Goal: Transaction & Acquisition: Purchase product/service

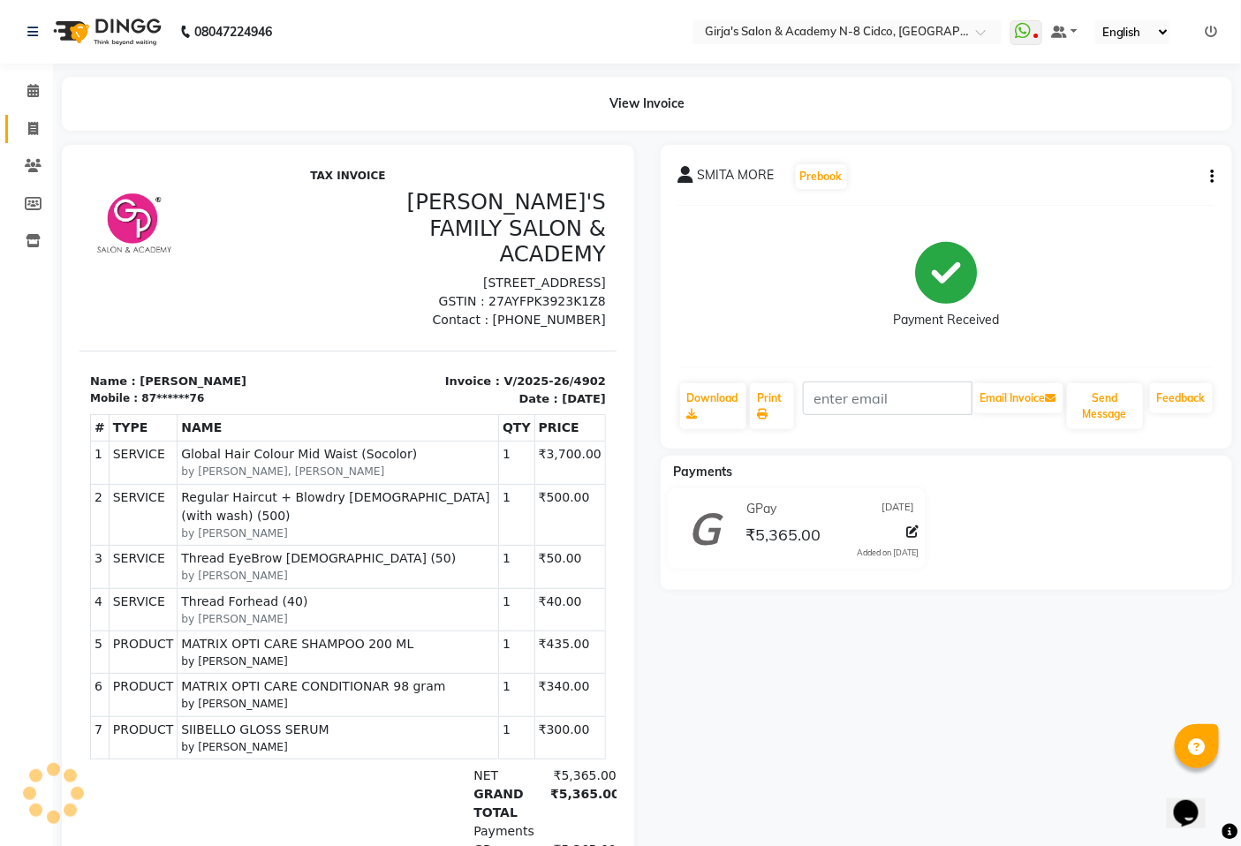
click at [35, 144] on li "Invoice" at bounding box center [26, 129] width 53 height 38
click at [37, 136] on span at bounding box center [33, 129] width 31 height 20
select select "66"
select select "service"
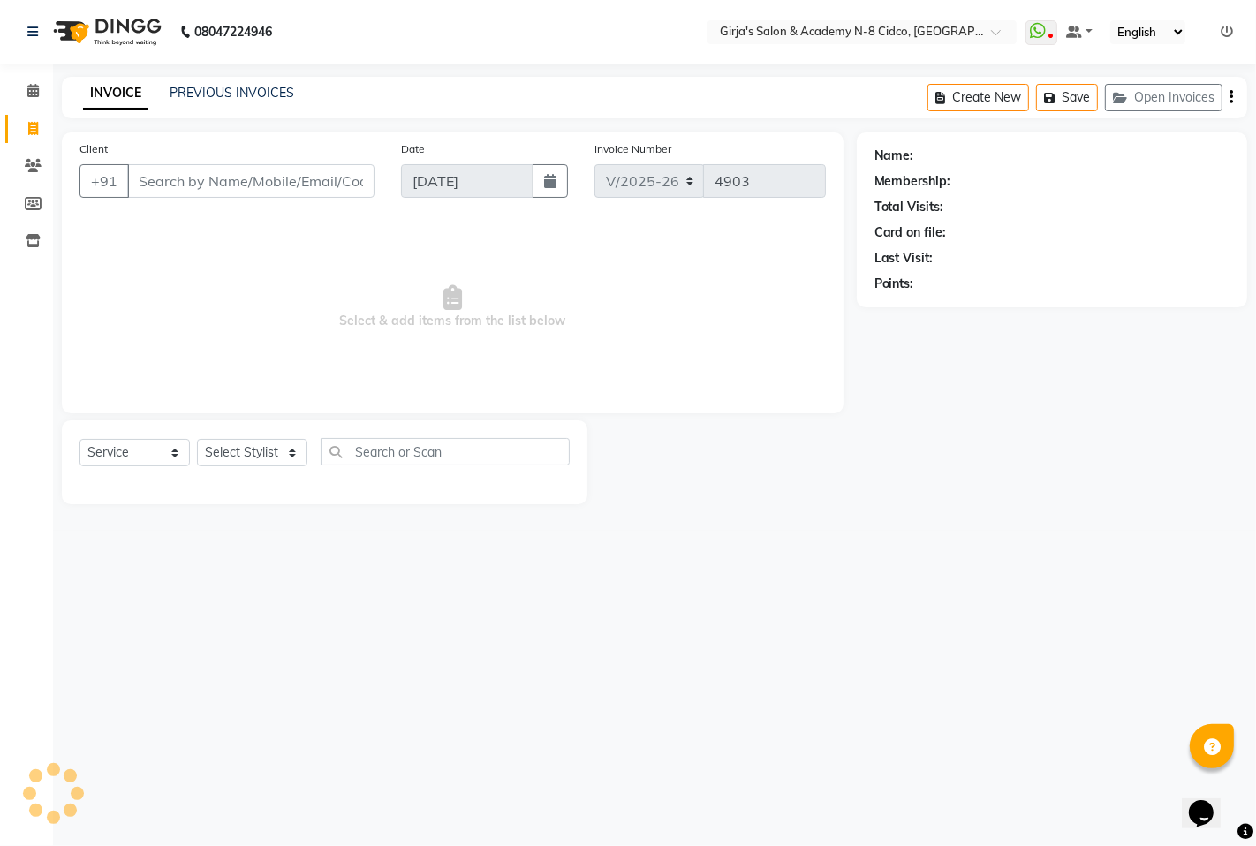
drag, startPoint x: 227, startPoint y: 178, endPoint x: 256, endPoint y: 219, distance: 50.0
click at [227, 186] on input "Client" at bounding box center [250, 181] width 247 height 34
type input "916"
select select "66554"
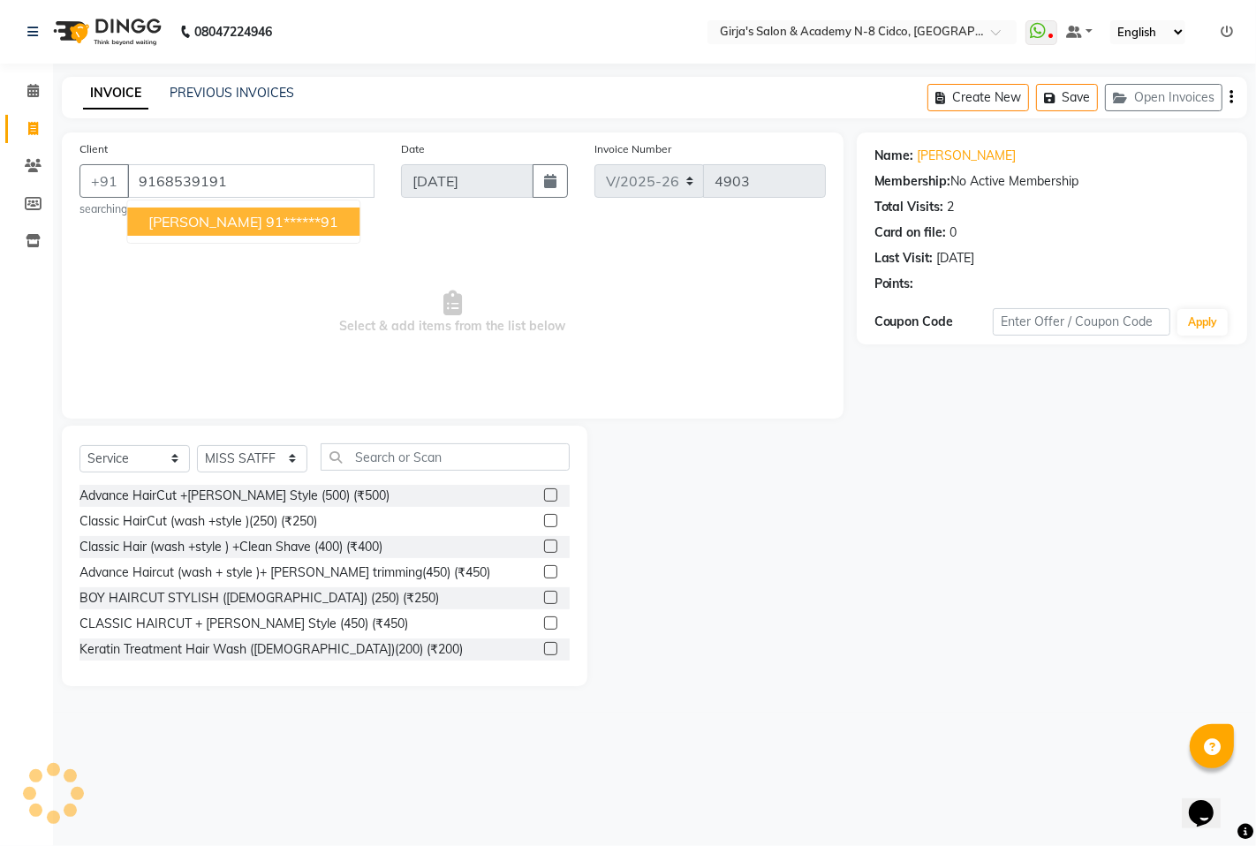
click at [313, 221] on ngb-highlight "91******91" at bounding box center [302, 222] width 72 height 18
type input "91******91"
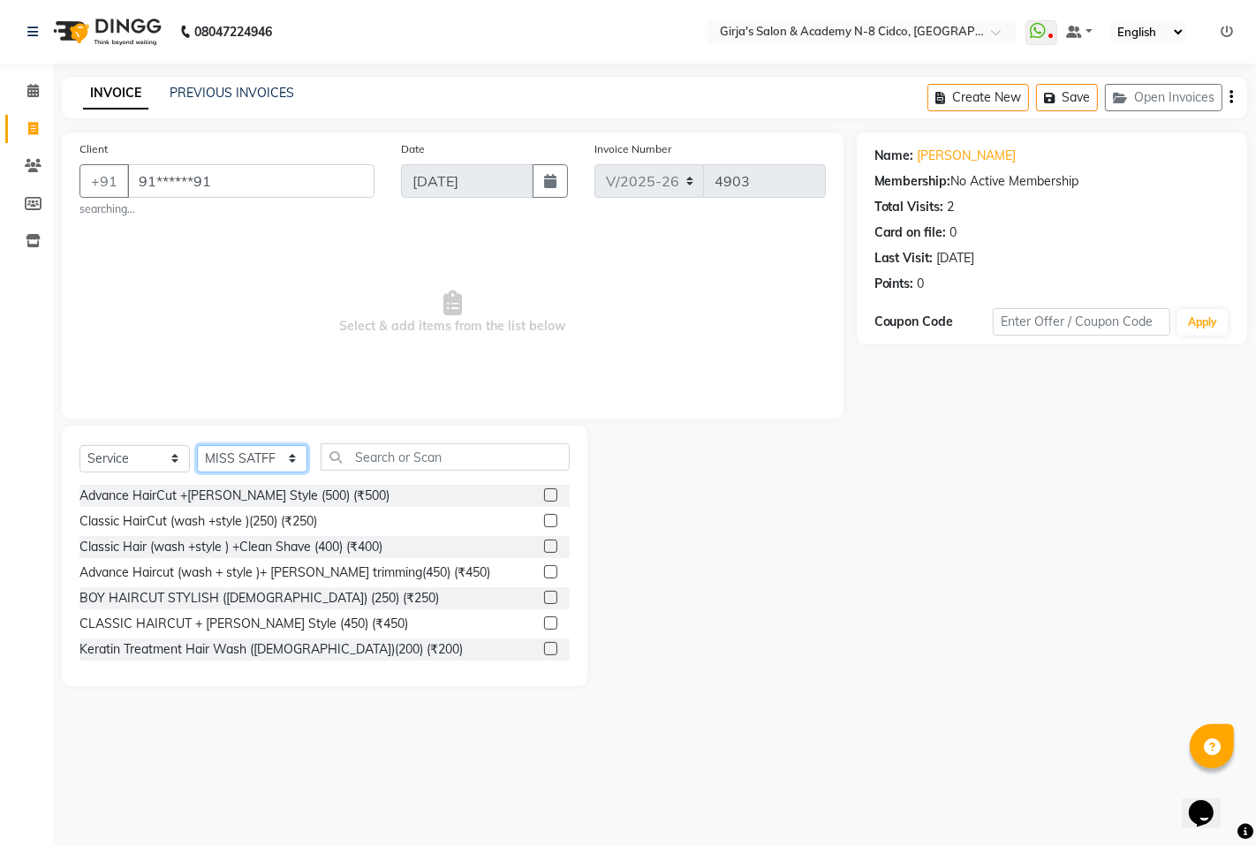
click at [254, 452] on select "Select Stylist ADITYA [PERSON_NAME] BEAUTY M GIRJAS [PERSON_NAME] MISS [PERSON_…" at bounding box center [252, 458] width 110 height 27
click at [404, 458] on input "text" at bounding box center [445, 456] width 249 height 27
drag, startPoint x: 299, startPoint y: 451, endPoint x: 283, endPoint y: 451, distance: 15.9
click at [293, 451] on select "Select Stylist ADITYA [PERSON_NAME] BEAUTY M GIRJAS [PERSON_NAME] MISS [PERSON_…" at bounding box center [252, 458] width 110 height 27
select select "40690"
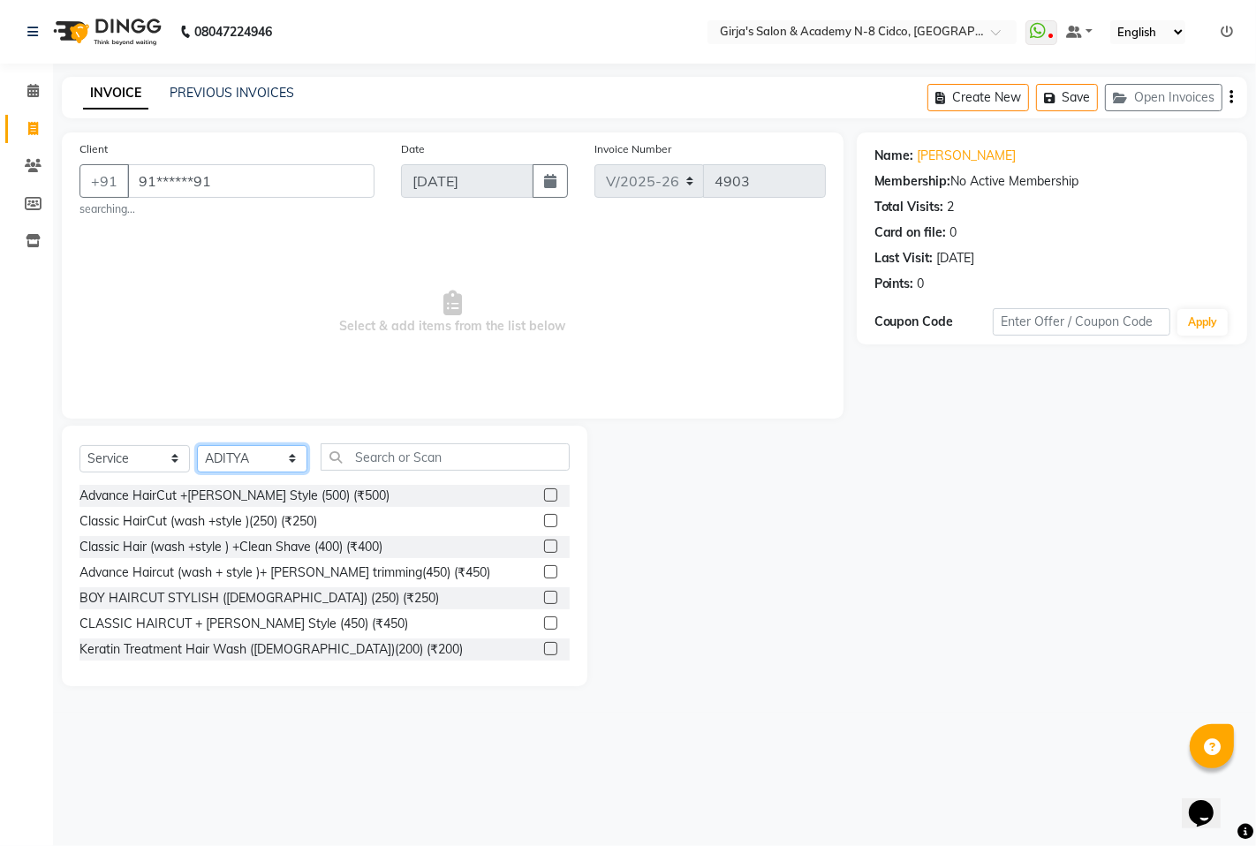
click at [197, 445] on select "Select Stylist ADITYA [PERSON_NAME] BEAUTY M GIRJAS [PERSON_NAME] MISS [PERSON_…" at bounding box center [252, 458] width 110 height 27
click at [438, 462] on input "text" at bounding box center [445, 456] width 249 height 27
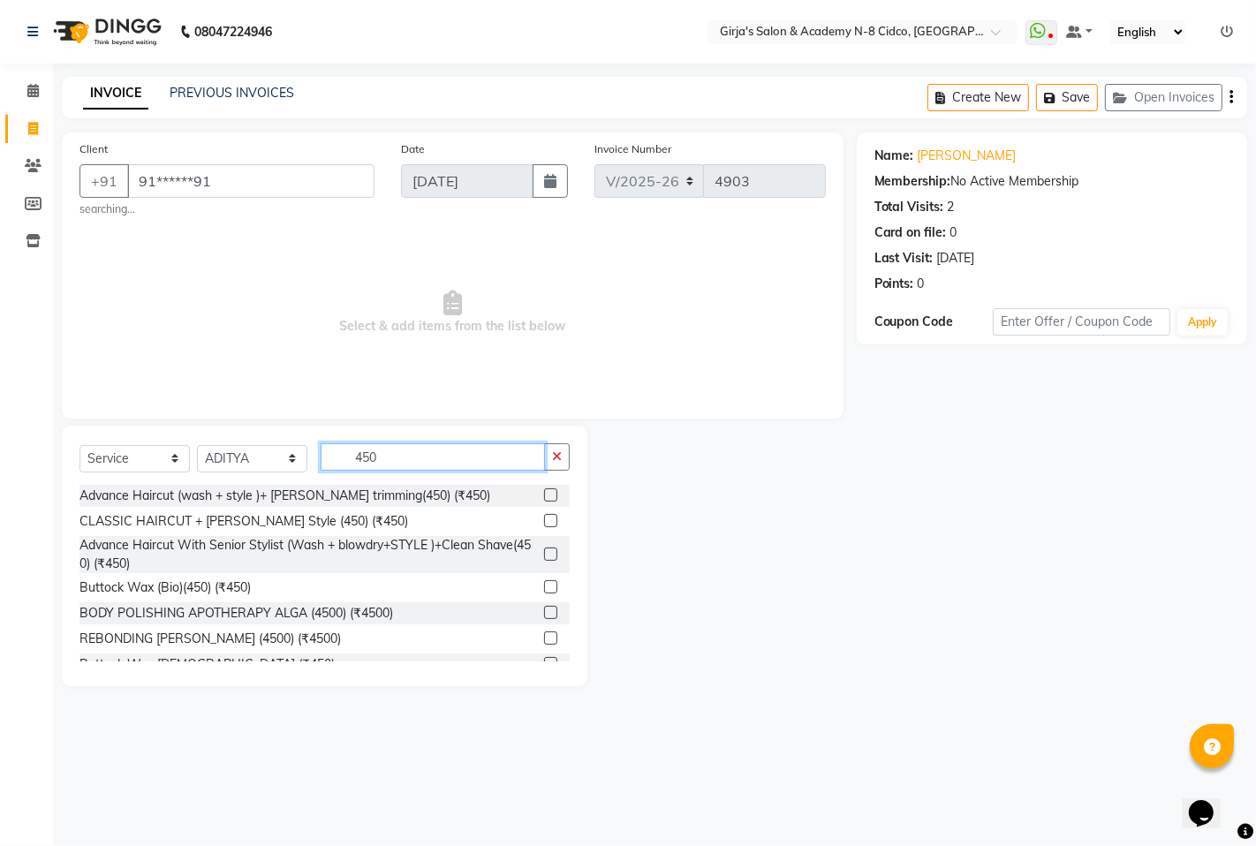
type input "450"
click at [544, 558] on label at bounding box center [550, 554] width 13 height 13
click at [544, 558] on input "checkbox" at bounding box center [549, 554] width 11 height 11
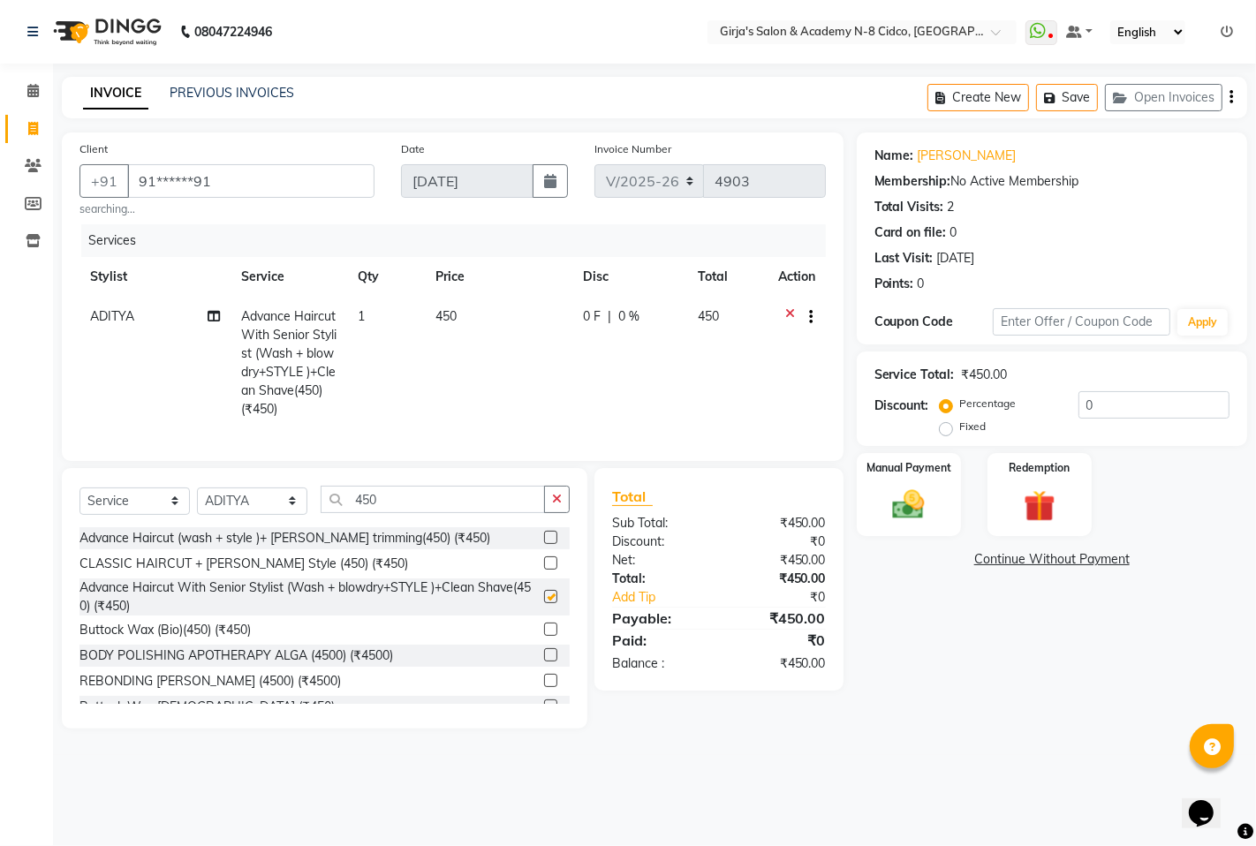
checkbox input "false"
click at [905, 506] on img at bounding box center [909, 505] width 54 height 38
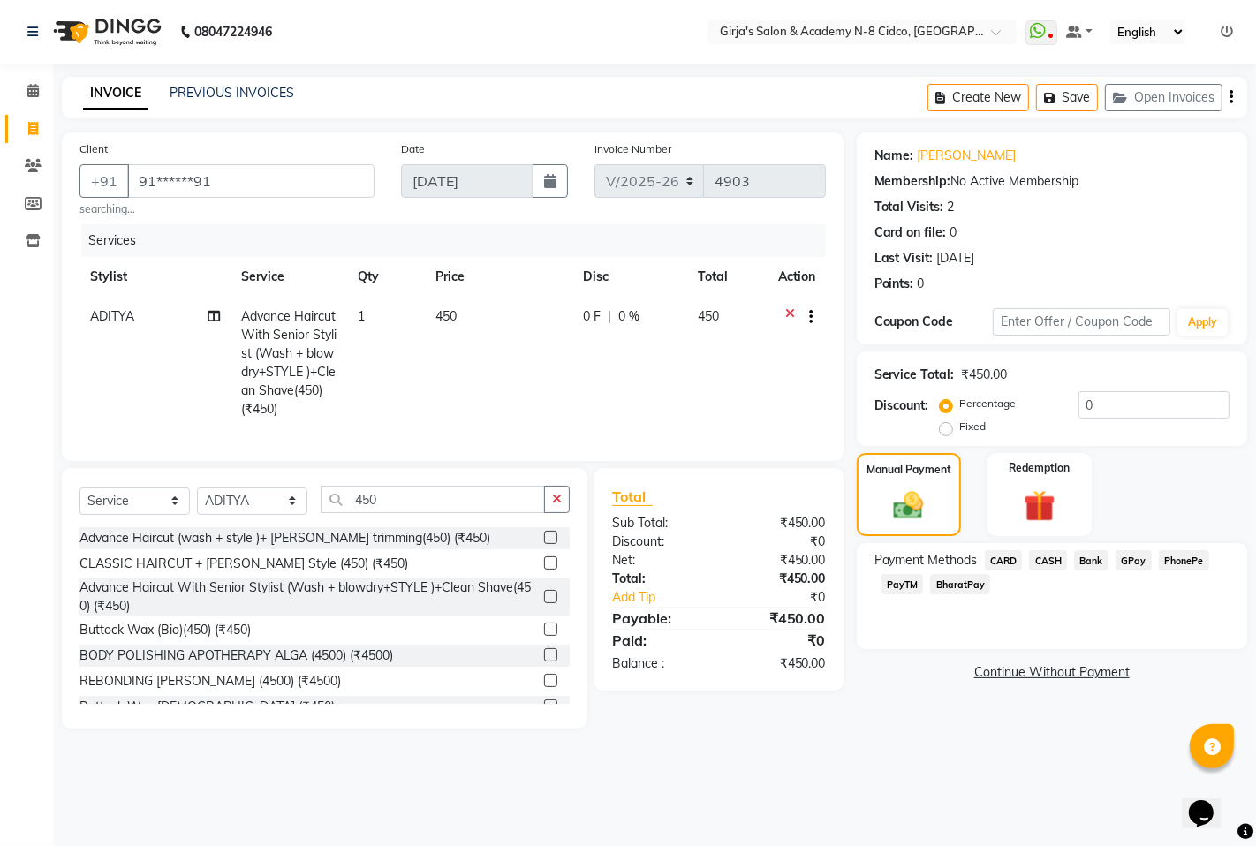
click at [1138, 557] on span "GPay" at bounding box center [1134, 560] width 36 height 20
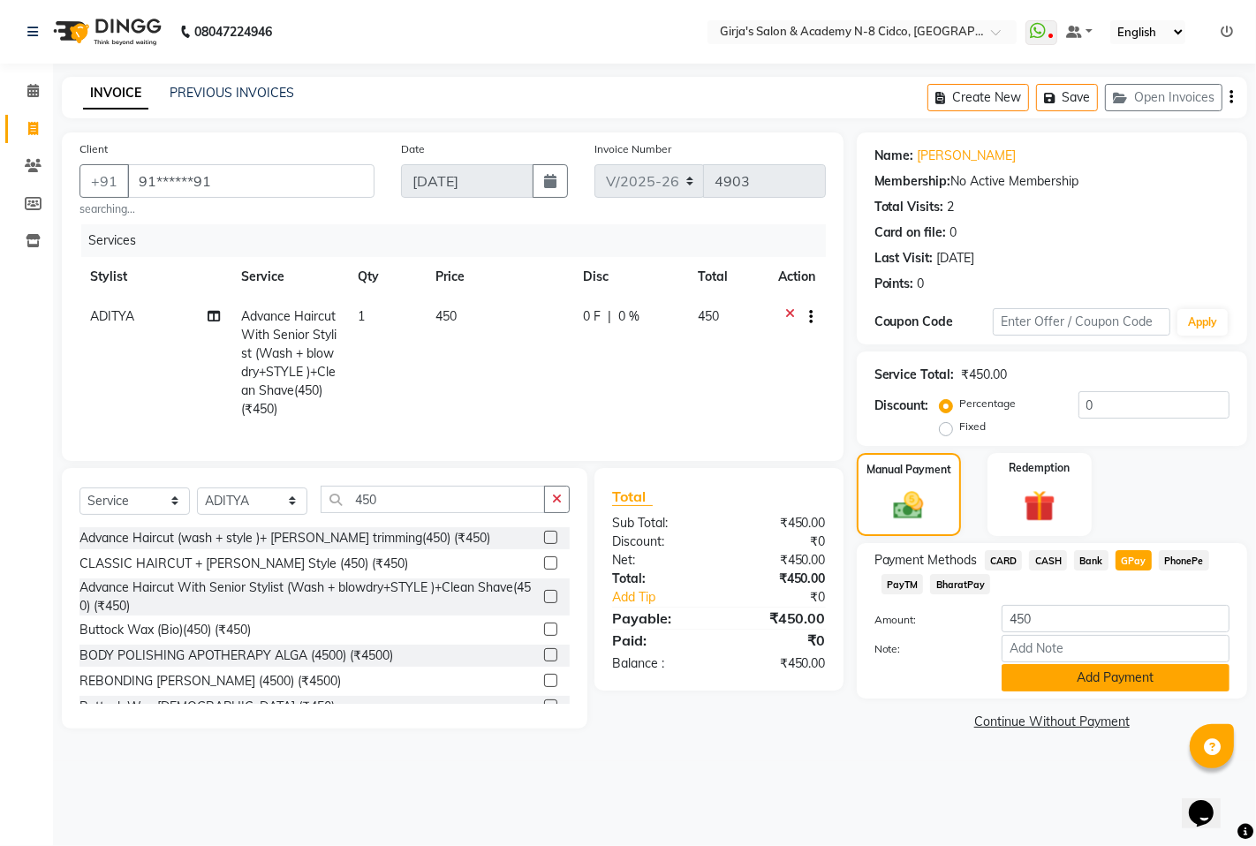
click at [1127, 685] on button "Add Payment" at bounding box center [1116, 677] width 228 height 27
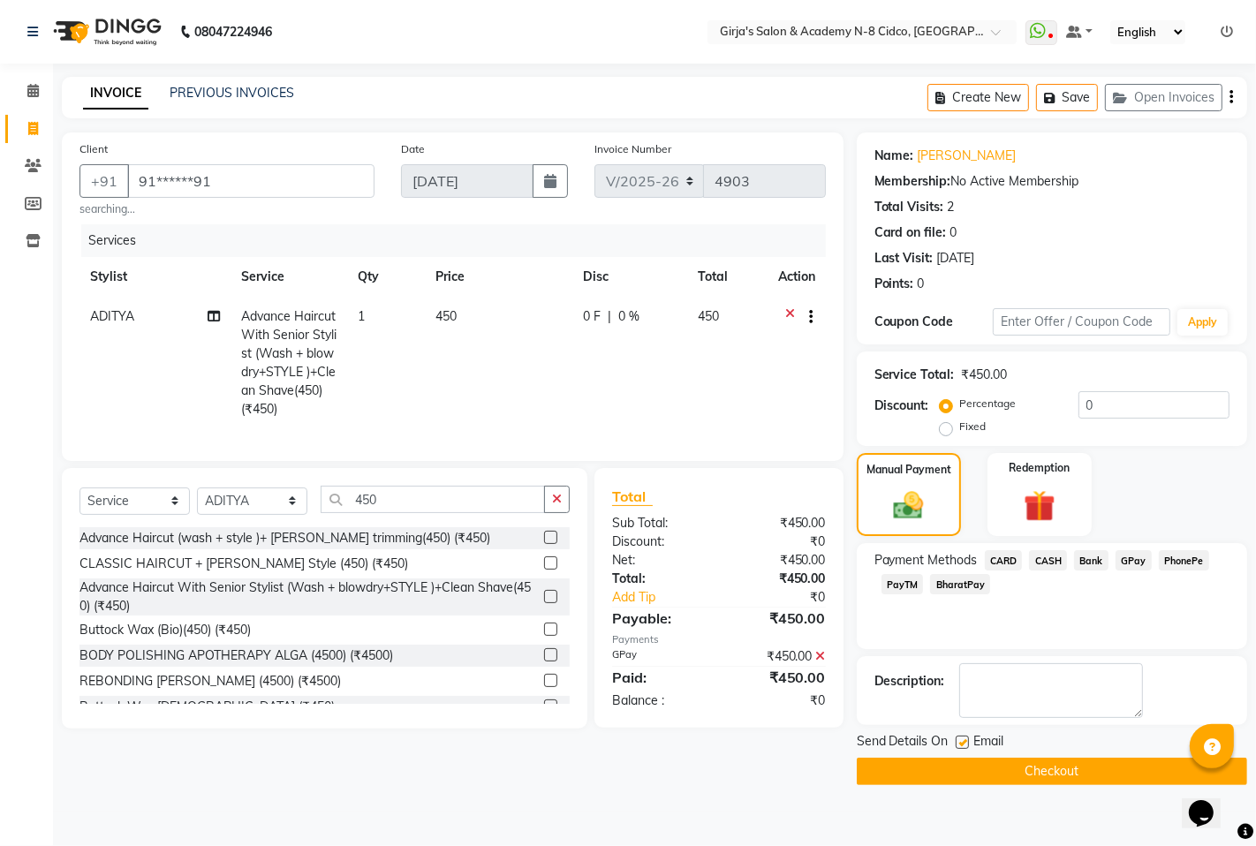
click at [1094, 764] on button "Checkout" at bounding box center [1052, 771] width 390 height 27
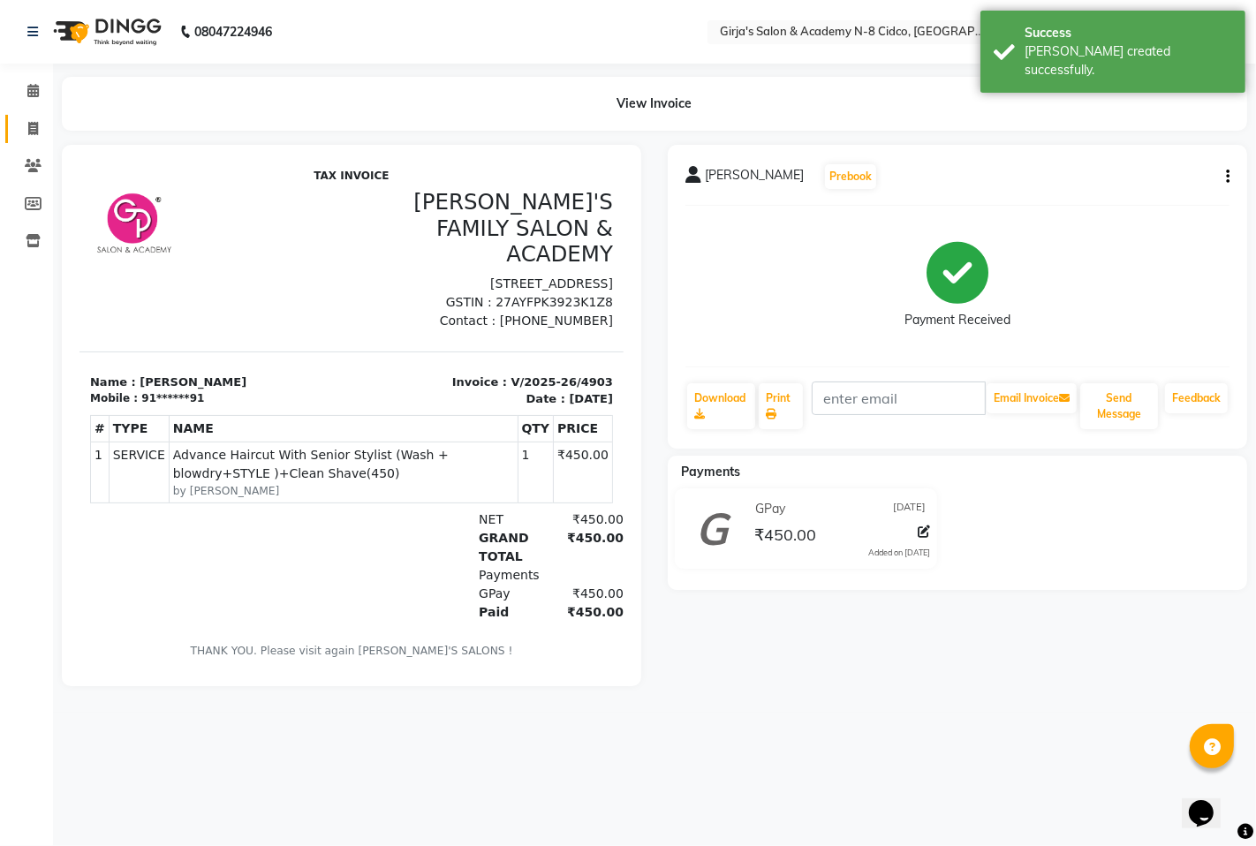
drag, startPoint x: 0, startPoint y: 125, endPoint x: 19, endPoint y: 135, distance: 20.9
click at [12, 133] on li "Invoice" at bounding box center [26, 129] width 53 height 38
click at [23, 137] on span at bounding box center [33, 129] width 31 height 20
select select "service"
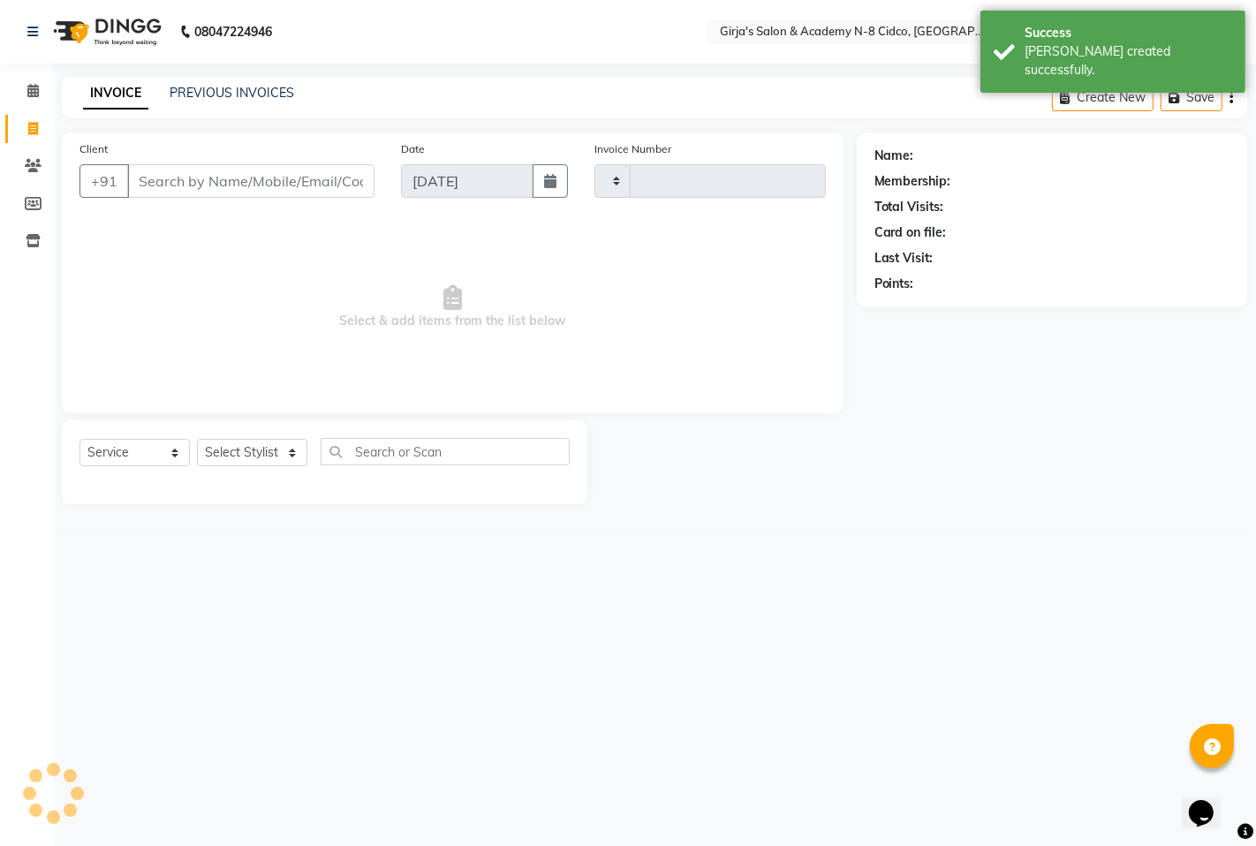
click at [25, 137] on span at bounding box center [33, 129] width 31 height 20
select select "service"
click at [237, 81] on div "INVOICE PREVIOUS INVOICES Create New Save Open Invoices" at bounding box center [654, 98] width 1185 height 42
click at [227, 77] on div "INVOICE PREVIOUS INVOICES Create New Save Open Invoices" at bounding box center [654, 98] width 1185 height 42
click at [232, 87] on link "PREVIOUS INVOICES" at bounding box center [232, 93] width 125 height 16
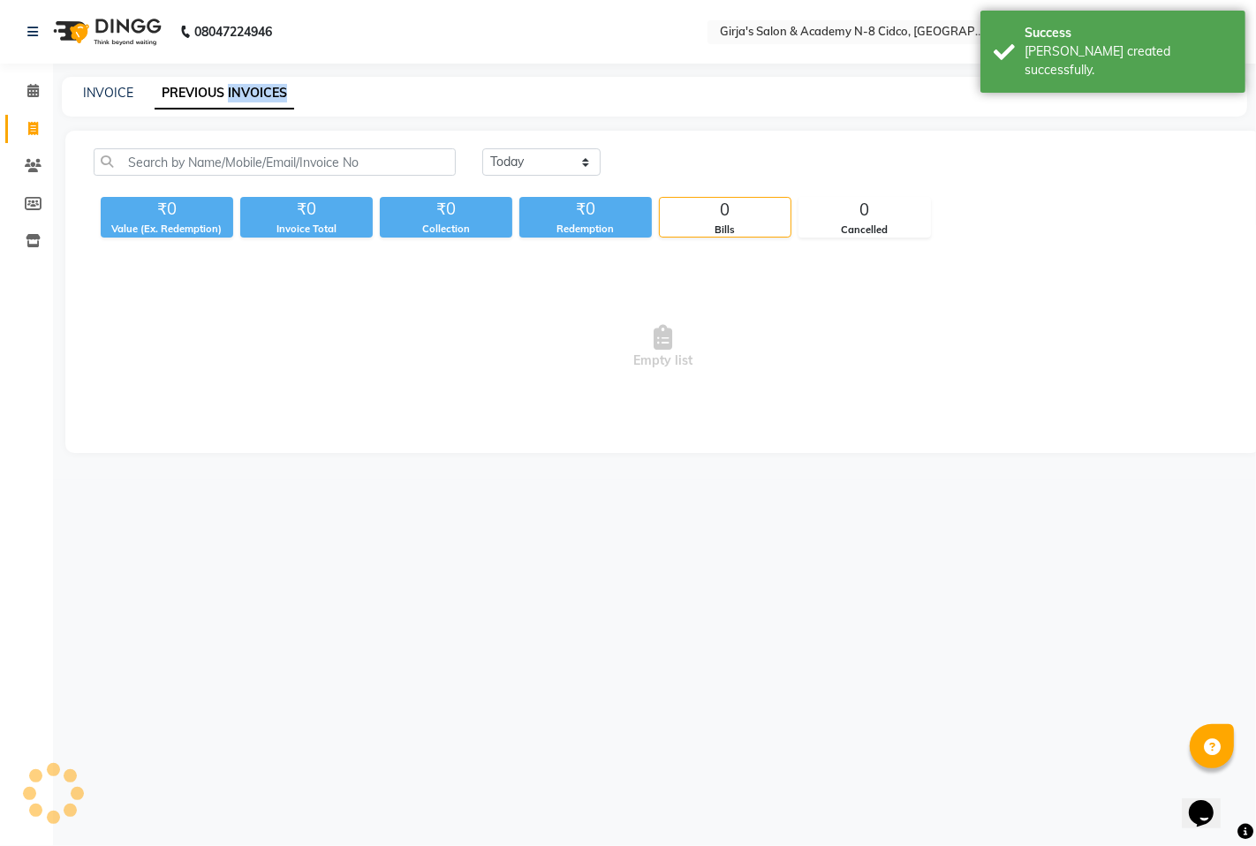
click at [232, 87] on link "PREVIOUS INVOICES" at bounding box center [225, 94] width 140 height 32
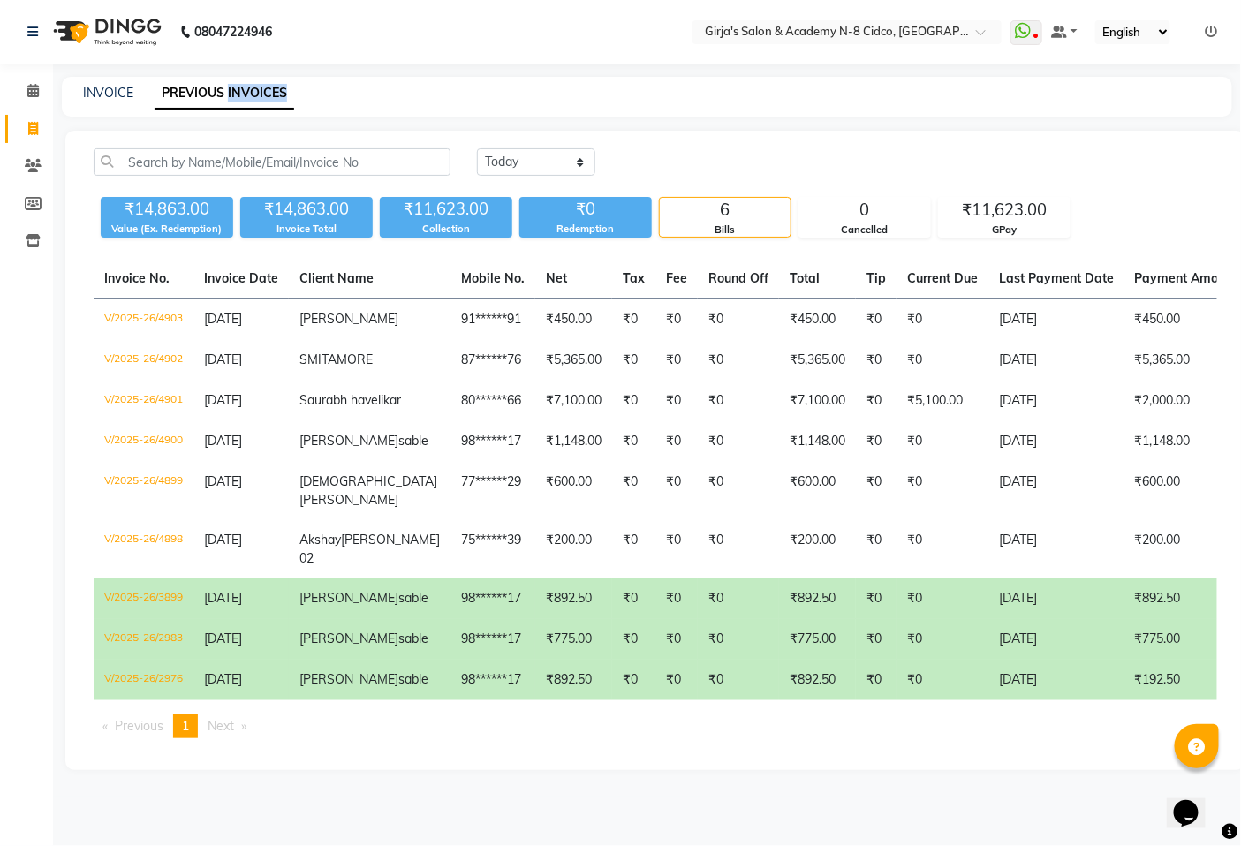
click at [80, 54] on img at bounding box center [105, 31] width 121 height 49
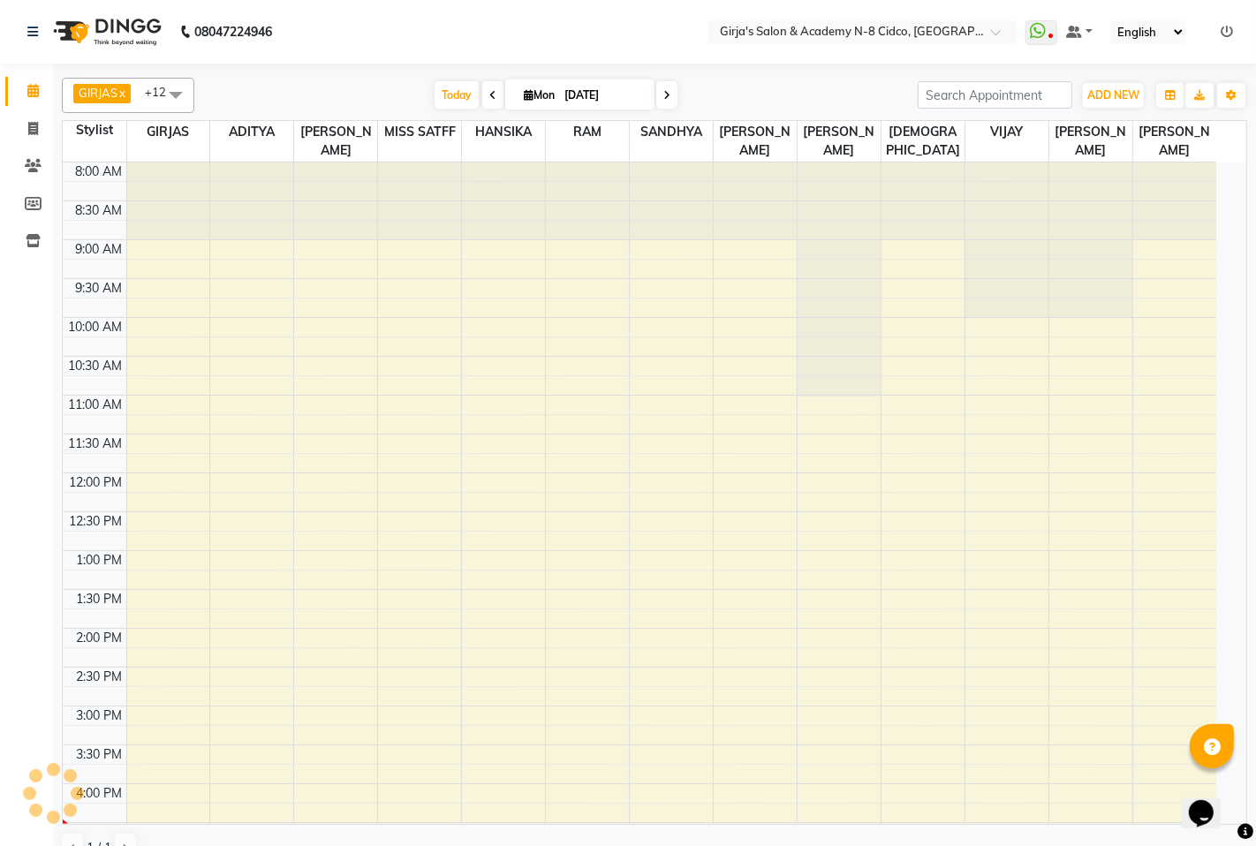
click at [103, 92] on span "GIRJAS" at bounding box center [98, 93] width 39 height 14
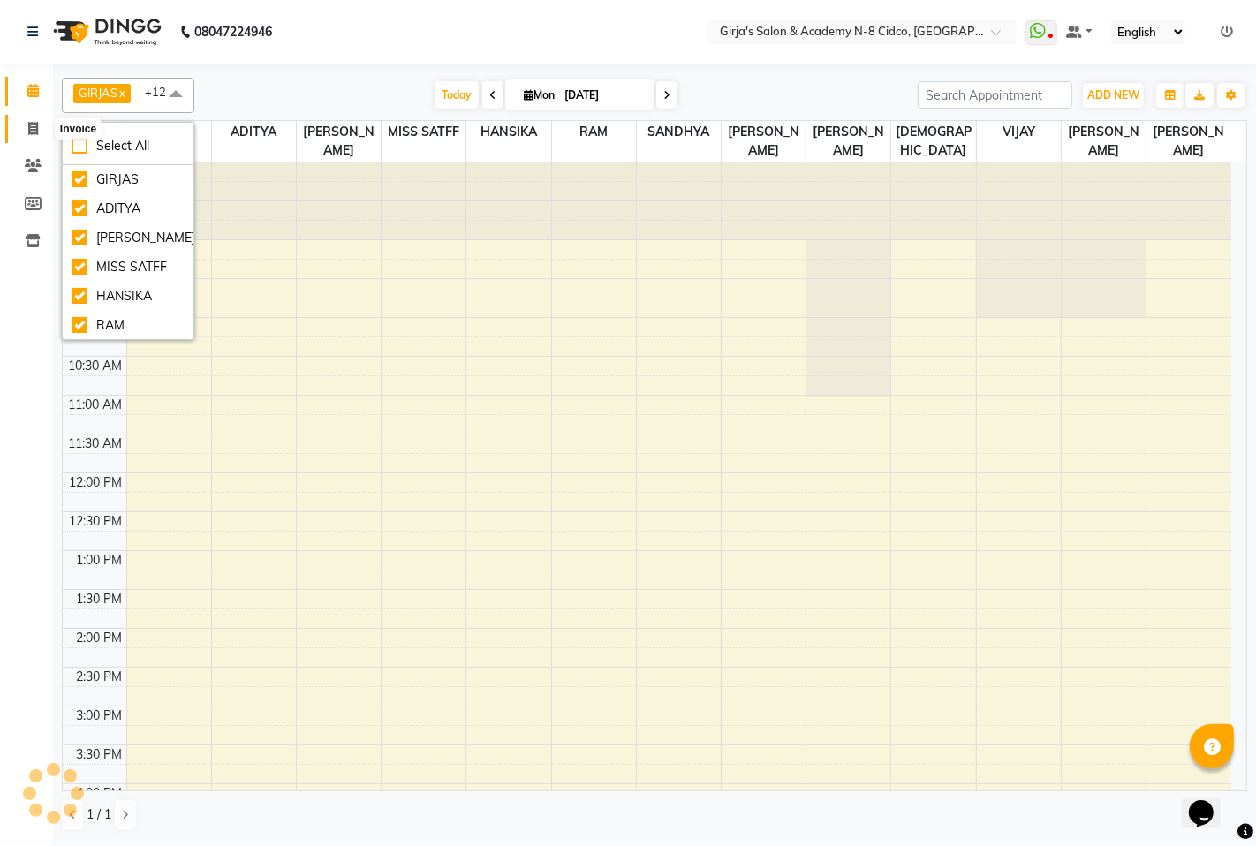
click at [30, 125] on icon at bounding box center [33, 128] width 10 height 13
select select "service"
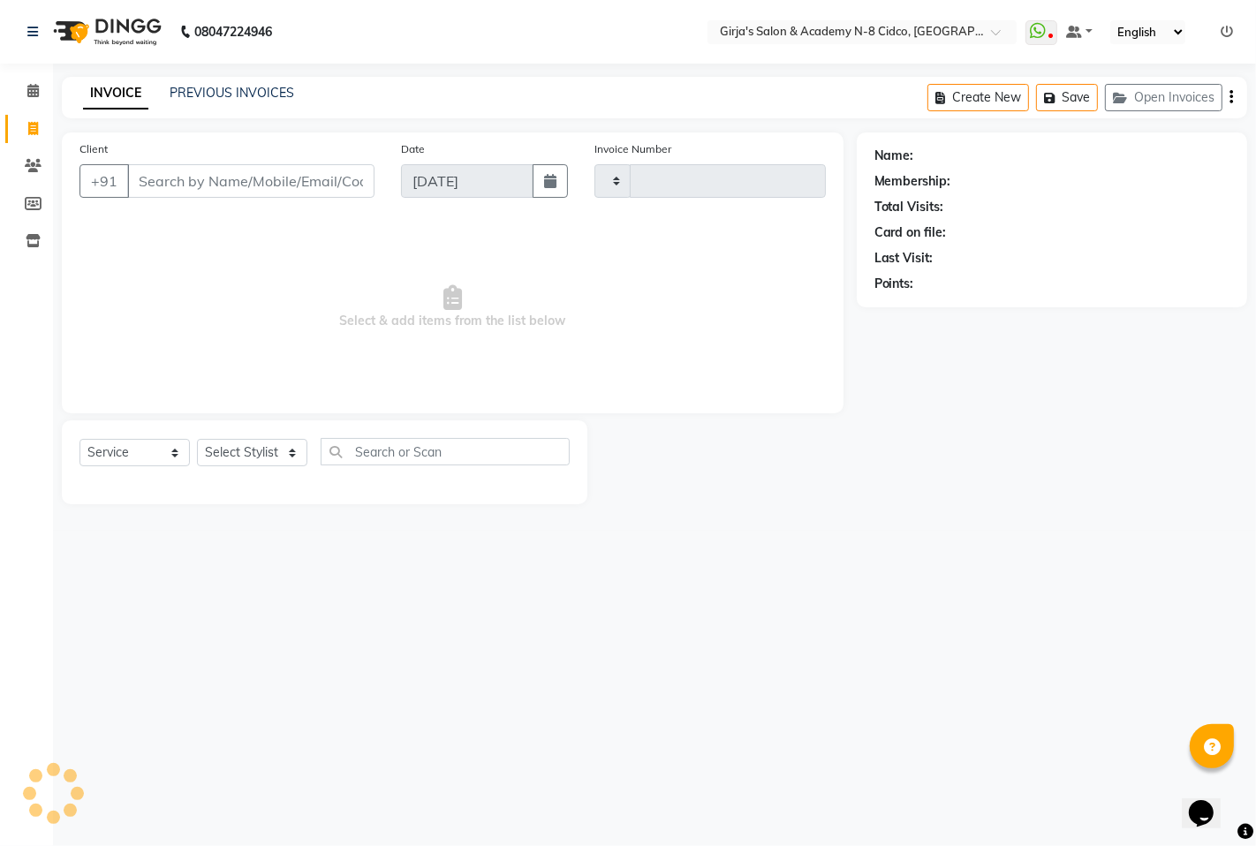
type input "4904"
select select "66"
drag, startPoint x: 257, startPoint y: 468, endPoint x: 250, endPoint y: 453, distance: 16.6
click at [254, 464] on div "Select Service Product Membership Package Voucher Prepaid Gift Card Select Styl…" at bounding box center [325, 459] width 490 height 42
click at [250, 453] on select "Select Stylist" at bounding box center [252, 452] width 110 height 27
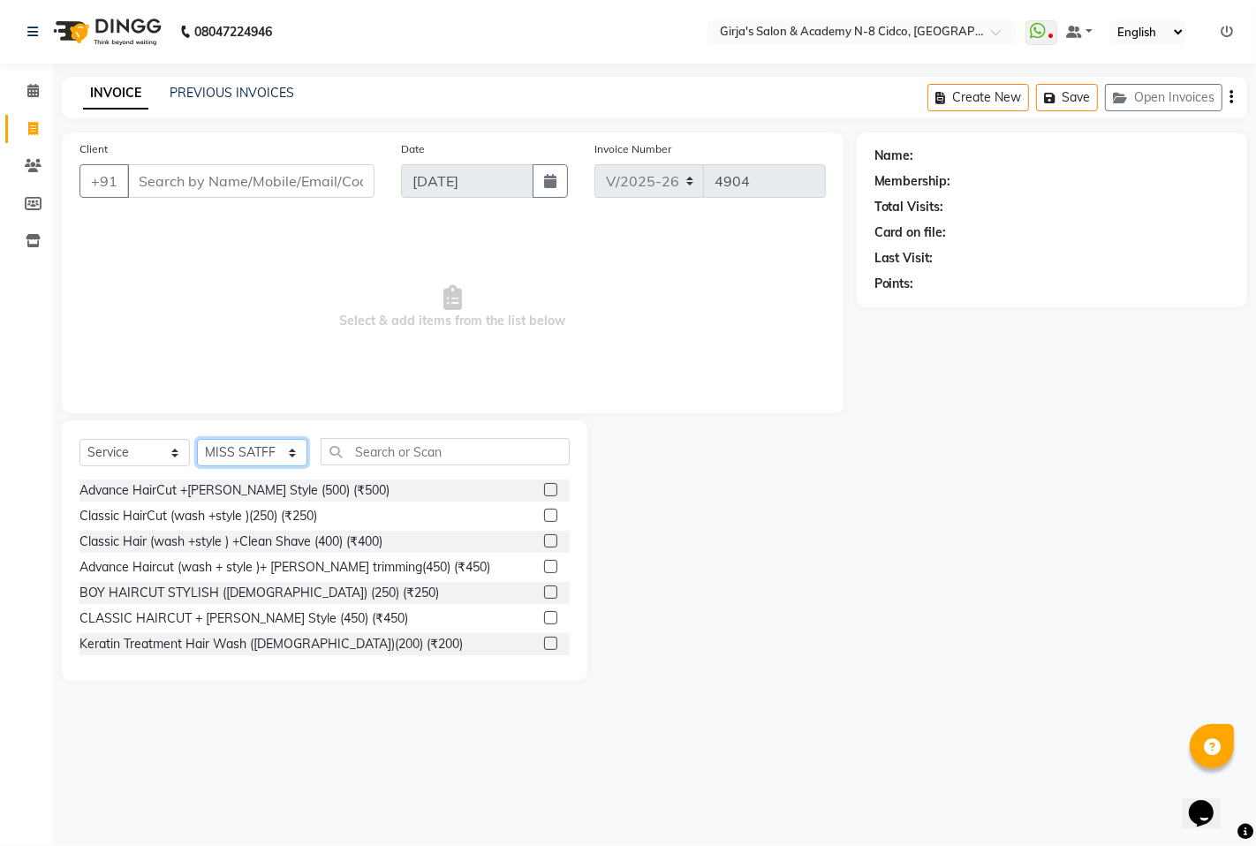
select select "65230"
click at [197, 440] on select "Select Stylist ADITYA [PERSON_NAME] BEAUTY M GIRJAS [PERSON_NAME] MISS [PERSON_…" at bounding box center [252, 452] width 110 height 27
click at [421, 452] on input "text" at bounding box center [445, 451] width 249 height 27
click at [261, 180] on input "Client" at bounding box center [250, 181] width 247 height 34
type input "9860339782"
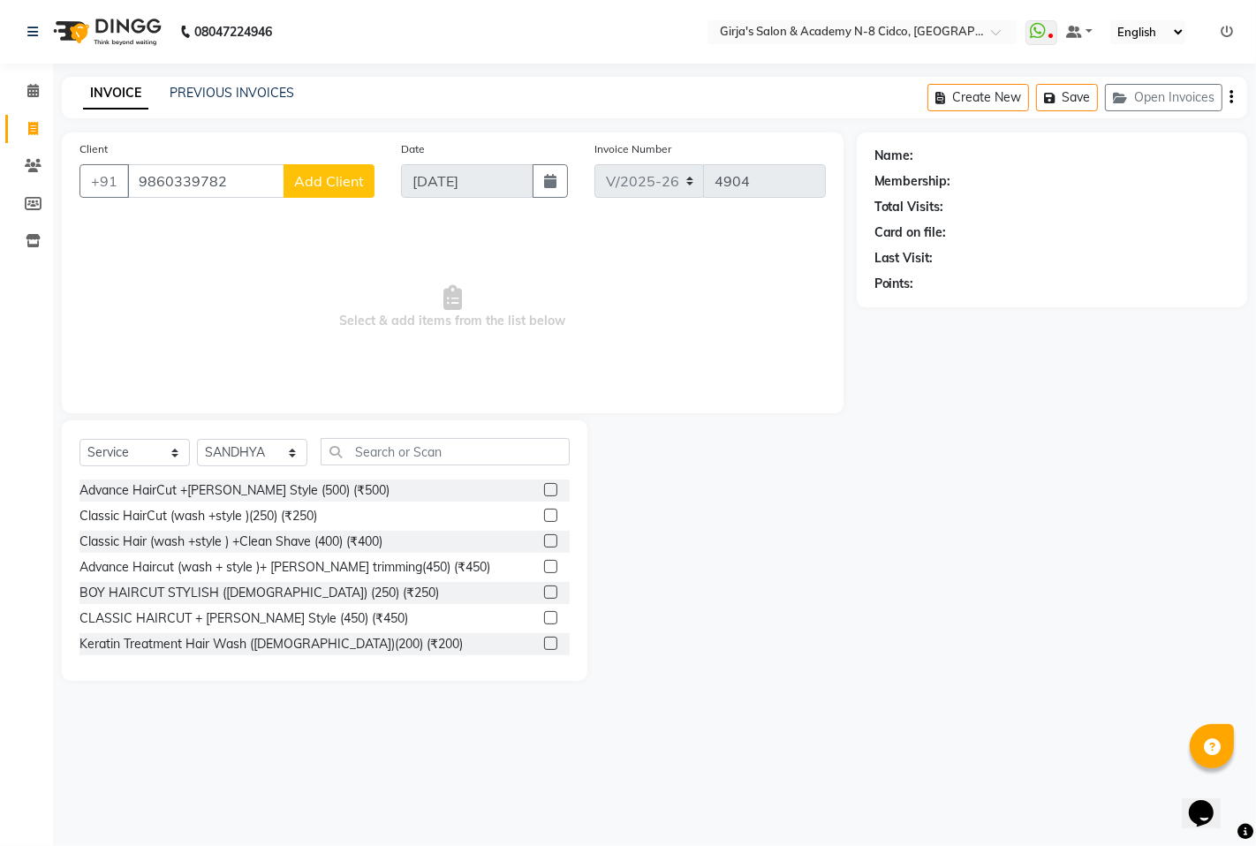
click at [322, 178] on span "Add Client" at bounding box center [329, 181] width 70 height 18
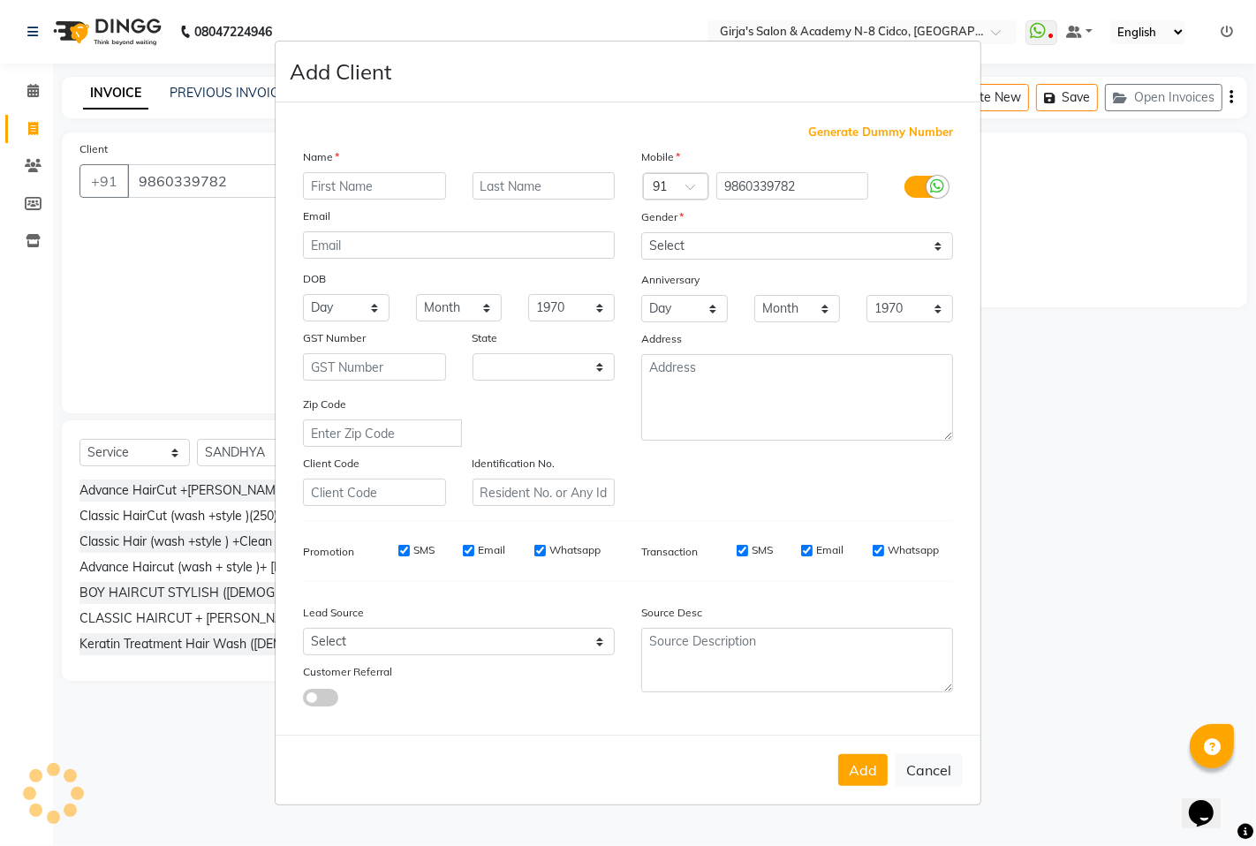
select select "22"
type input "[PERSON_NAME]"
click at [540, 170] on div "Name" at bounding box center [459, 160] width 338 height 25
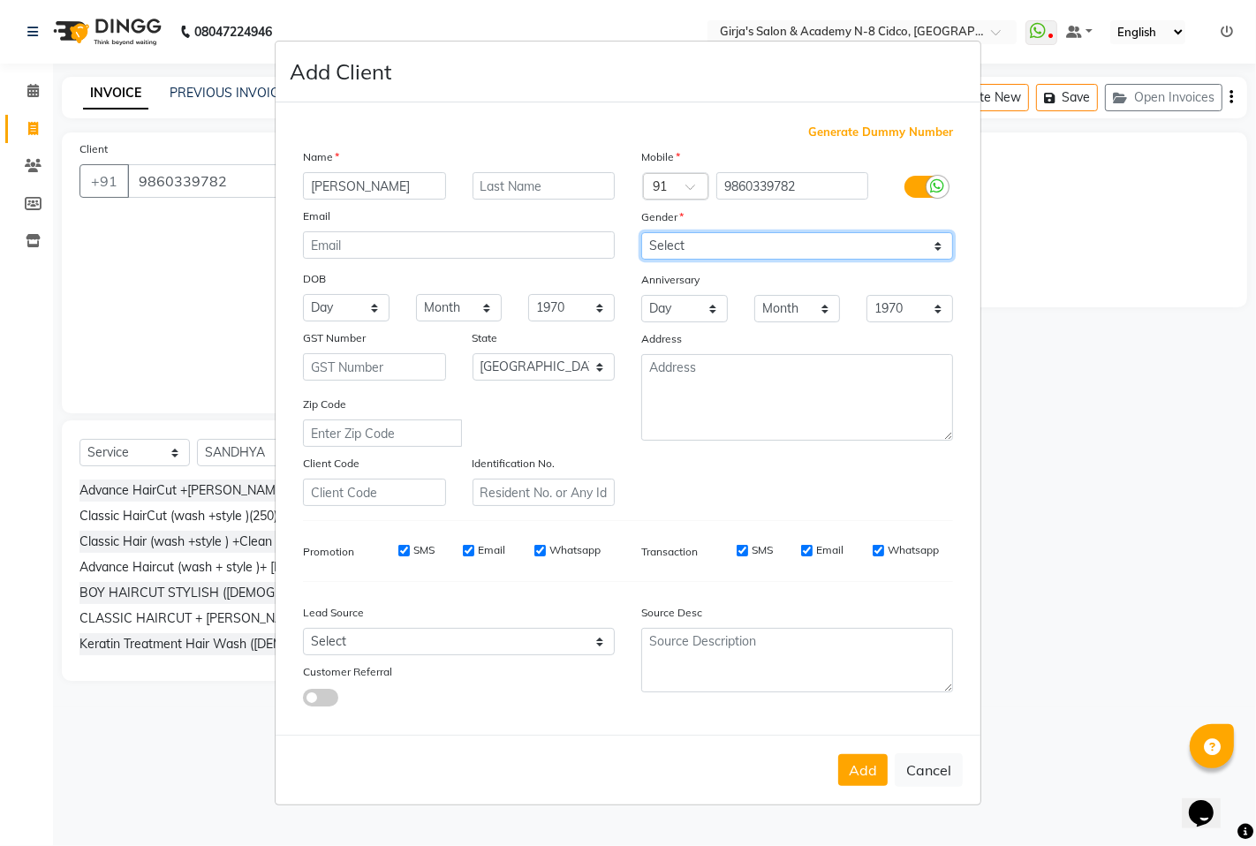
click at [700, 252] on select "Select [DEMOGRAPHIC_DATA] [DEMOGRAPHIC_DATA] Other Prefer Not To Say" at bounding box center [797, 245] width 312 height 27
select select "[DEMOGRAPHIC_DATA]"
click at [641, 232] on select "Select [DEMOGRAPHIC_DATA] [DEMOGRAPHIC_DATA] Other Prefer Not To Say" at bounding box center [797, 245] width 312 height 27
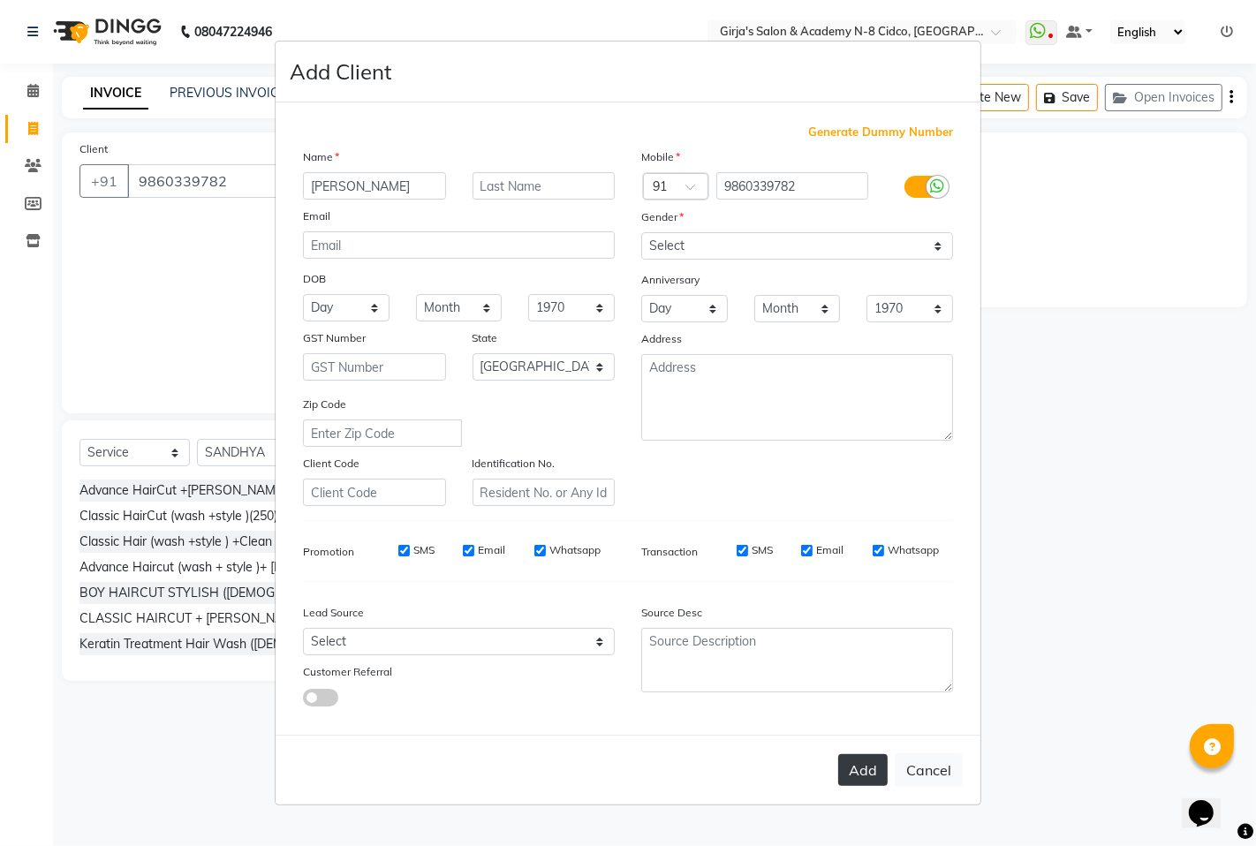
click at [860, 770] on button "Add" at bounding box center [862, 770] width 49 height 32
type input "98******82"
select select
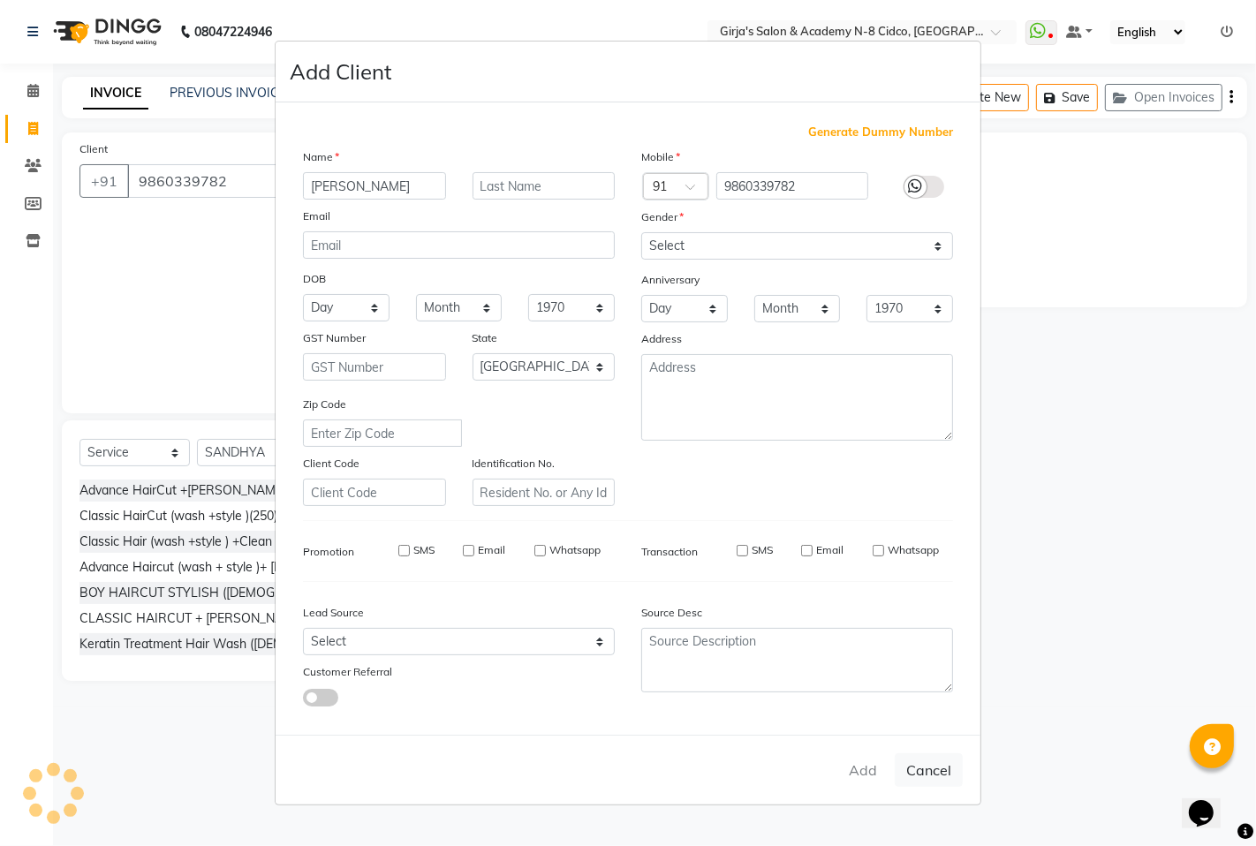
select select "null"
select select
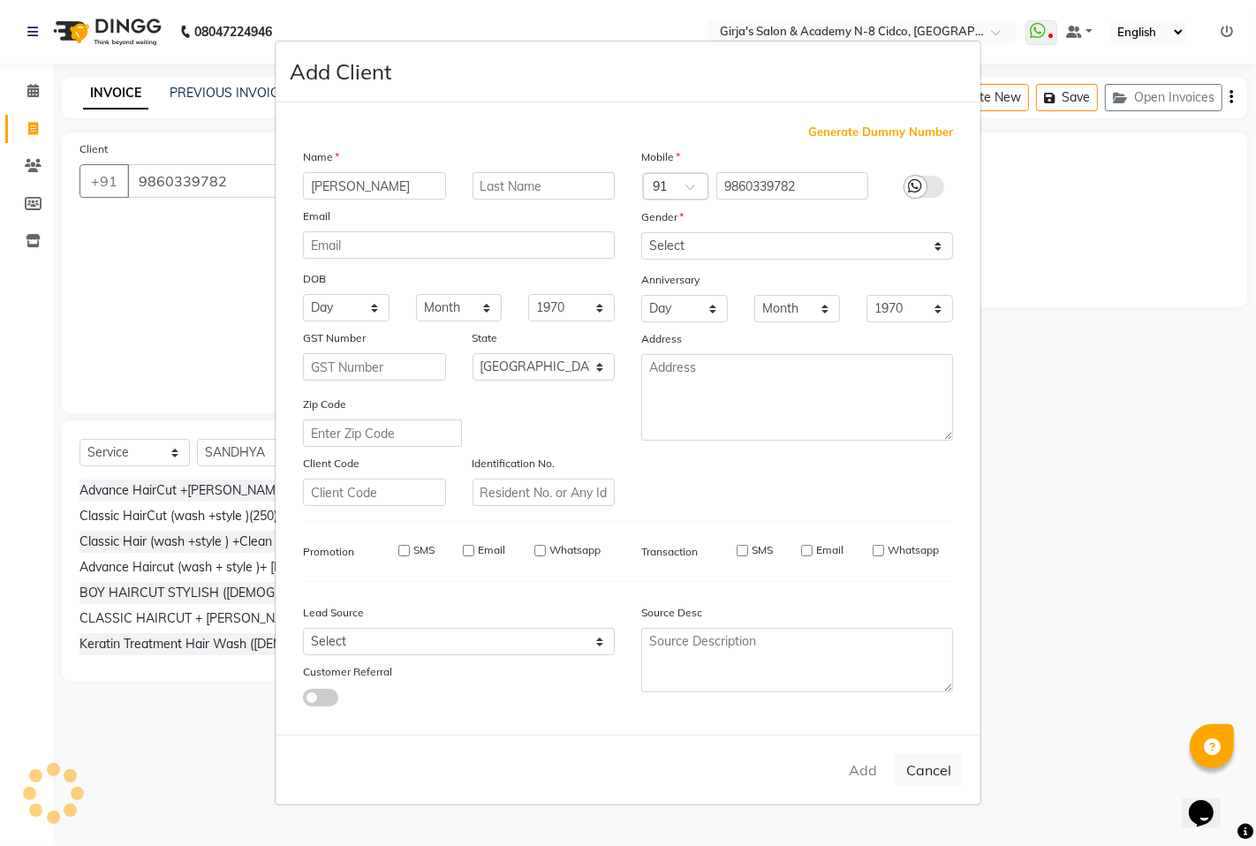
checkbox input "false"
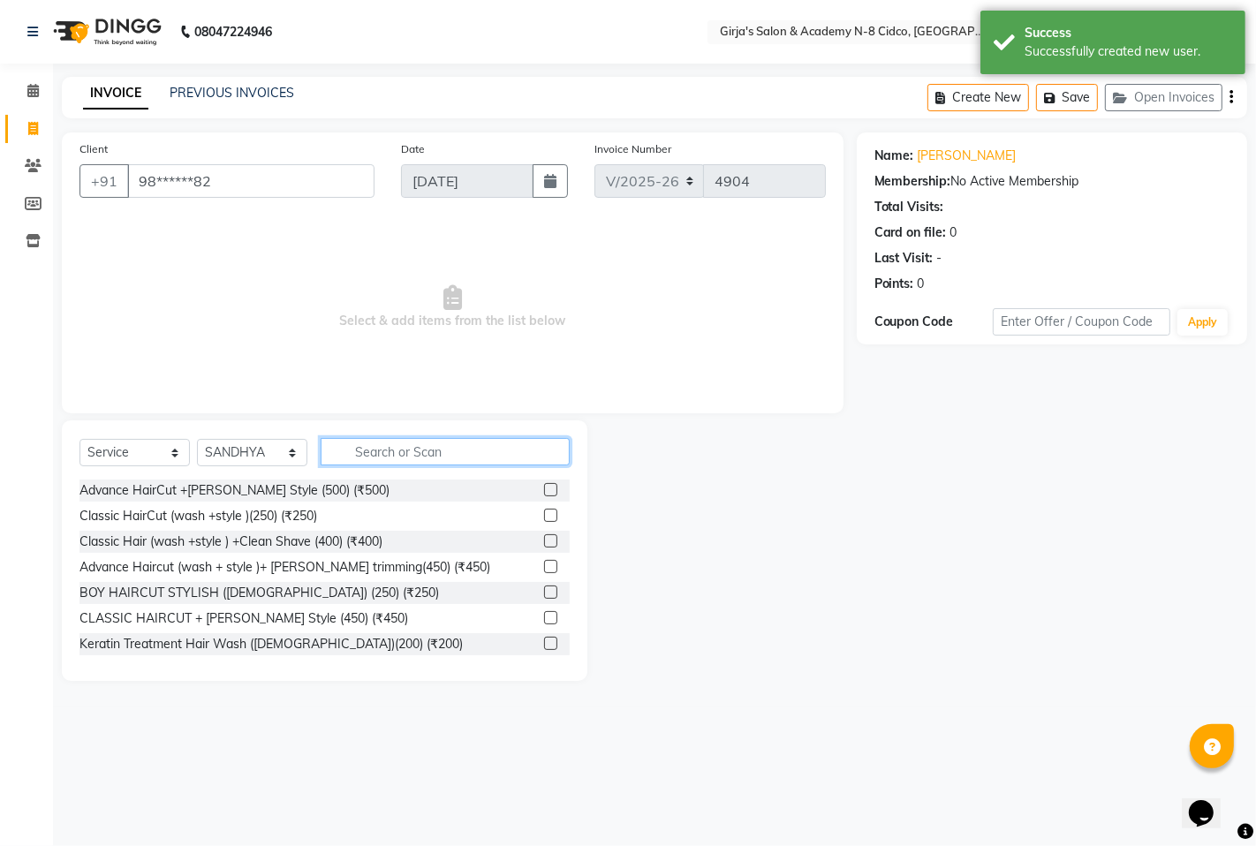
click at [493, 440] on input "text" at bounding box center [445, 451] width 249 height 27
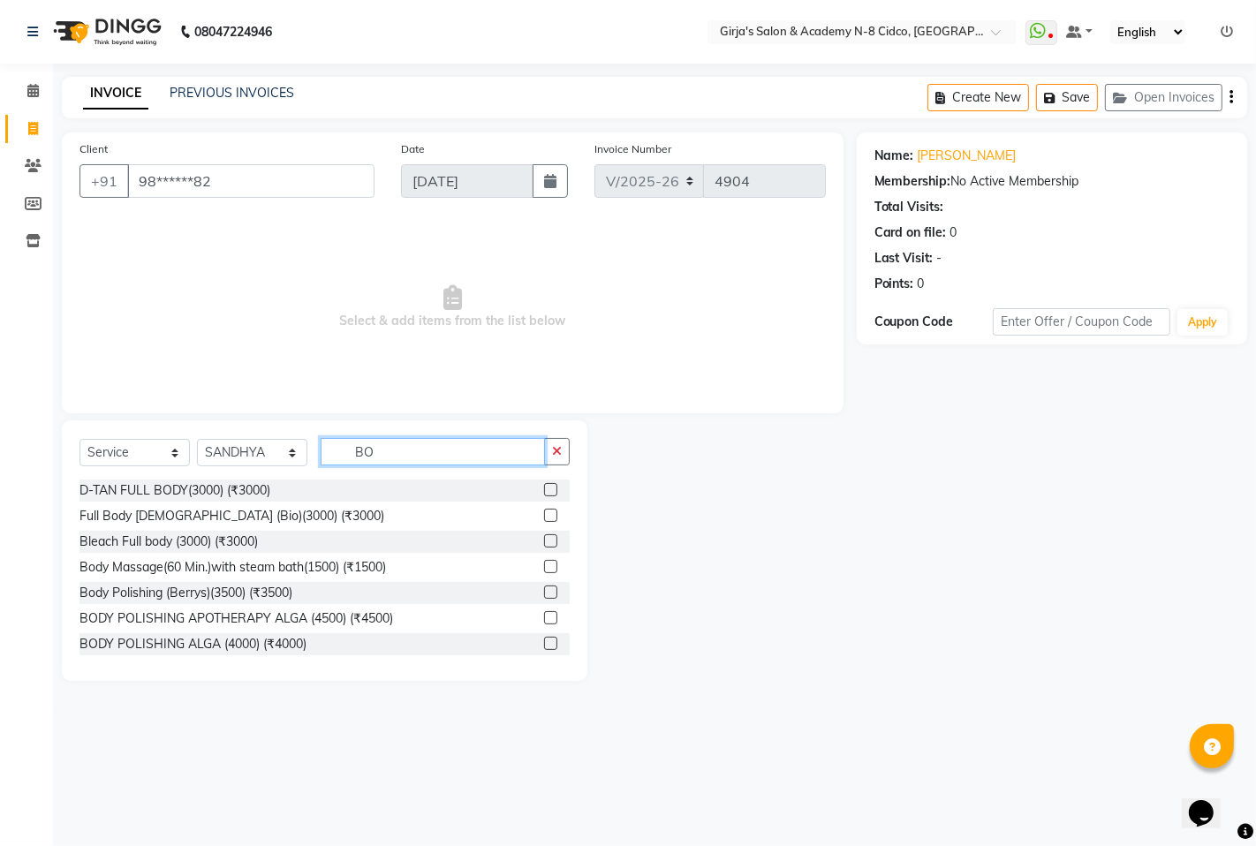
type input "B"
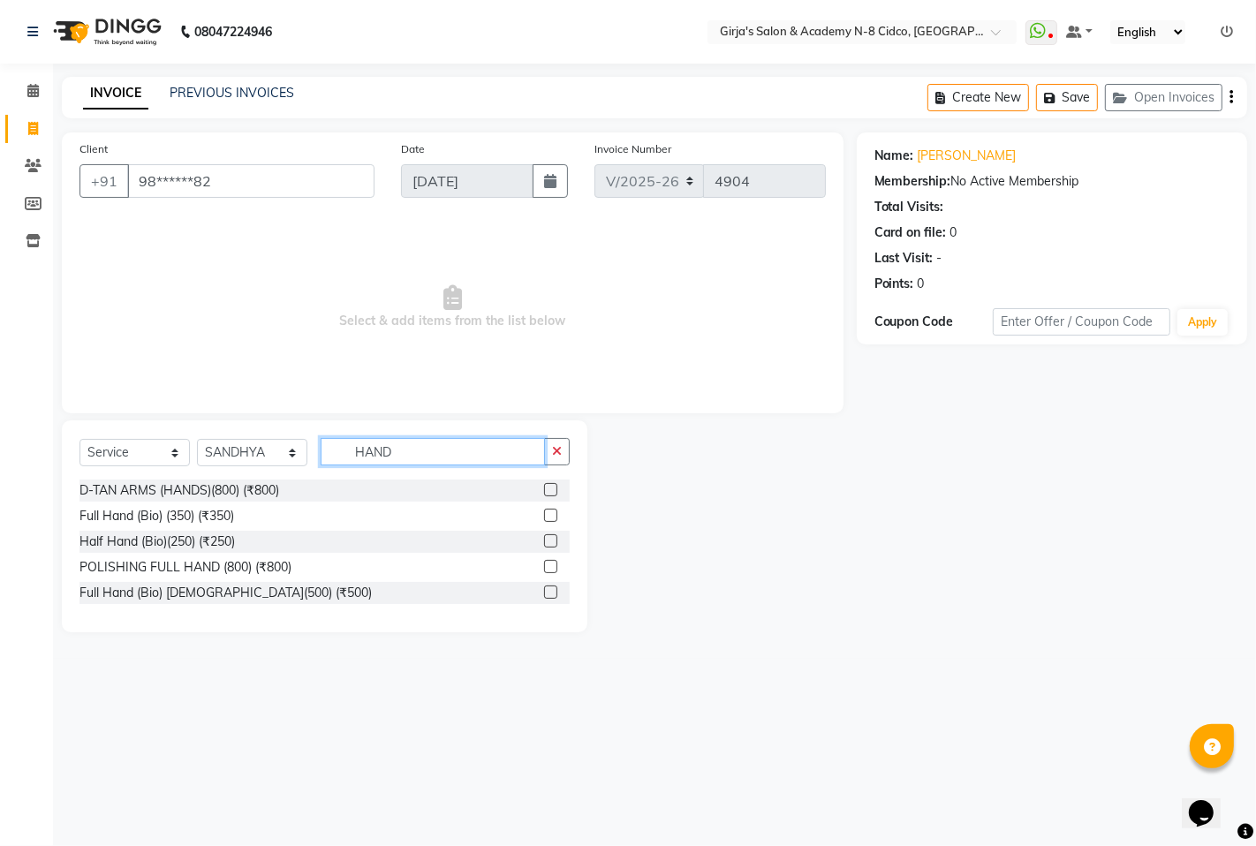
type input "HAND"
click at [551, 564] on label at bounding box center [550, 566] width 13 height 13
click at [551, 564] on input "checkbox" at bounding box center [549, 567] width 11 height 11
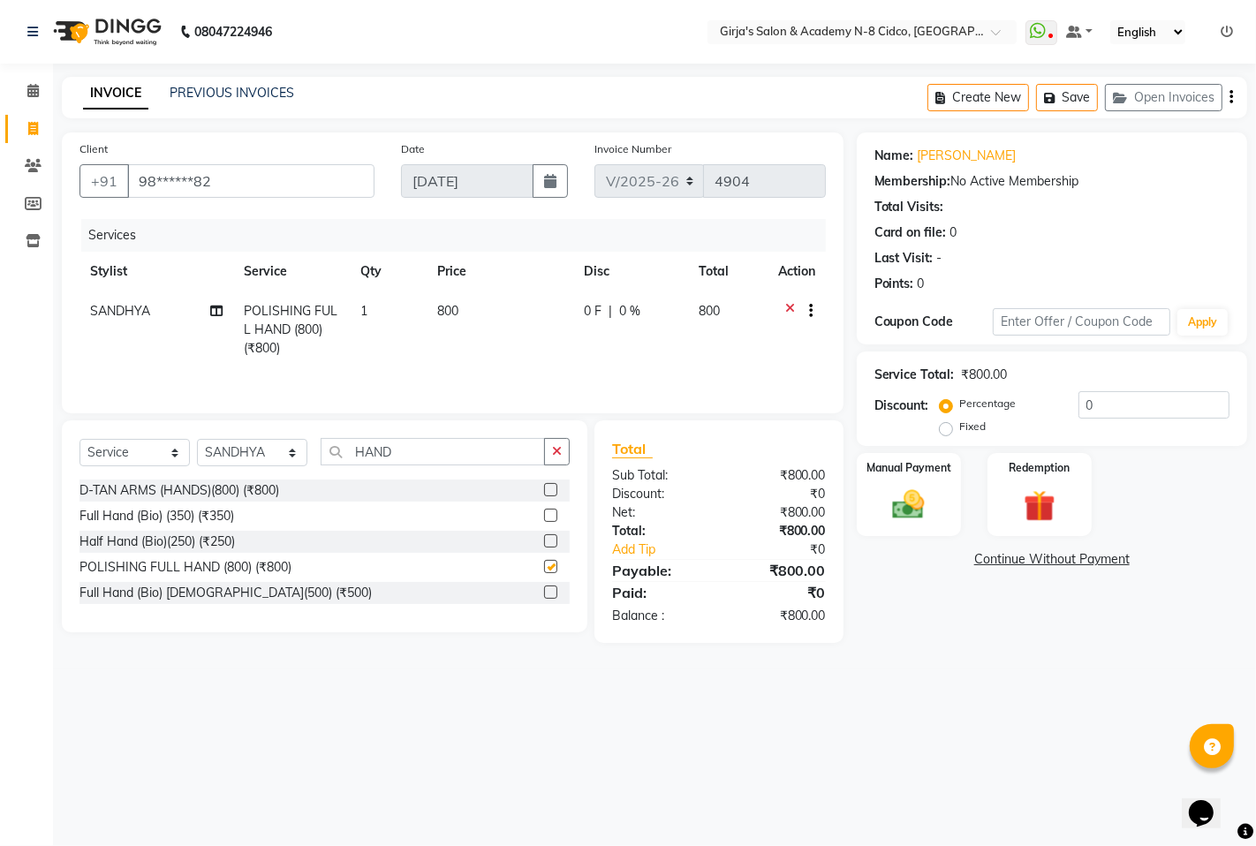
checkbox input "false"
drag, startPoint x: 446, startPoint y: 306, endPoint x: 455, endPoint y: 310, distance: 9.9
click at [447, 306] on span "800" at bounding box center [447, 311] width 21 height 16
select select "65230"
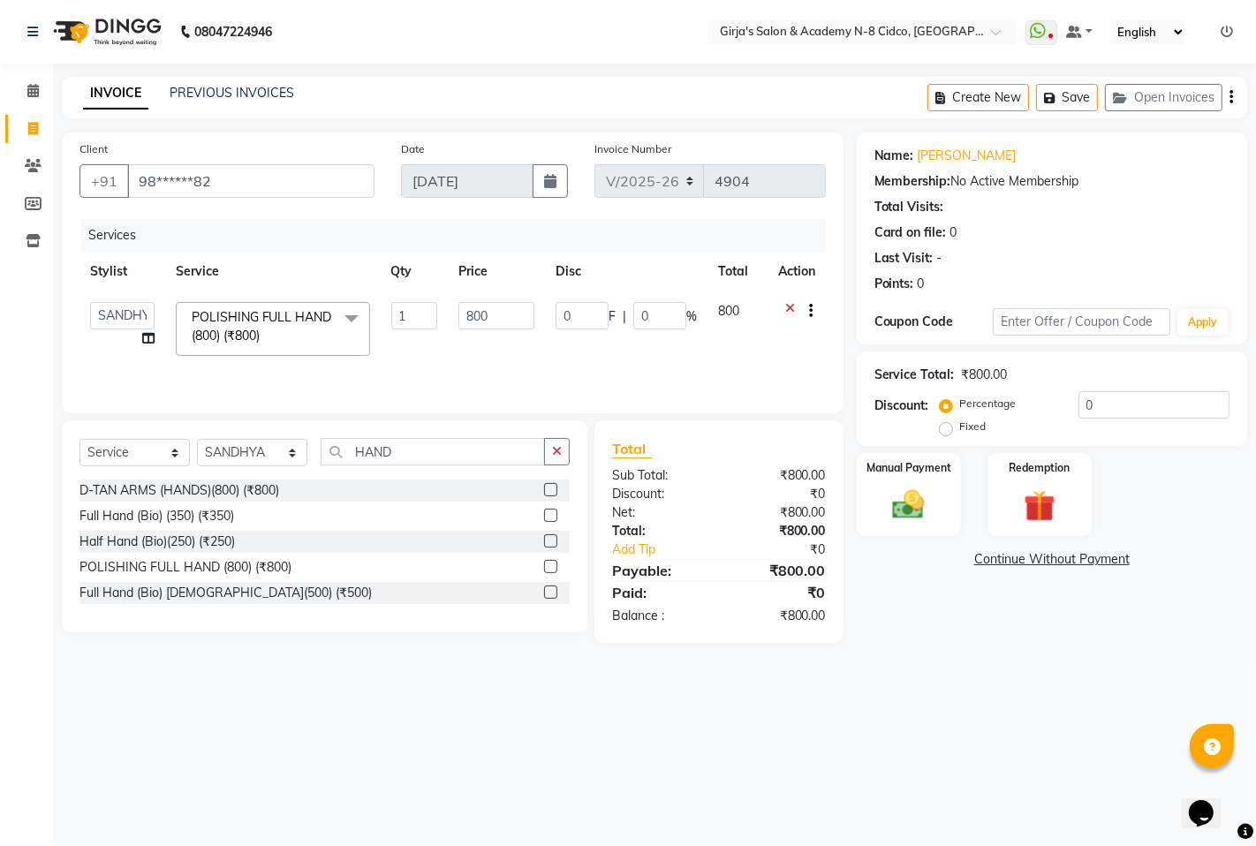
click at [455, 310] on td "800" at bounding box center [496, 329] width 97 height 75
click at [525, 315] on input "800" at bounding box center [496, 315] width 76 height 27
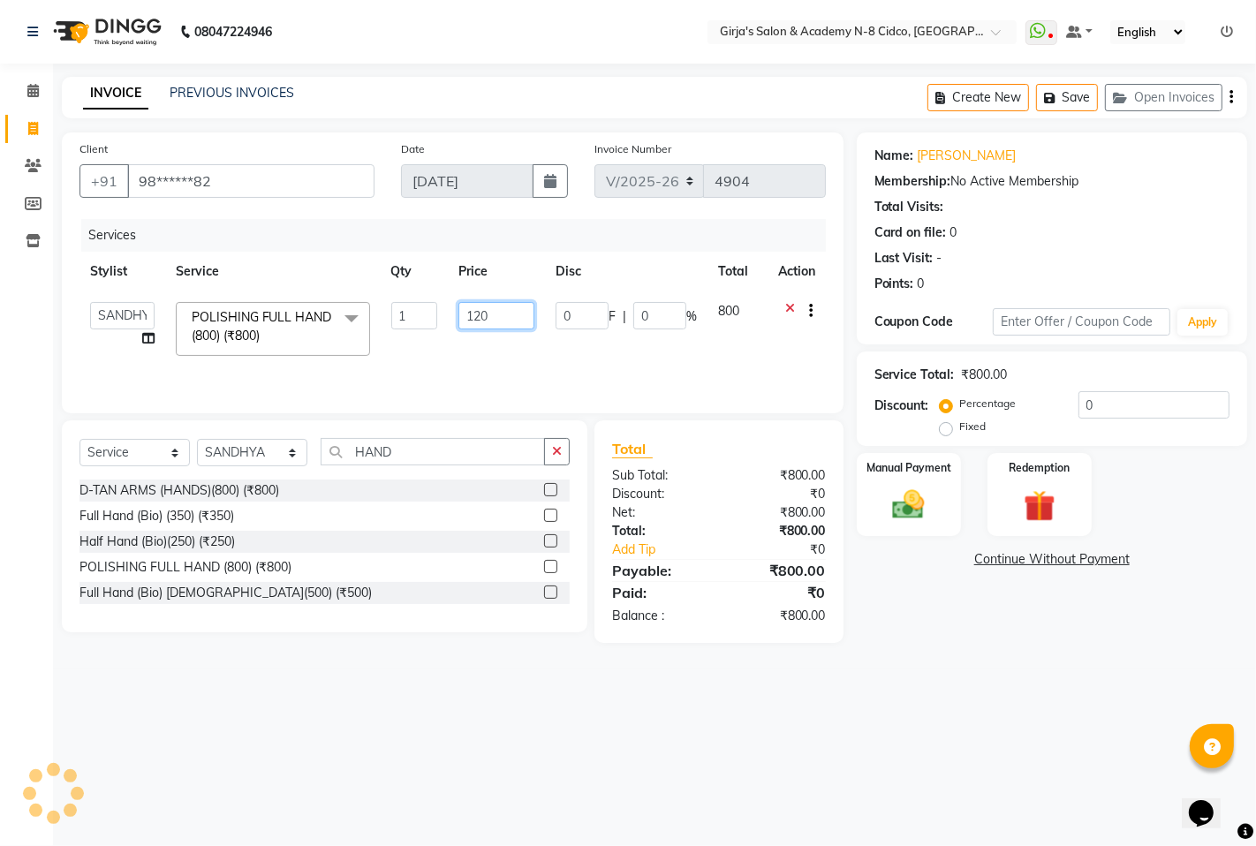
type input "1200"
drag, startPoint x: 753, startPoint y: 620, endPoint x: 683, endPoint y: 602, distance: 72.8
click at [751, 623] on div "₹800.00" at bounding box center [779, 616] width 120 height 19
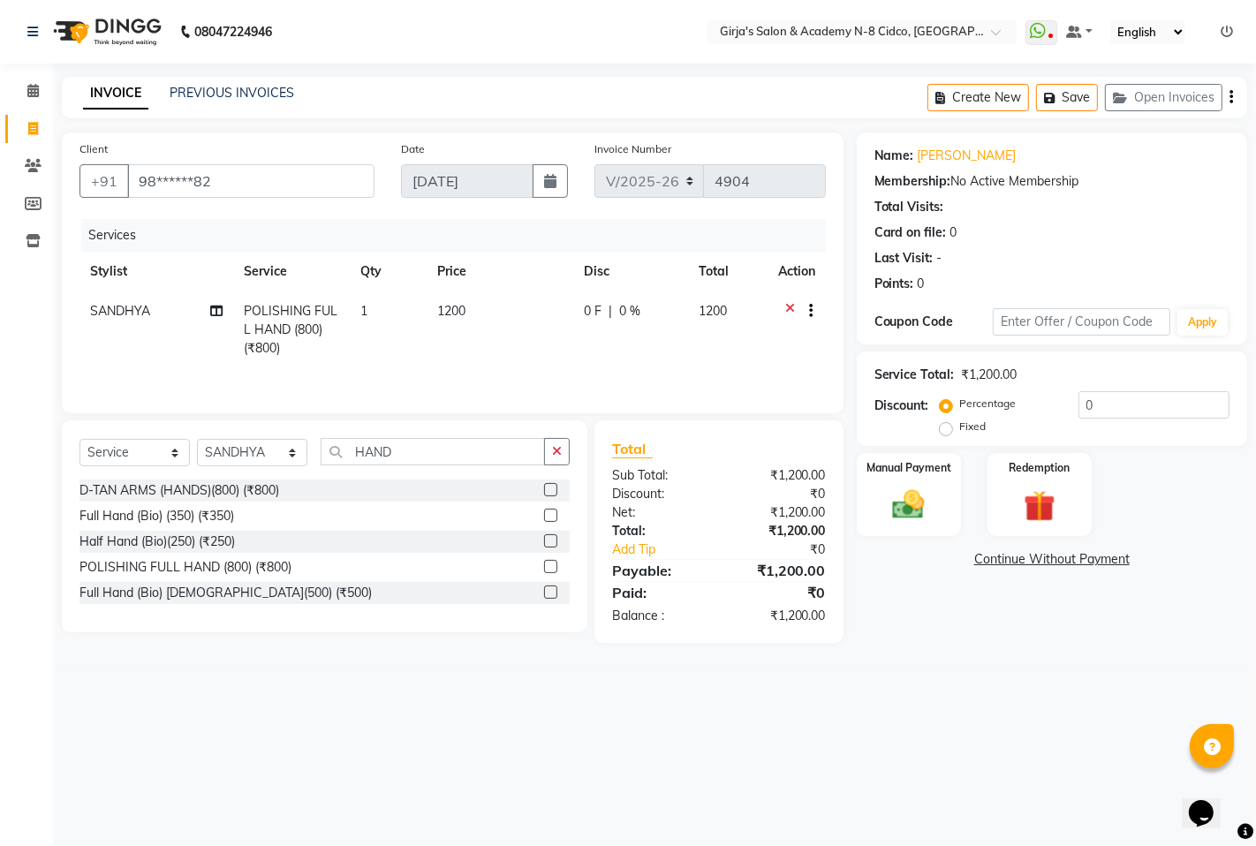
click at [425, 437] on div "Select Service Product Membership Package Voucher Prepaid Gift Card Select Styl…" at bounding box center [325, 526] width 526 height 212
click at [424, 442] on input "HAND" at bounding box center [433, 451] width 224 height 27
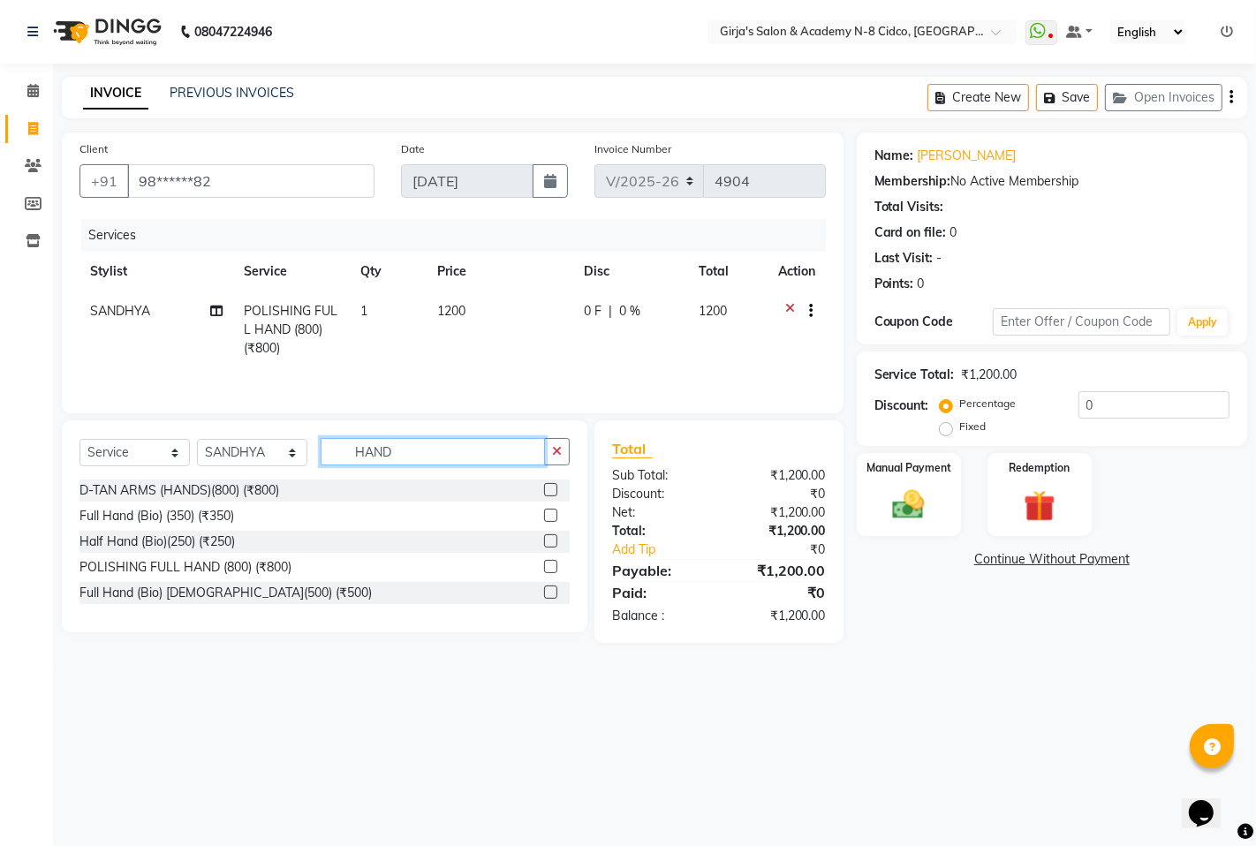
click at [424, 442] on input "HAND" at bounding box center [433, 451] width 224 height 27
type input "H"
type input "HAND"
click at [550, 491] on label at bounding box center [550, 489] width 13 height 13
click at [550, 491] on input "checkbox" at bounding box center [549, 490] width 11 height 11
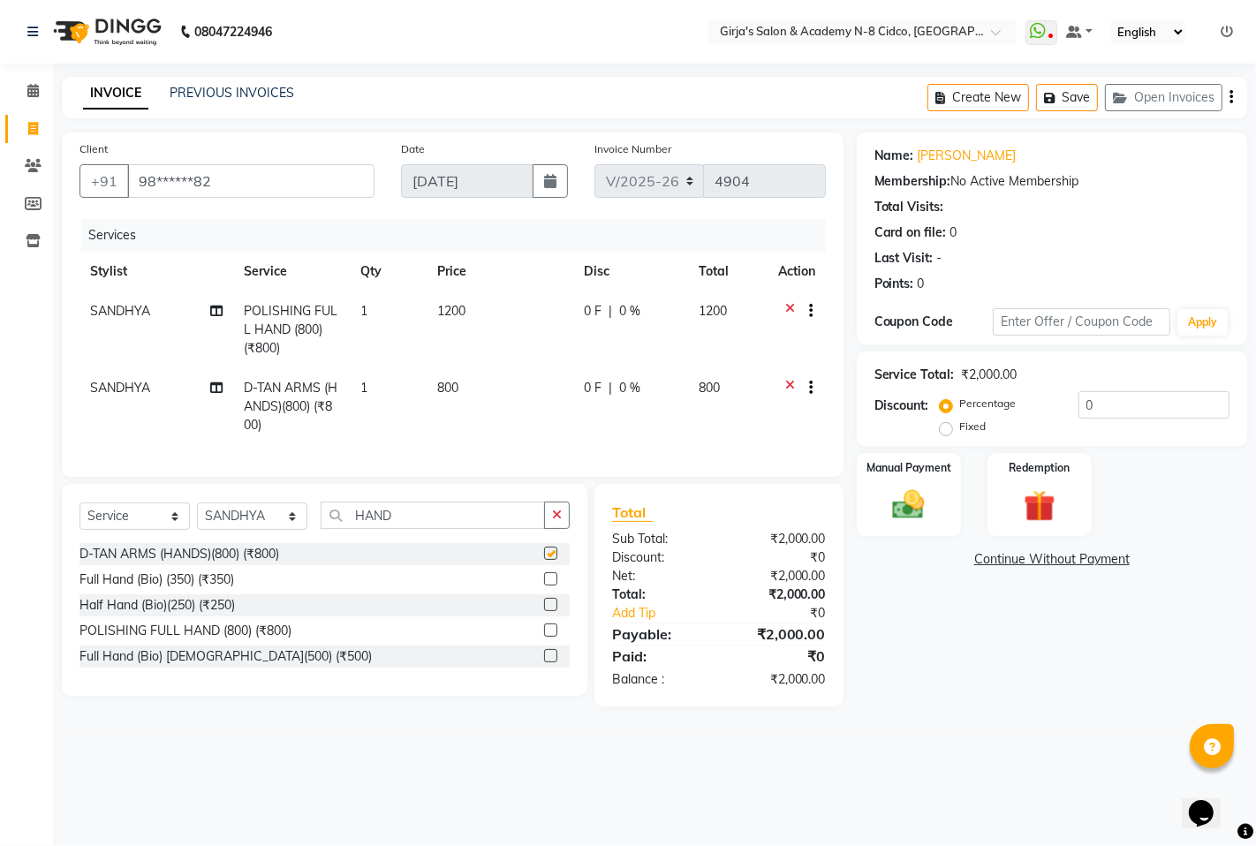
checkbox input "false"
click at [738, 724] on main "INVOICE PREVIOUS INVOICES Create New Save Open Invoices Client +91 98******82 D…" at bounding box center [654, 405] width 1203 height 656
drag, startPoint x: 144, startPoint y: 514, endPoint x: 134, endPoint y: 522, distance: 12.6
click at [142, 516] on div "Select Service Product Membership Package Voucher Prepaid Gift Card Select Styl…" at bounding box center [325, 590] width 526 height 212
click at [129, 526] on select "Select Service Product Membership Package Voucher Prepaid Gift Card" at bounding box center [135, 516] width 110 height 27
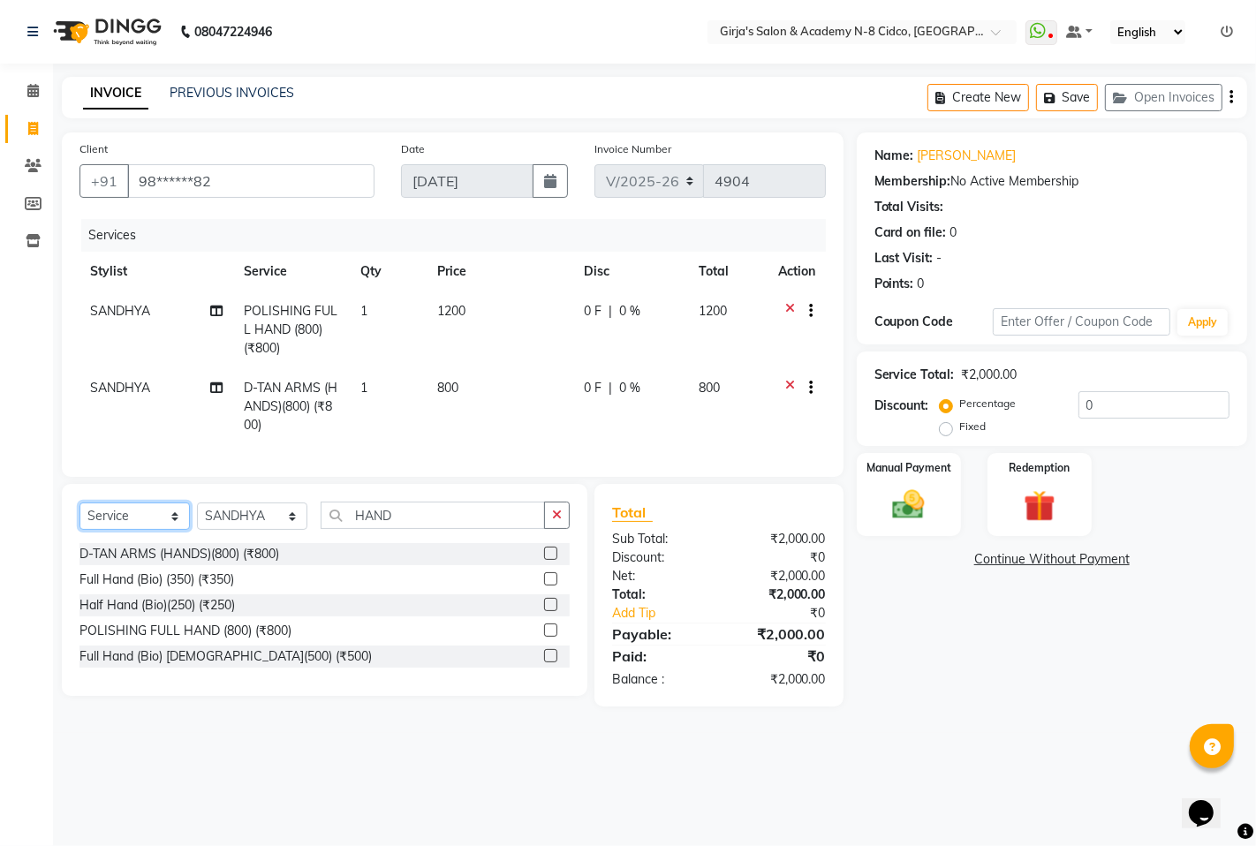
select select "product"
click at [80, 518] on select "Select Service Product Membership Package Voucher Prepaid Gift Card" at bounding box center [135, 516] width 110 height 27
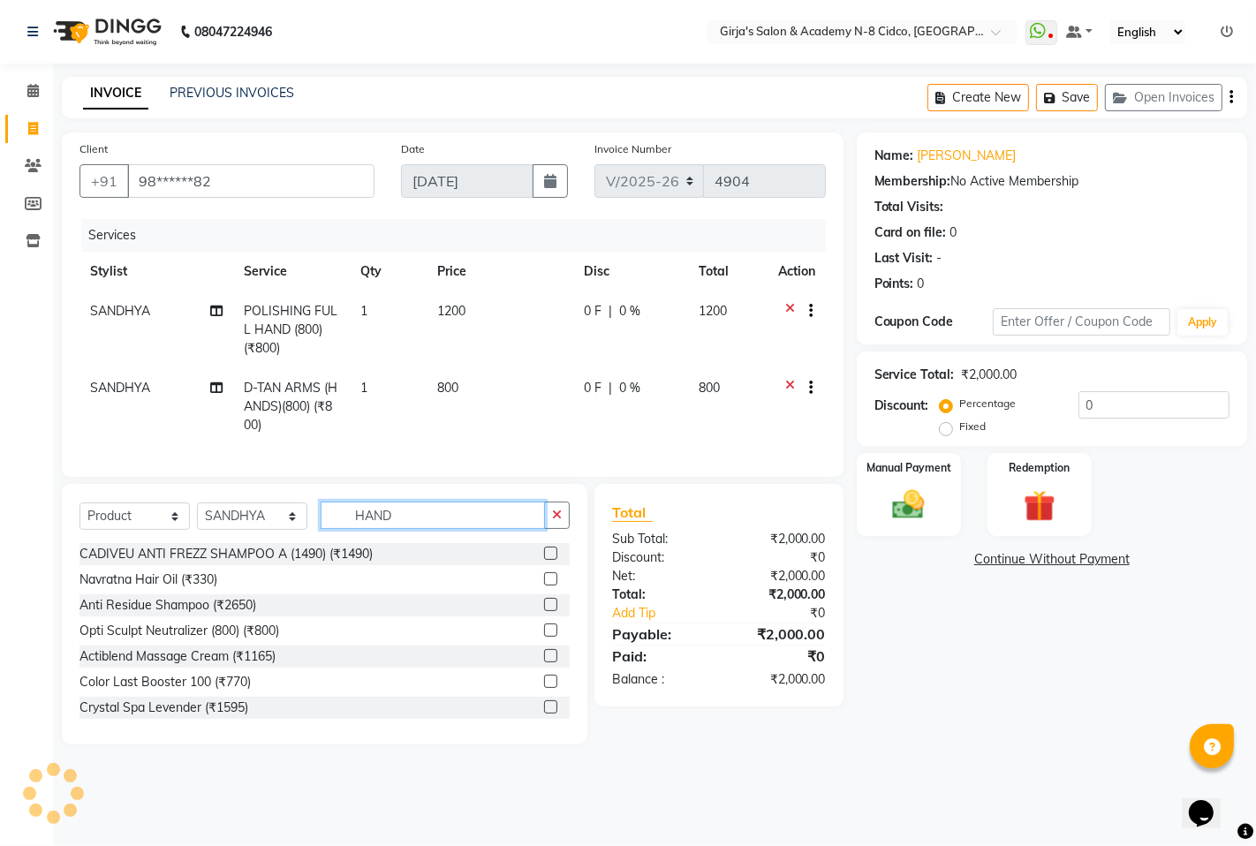
click at [375, 529] on input "HAND" at bounding box center [433, 515] width 224 height 27
click at [430, 524] on input "HAND" at bounding box center [433, 515] width 224 height 27
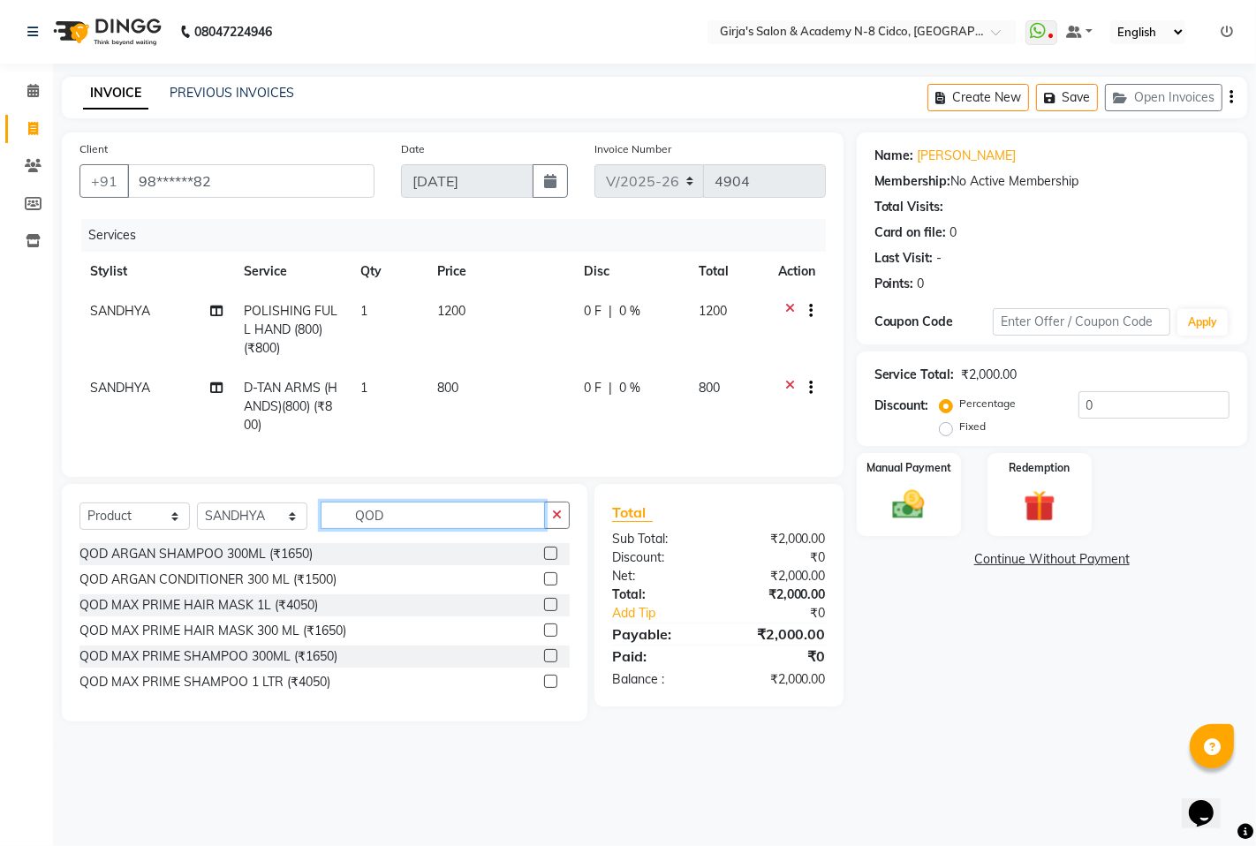
type input "QOD"
click at [550, 637] on label at bounding box center [550, 630] width 13 height 13
click at [550, 637] on input "checkbox" at bounding box center [549, 630] width 11 height 11
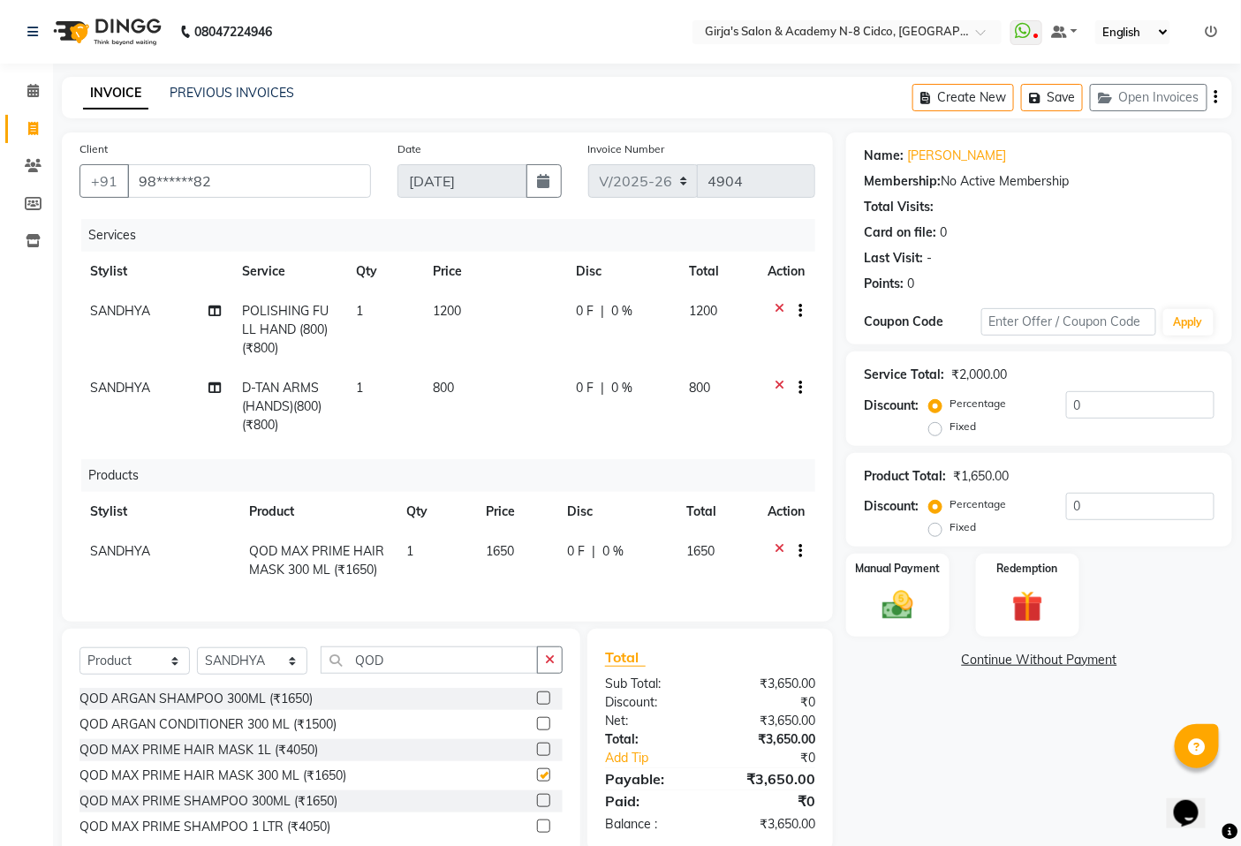
checkbox input "false"
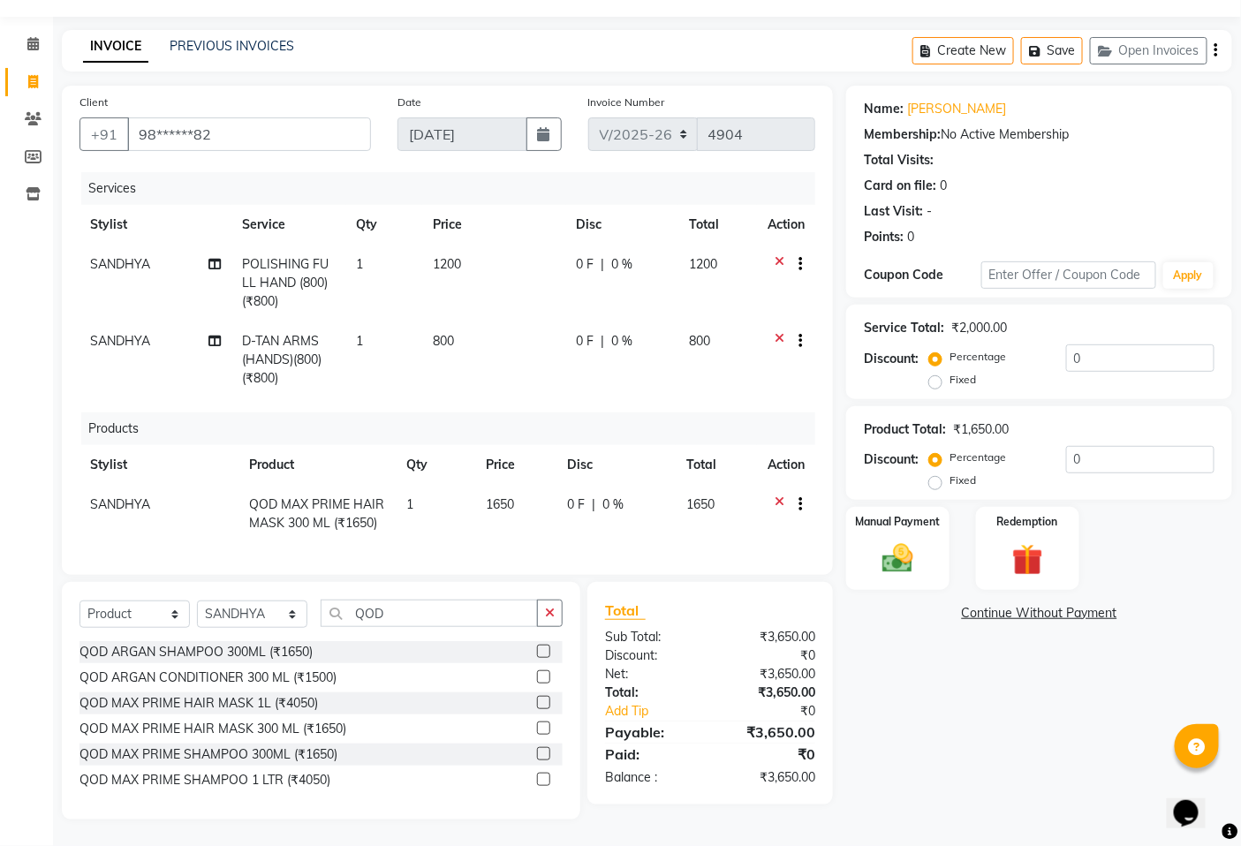
click at [428, 628] on div "Select Service Product Membership Package Voucher Prepaid Gift Card Select Styl…" at bounding box center [321, 621] width 483 height 42
click at [428, 625] on input "QOD" at bounding box center [429, 613] width 217 height 27
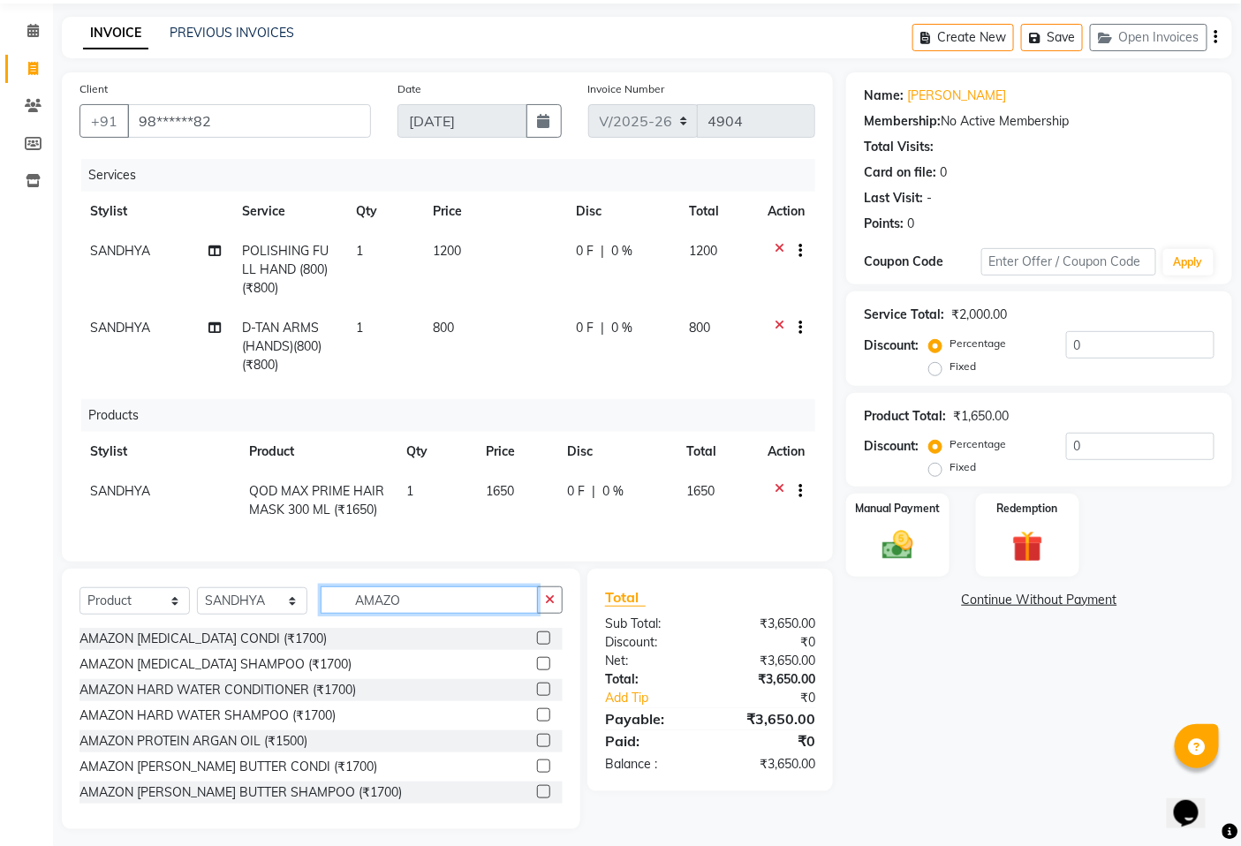
type input "AMAZO"
click at [537, 747] on label at bounding box center [543, 740] width 13 height 13
click at [537, 747] on input "checkbox" at bounding box center [542, 741] width 11 height 11
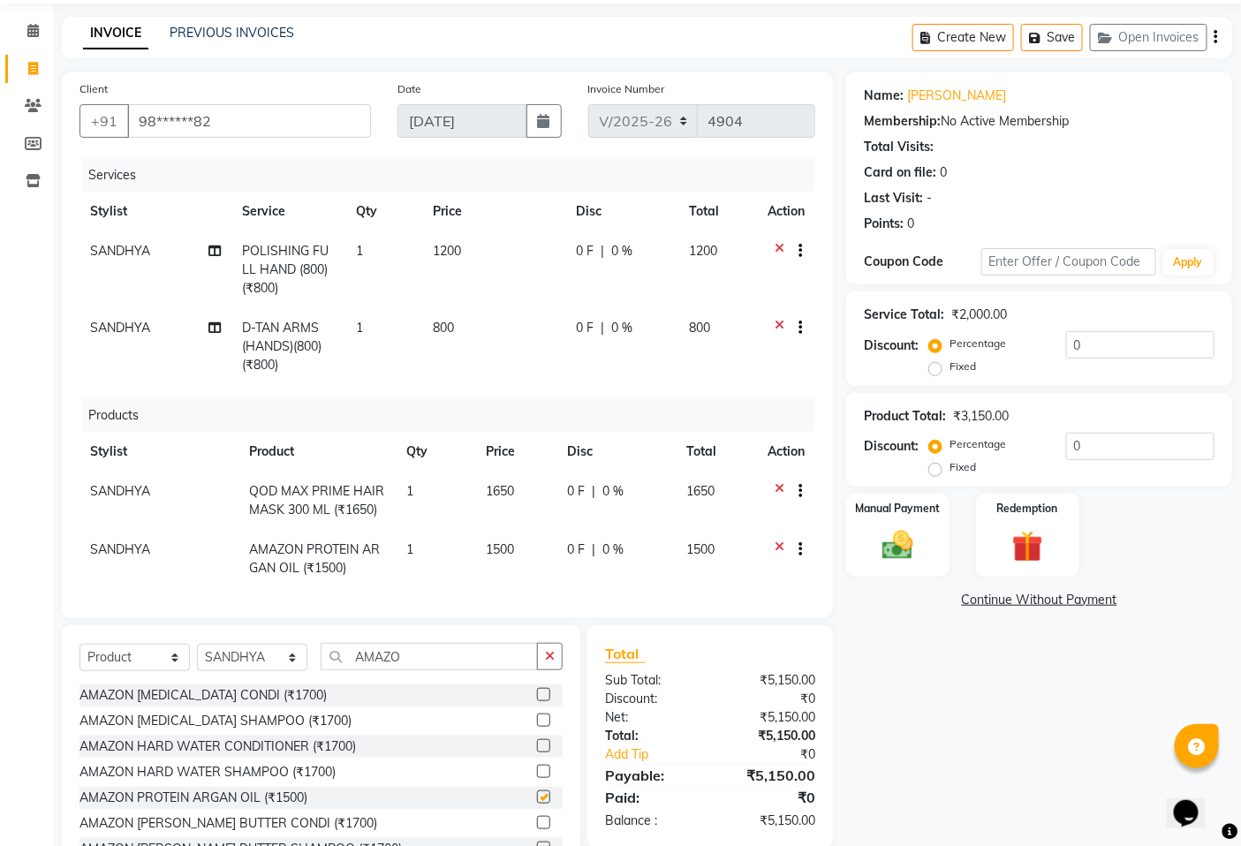
scroll to position [34, 0]
checkbox input "false"
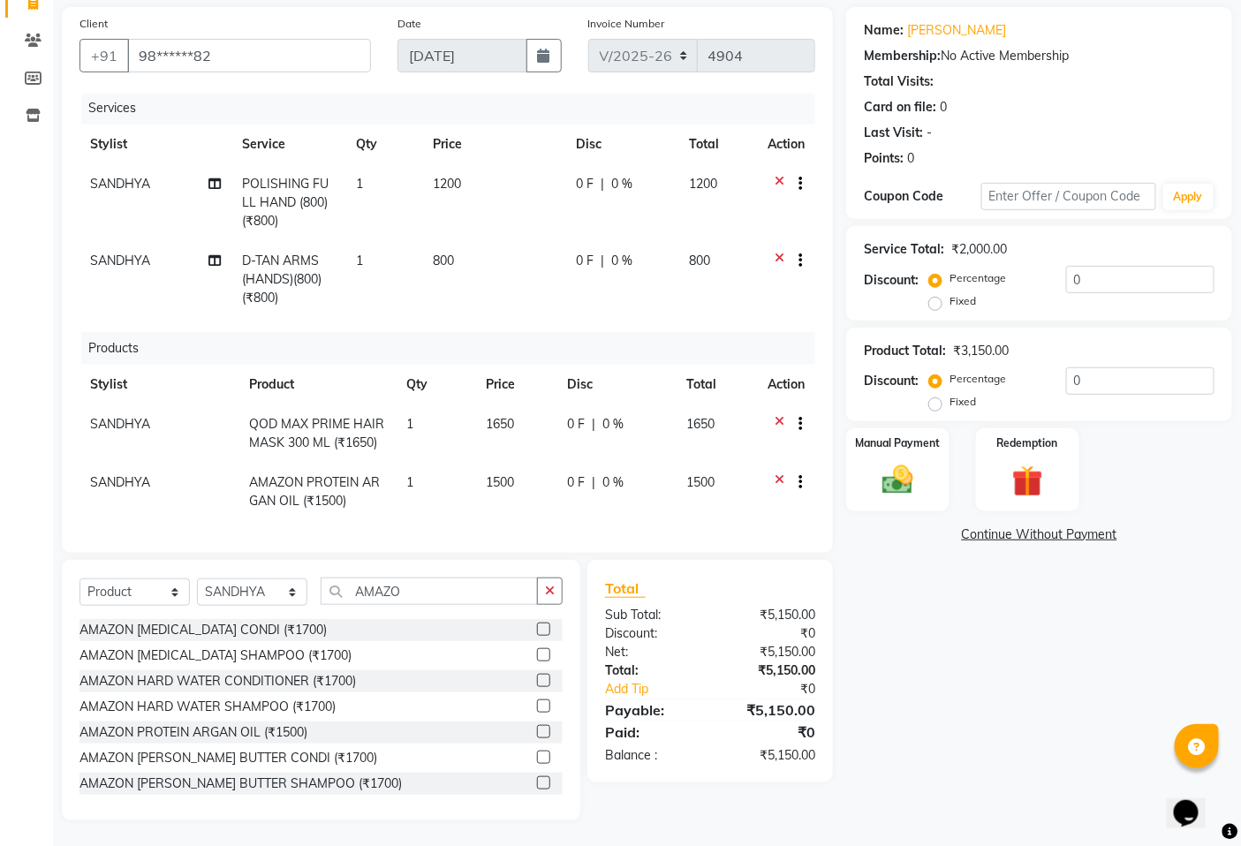
click at [459, 608] on div "Select Service Product Membership Package Voucher Prepaid Gift Card Select Styl…" at bounding box center [321, 599] width 483 height 42
click at [537, 704] on label at bounding box center [543, 706] width 13 height 13
click at [537, 704] on input "checkbox" at bounding box center [542, 706] width 11 height 11
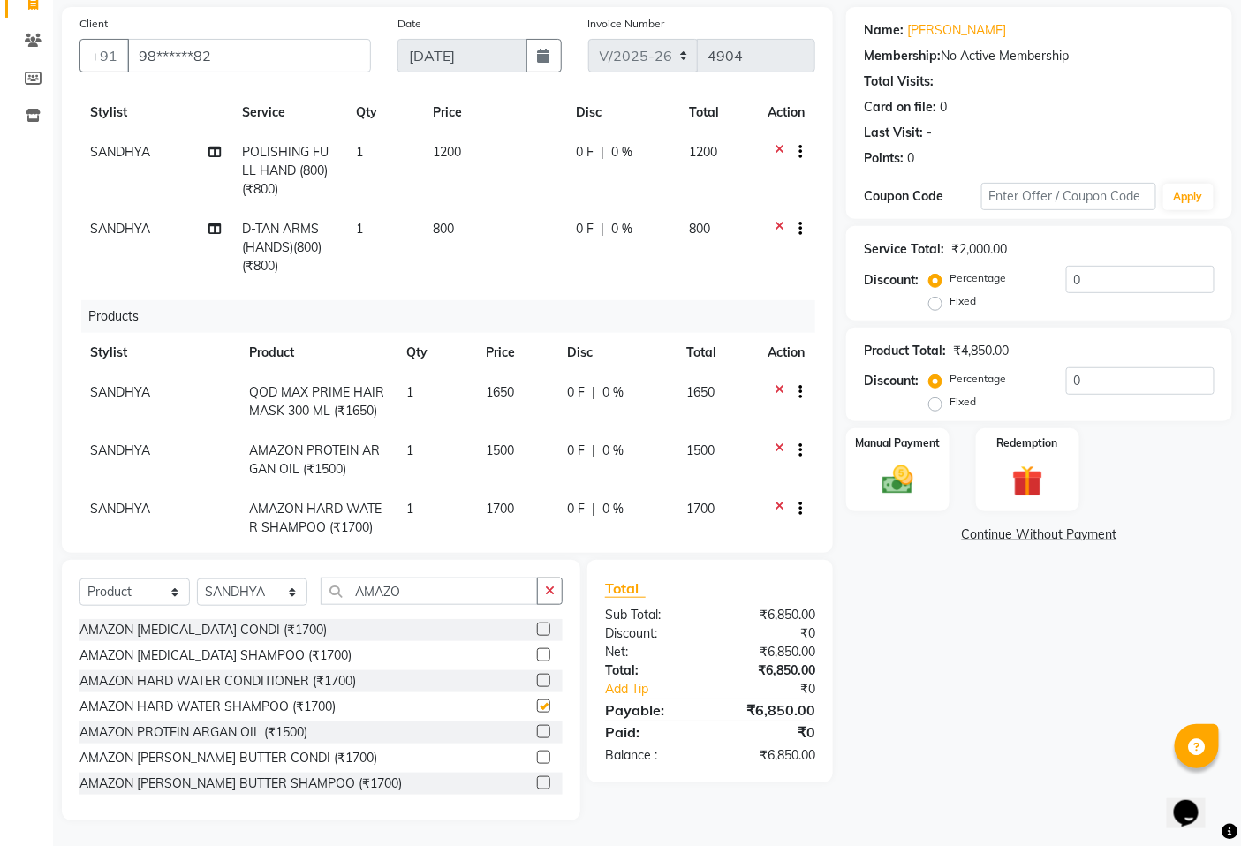
checkbox input "false"
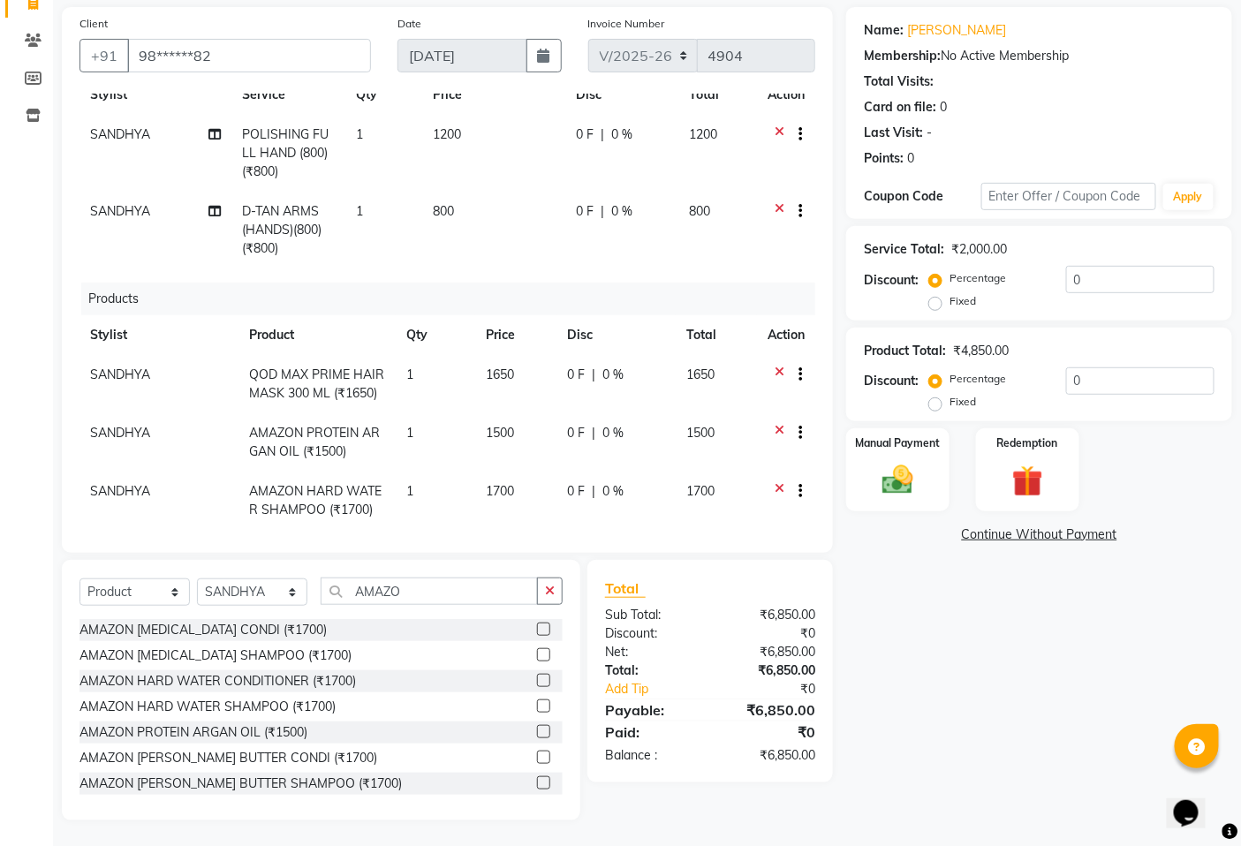
scroll to position [93, 0]
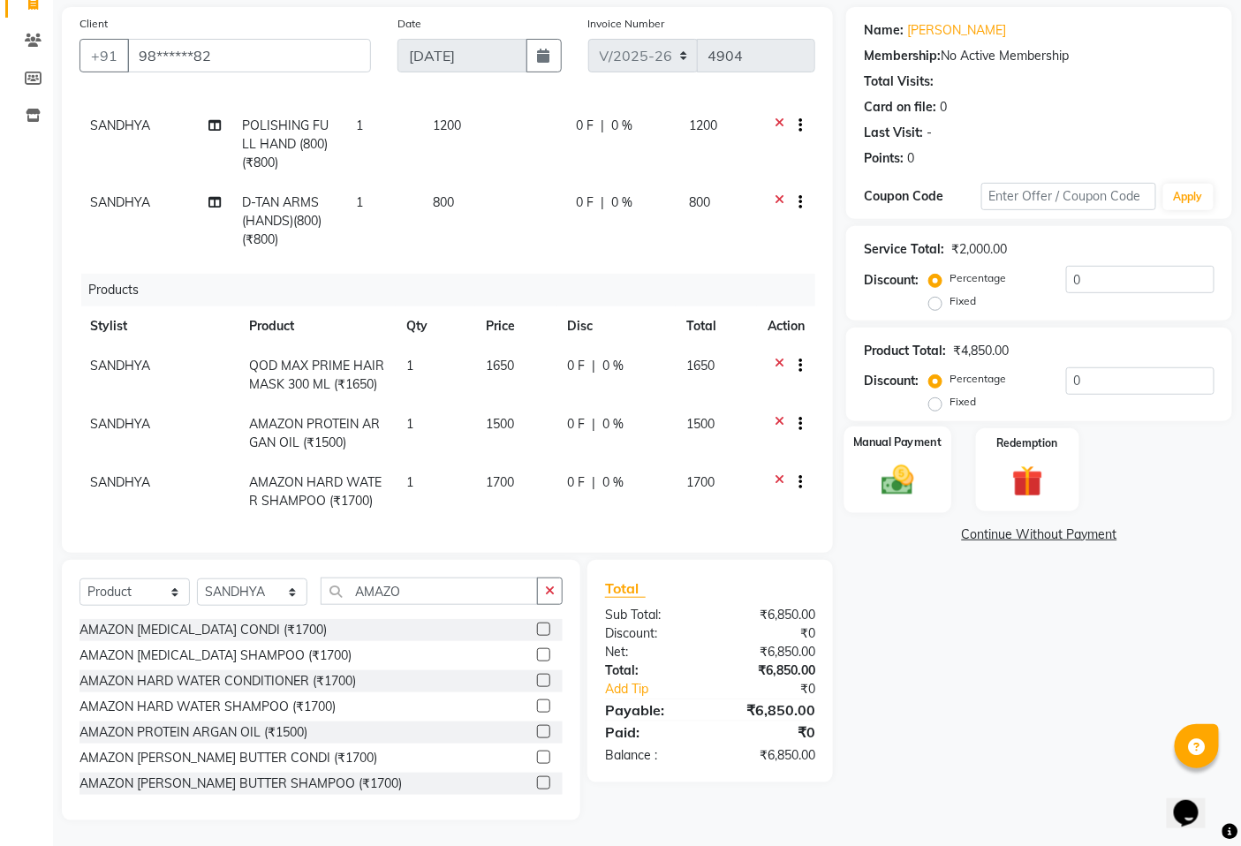
click at [905, 486] on img at bounding box center [898, 480] width 53 height 37
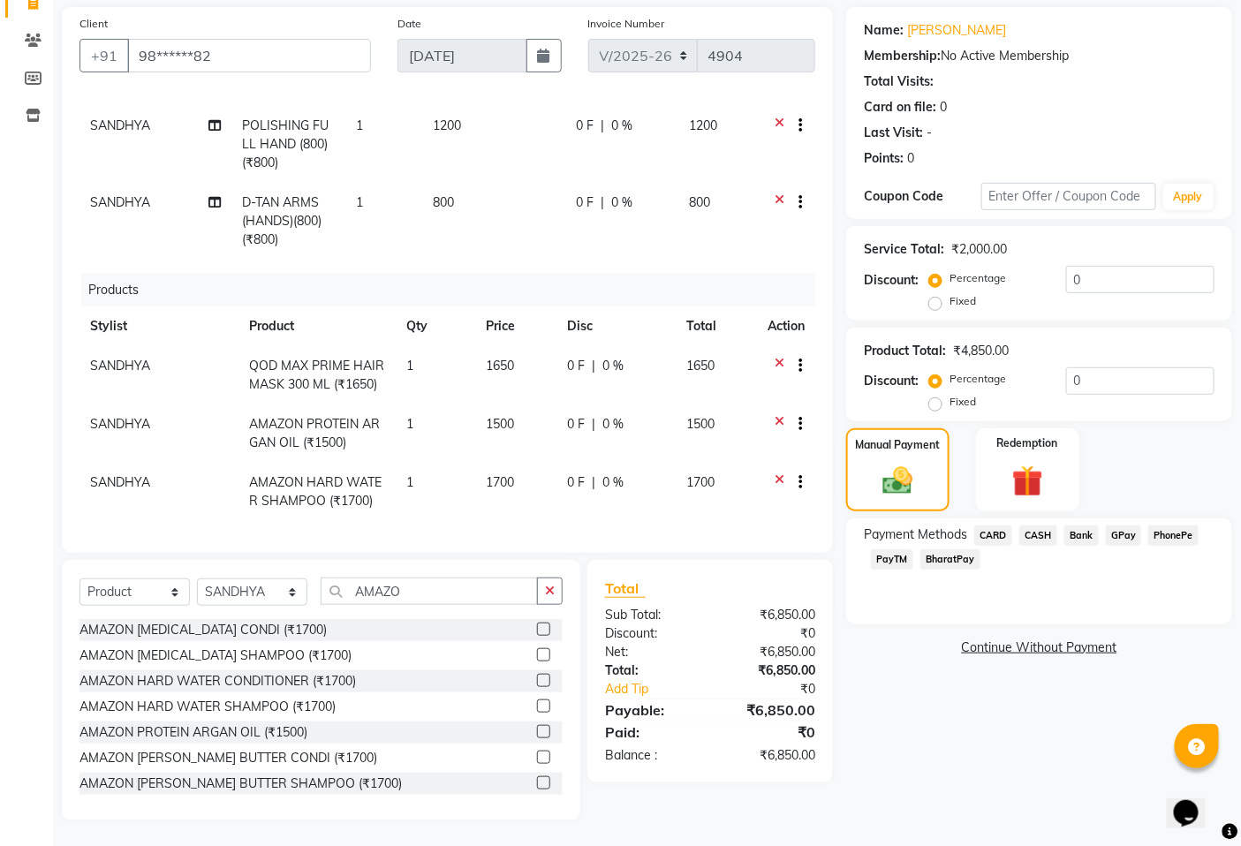
click at [1119, 537] on span "GPay" at bounding box center [1124, 536] width 36 height 20
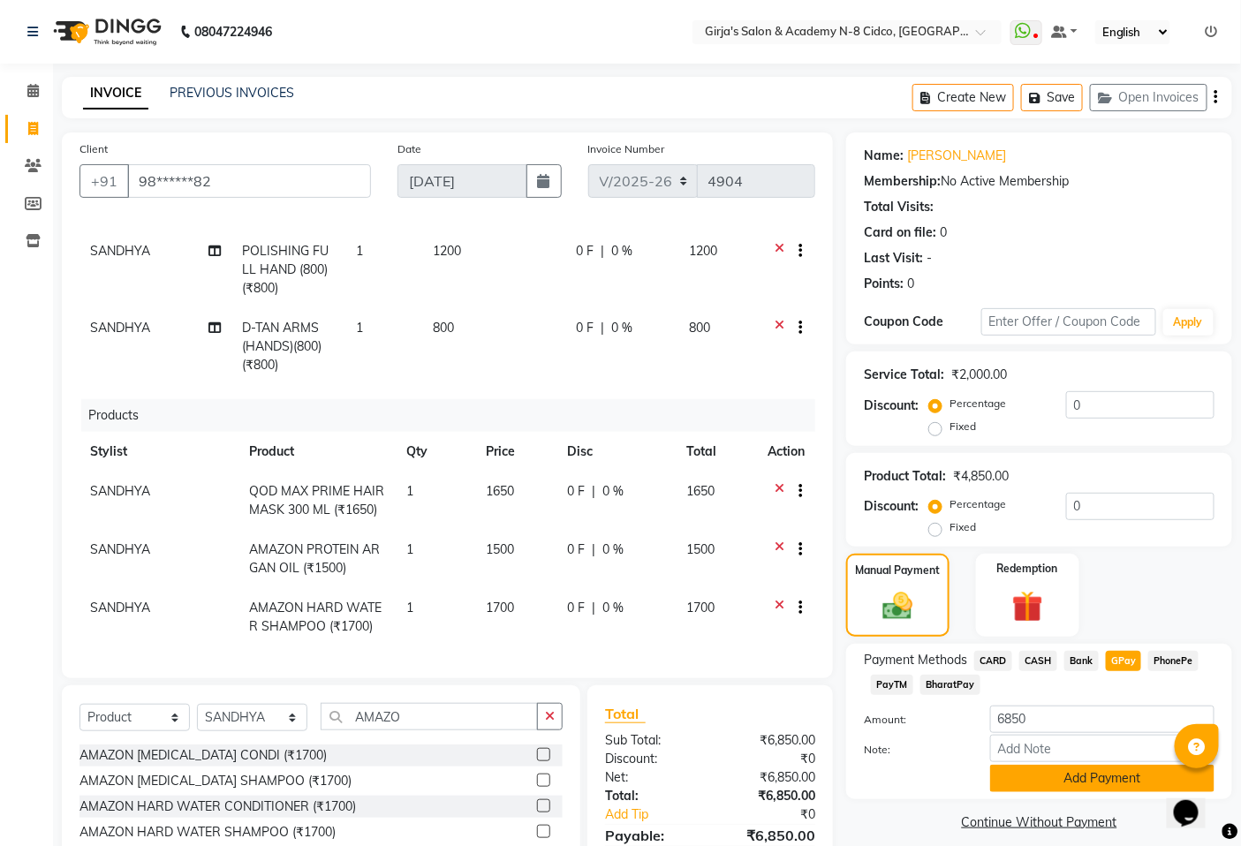
click at [1071, 783] on button "Add Payment" at bounding box center [1102, 778] width 224 height 27
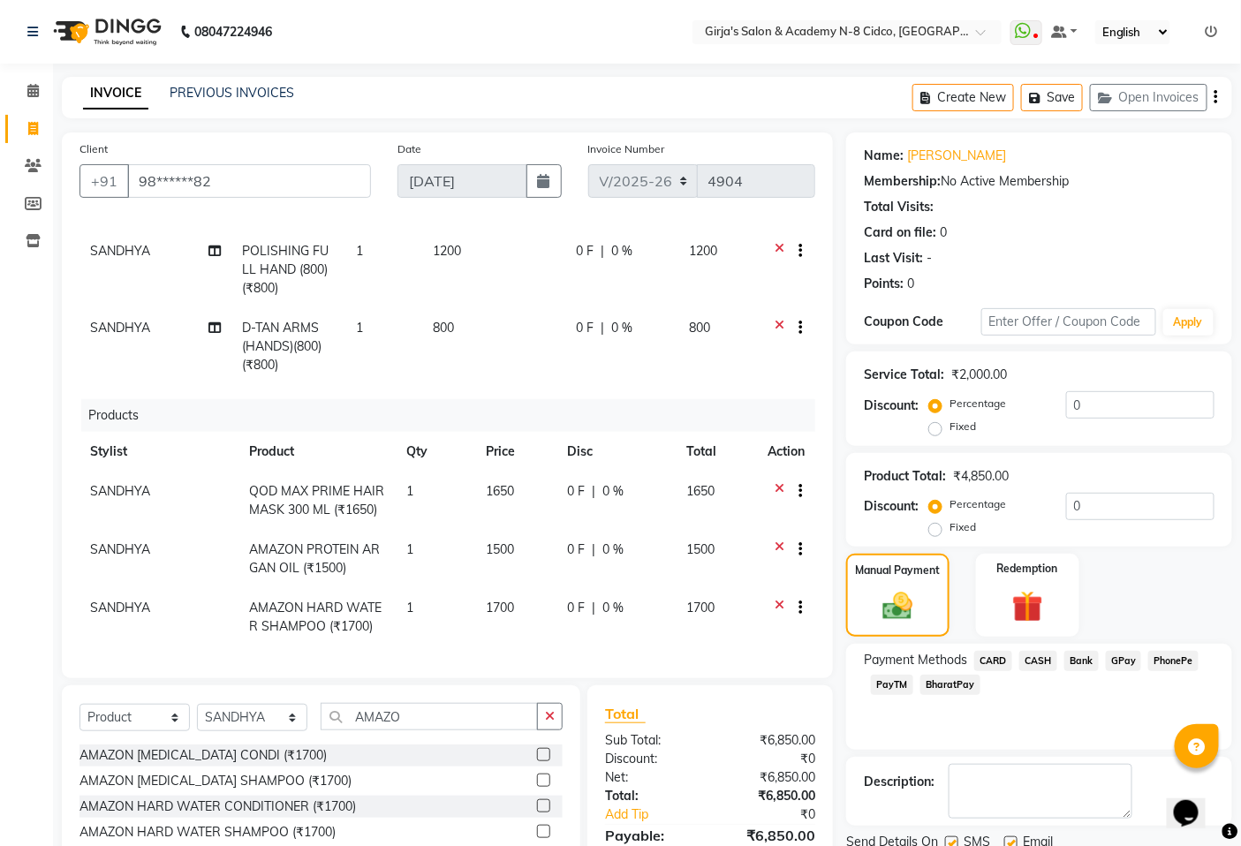
scroll to position [125, 0]
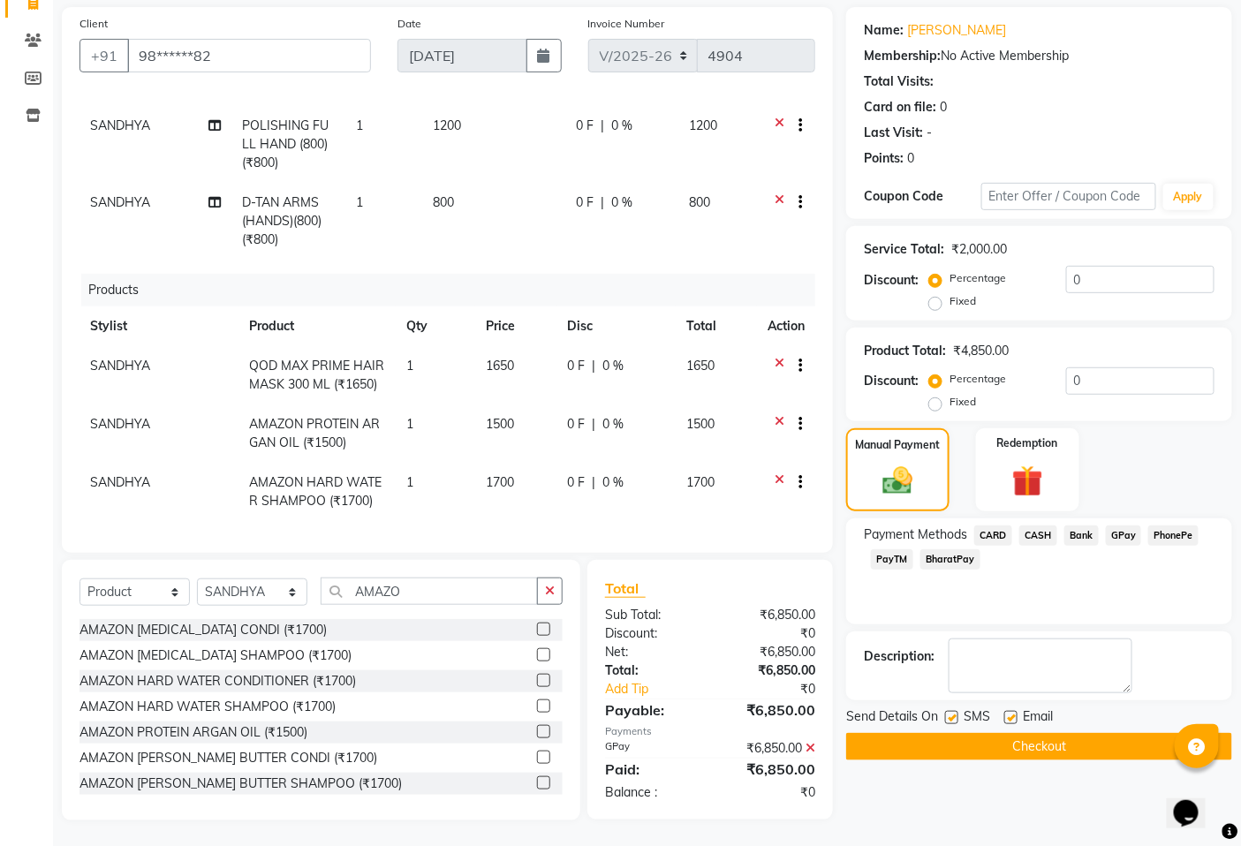
click at [931, 742] on button "Checkout" at bounding box center [1039, 746] width 386 height 27
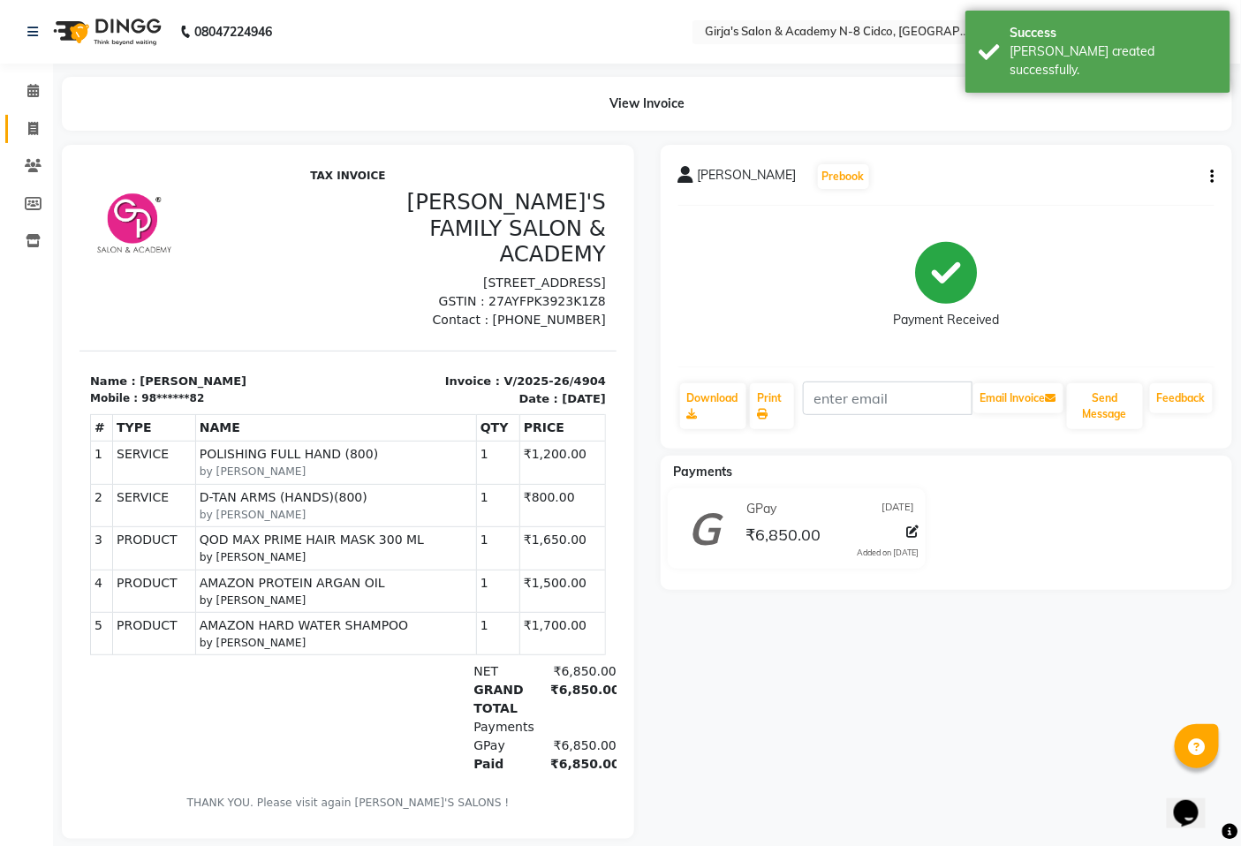
click at [15, 116] on link "Invoice" at bounding box center [26, 129] width 42 height 29
select select "service"
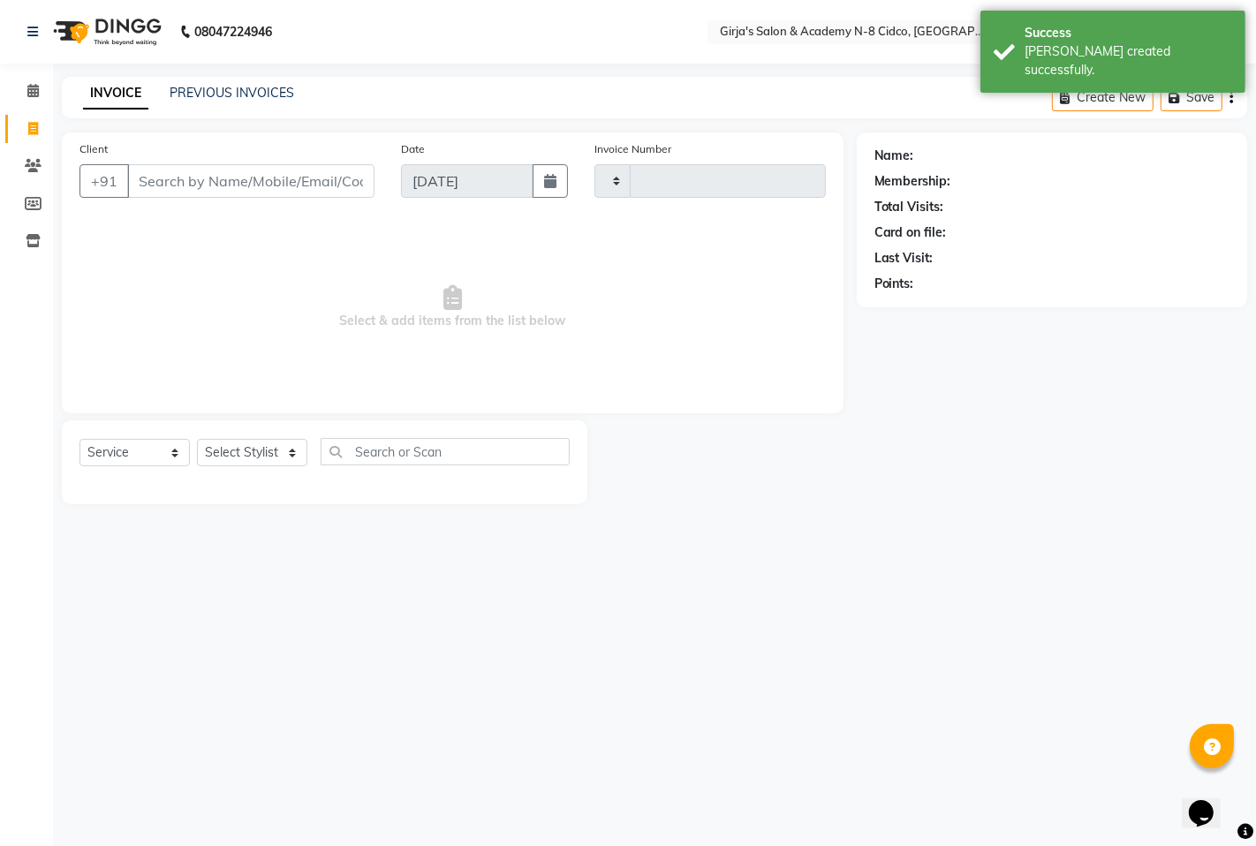
type input "4905"
select select "66"
select select "66554"
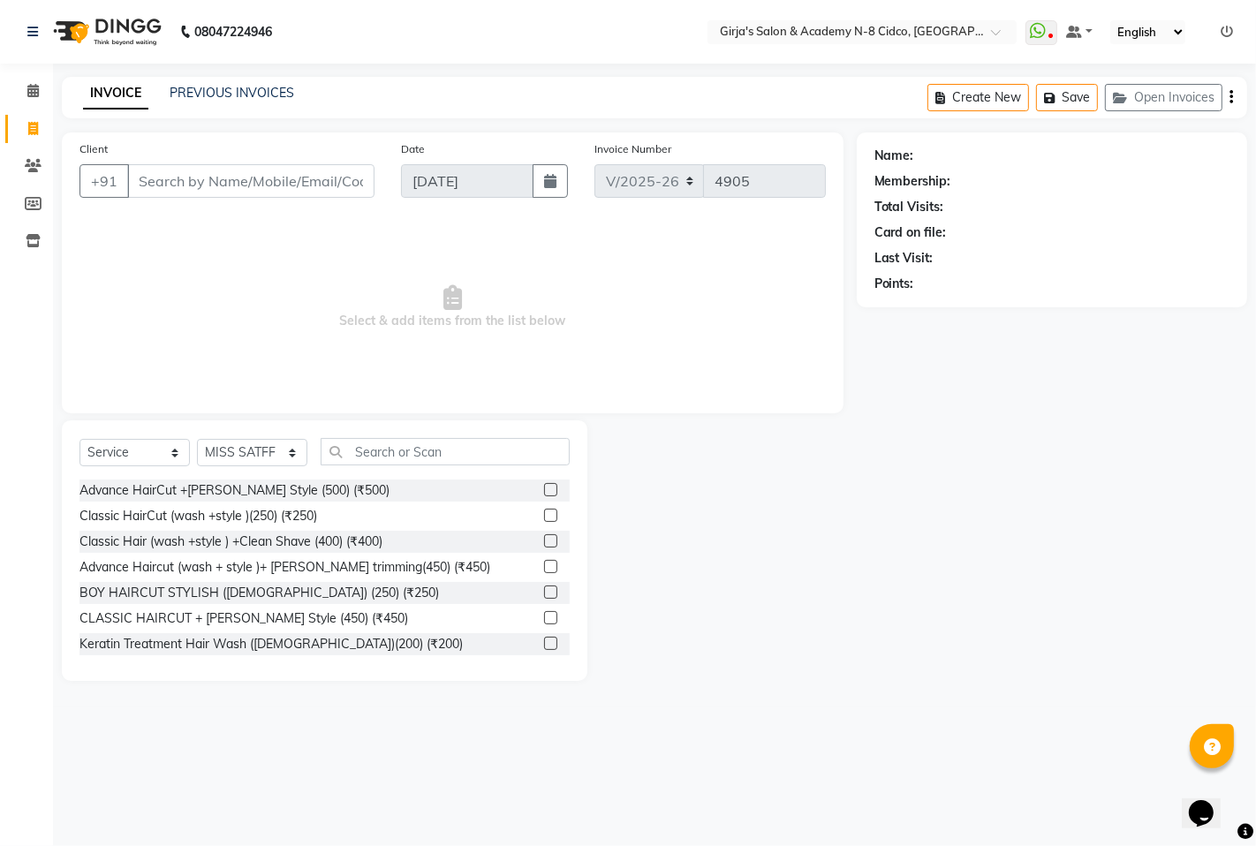
click at [279, 171] on input "Client" at bounding box center [250, 181] width 247 height 34
click at [281, 171] on input "Client" at bounding box center [250, 181] width 247 height 34
type input "8623017202"
click at [340, 183] on span "Add Client" at bounding box center [329, 181] width 70 height 18
select select "22"
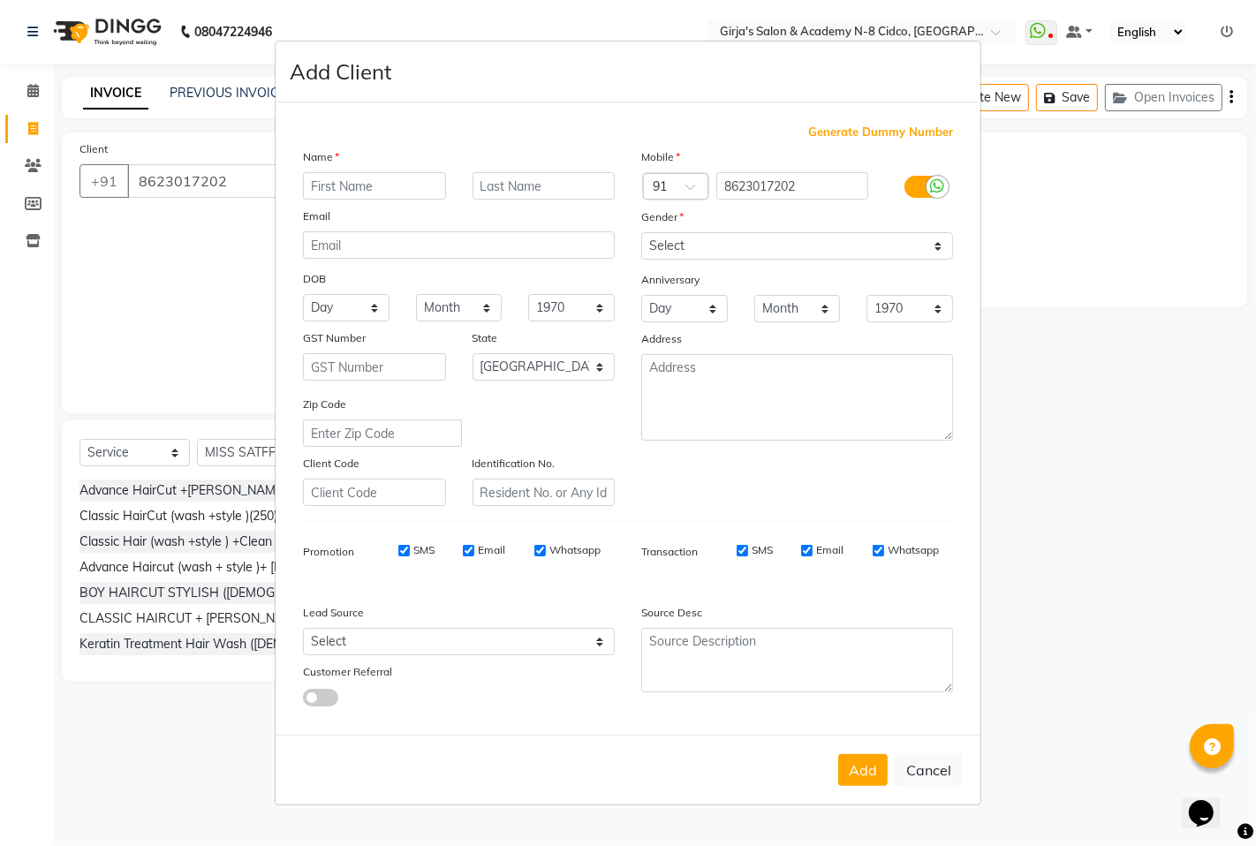
click at [355, 170] on div "Name" at bounding box center [459, 160] width 338 height 25
click at [367, 189] on input "text" at bounding box center [374, 185] width 143 height 27
type input "[PERSON_NAME]"
click at [502, 178] on input "text" at bounding box center [544, 185] width 143 height 27
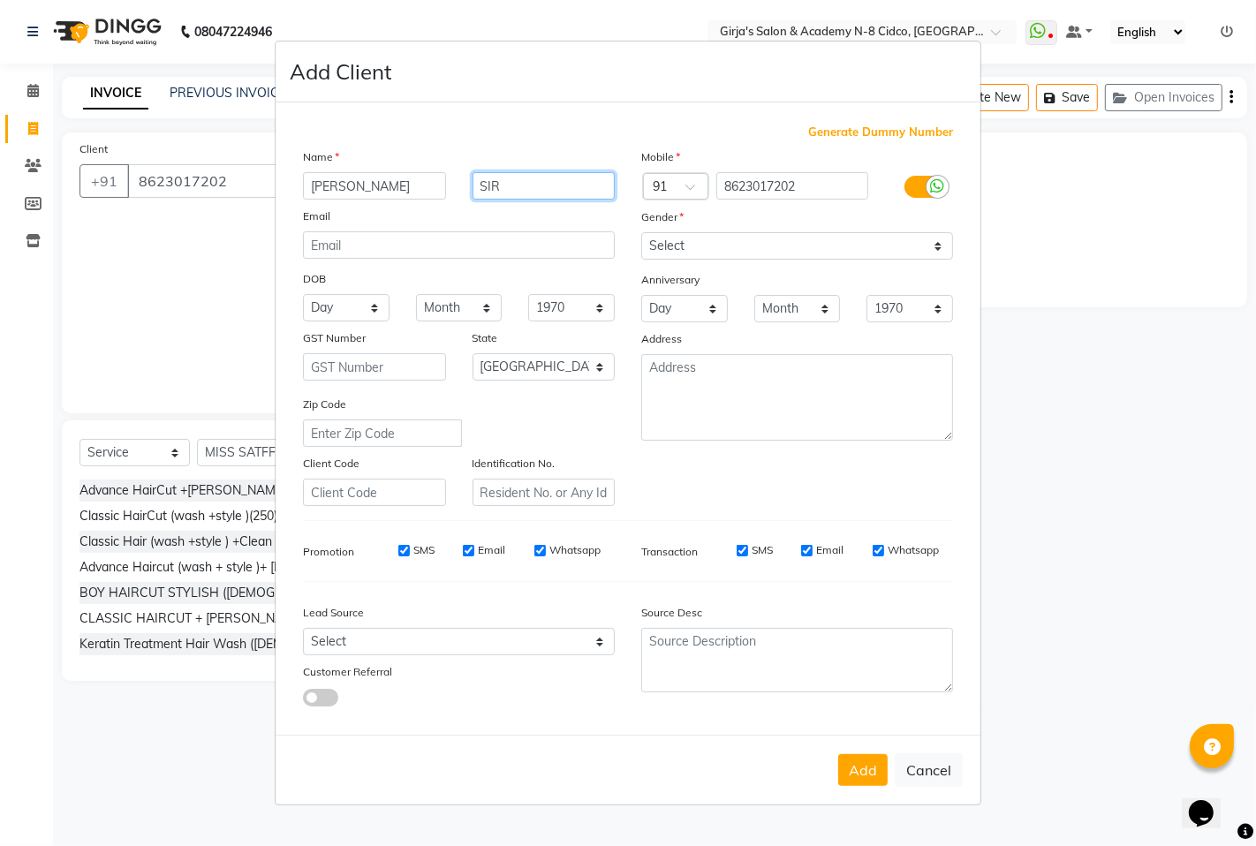
type input "SIR"
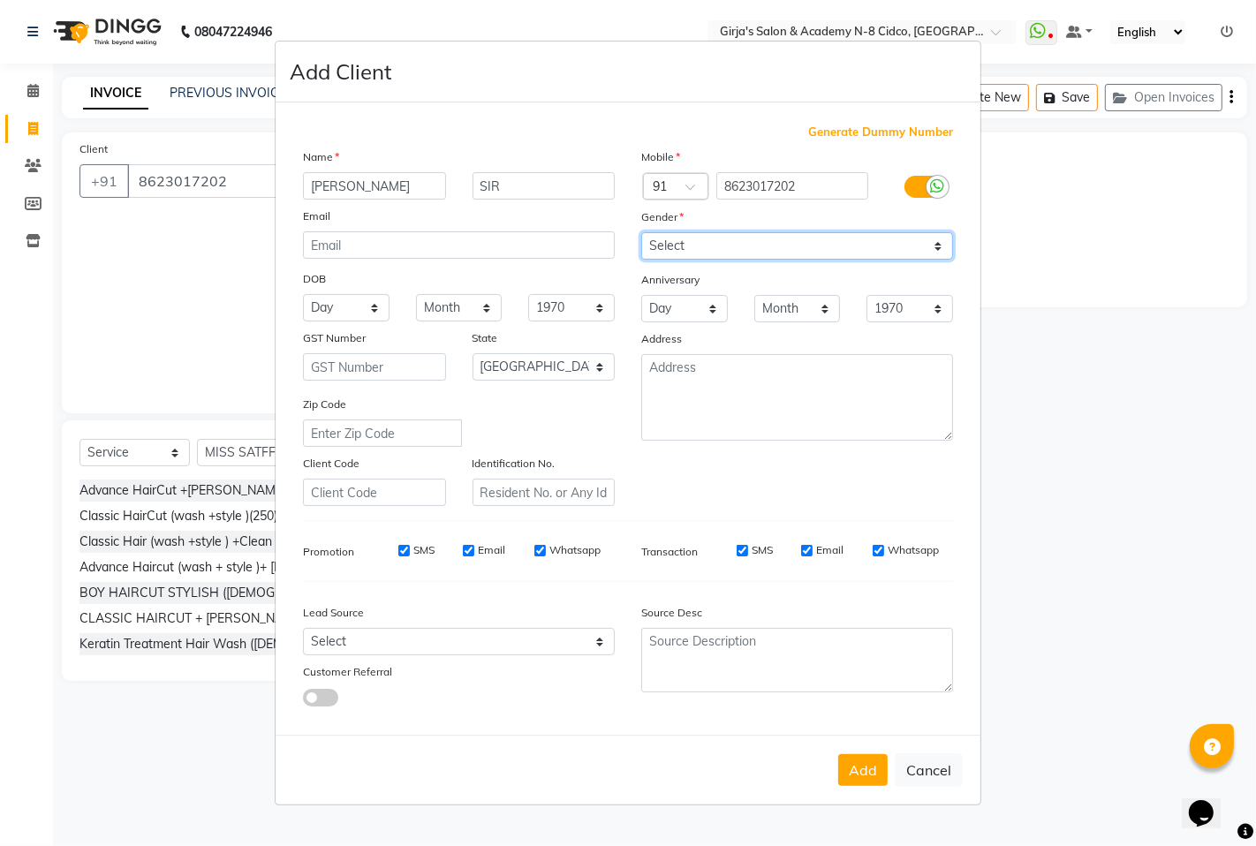
drag, startPoint x: 735, startPoint y: 239, endPoint x: 729, endPoint y: 247, distance: 10.1
click at [734, 239] on select "Select [DEMOGRAPHIC_DATA] [DEMOGRAPHIC_DATA] Other Prefer Not To Say" at bounding box center [797, 245] width 312 height 27
select select "[DEMOGRAPHIC_DATA]"
click at [641, 232] on select "Select [DEMOGRAPHIC_DATA] [DEMOGRAPHIC_DATA] Other Prefer Not To Say" at bounding box center [797, 245] width 312 height 27
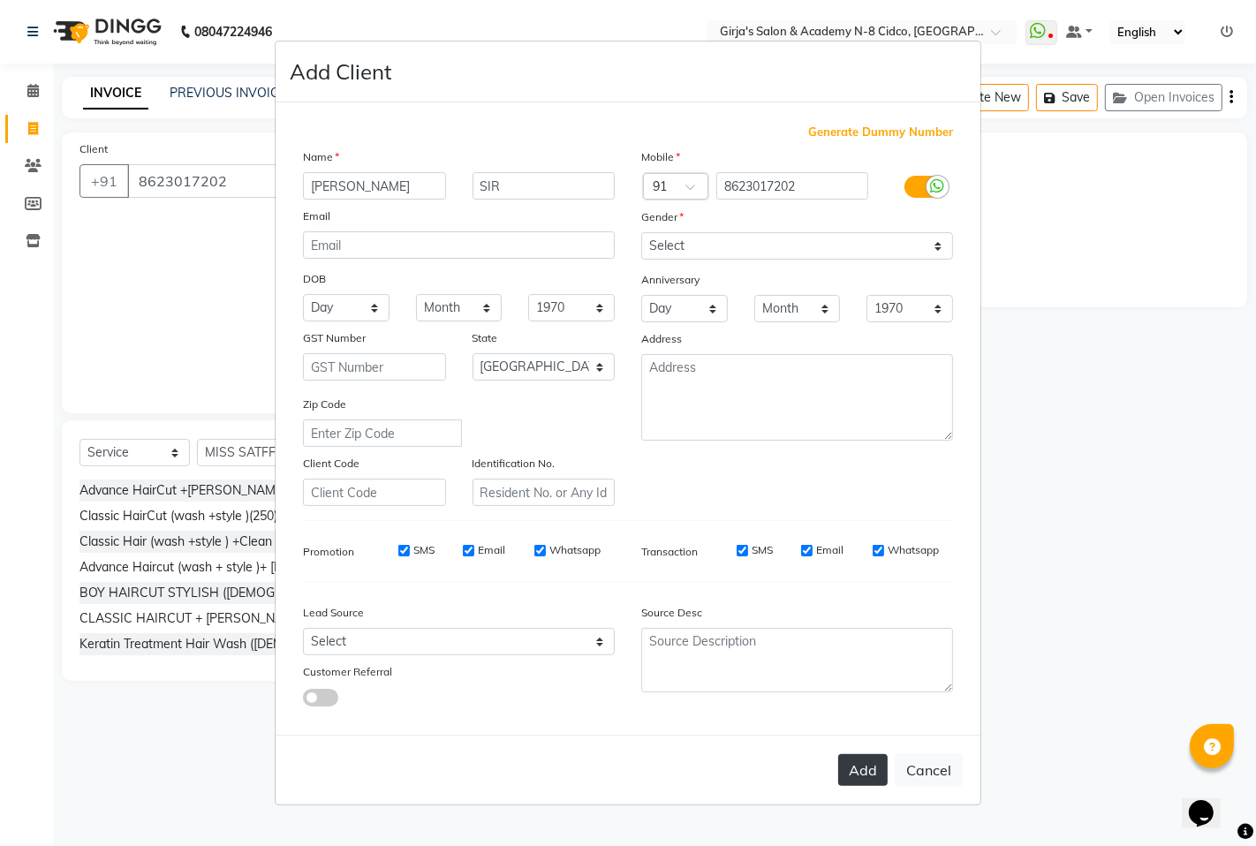
click at [852, 762] on button "Add" at bounding box center [862, 770] width 49 height 32
type input "86******02"
select select
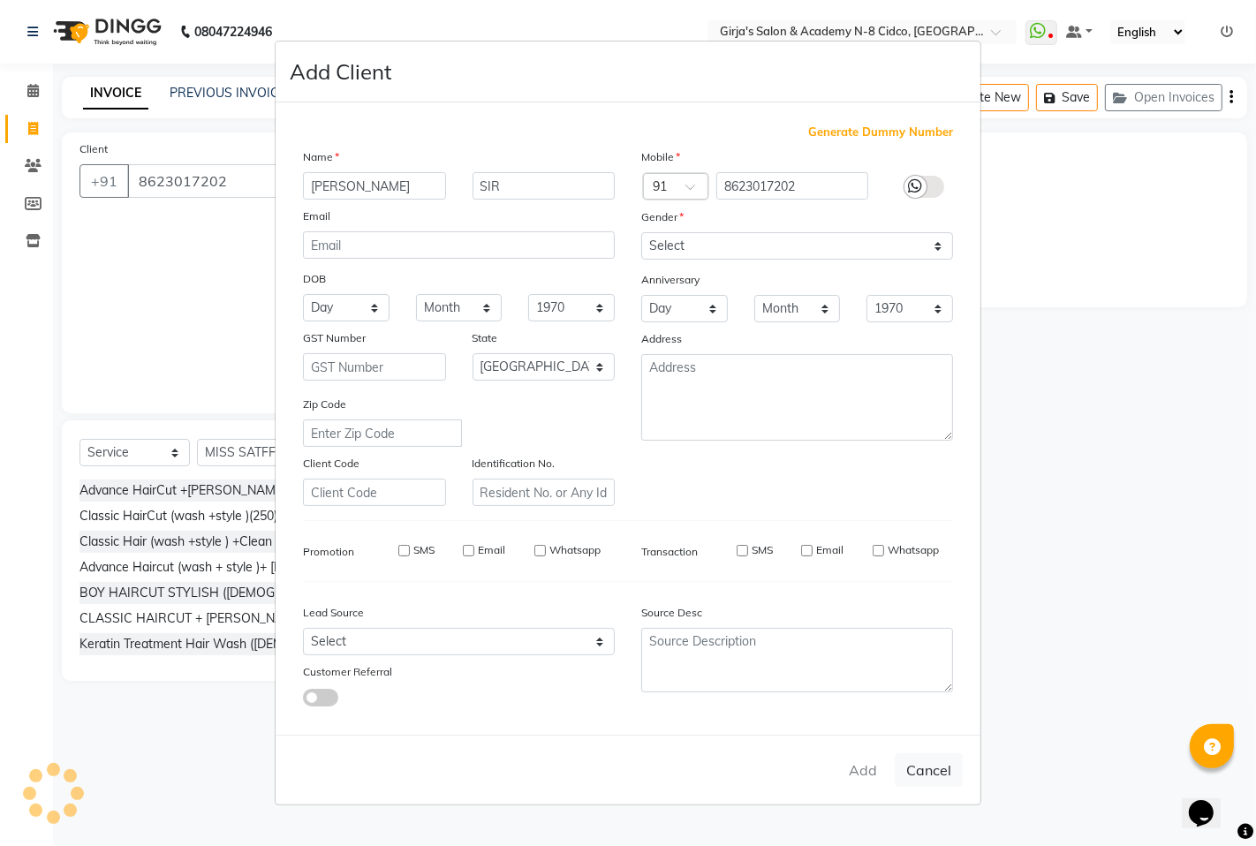
select select "null"
select select
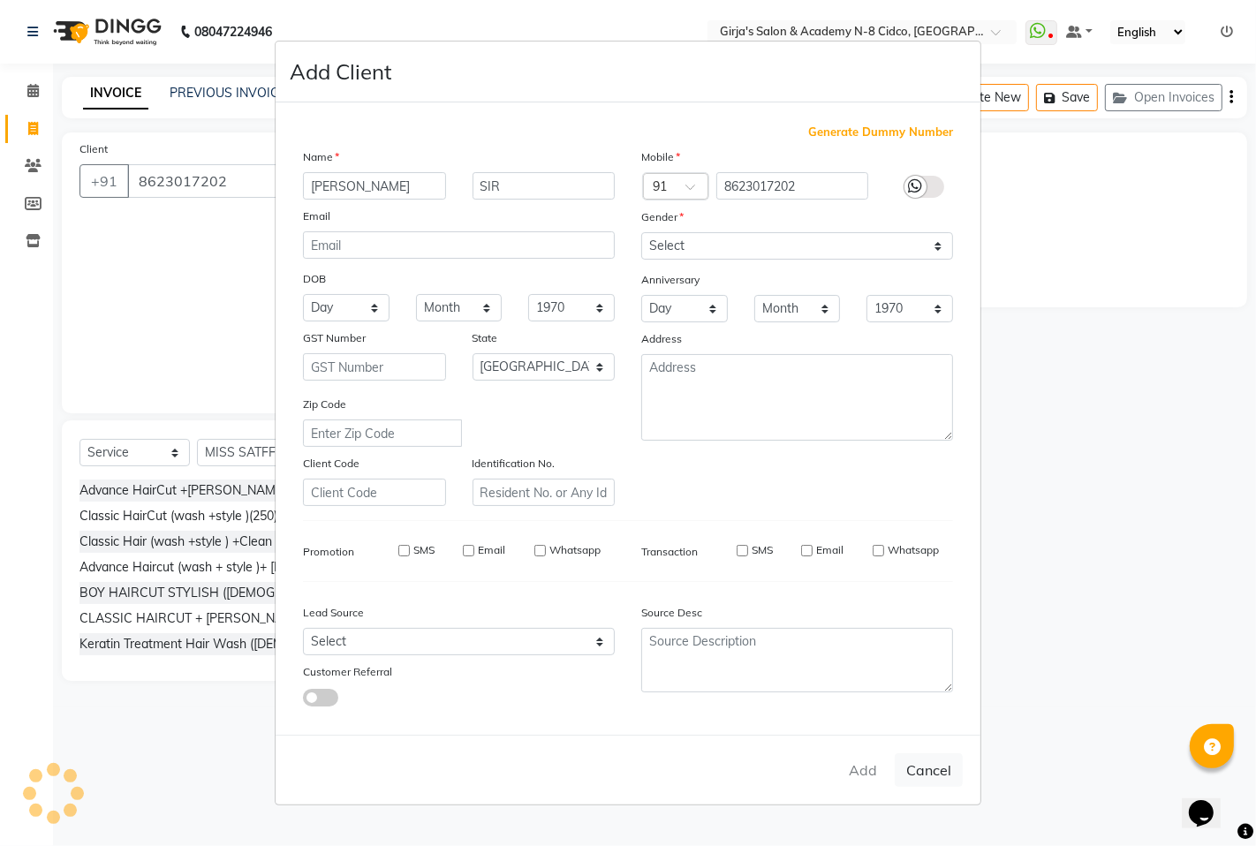
checkbox input "false"
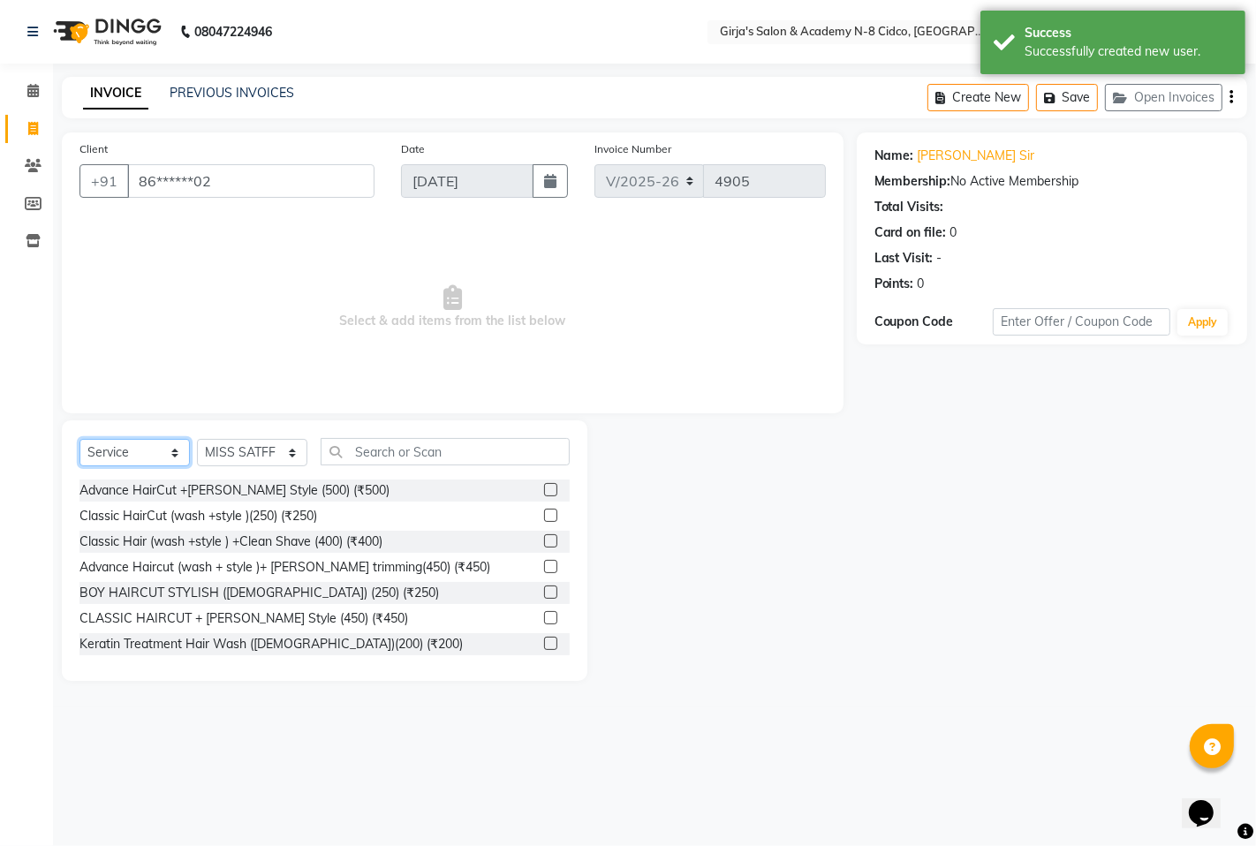
click at [125, 457] on select "Select Service Product Membership Package Voucher Prepaid Gift Card" at bounding box center [135, 452] width 110 height 27
select select "product"
click at [80, 440] on select "Select Service Product Membership Package Voucher Prepaid Gift Card" at bounding box center [135, 452] width 110 height 27
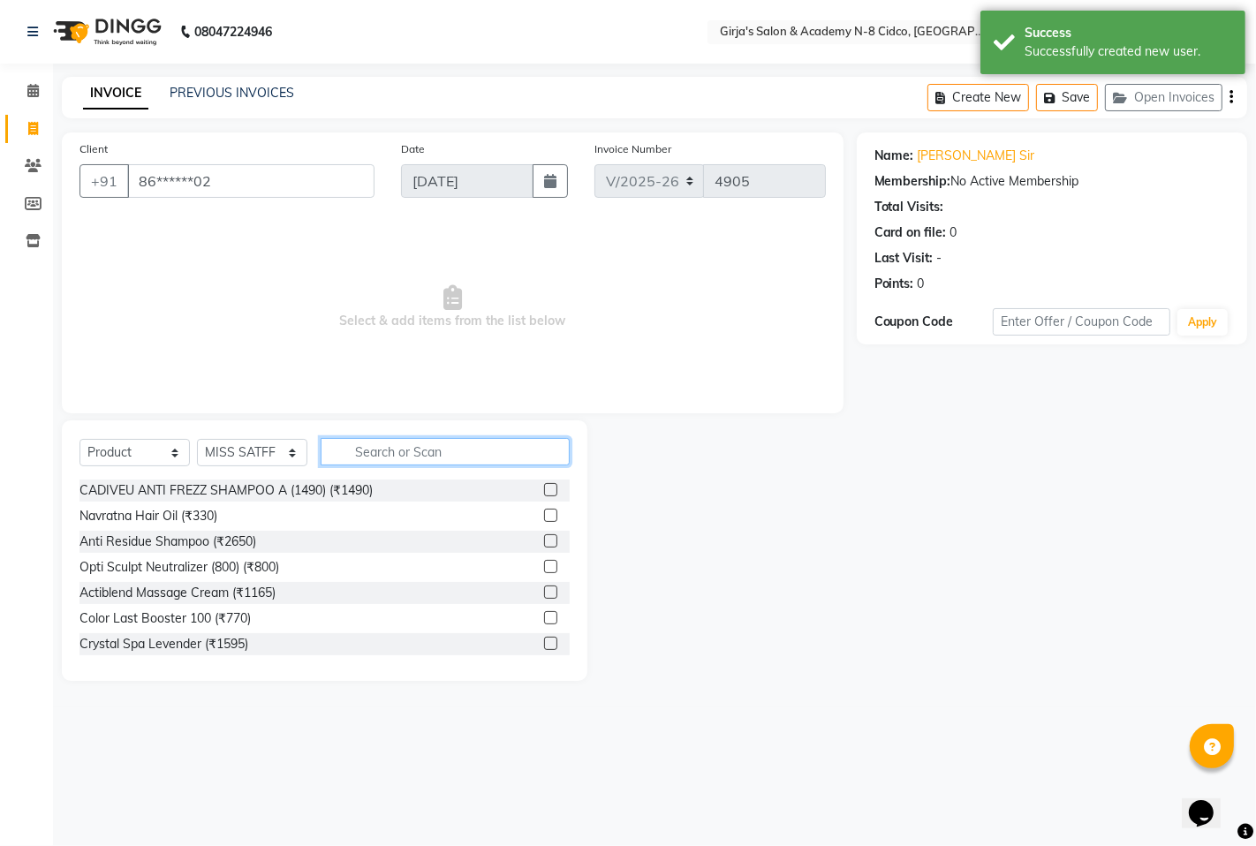
click at [385, 443] on input "text" at bounding box center [445, 451] width 249 height 27
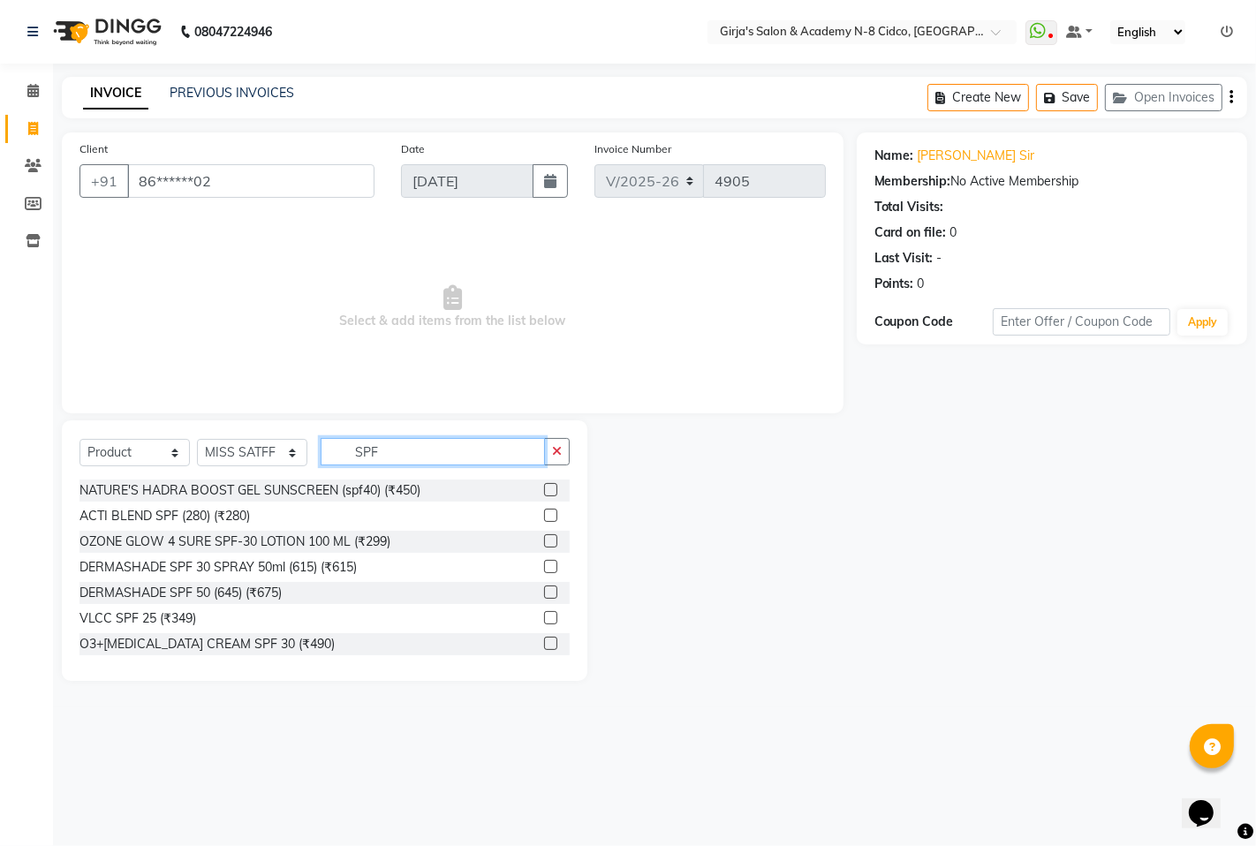
scroll to position [54, 0]
type input "SPF"
click at [544, 614] on label at bounding box center [550, 615] width 13 height 13
click at [544, 614] on input "checkbox" at bounding box center [549, 615] width 11 height 11
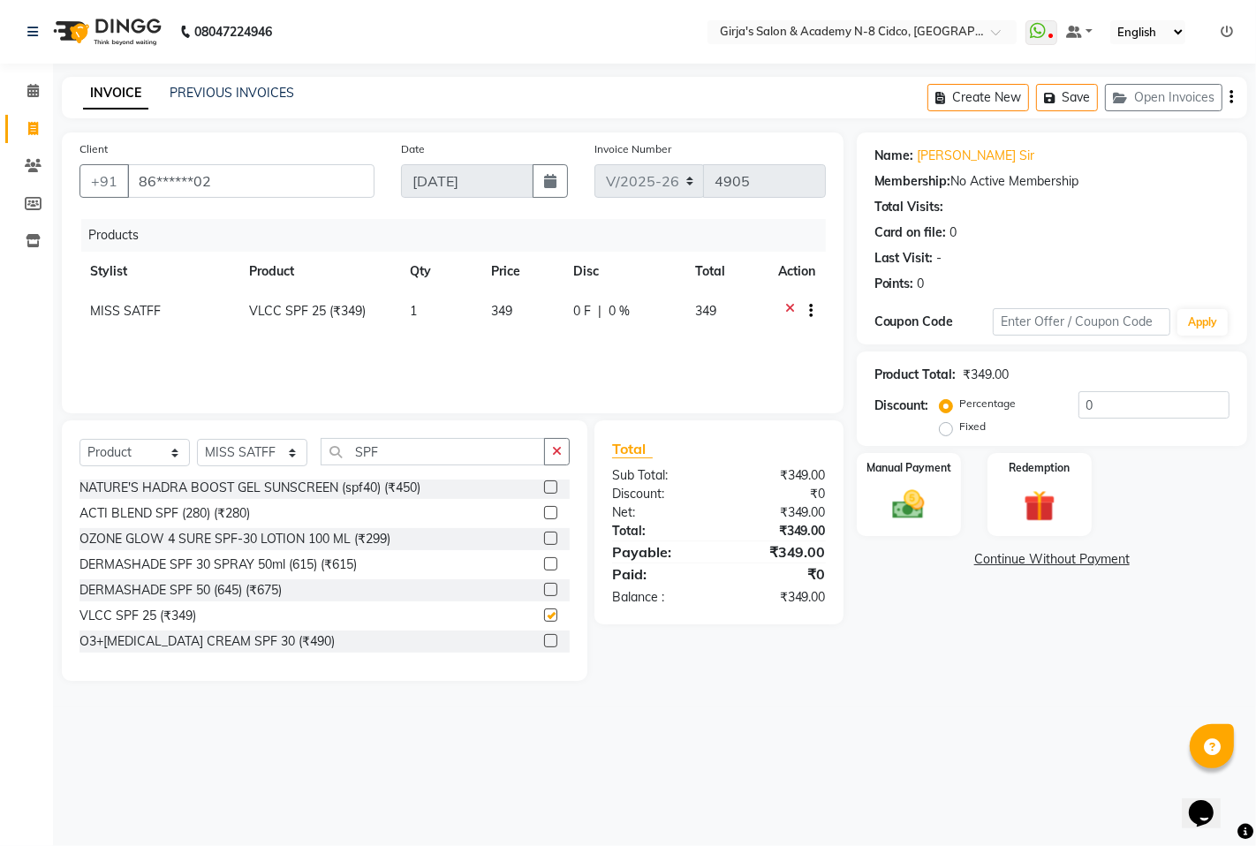
checkbox input "false"
click at [875, 471] on label "Manual Payment" at bounding box center [909, 466] width 88 height 17
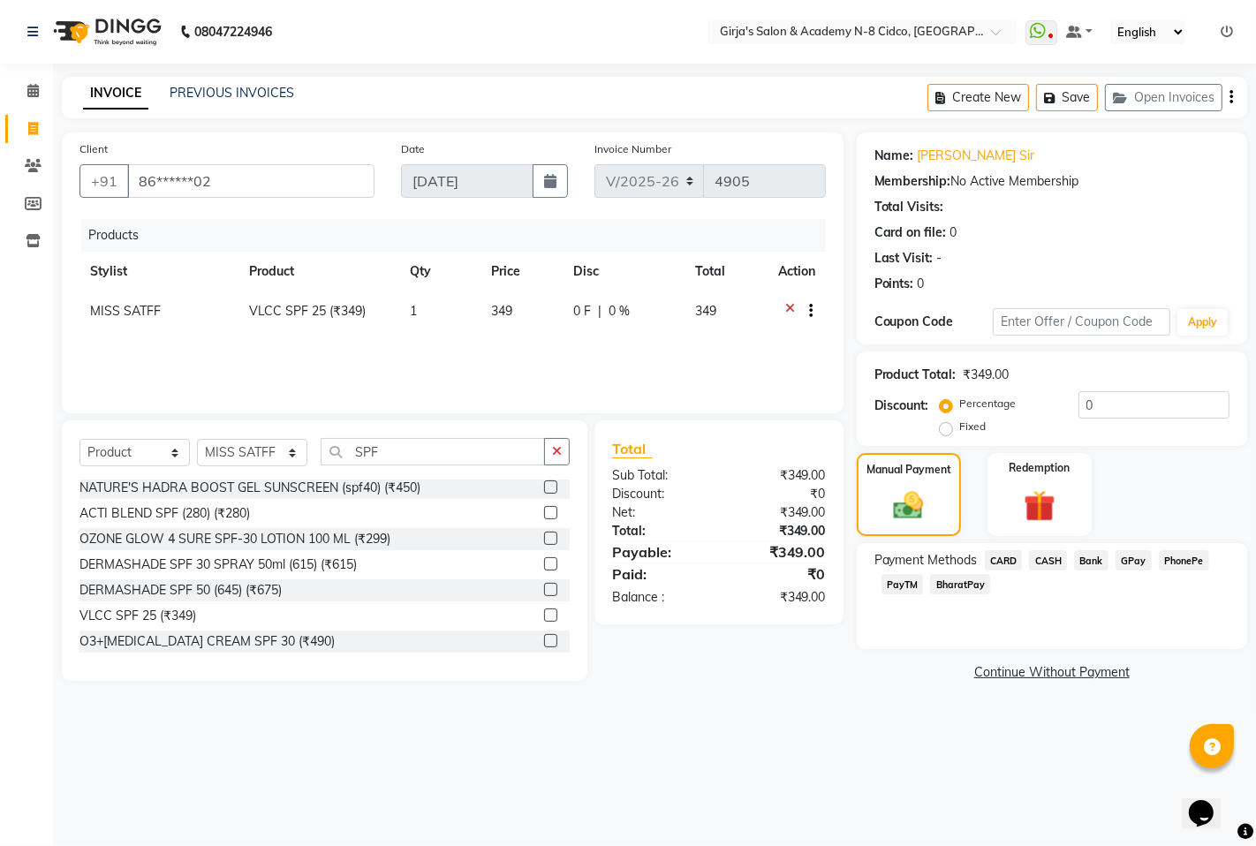
click at [1135, 560] on span "GPay" at bounding box center [1134, 560] width 36 height 20
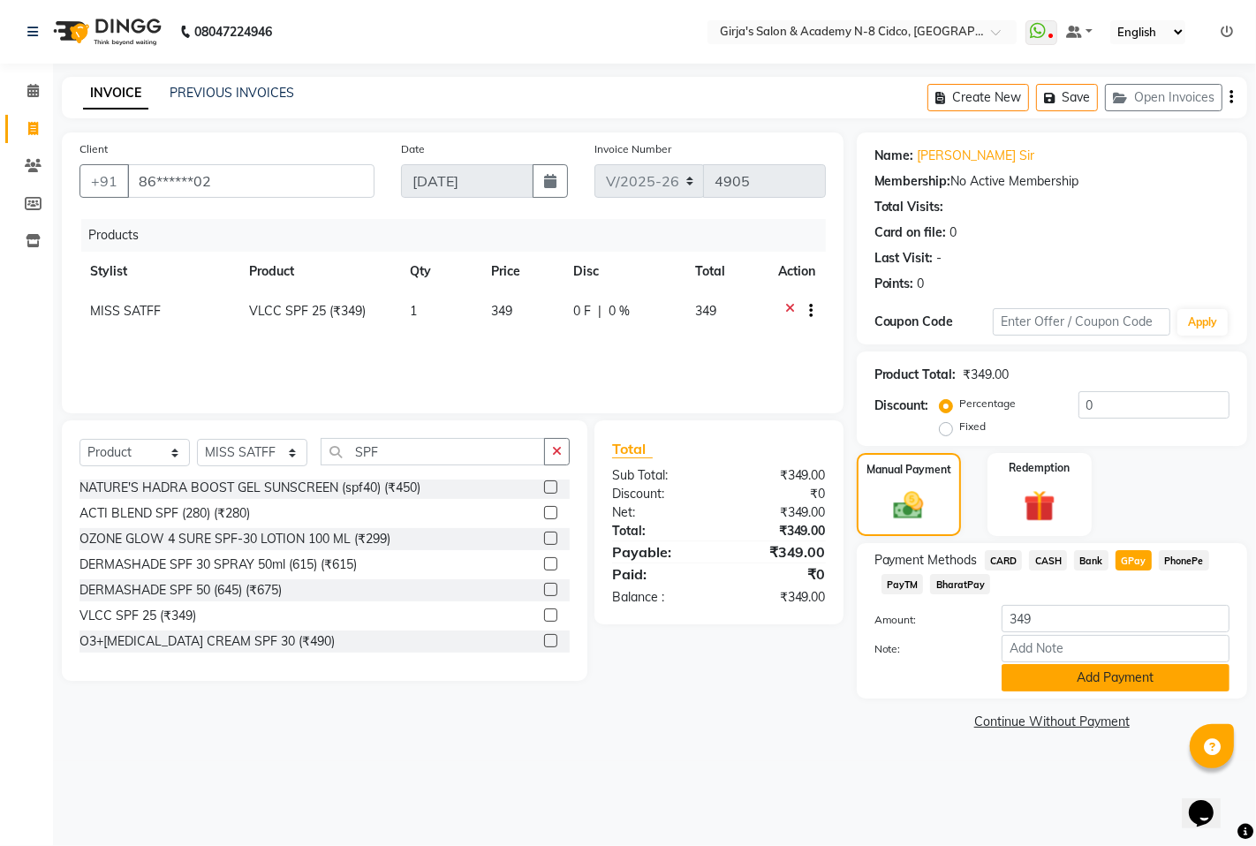
click at [1136, 683] on button "Add Payment" at bounding box center [1116, 677] width 228 height 27
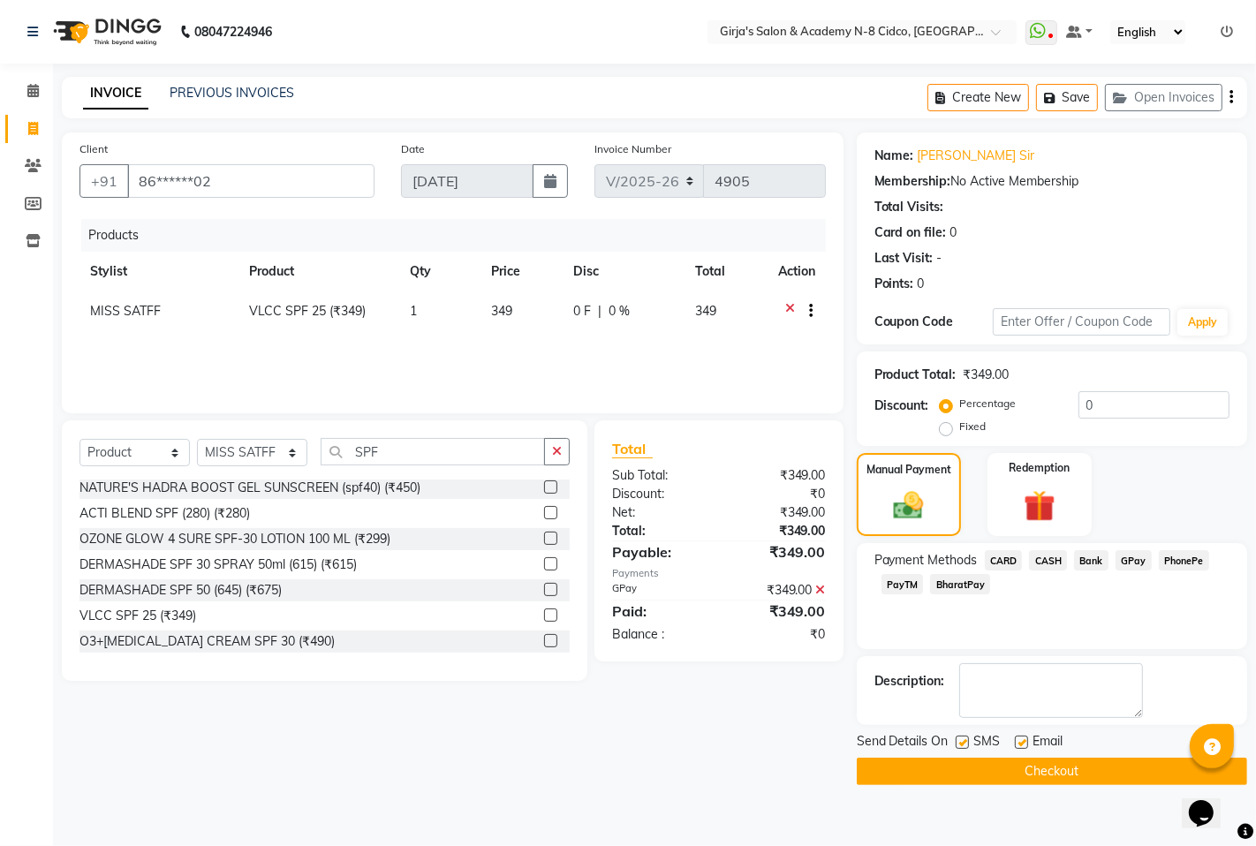
click at [1085, 782] on button "Checkout" at bounding box center [1052, 771] width 390 height 27
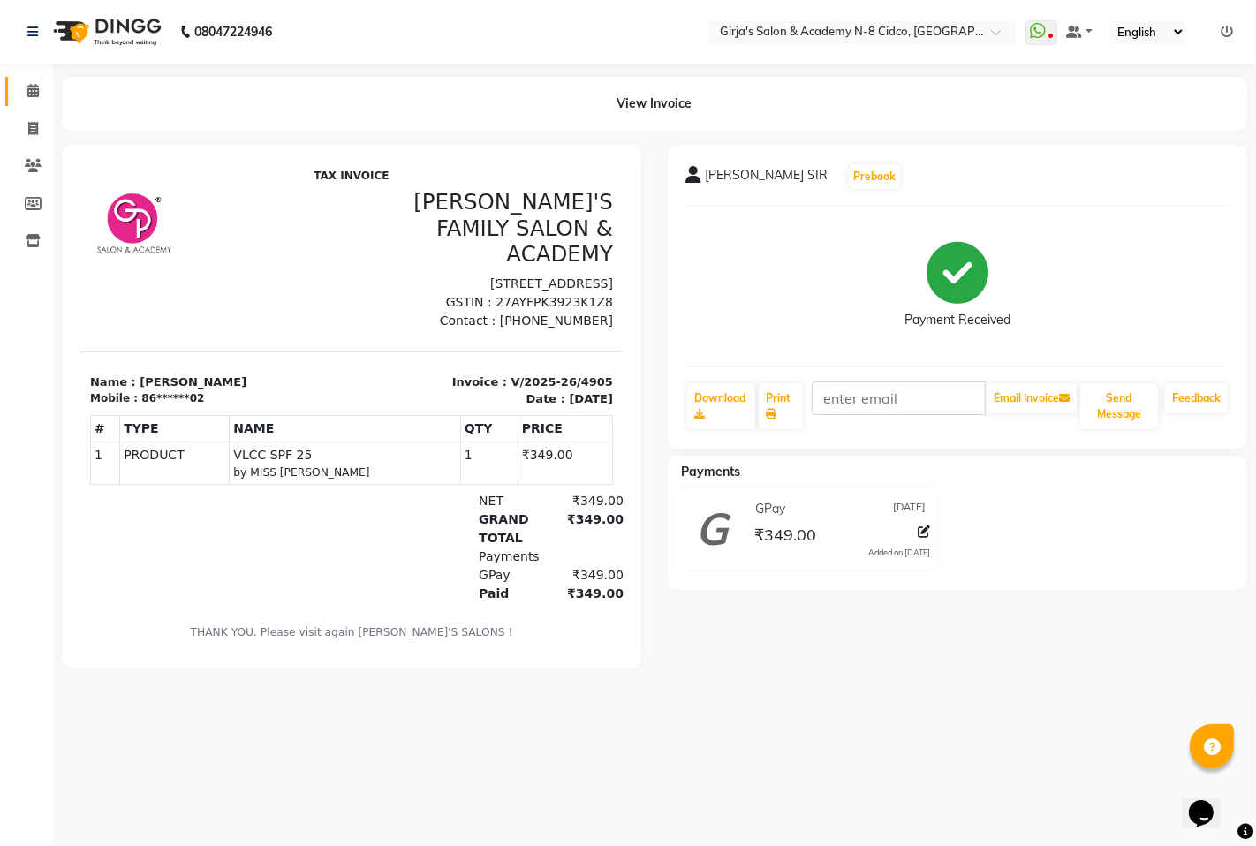
click at [29, 91] on icon at bounding box center [32, 90] width 11 height 13
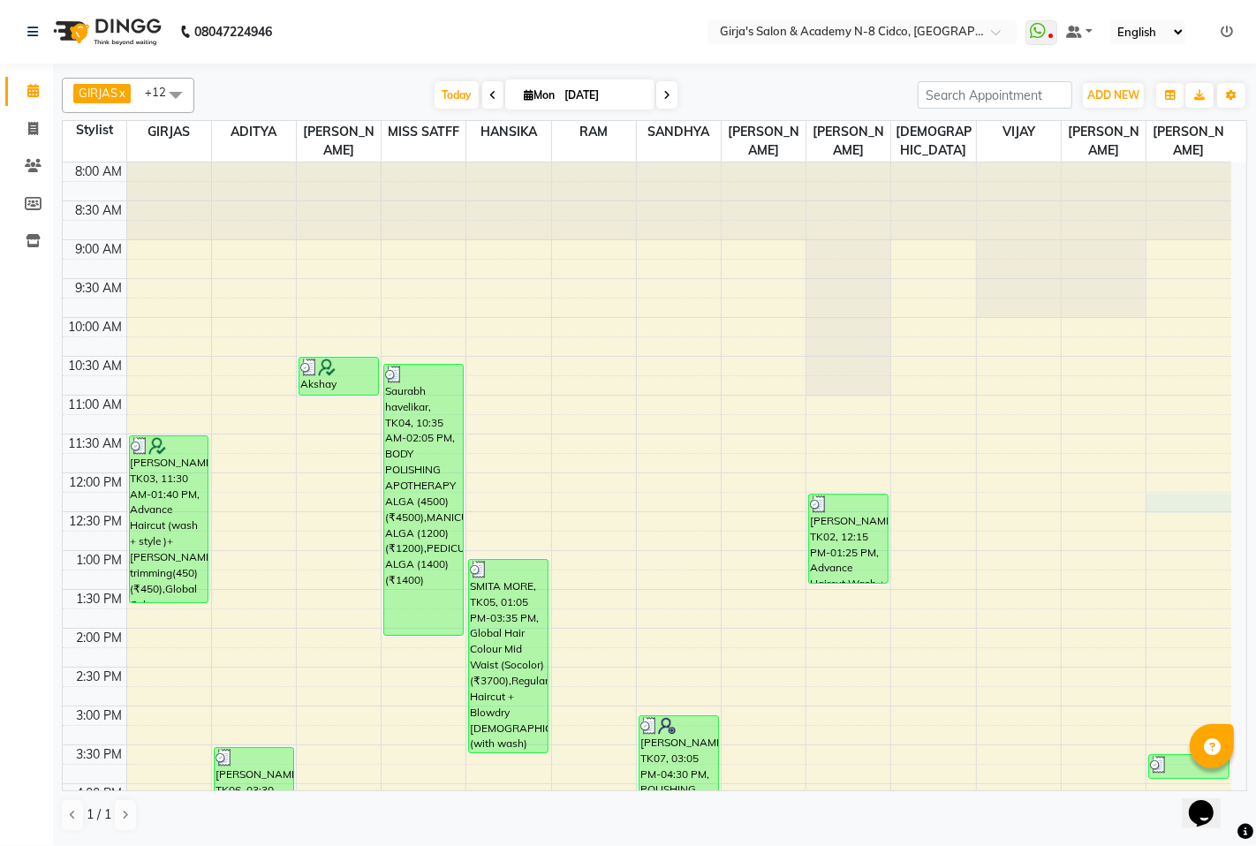
click at [1230, 504] on div "8:00 AM 8:30 AM 9:00 AM 9:30 AM 10:00 AM 10:30 AM 11:00 AM 11:30 AM 12:00 PM 12…" at bounding box center [647, 745] width 1169 height 1165
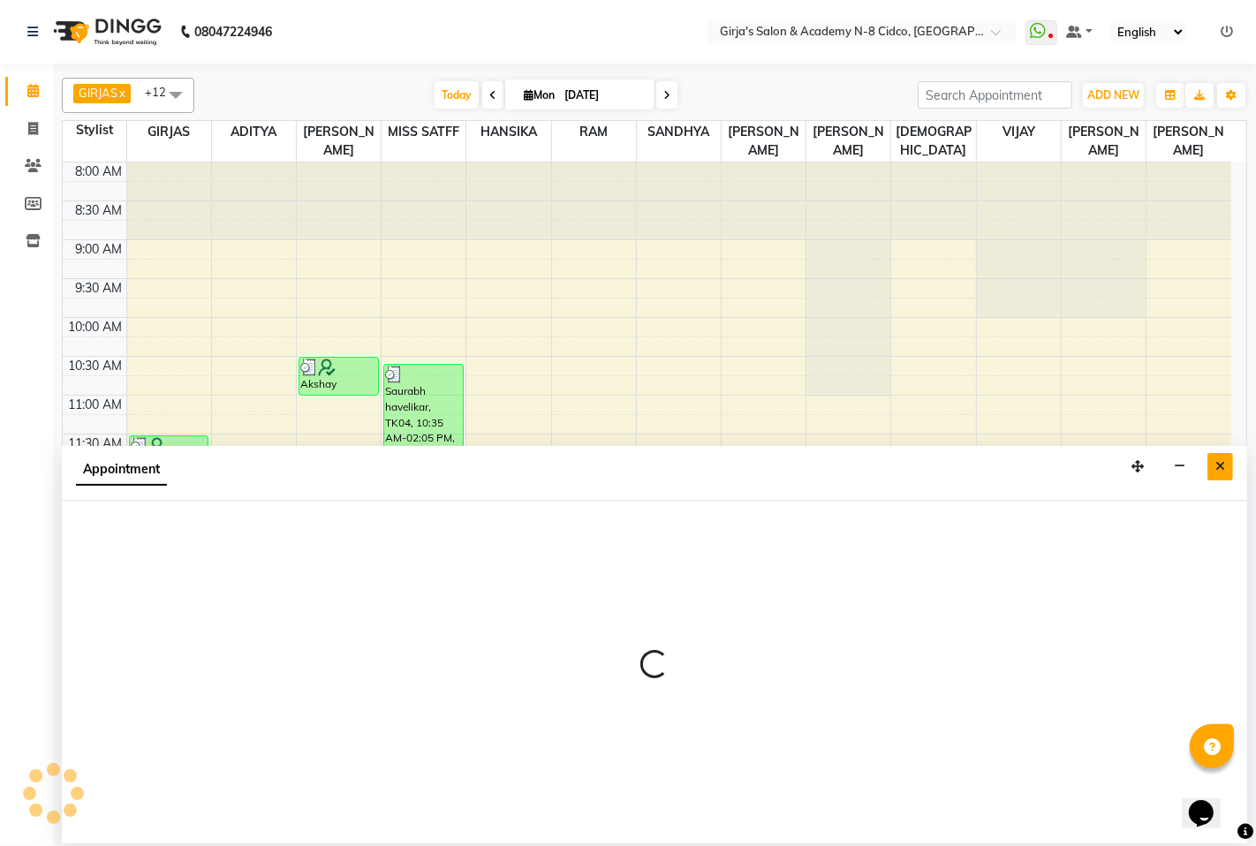
select select "85117"
select select "tentative"
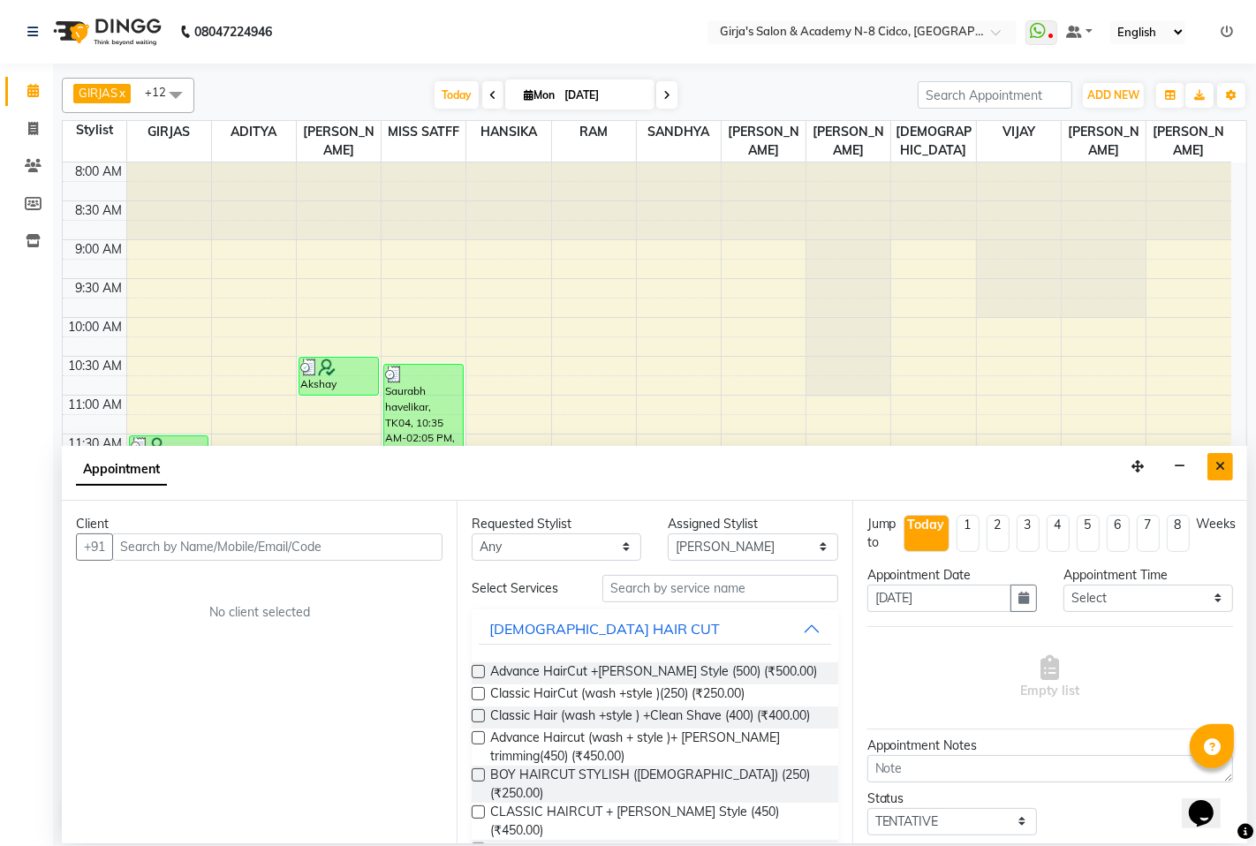
click at [1232, 477] on button "Close" at bounding box center [1221, 466] width 26 height 27
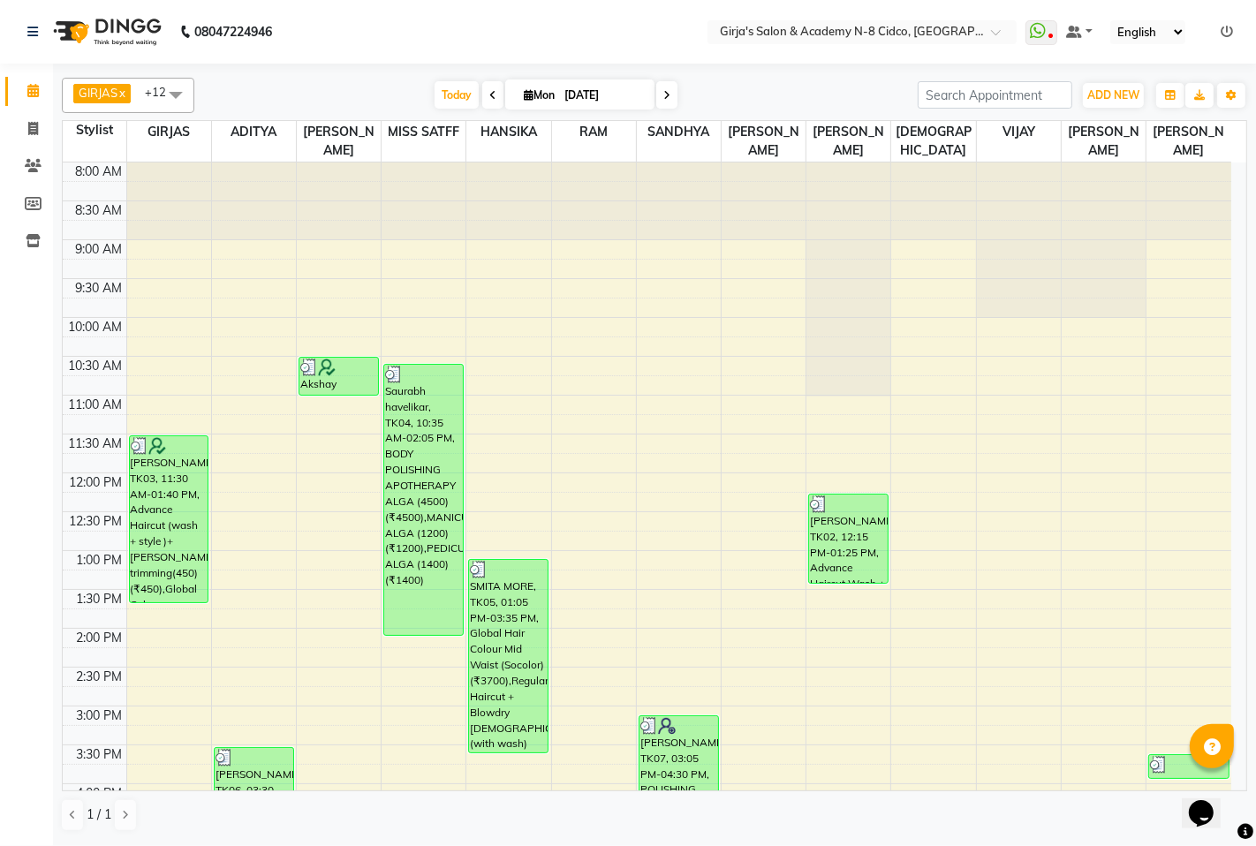
click at [1240, 540] on td "8:00 AM 8:30 AM 9:00 AM 9:30 AM 10:00 AM 10:30 AM 11:00 AM 11:30 AM 12:00 PM 12…" at bounding box center [655, 477] width 1185 height 629
click at [1240, 537] on td "8:00 AM 8:30 AM 9:00 AM 9:30 AM 10:00 AM 10:30 AM 11:00 AM 11:30 AM 12:00 PM 12…" at bounding box center [655, 477] width 1185 height 629
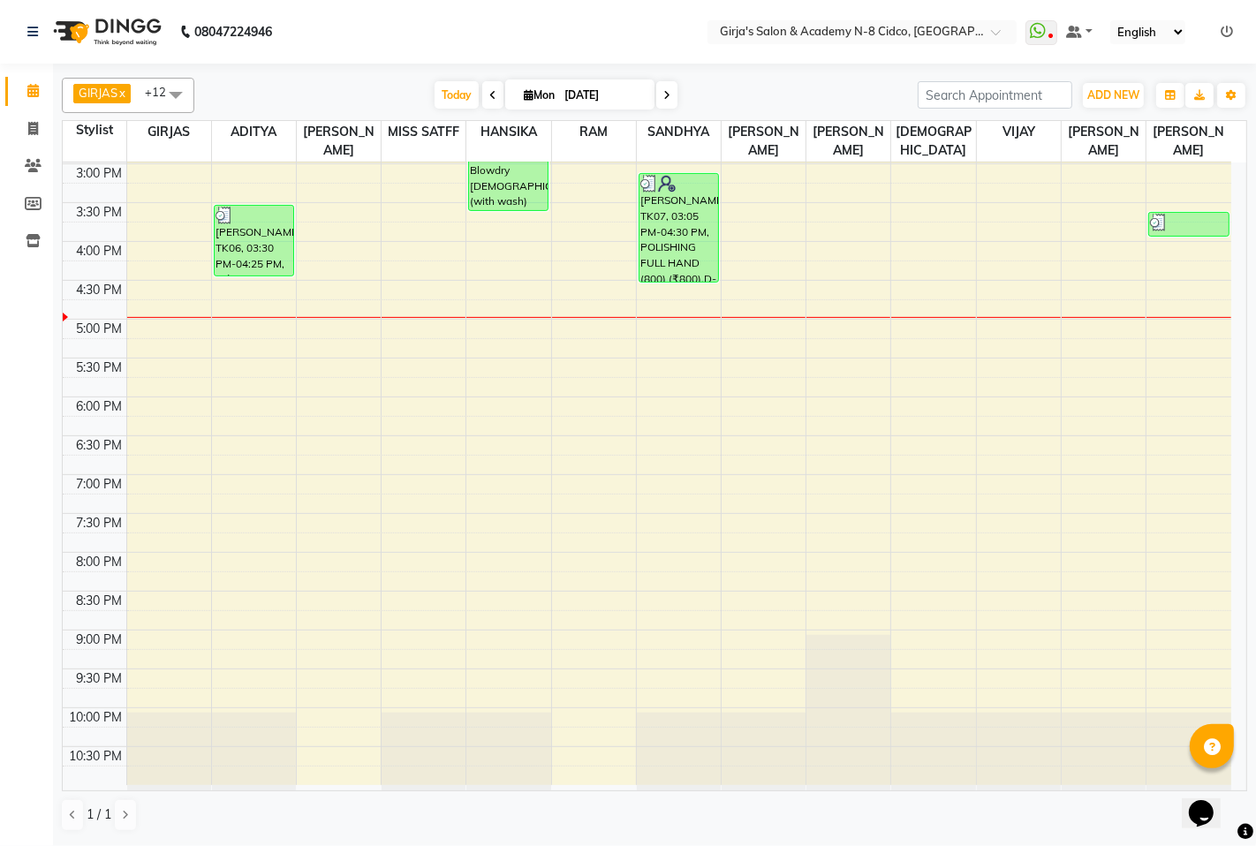
click at [1240, 265] on div "GIRJAS x ADITYA x [PERSON_NAME] x MISS SATFF x HANSIKA x RAM x [PERSON_NAME] x …" at bounding box center [654, 454] width 1203 height 780
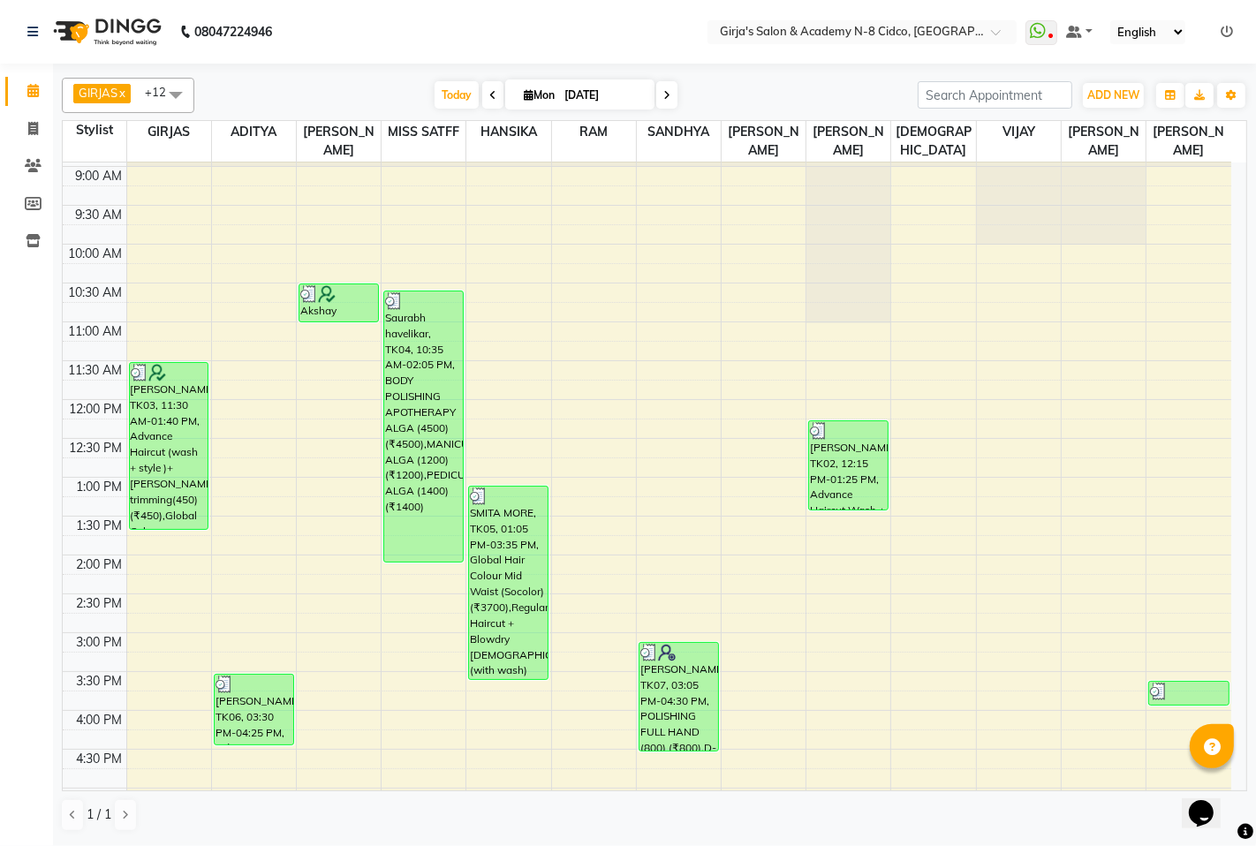
scroll to position [0, 0]
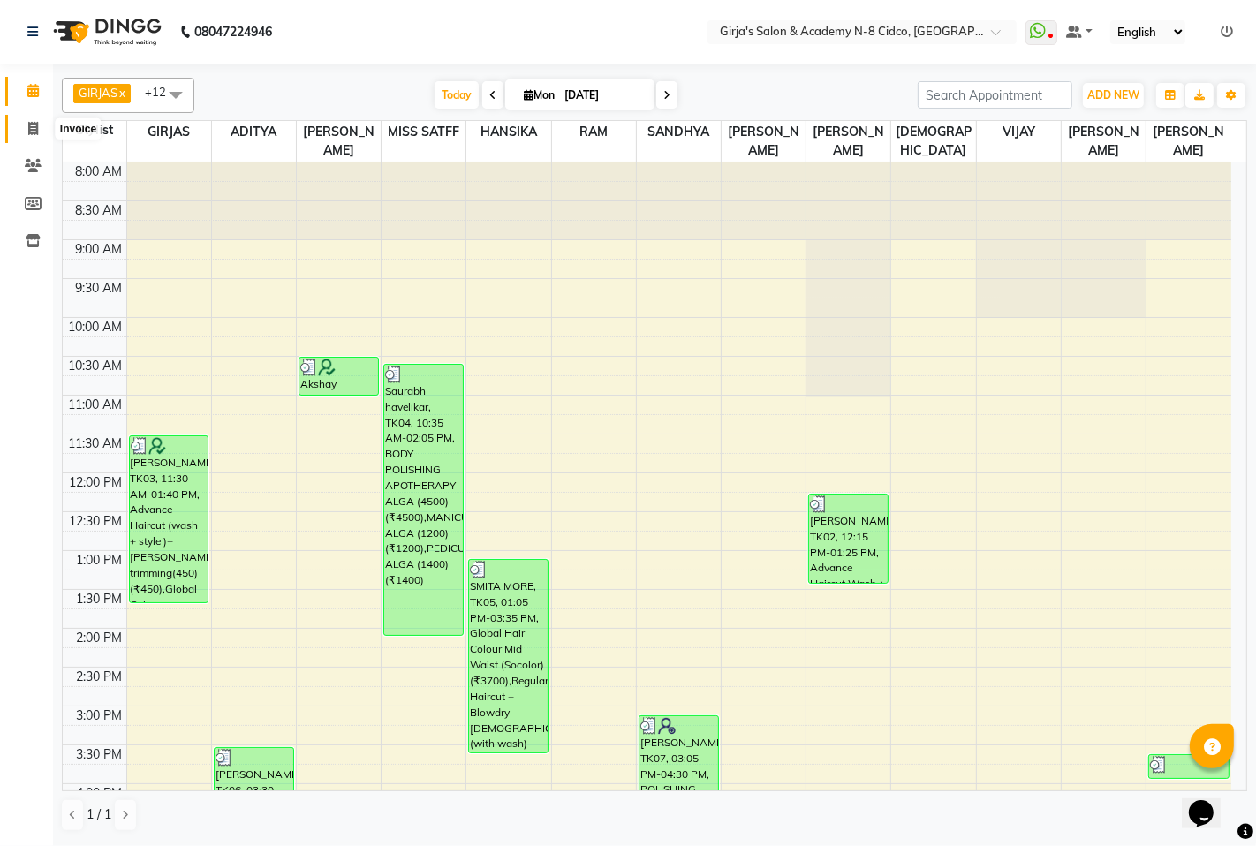
click at [33, 126] on icon at bounding box center [33, 128] width 10 height 13
select select "service"
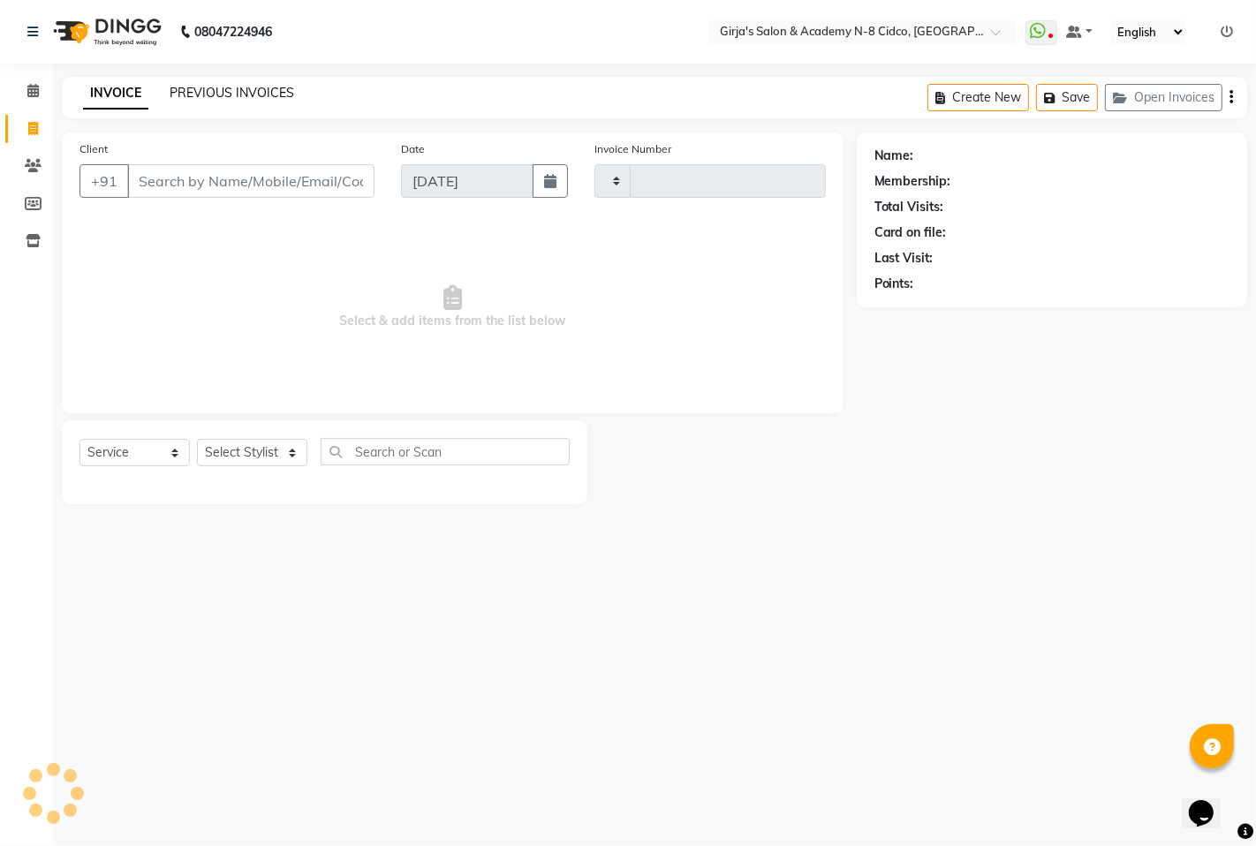
type input "4906"
select select "66"
click at [253, 91] on link "PREVIOUS INVOICES" at bounding box center [232, 93] width 125 height 16
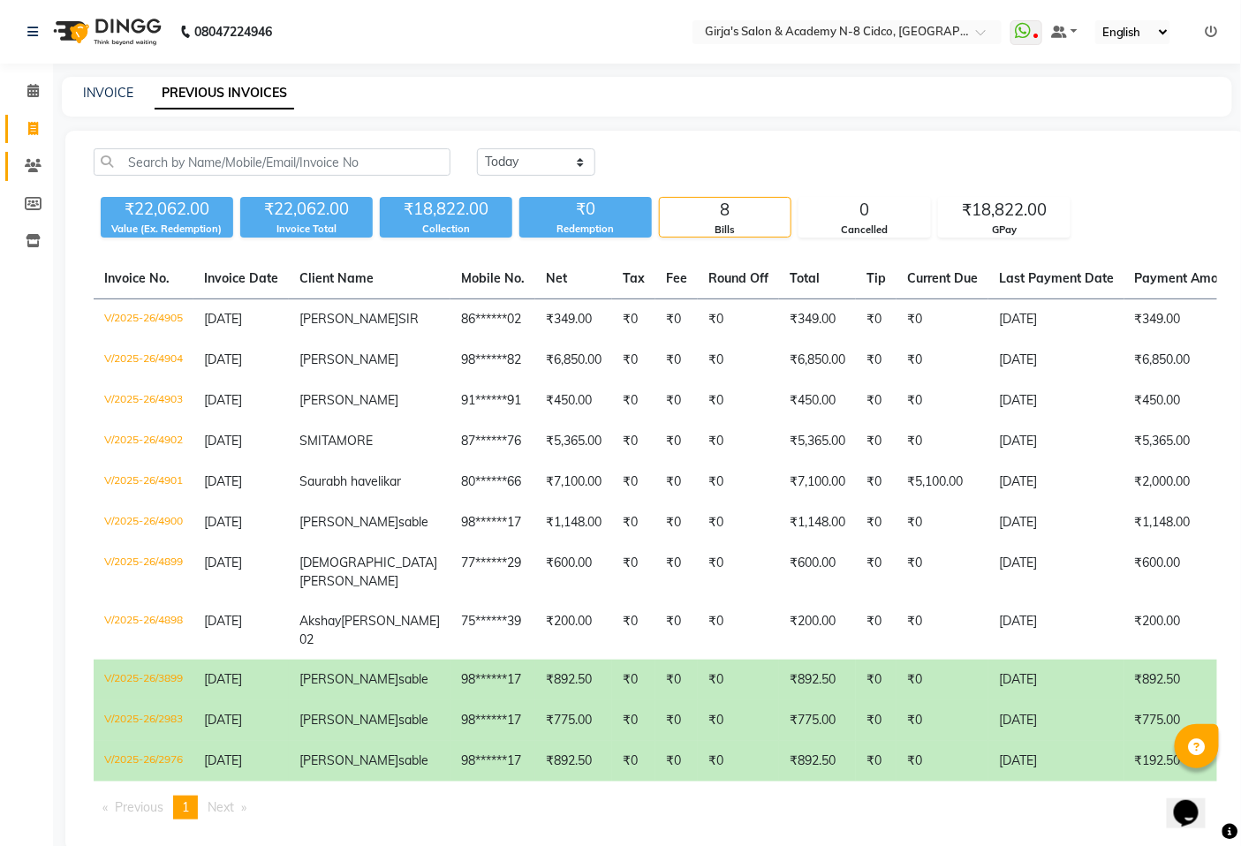
click at [20, 154] on link "Clients" at bounding box center [26, 166] width 42 height 29
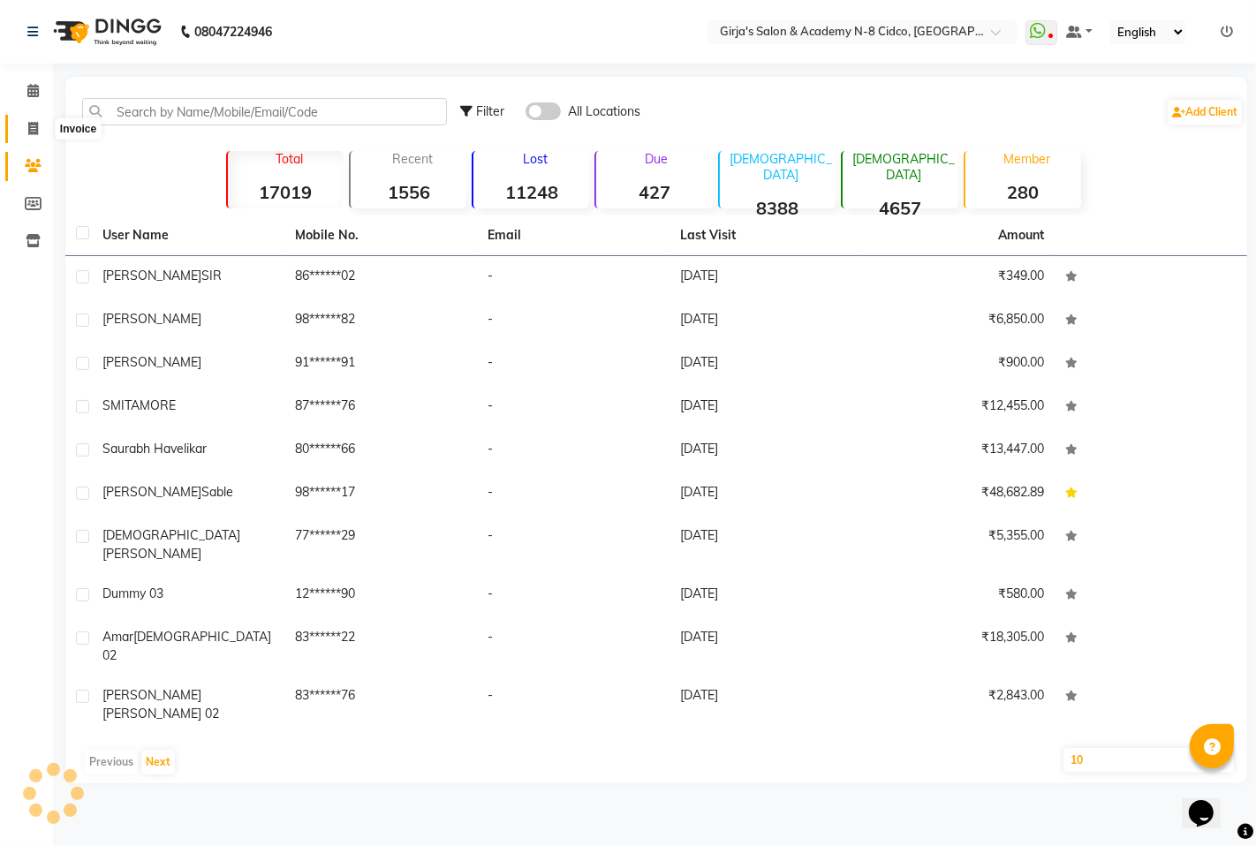
click at [38, 121] on span at bounding box center [33, 129] width 31 height 20
select select "66"
select select "service"
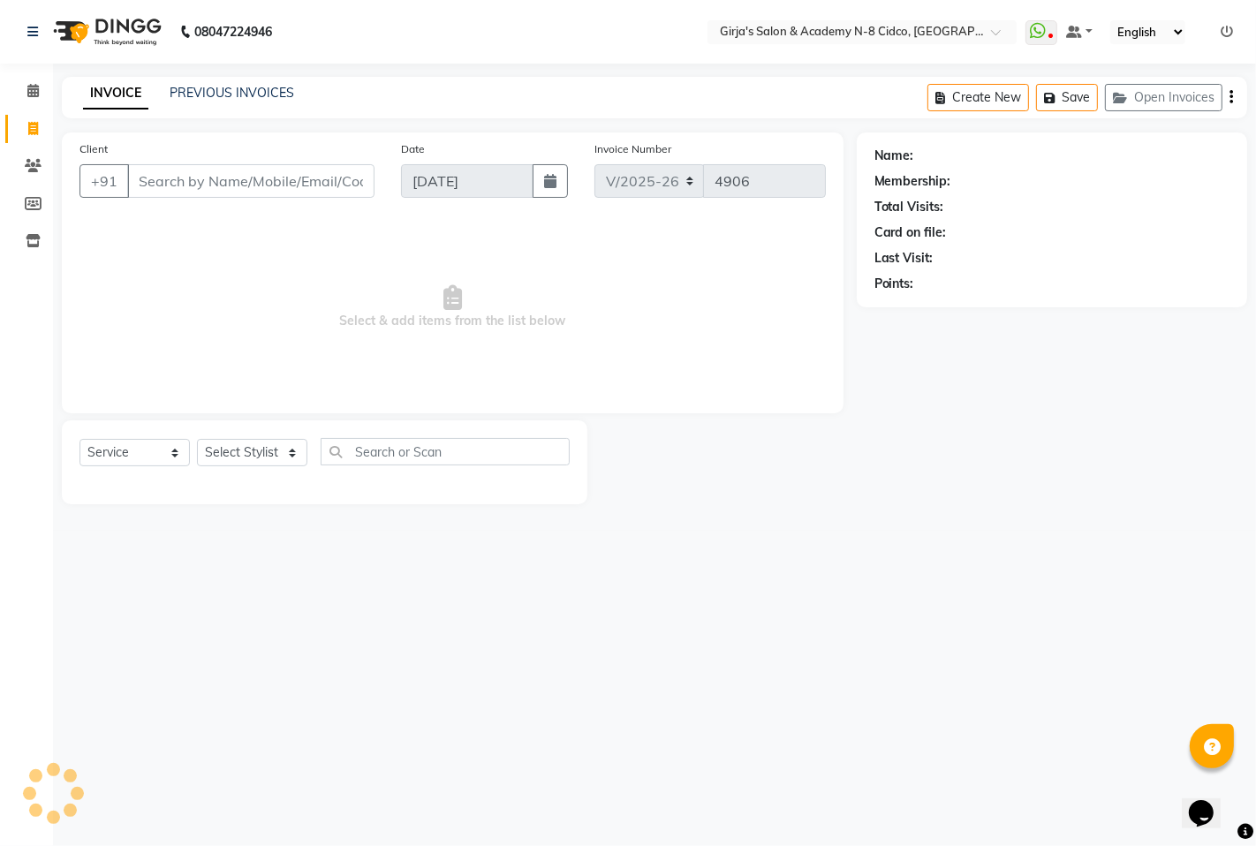
select select "66554"
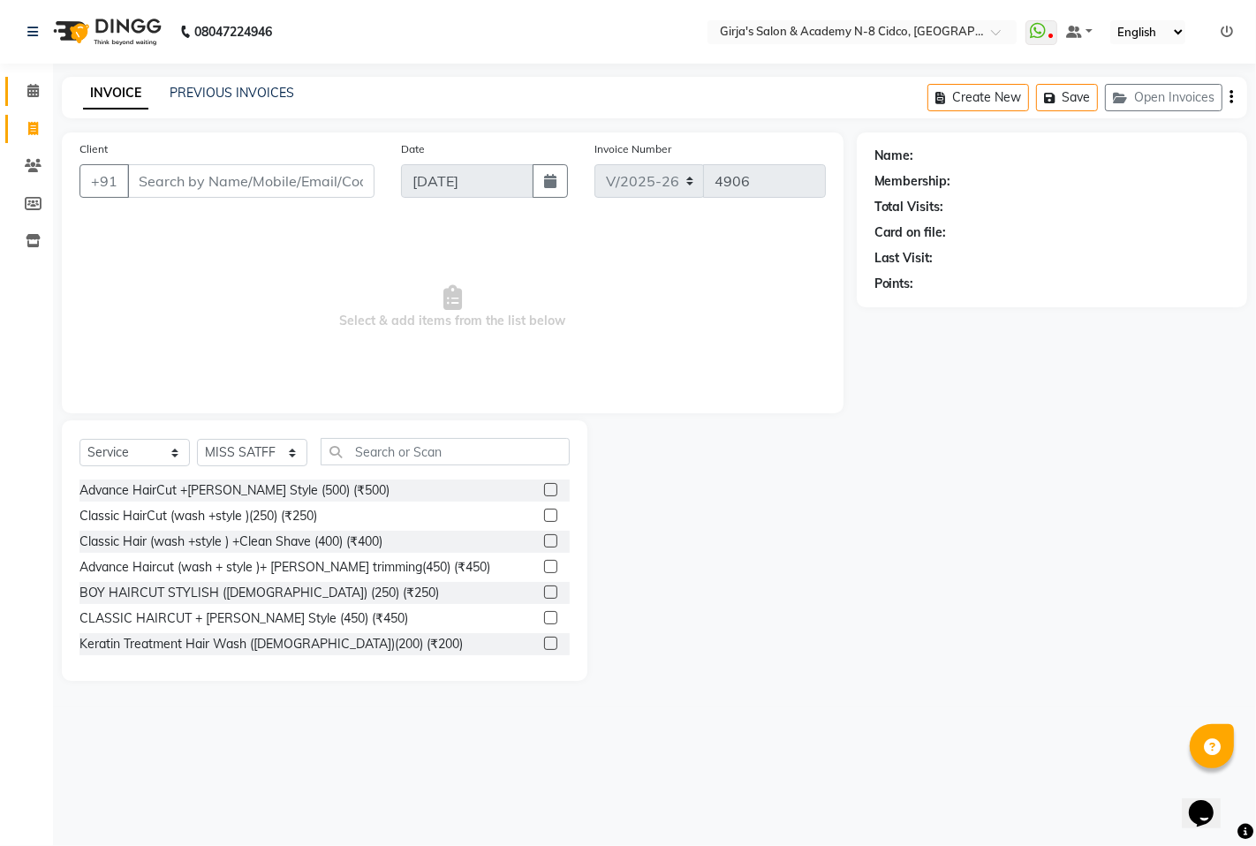
drag, startPoint x: 42, startPoint y: 77, endPoint x: 19, endPoint y: 92, distance: 28.2
click at [41, 80] on link "Calendar" at bounding box center [26, 91] width 42 height 29
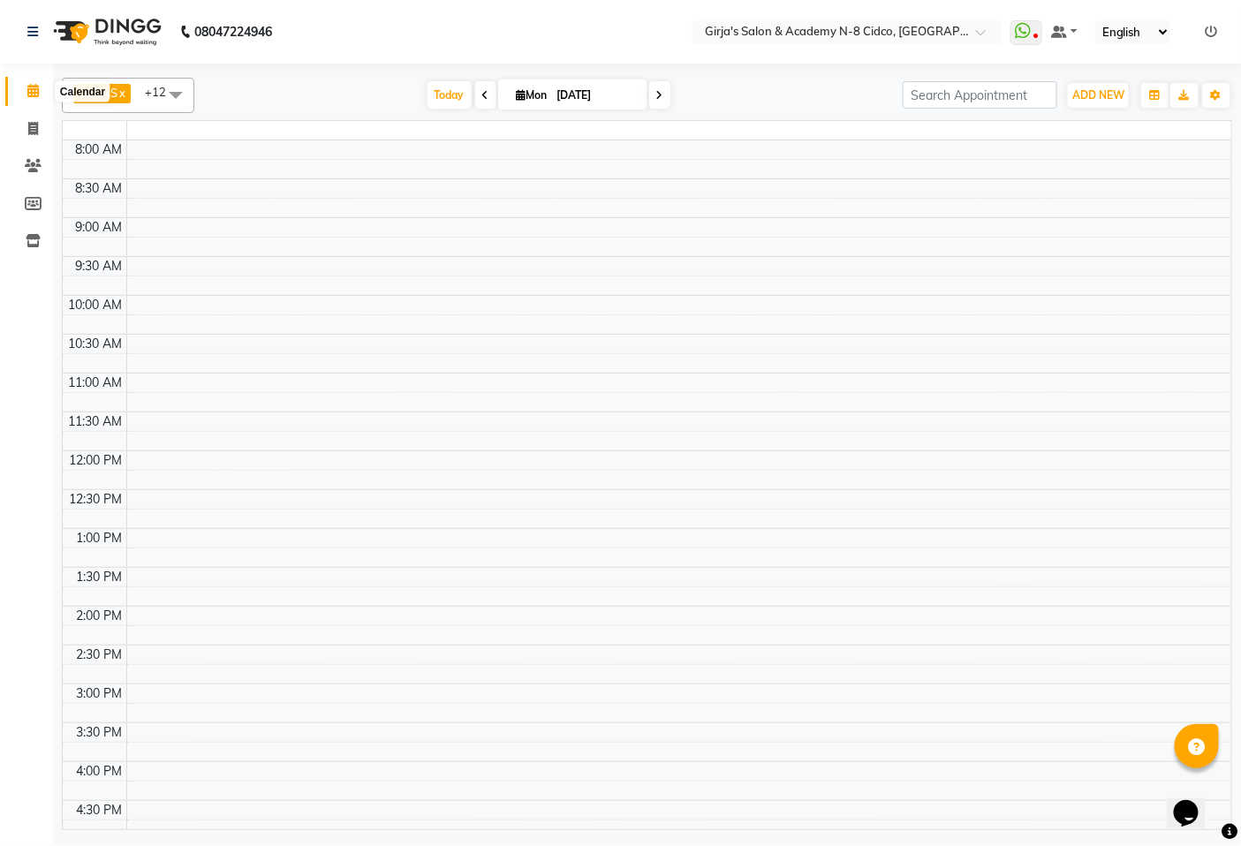
click at [19, 92] on span at bounding box center [33, 91] width 31 height 20
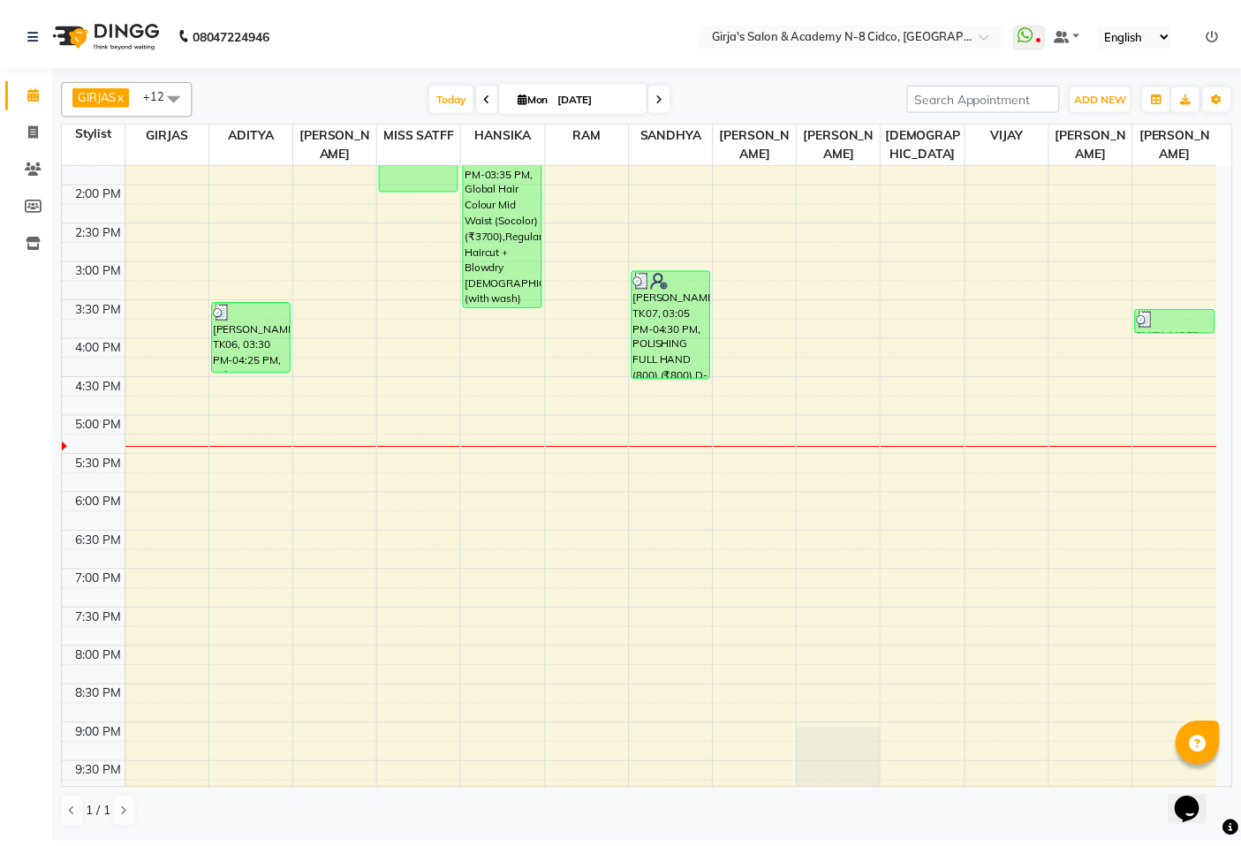
scroll to position [444, 0]
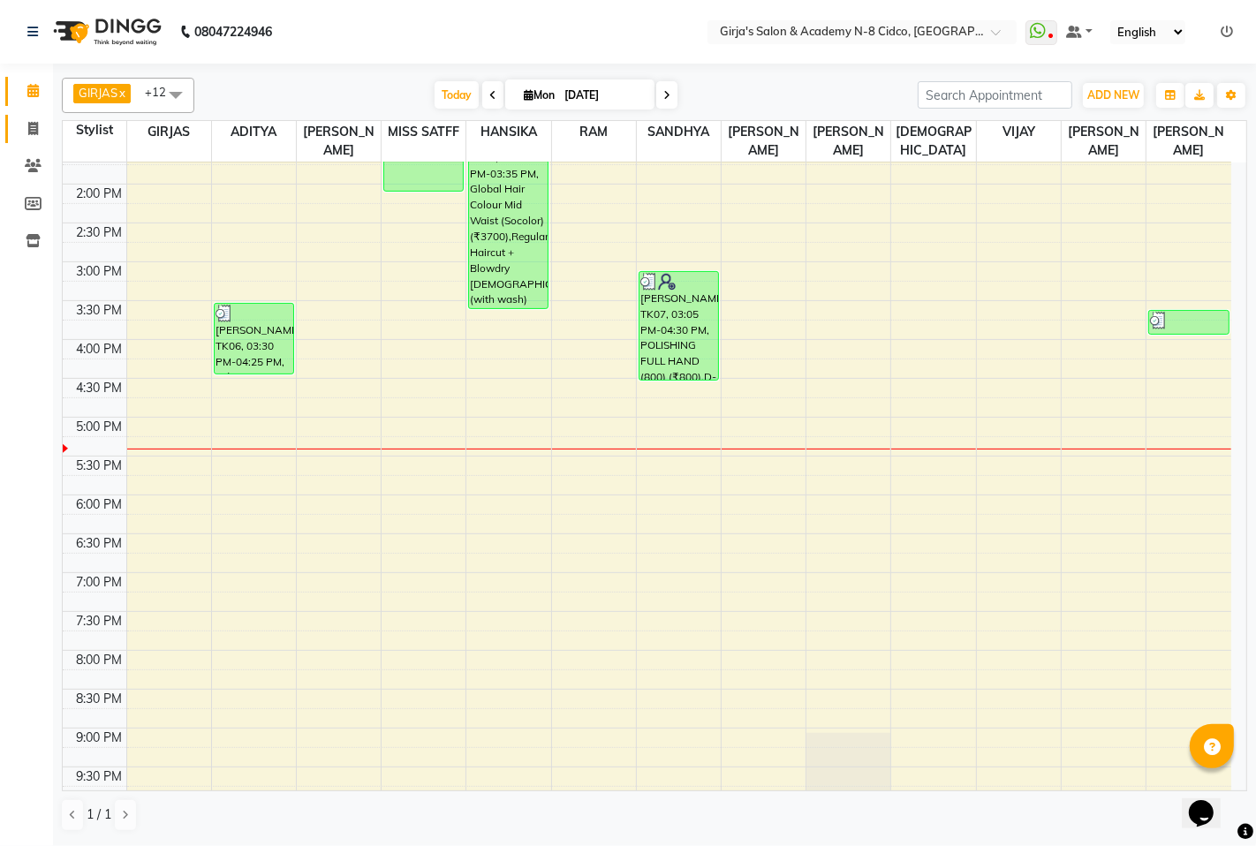
click at [18, 137] on span at bounding box center [33, 129] width 31 height 20
select select "service"
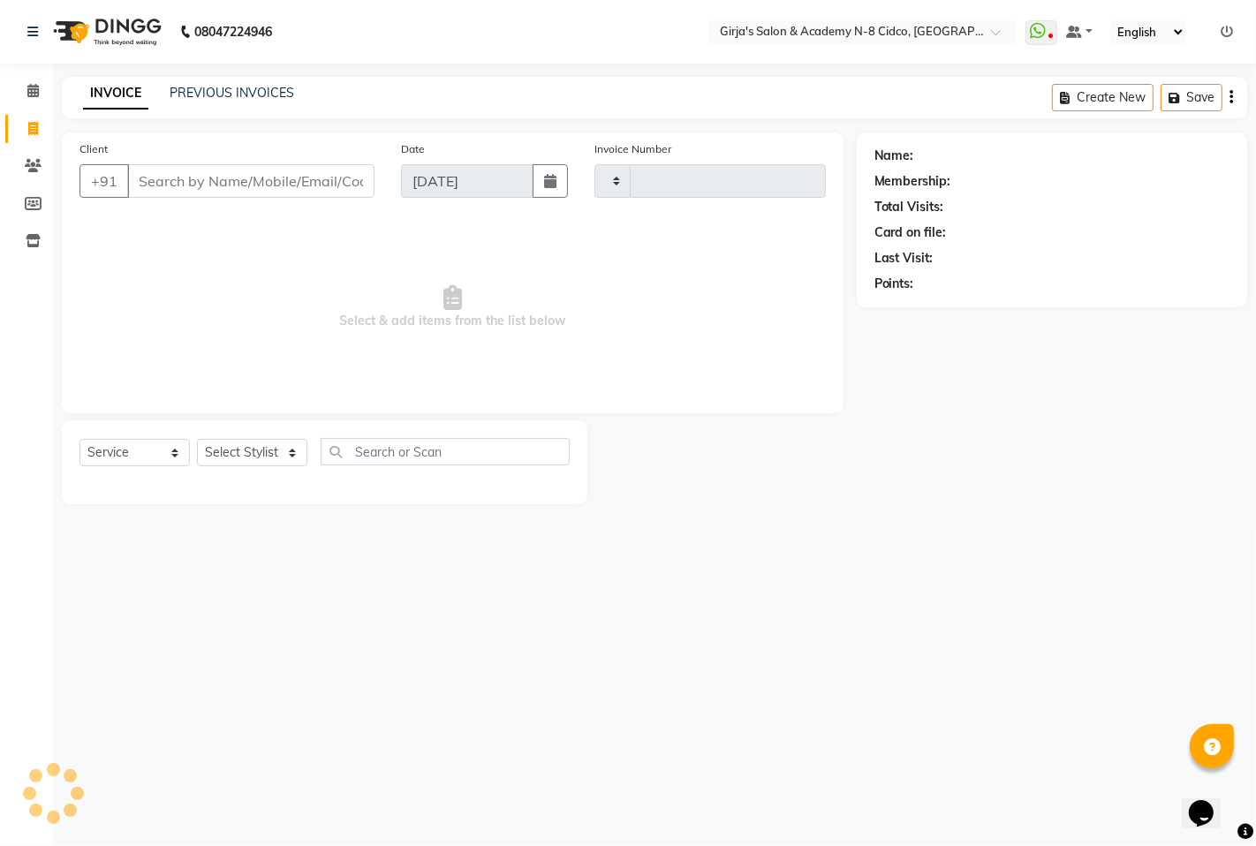
type input "4906"
select select "66"
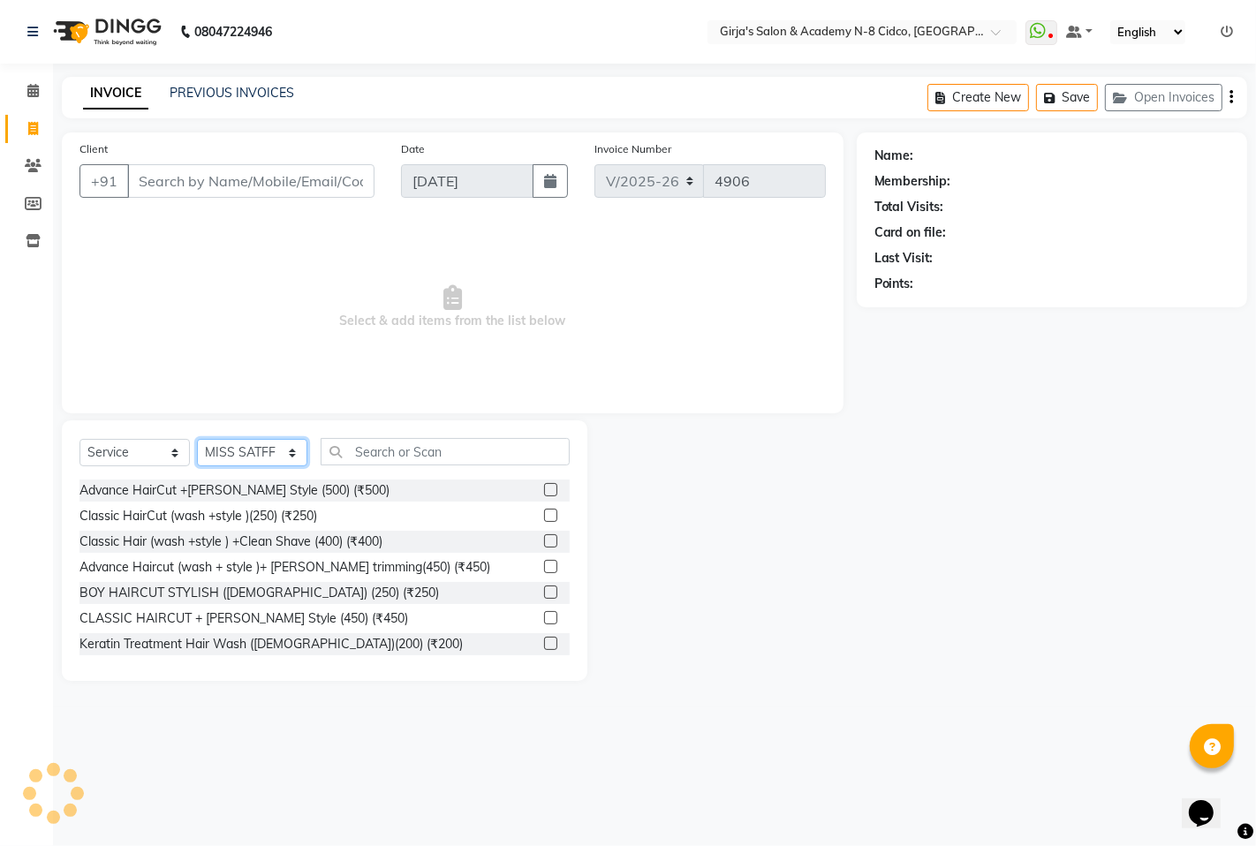
click at [284, 455] on select "Select Stylist ADITYA [PERSON_NAME] BEAUTY M GIRJAS [PERSON_NAME] MISS [PERSON_…" at bounding box center [252, 452] width 110 height 27
click at [197, 440] on select "Select Stylist ADITYA [PERSON_NAME] BEAUTY M GIRJAS [PERSON_NAME] MISS [PERSON_…" at bounding box center [252, 452] width 110 height 27
drag, startPoint x: 265, startPoint y: 462, endPoint x: 269, endPoint y: 451, distance: 12.3
click at [267, 460] on select "Select Stylist ADITYA [PERSON_NAME] BEAUTY M GIRJAS [PERSON_NAME] MISS [PERSON_…" at bounding box center [252, 452] width 110 height 27
select select "66195"
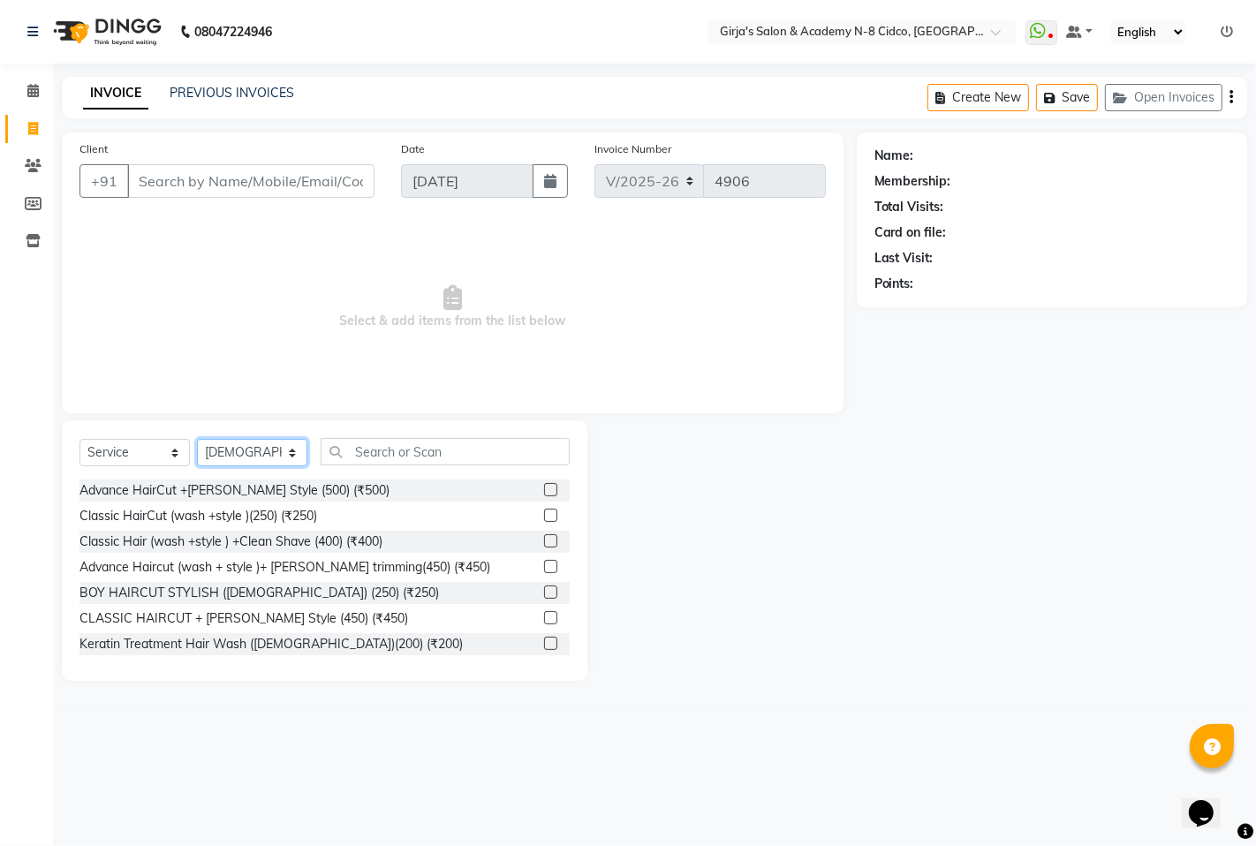
click at [197, 440] on select "Select Stylist ADITYA [PERSON_NAME] BEAUTY M GIRJAS [PERSON_NAME] MISS [PERSON_…" at bounding box center [252, 452] width 110 height 27
click at [359, 438] on input "text" at bounding box center [445, 451] width 249 height 27
type input "2"
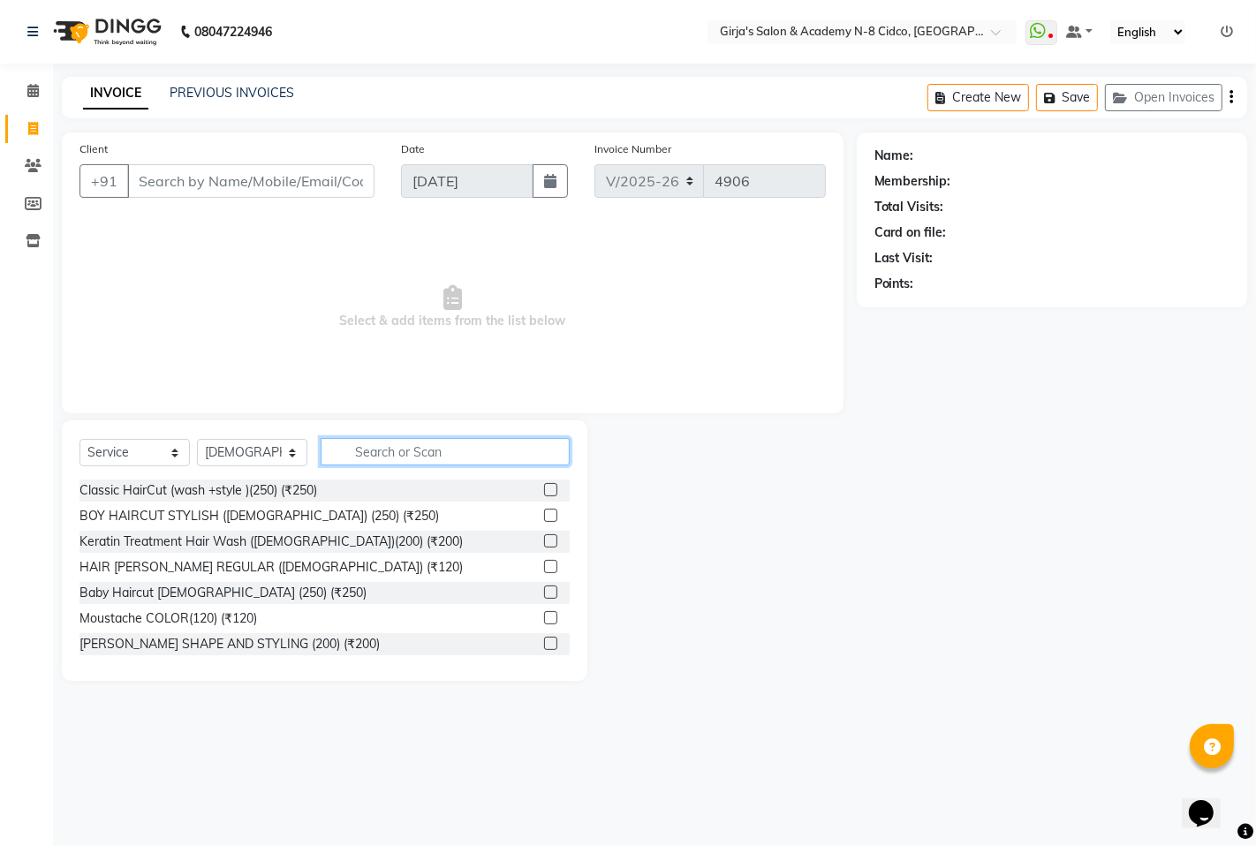
type input "0"
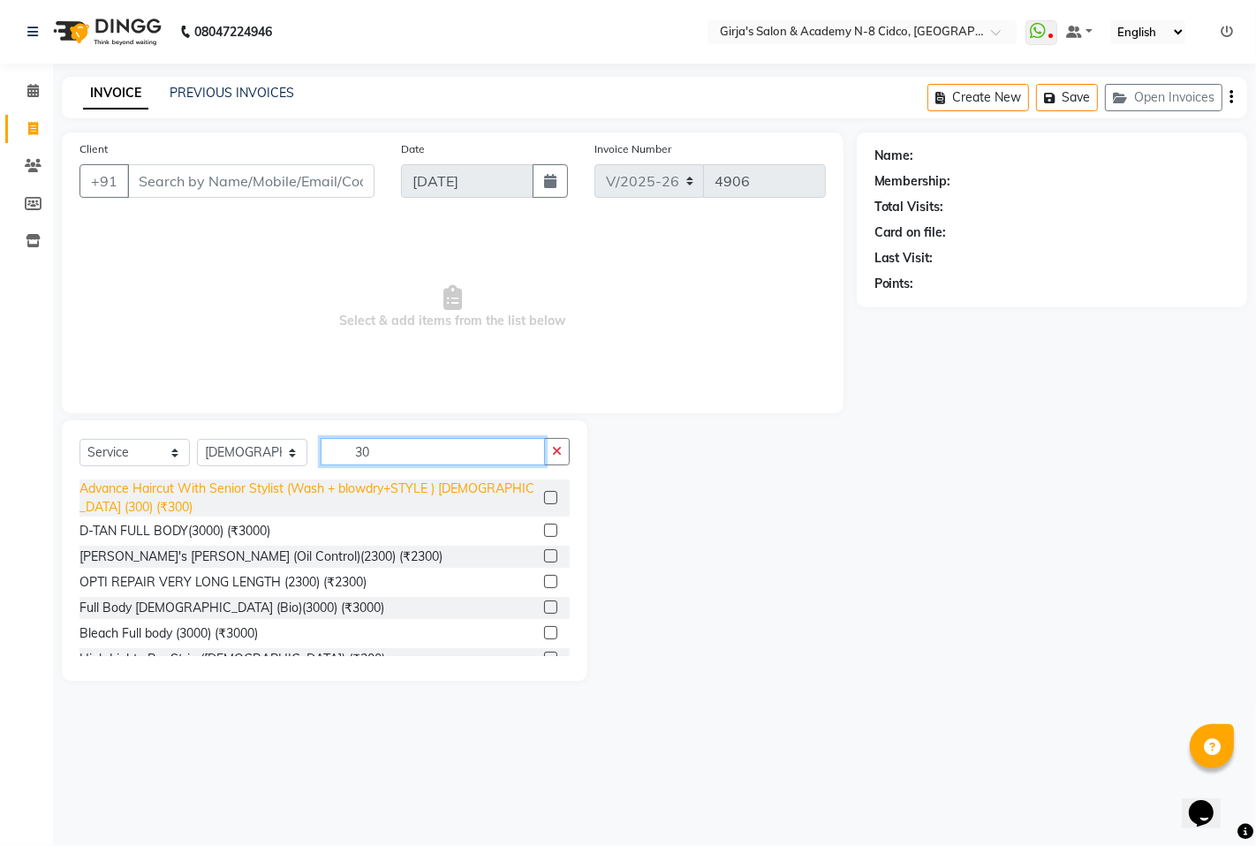
type input "30"
click at [207, 473] on div "Select Service Product Membership Package Voucher Prepaid Gift Card Select Styl…" at bounding box center [325, 459] width 490 height 42
click at [207, 482] on div "Advance Haircut With Senior Stylist (Wash + blowdry+STYLE ) [DEMOGRAPHIC_DATA] …" at bounding box center [309, 498] width 458 height 37
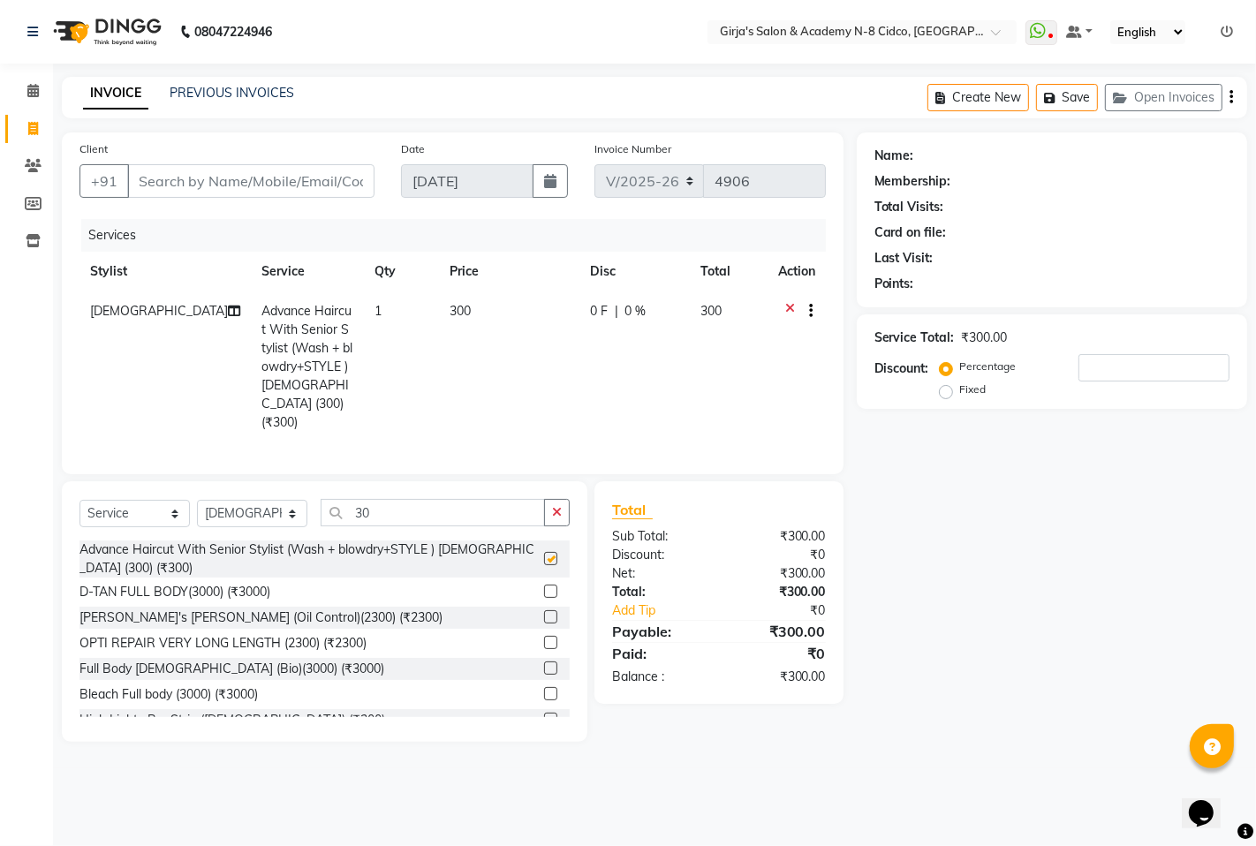
checkbox input "false"
click at [289, 172] on input "Client" at bounding box center [250, 181] width 247 height 34
type input "9"
type input "0"
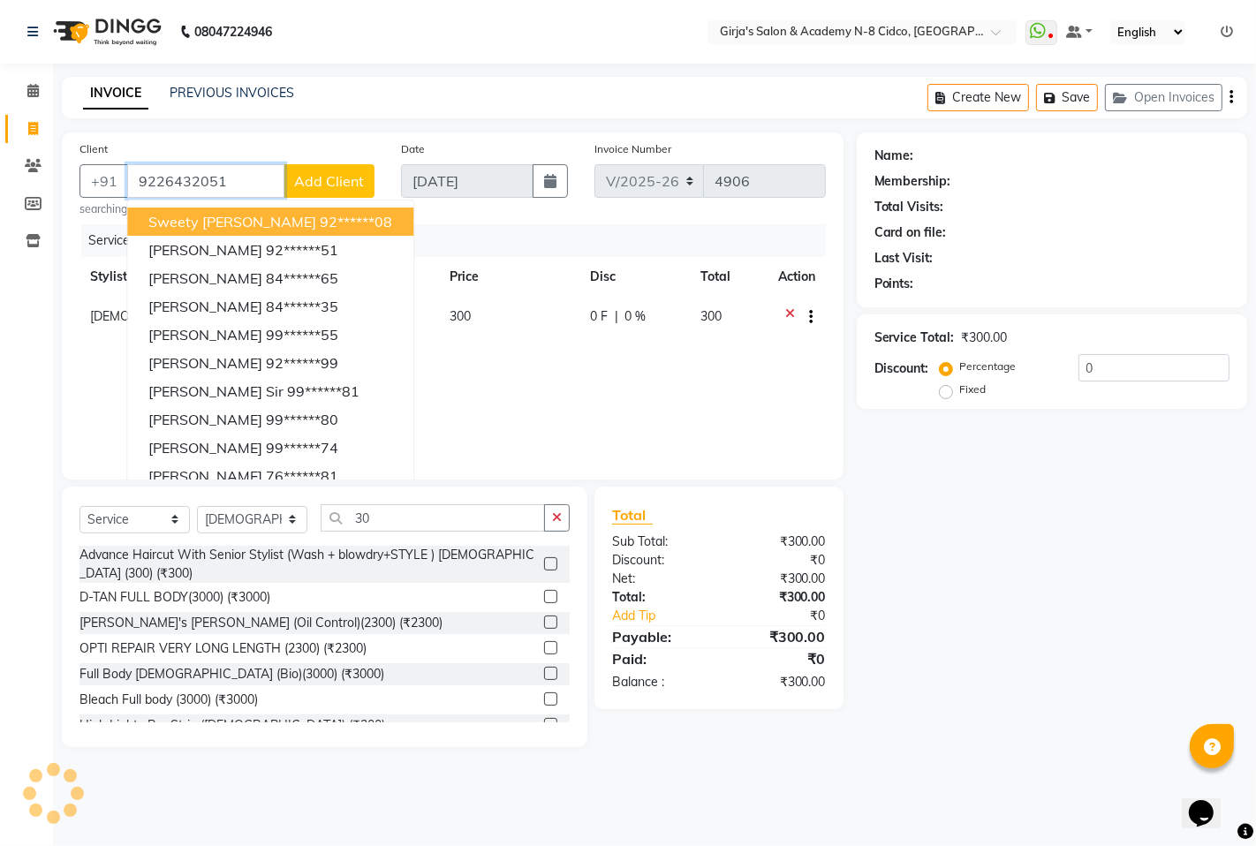
type input "9226432051"
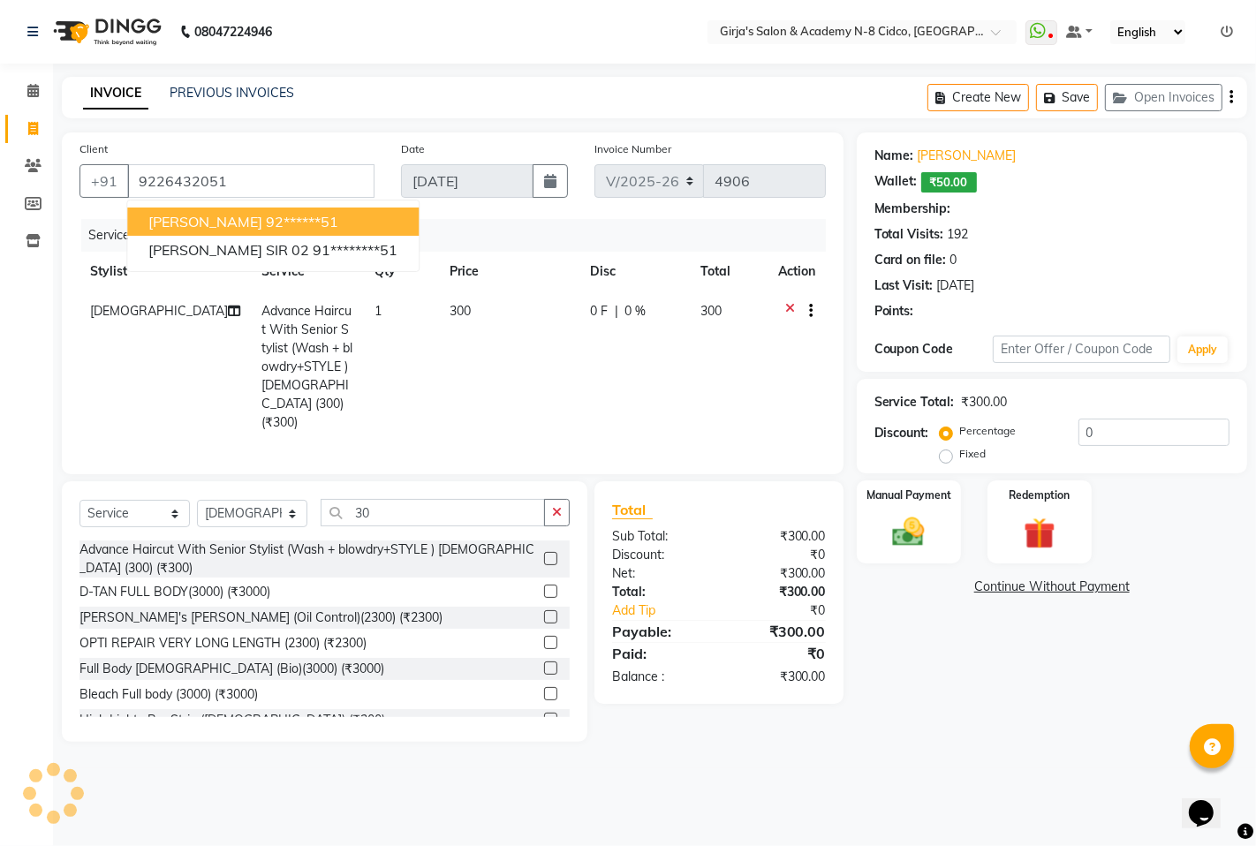
select select "1: Object"
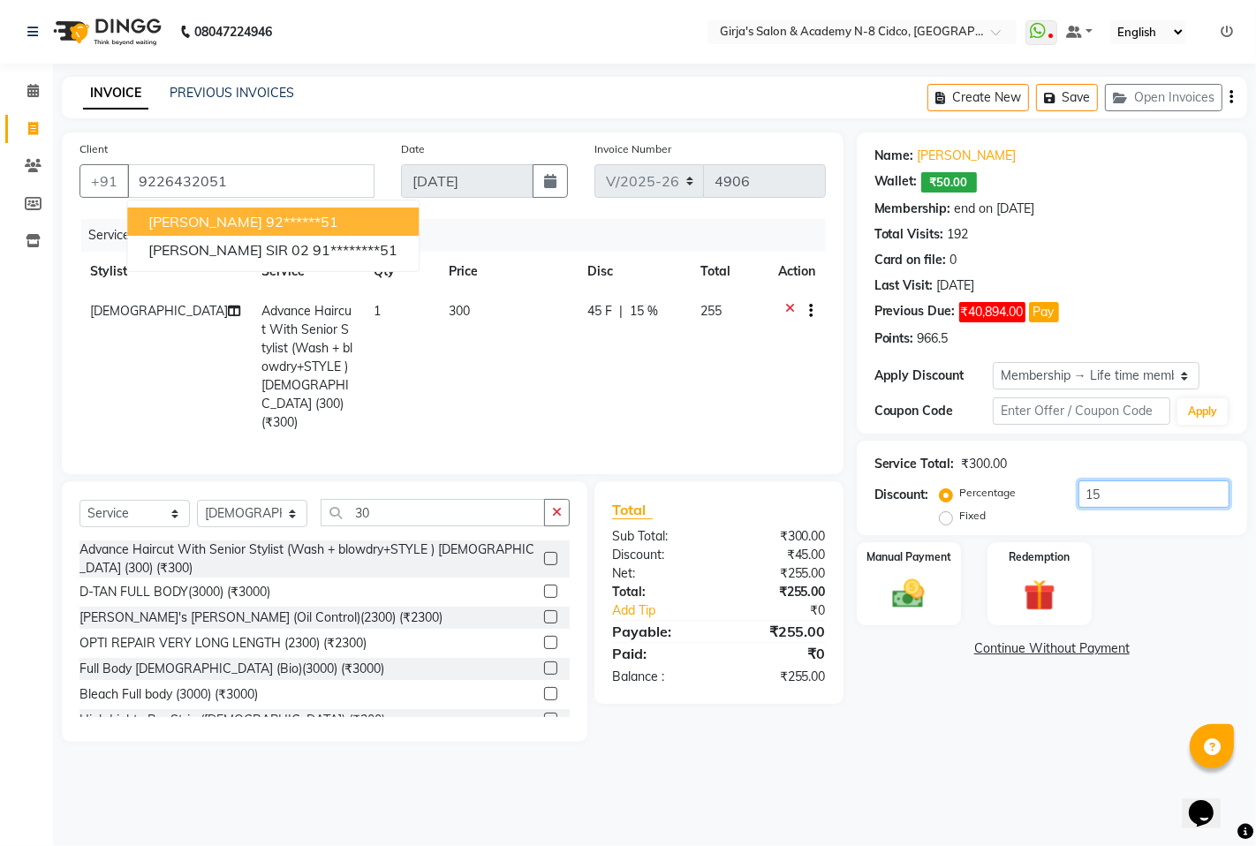
click at [1124, 488] on input "15" at bounding box center [1154, 494] width 151 height 27
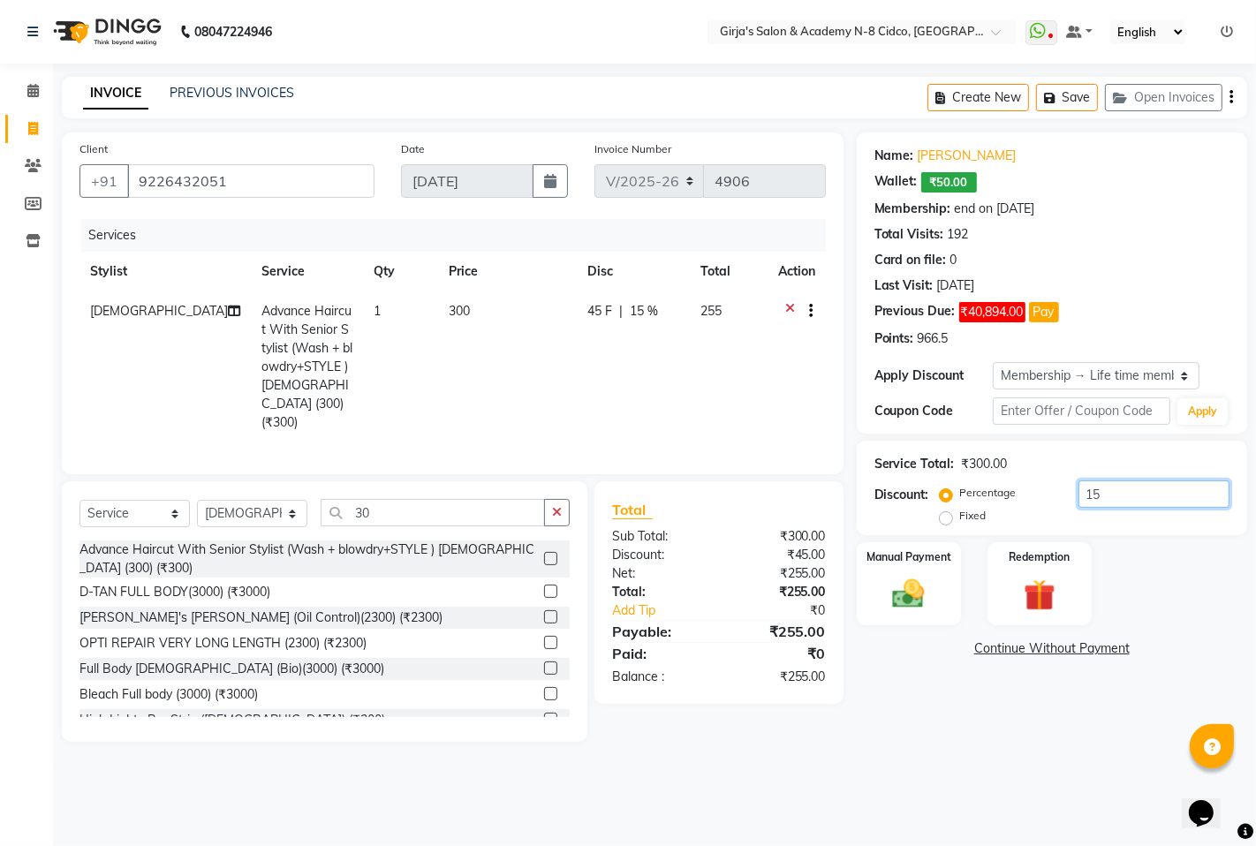
click at [1125, 488] on input "15" at bounding box center [1154, 494] width 151 height 27
type input "0"
drag, startPoint x: 1134, startPoint y: 597, endPoint x: 1124, endPoint y: 597, distance: 10.6
click at [1135, 597] on div "Manual Payment Redemption" at bounding box center [1052, 584] width 417 height 84
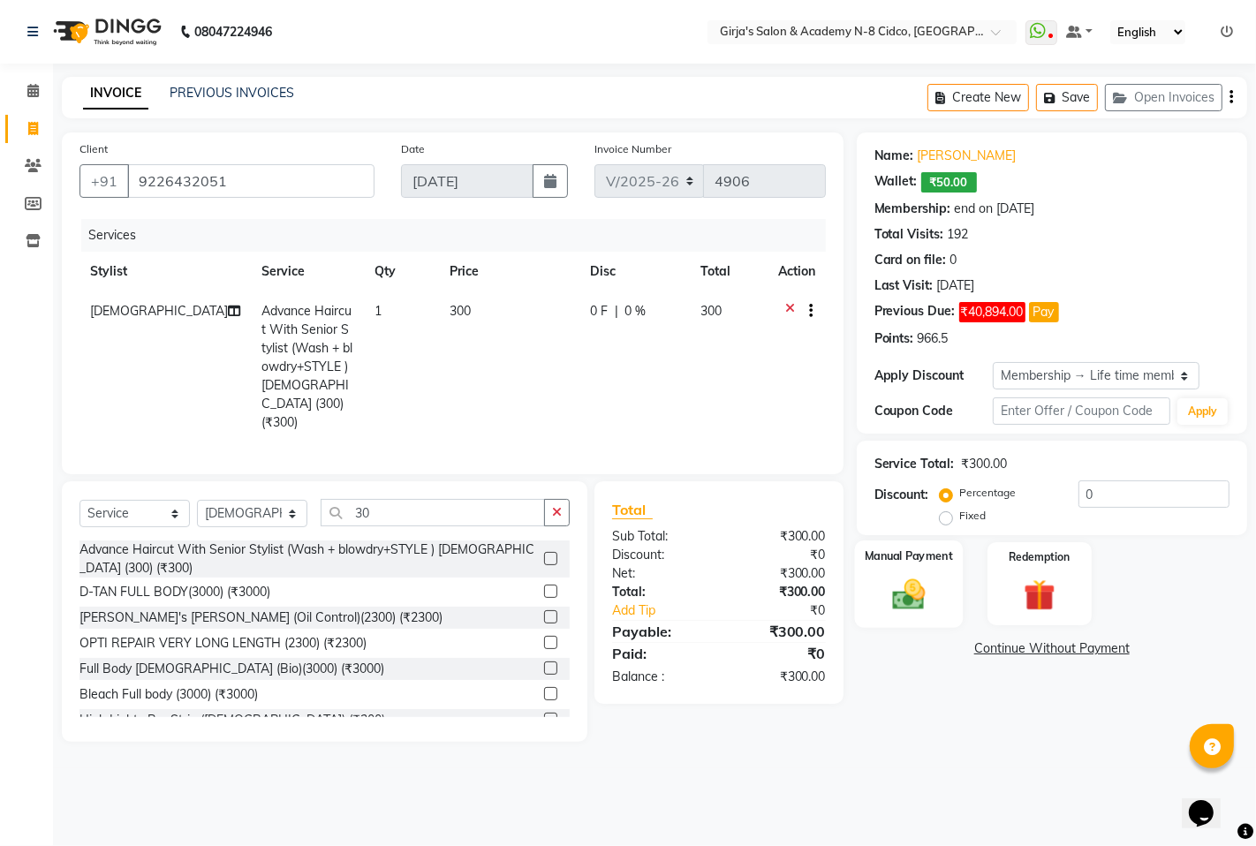
click at [894, 554] on label "Manual Payment" at bounding box center [909, 556] width 88 height 17
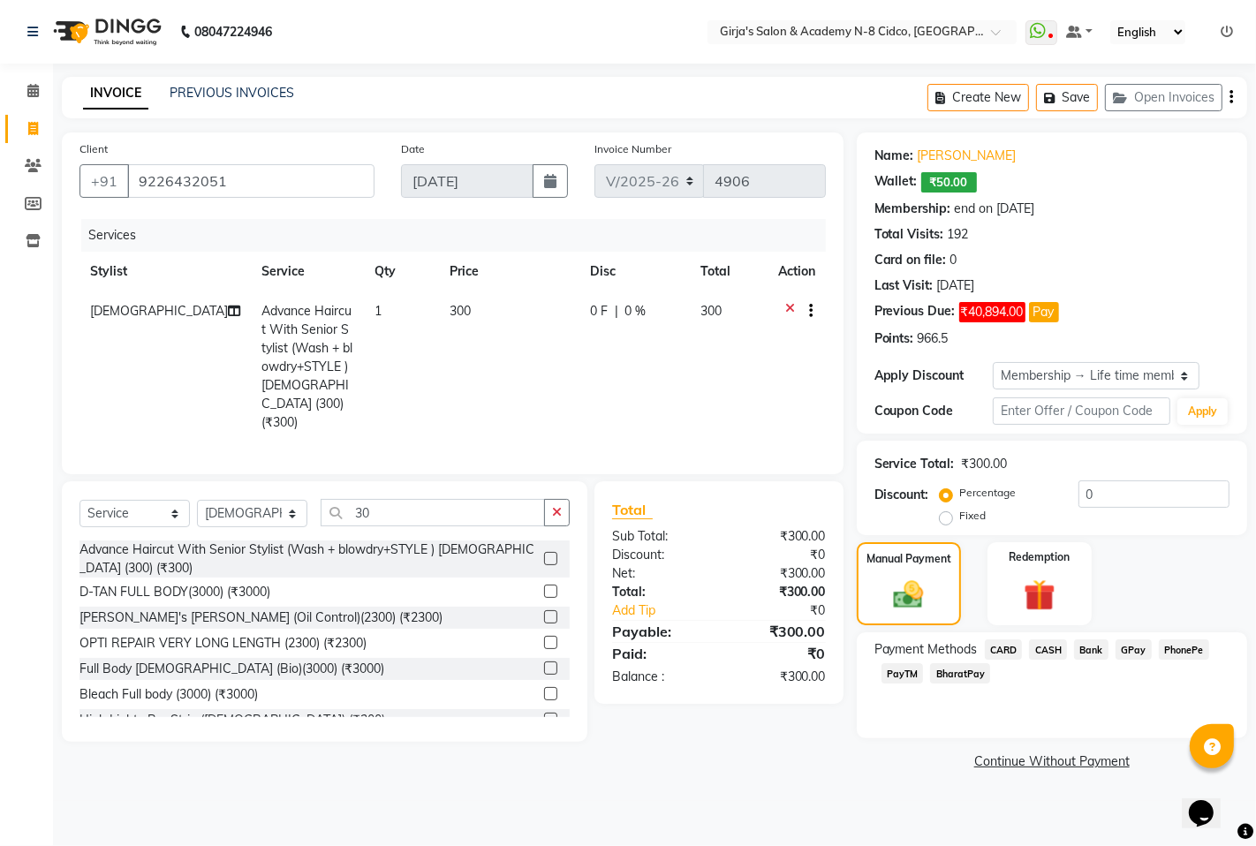
click at [1128, 646] on span "GPay" at bounding box center [1134, 650] width 36 height 20
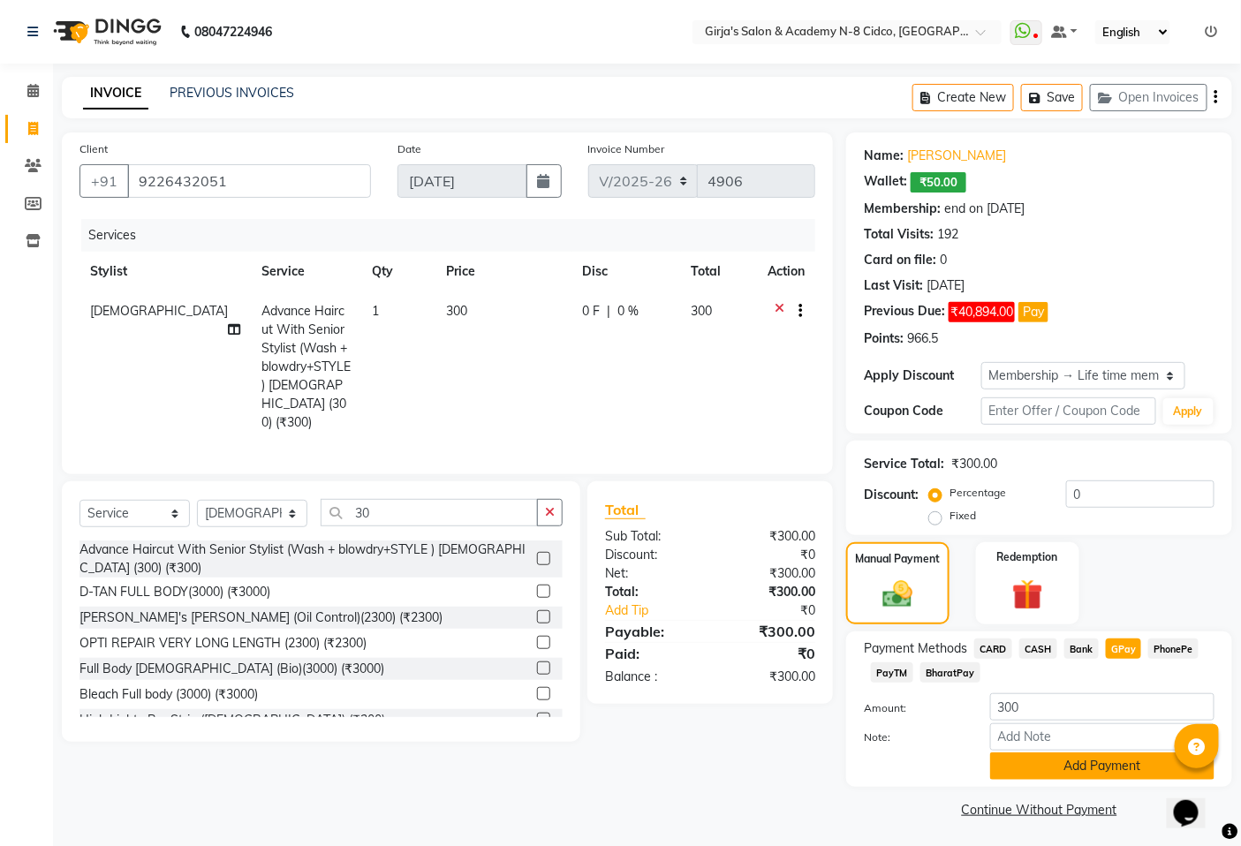
drag, startPoint x: 1101, startPoint y: 754, endPoint x: 1083, endPoint y: 765, distance: 20.6
click at [1083, 765] on button "Add Payment" at bounding box center [1102, 766] width 224 height 27
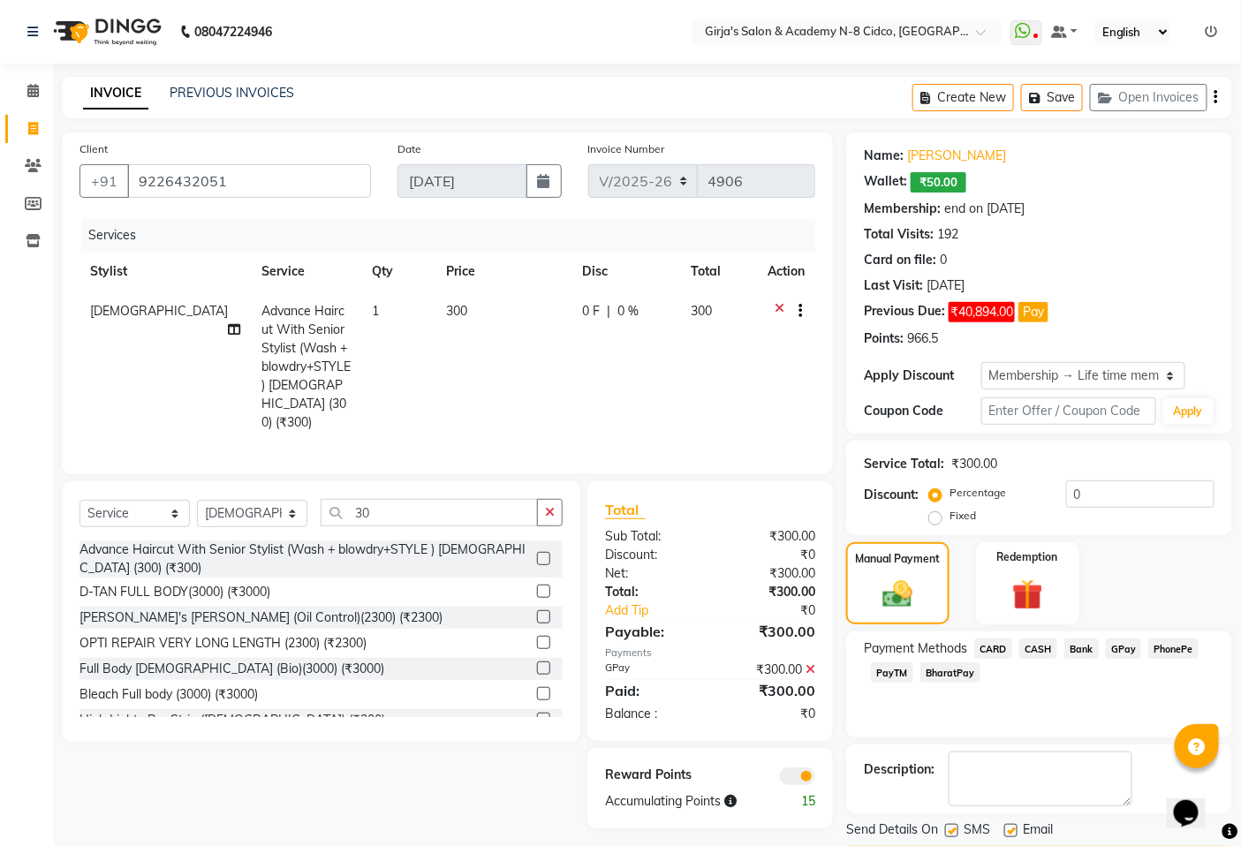
scroll to position [54, 0]
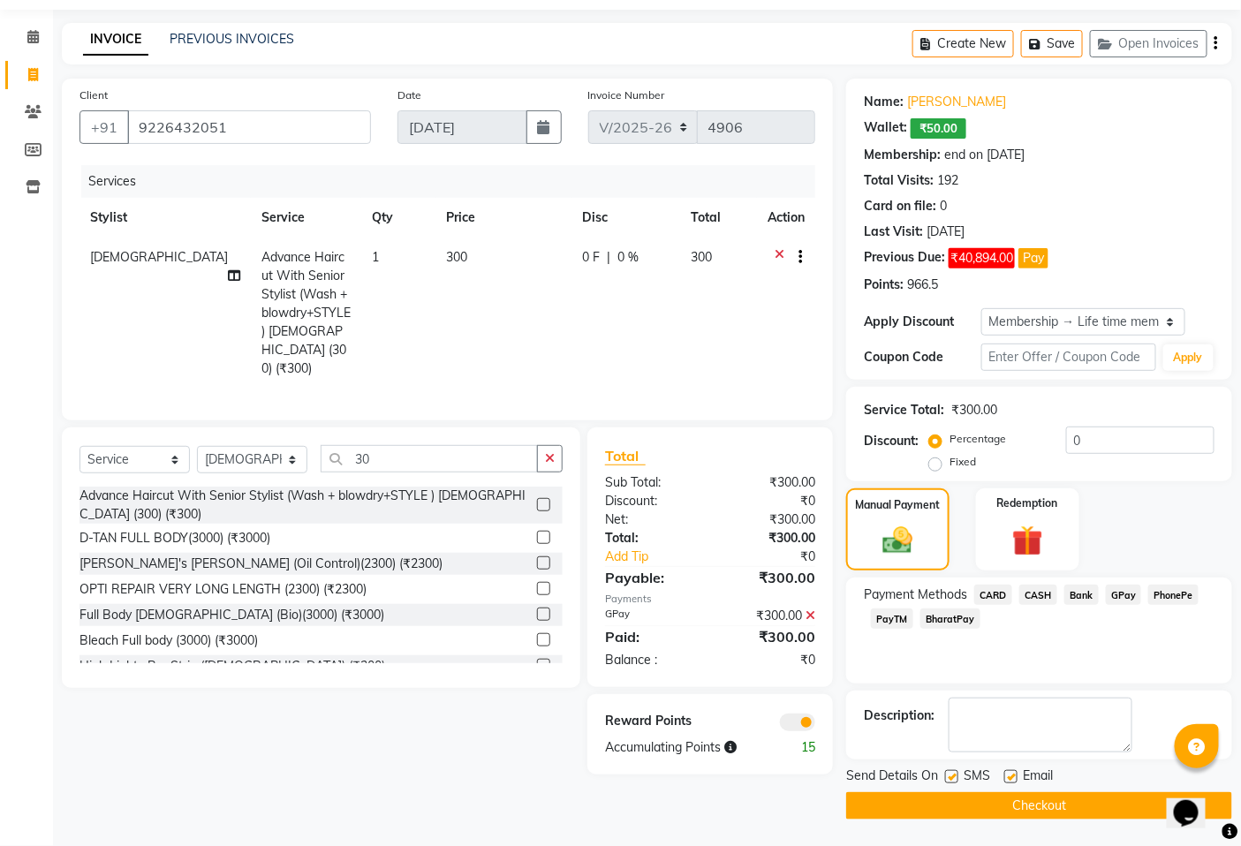
click at [1075, 805] on button "Checkout" at bounding box center [1039, 805] width 386 height 27
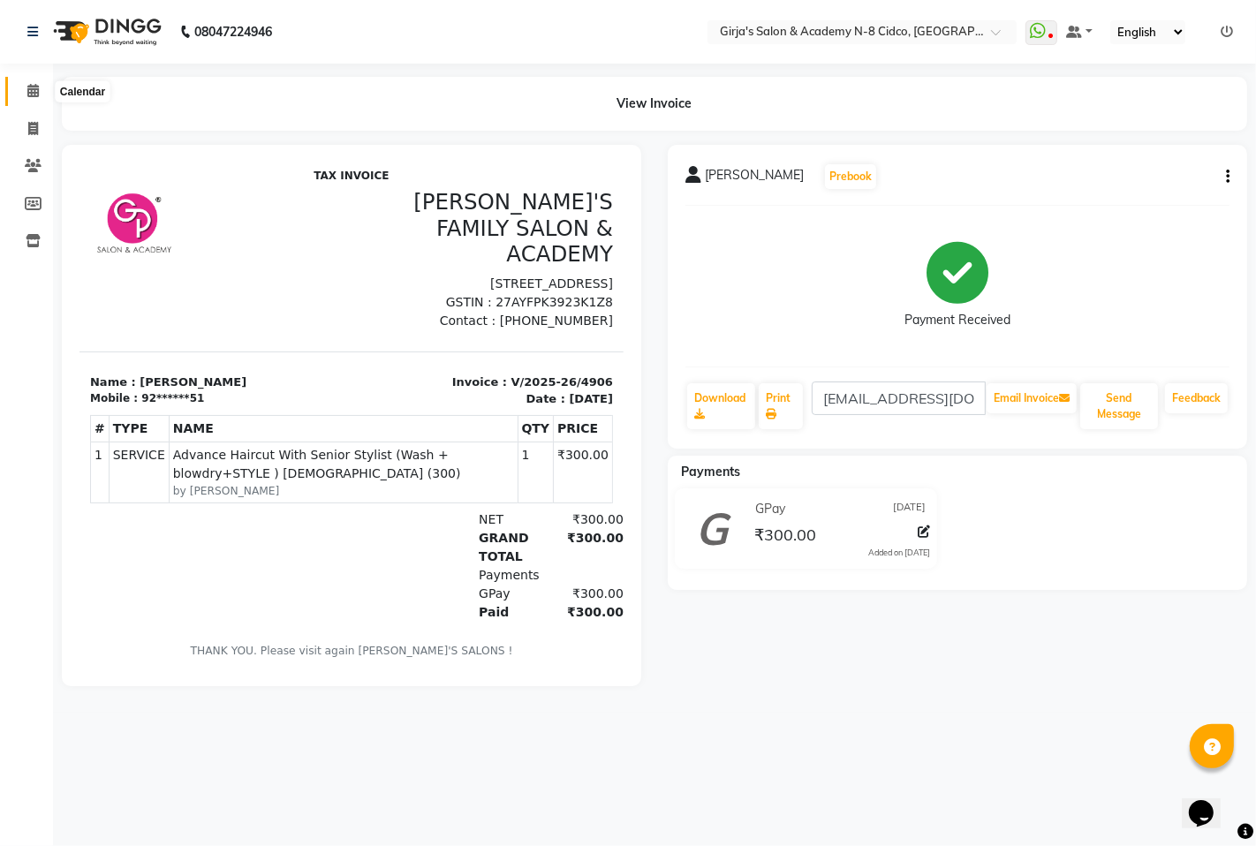
click at [36, 88] on icon at bounding box center [32, 90] width 11 height 13
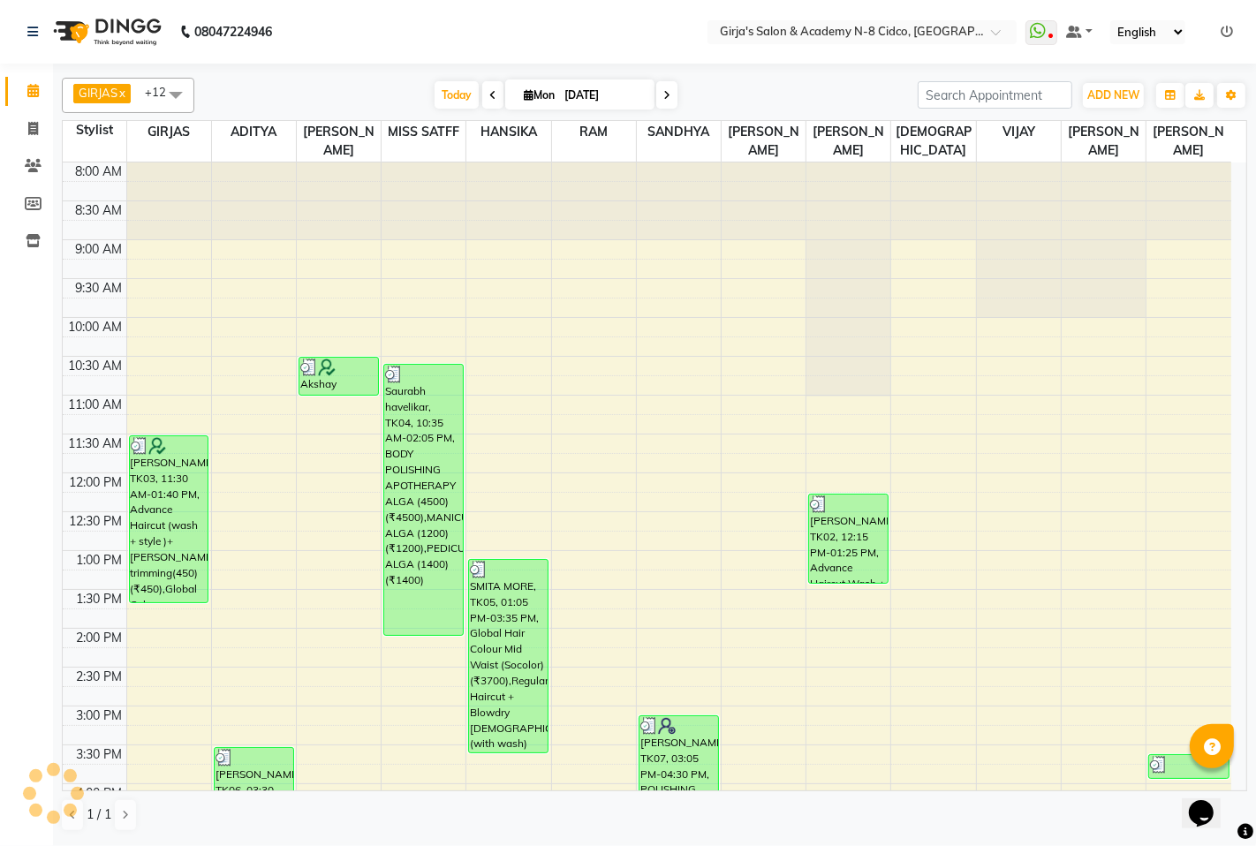
scroll to position [392, 0]
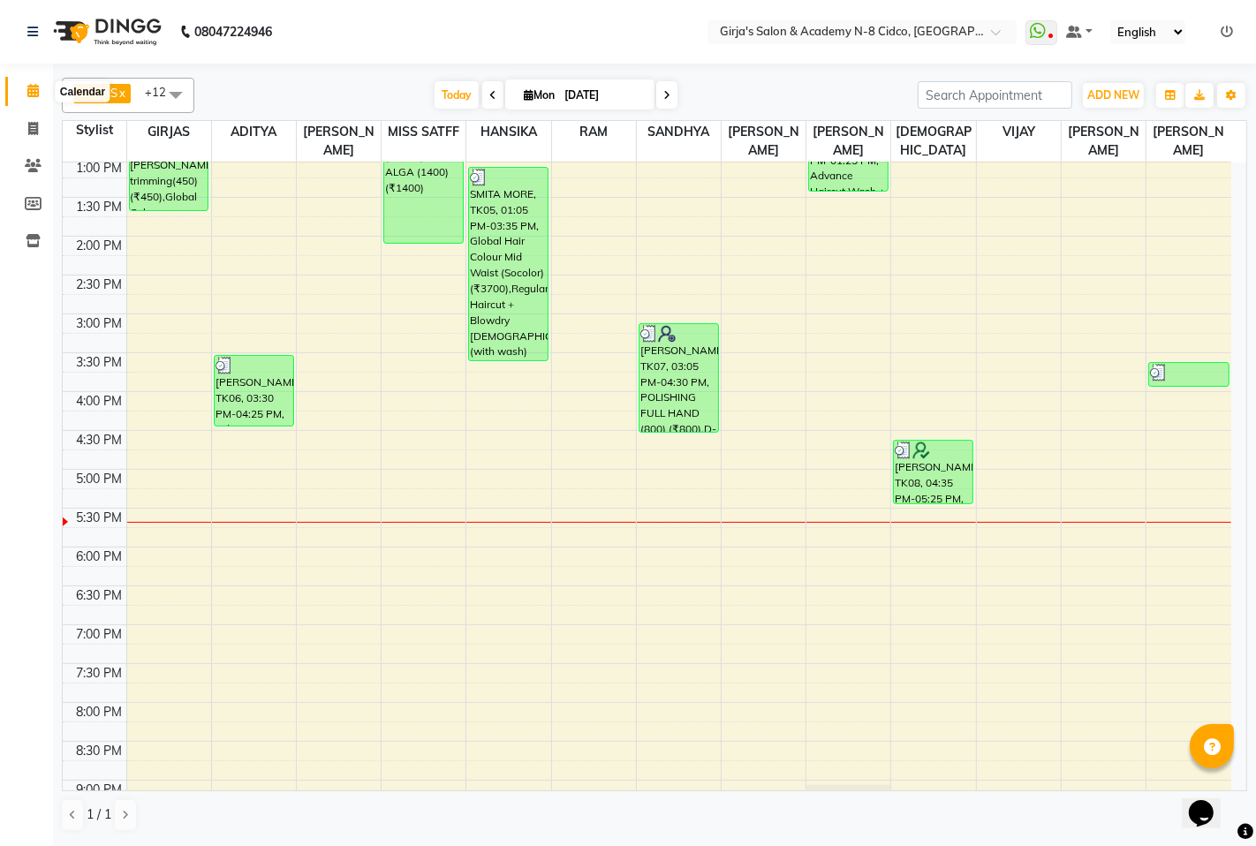
click at [30, 81] on span at bounding box center [33, 91] width 31 height 20
click at [28, 125] on icon at bounding box center [33, 128] width 10 height 13
select select "service"
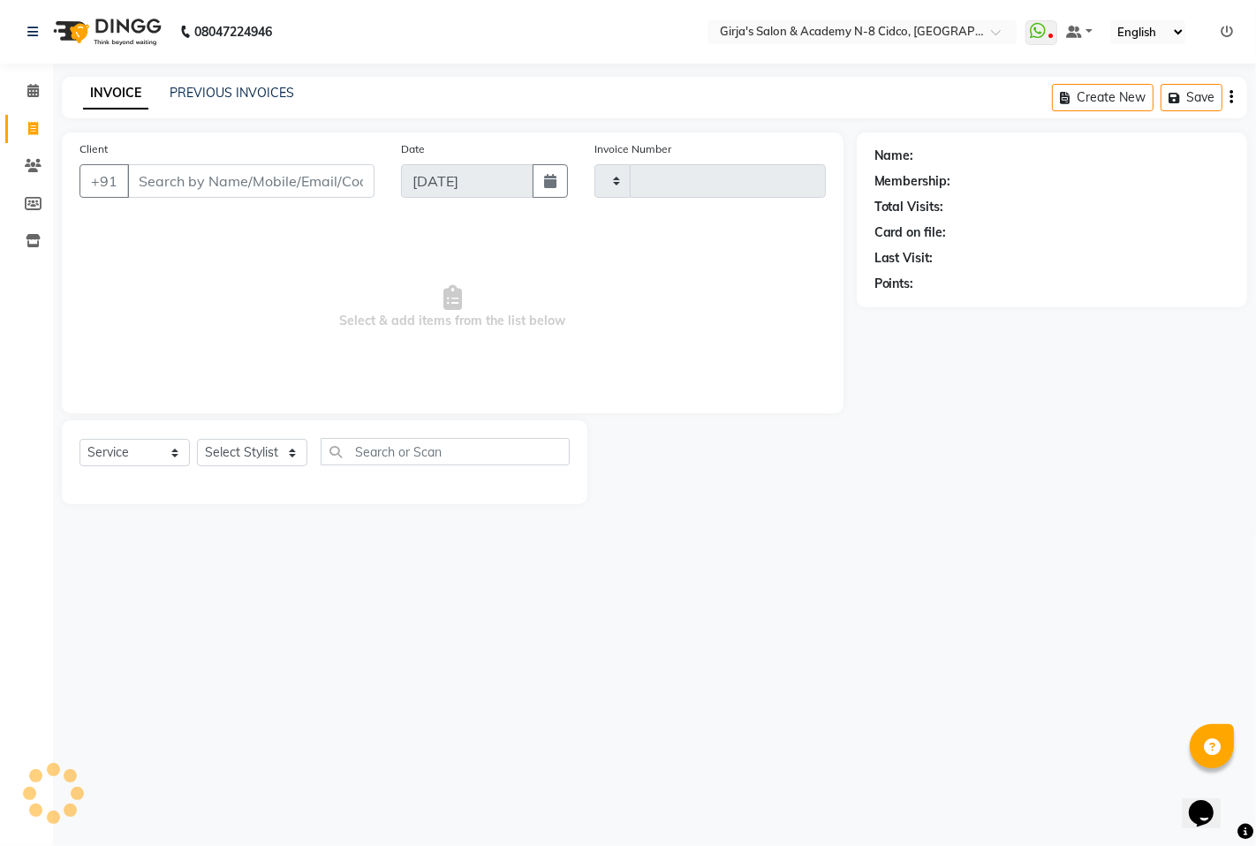
type input "4907"
select select "66"
click at [207, 186] on input "Client" at bounding box center [250, 181] width 247 height 34
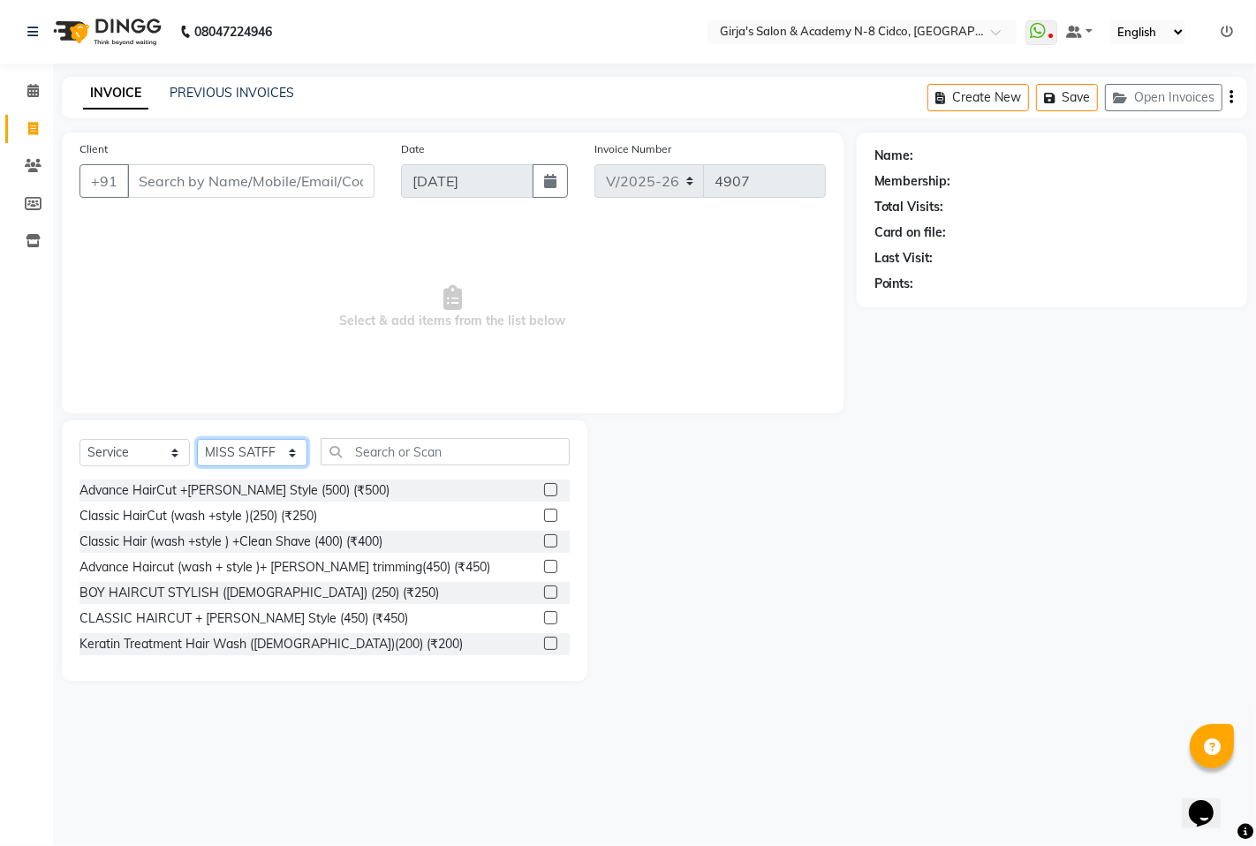
click at [233, 453] on select "Select Stylist ADITYA [PERSON_NAME] BEAUTY M GIRJAS [PERSON_NAME] MISS [PERSON_…" at bounding box center [252, 452] width 110 height 27
select select "65230"
click at [197, 440] on select "Select Stylist ADITYA [PERSON_NAME] BEAUTY M GIRJAS [PERSON_NAME] MISS [PERSON_…" at bounding box center [252, 452] width 110 height 27
click at [413, 454] on input "text" at bounding box center [445, 451] width 249 height 27
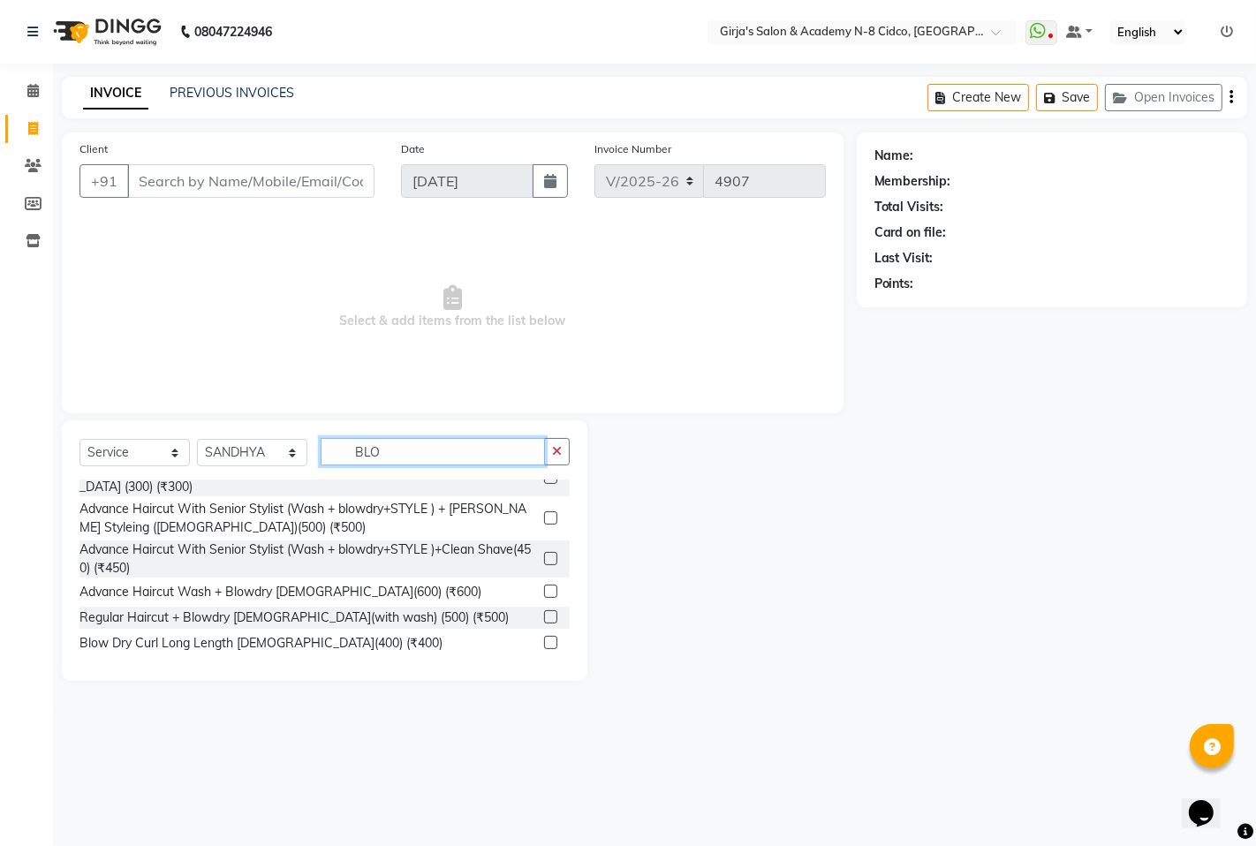
scroll to position [39, 0]
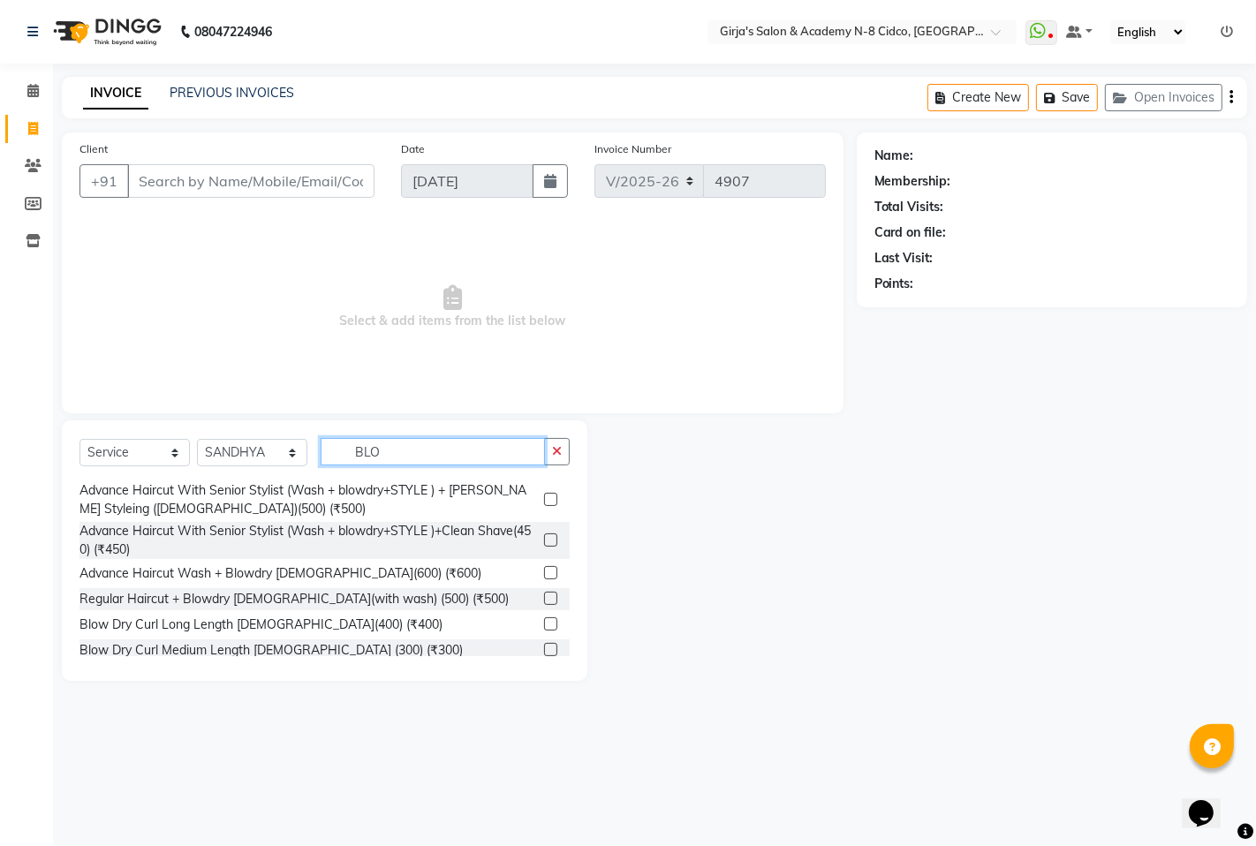
type input "BLO"
click at [544, 621] on label at bounding box center [550, 623] width 13 height 13
click at [544, 621] on input "checkbox" at bounding box center [549, 624] width 11 height 11
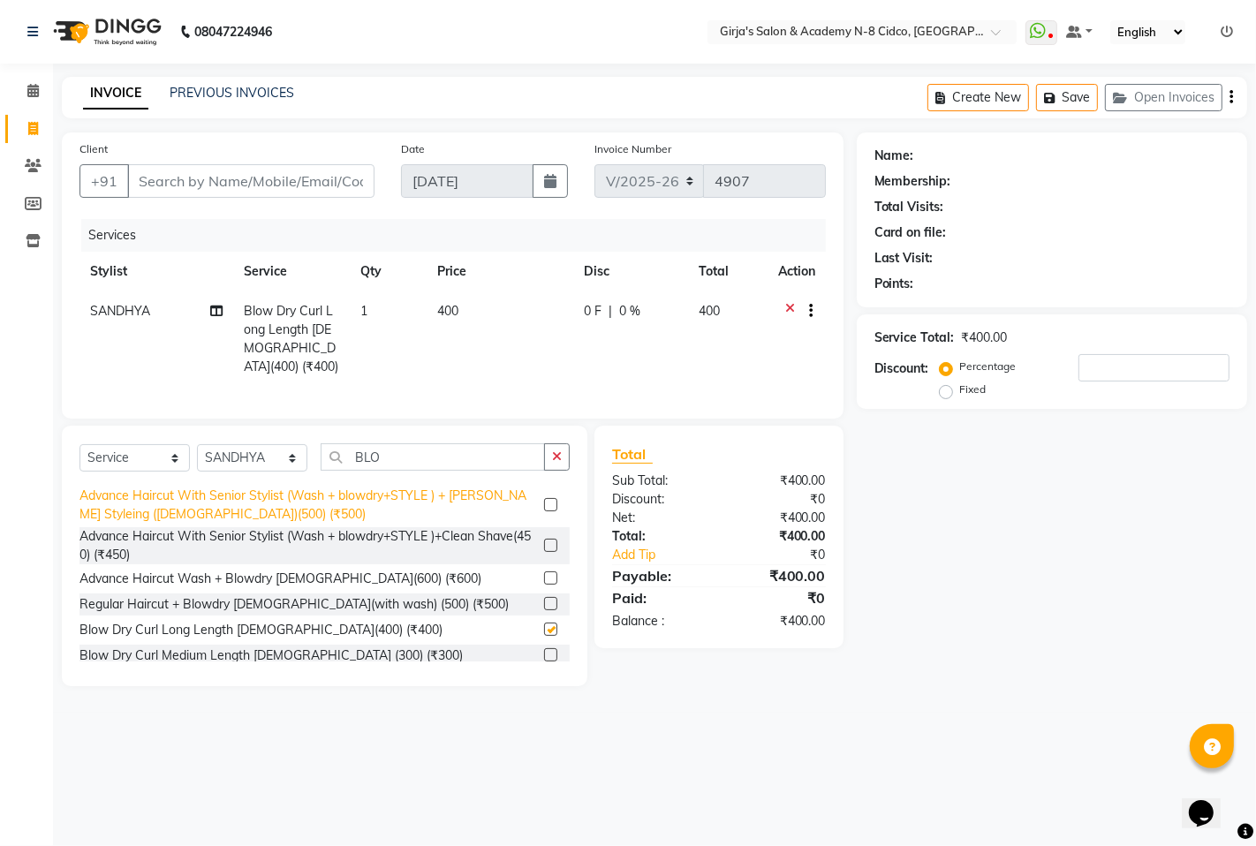
checkbox input "false"
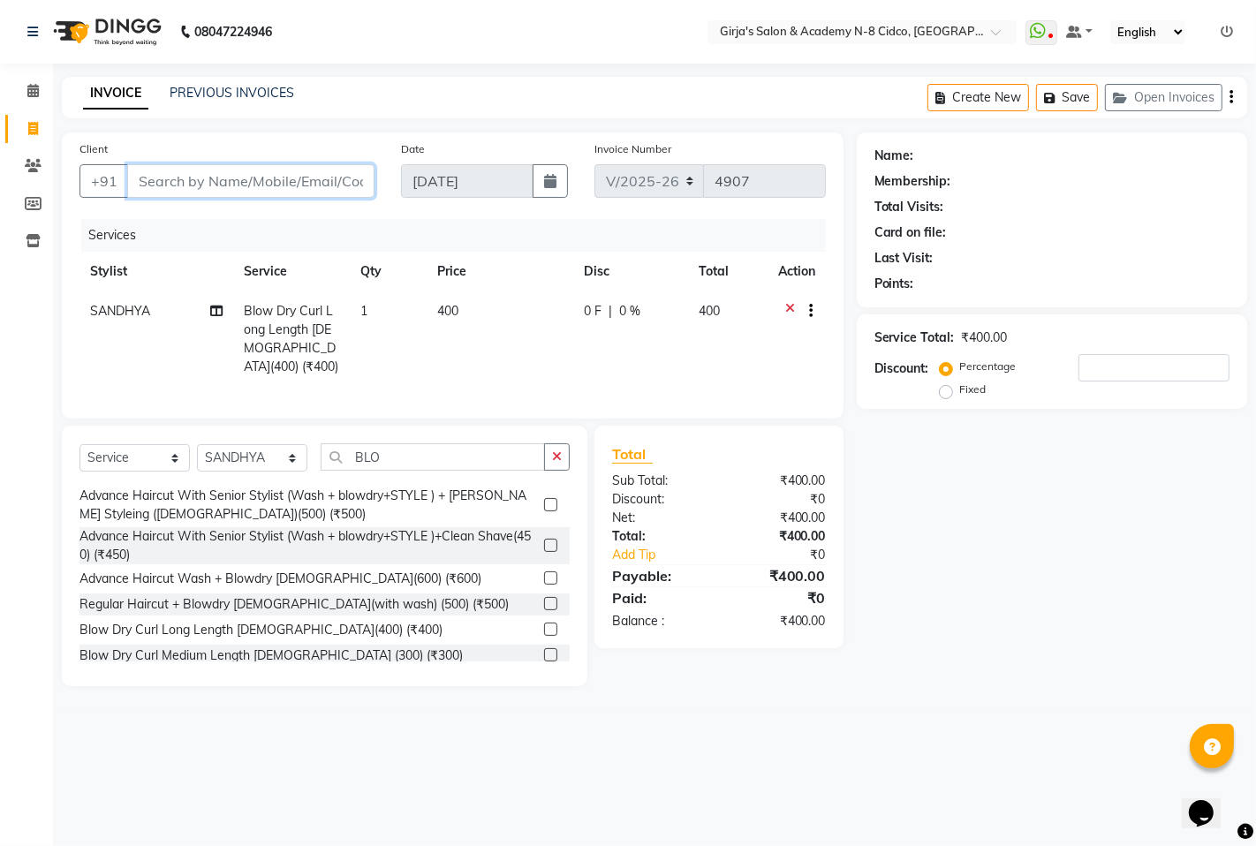
drag, startPoint x: 306, startPoint y: 181, endPoint x: 301, endPoint y: 196, distance: 15.7
click at [304, 182] on input "Client" at bounding box center [250, 181] width 247 height 34
type input "9"
type input "0"
type input "9420401236"
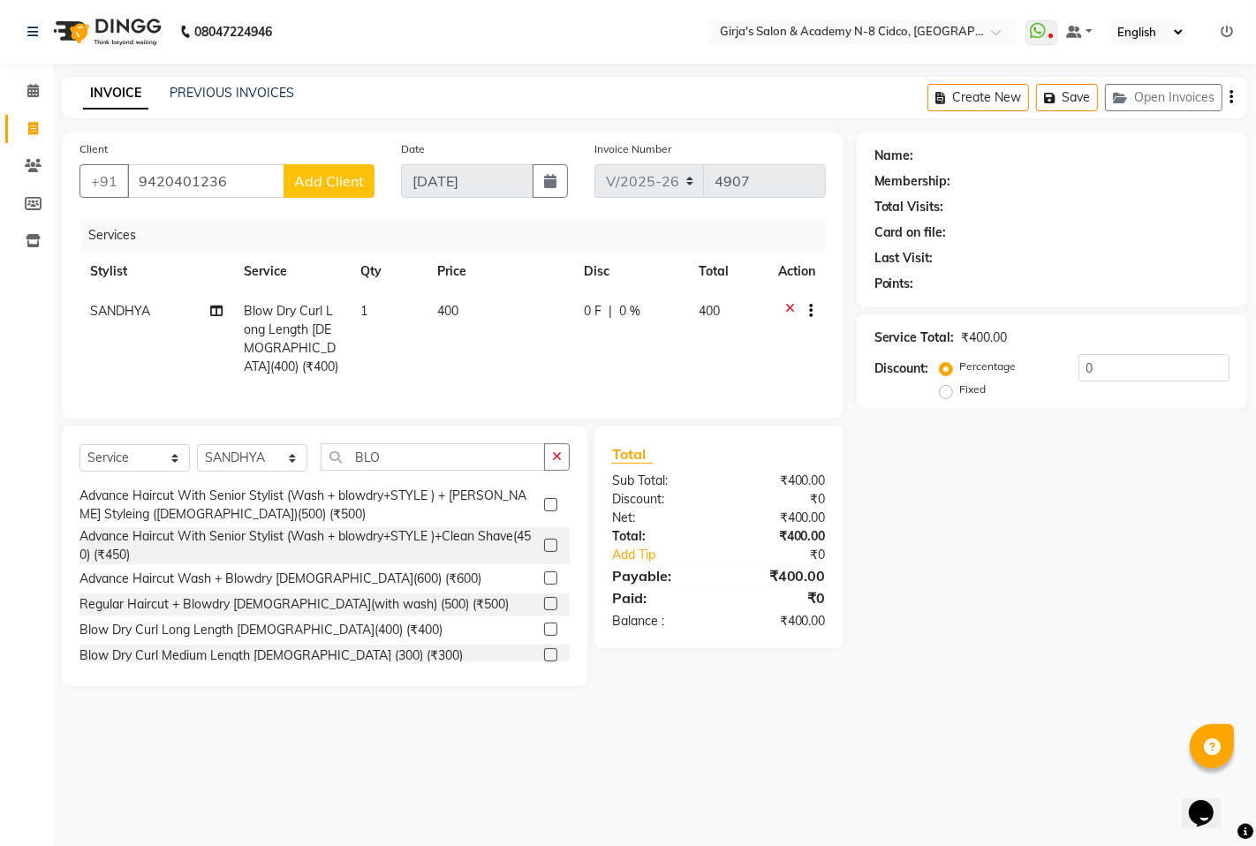
click at [327, 187] on span "Add Client" at bounding box center [329, 181] width 70 height 18
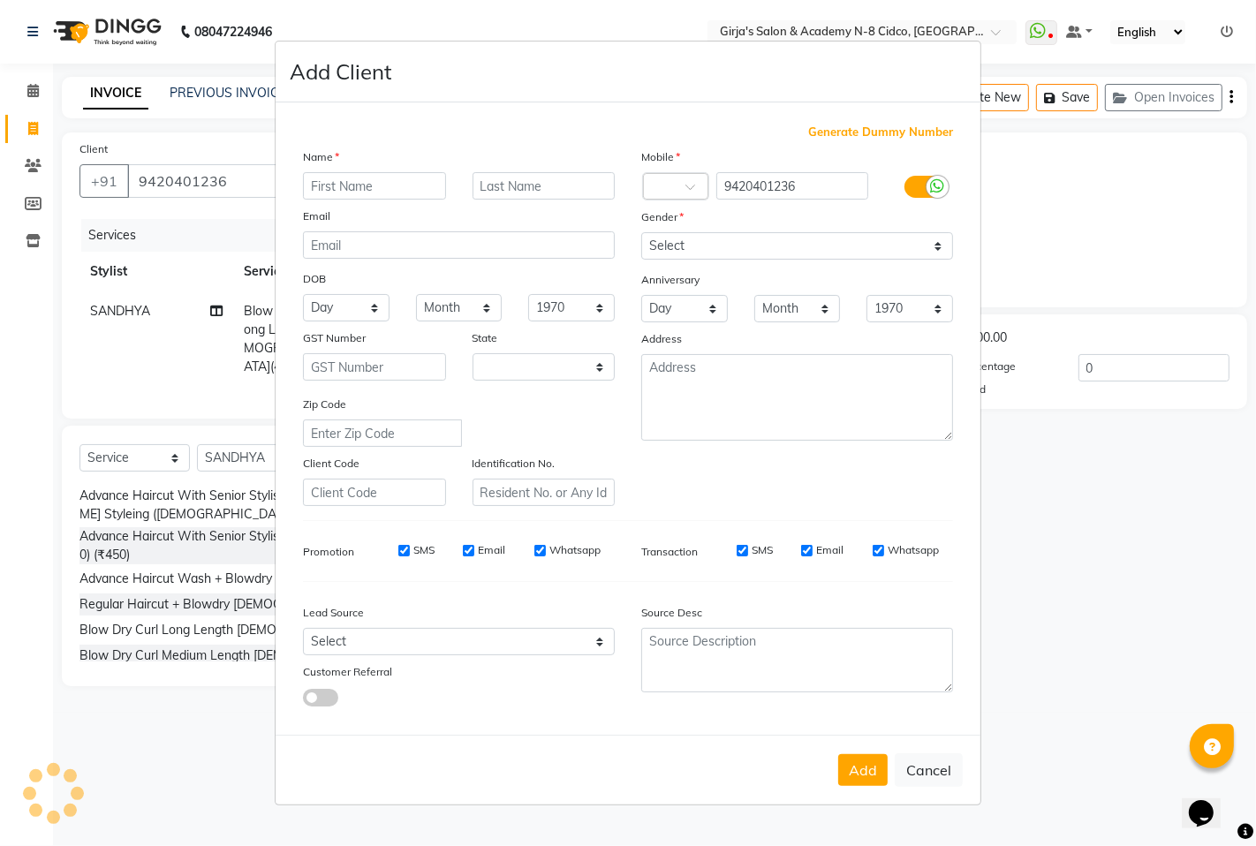
select select "22"
click at [315, 186] on input "text" at bounding box center [374, 185] width 143 height 27
type input "[PERSON_NAME]"
click at [528, 172] on input "text" at bounding box center [544, 185] width 143 height 27
click at [542, 196] on input "[PERSON_NAME]" at bounding box center [544, 185] width 143 height 27
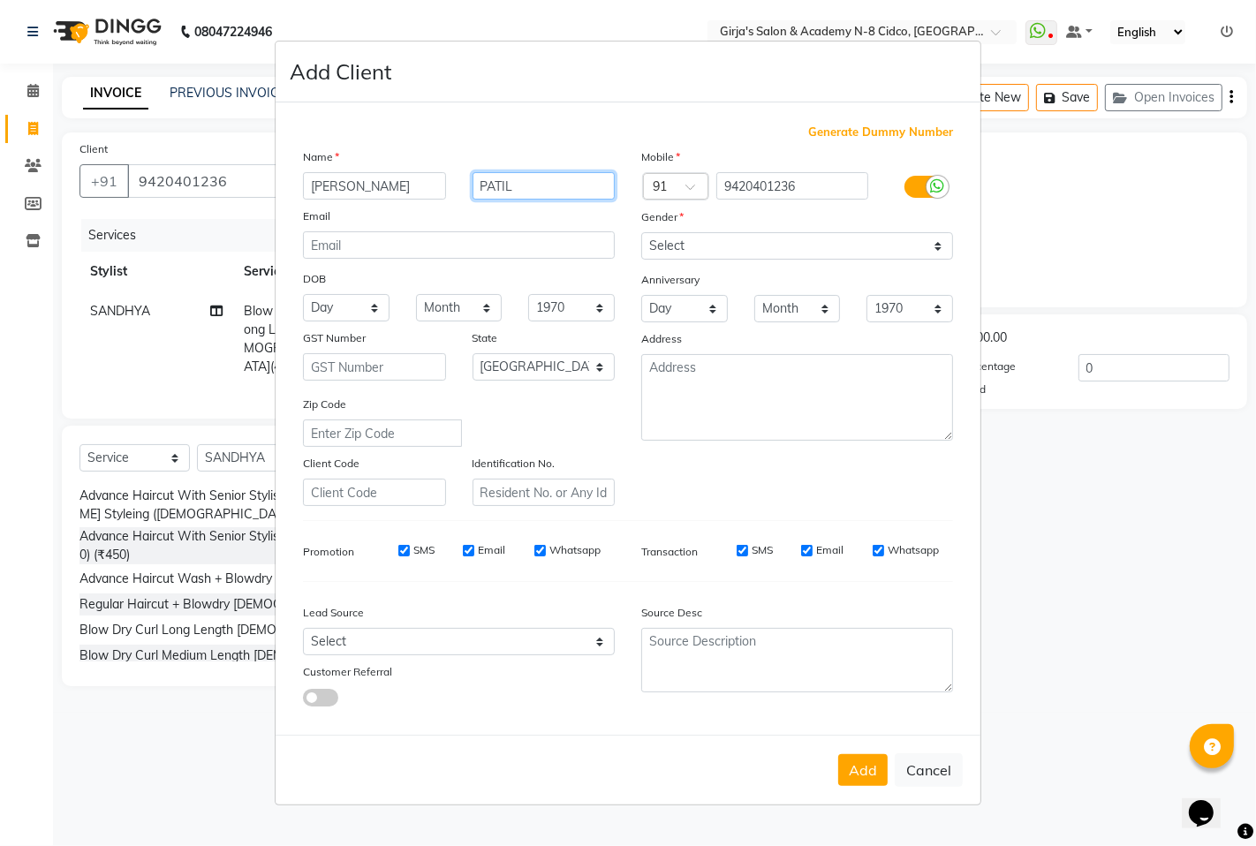
type input "PATIL"
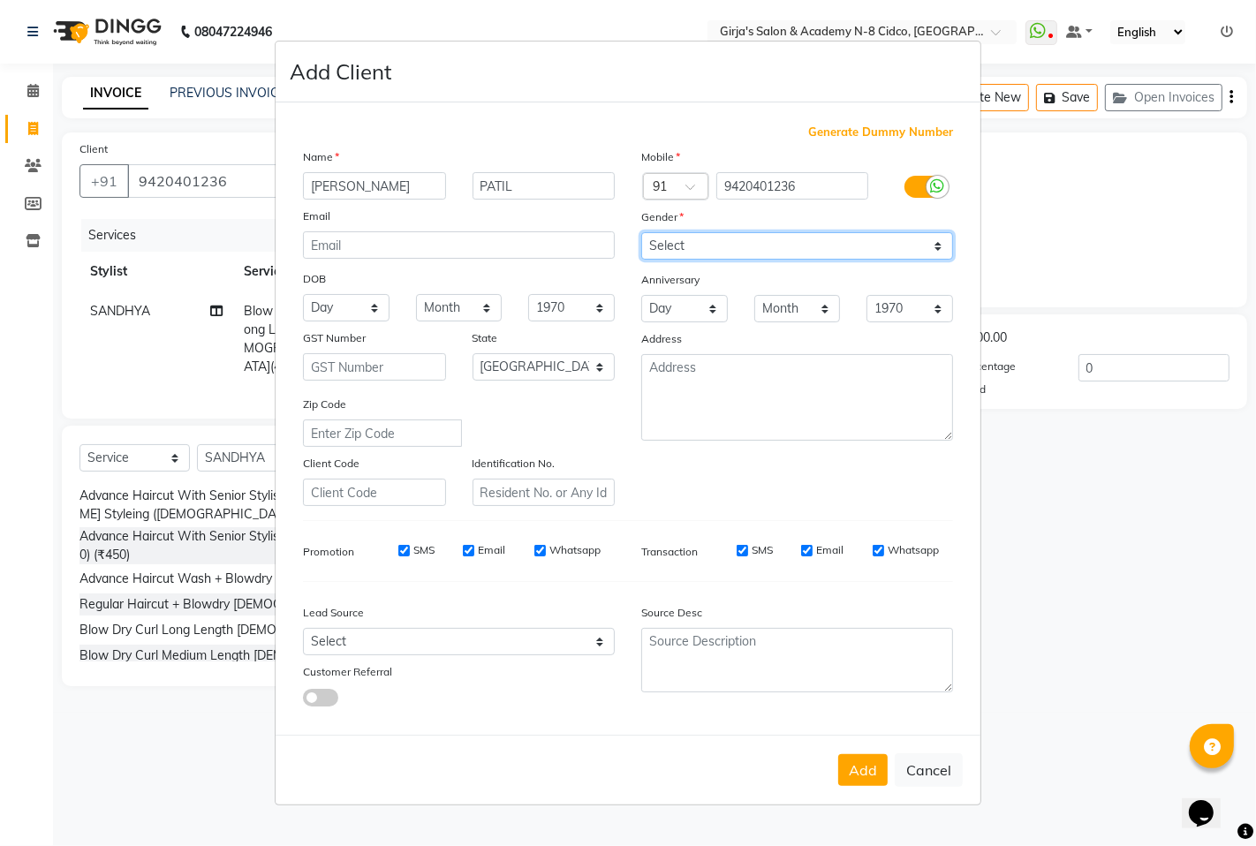
click at [722, 233] on select "Select [DEMOGRAPHIC_DATA] [DEMOGRAPHIC_DATA] Other Prefer Not To Say" at bounding box center [797, 245] width 312 height 27
select select "[DEMOGRAPHIC_DATA]"
click at [641, 232] on select "Select [DEMOGRAPHIC_DATA] [DEMOGRAPHIC_DATA] Other Prefer Not To Say" at bounding box center [797, 245] width 312 height 27
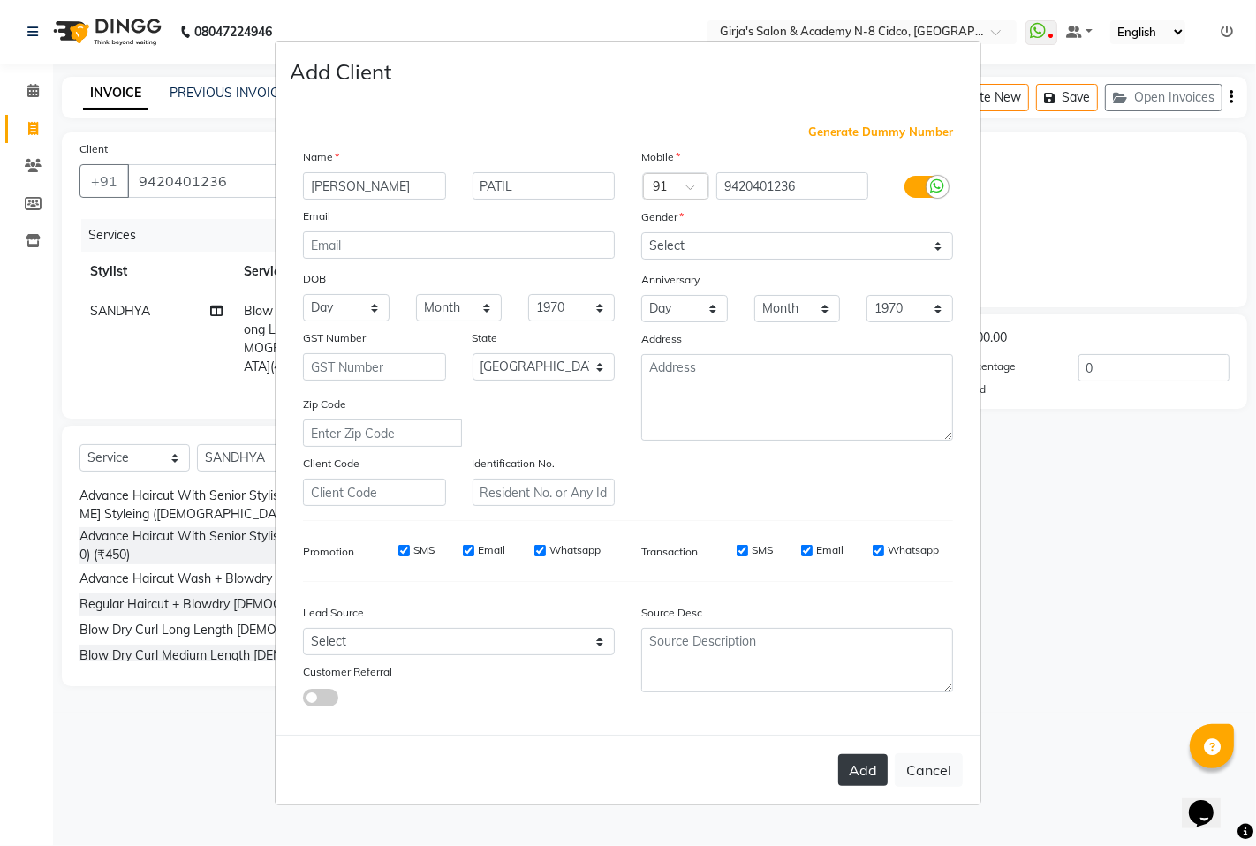
click at [869, 770] on button "Add" at bounding box center [862, 770] width 49 height 32
type input "94******36"
select select
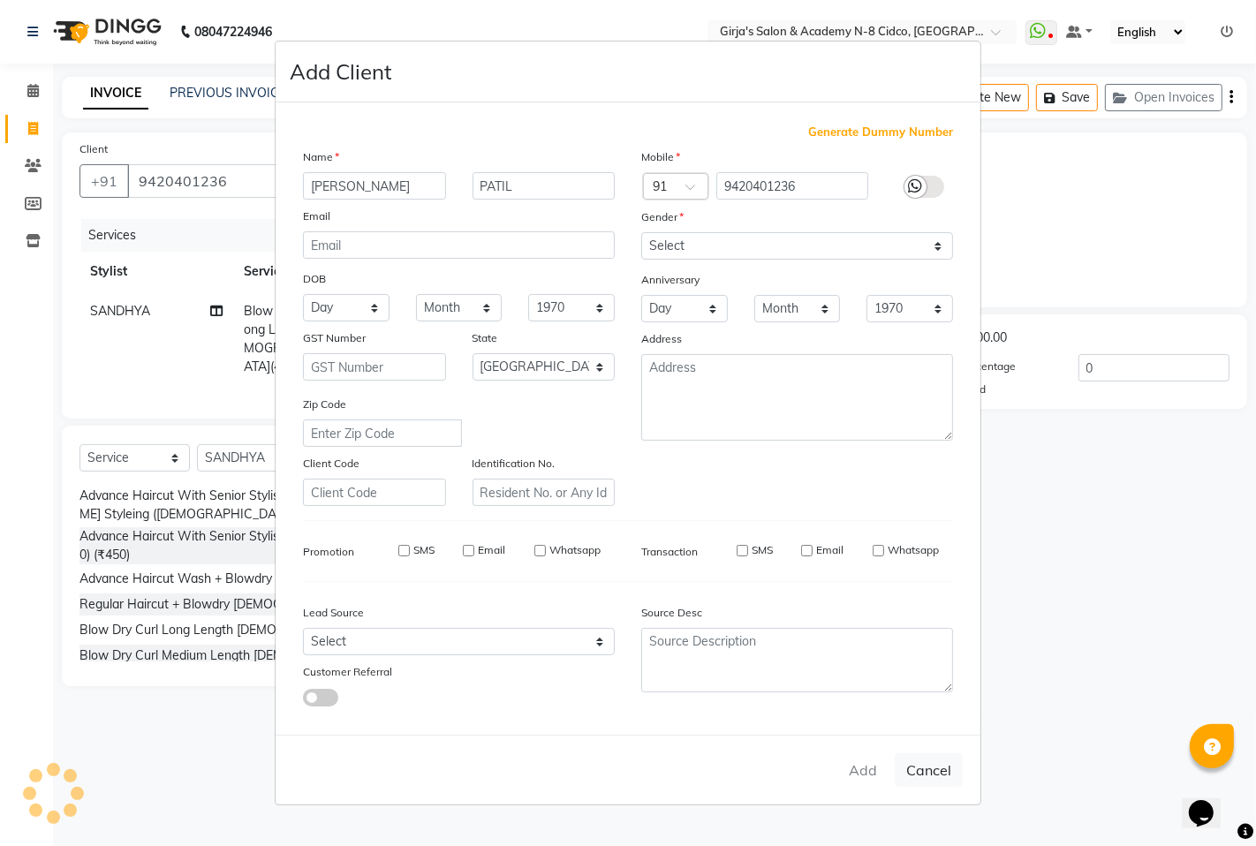
select select "null"
select select
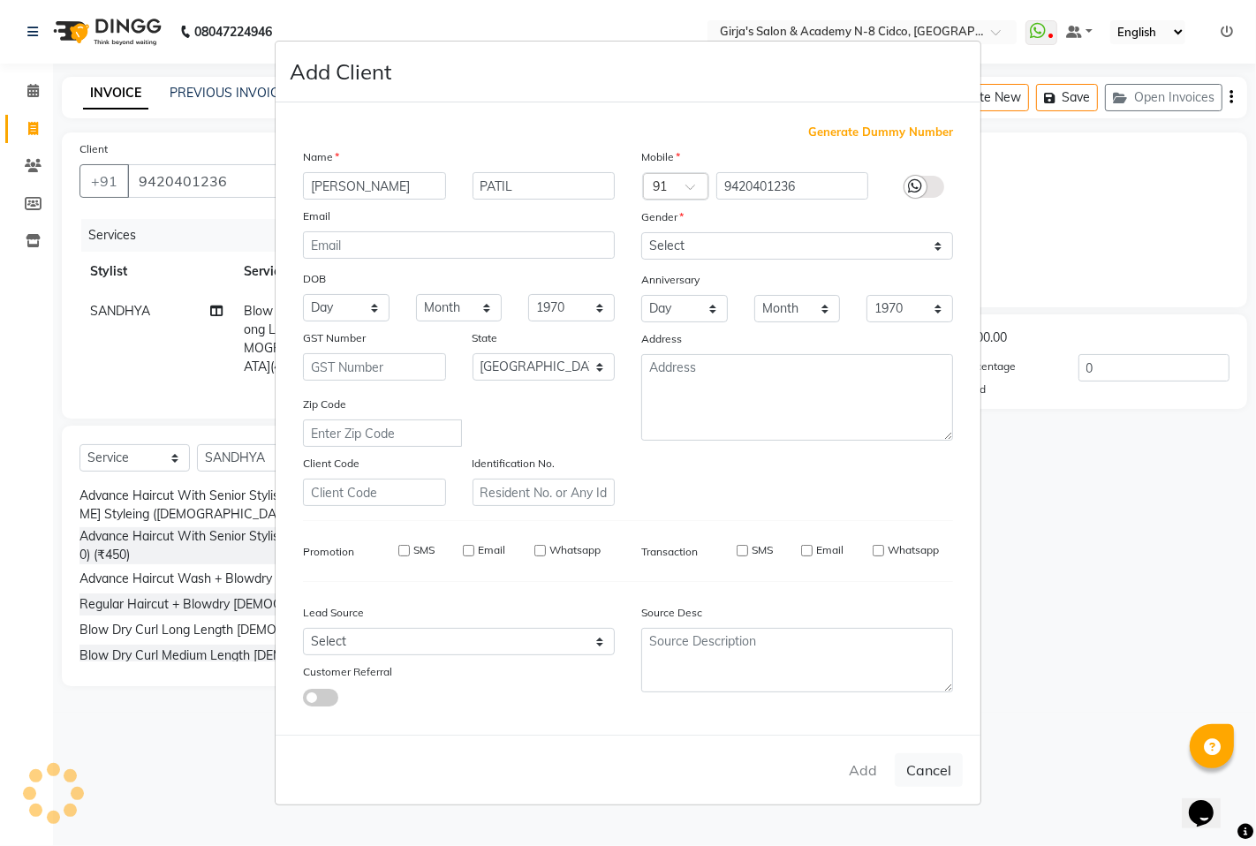
checkbox input "false"
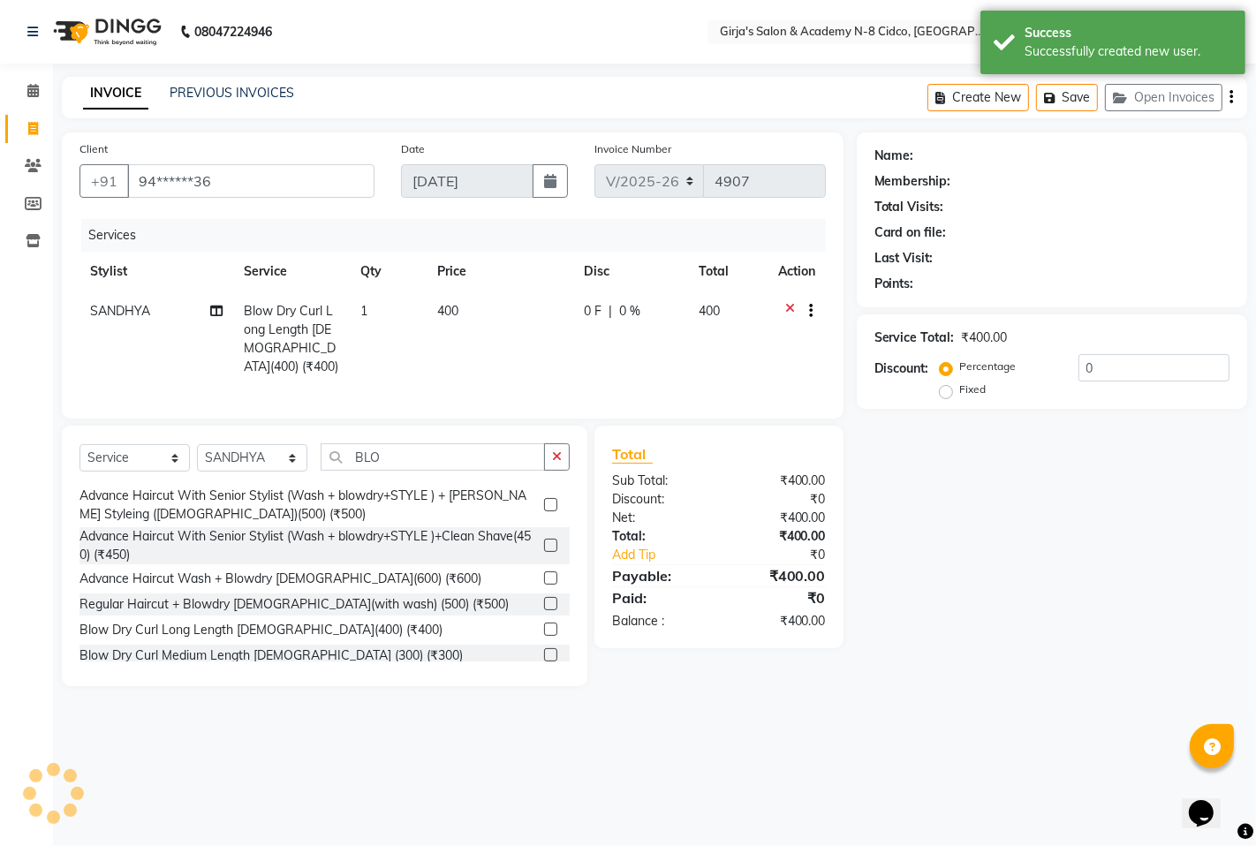
click at [460, 310] on td "400" at bounding box center [500, 339] width 147 height 95
select select "65230"
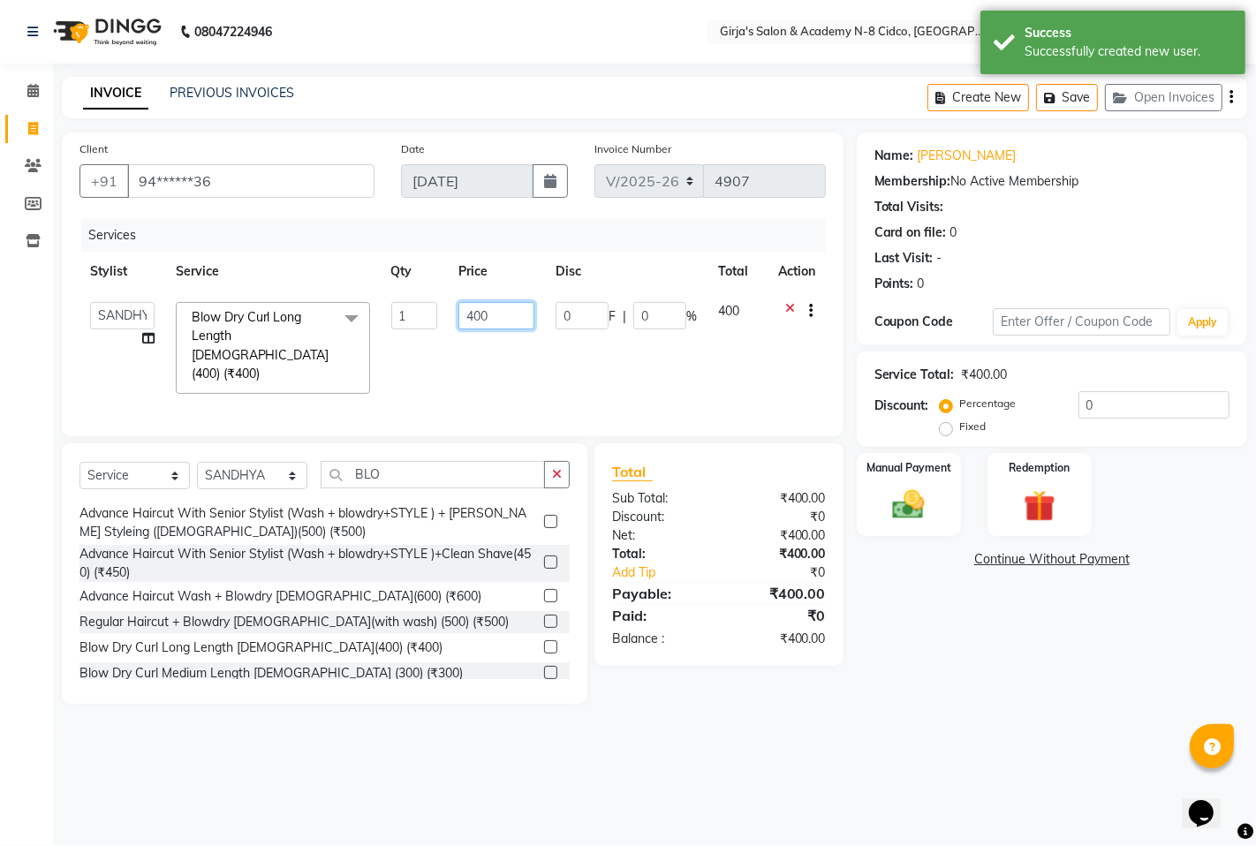
click at [496, 312] on input "400" at bounding box center [496, 315] width 76 height 27
type input "4"
type input "300"
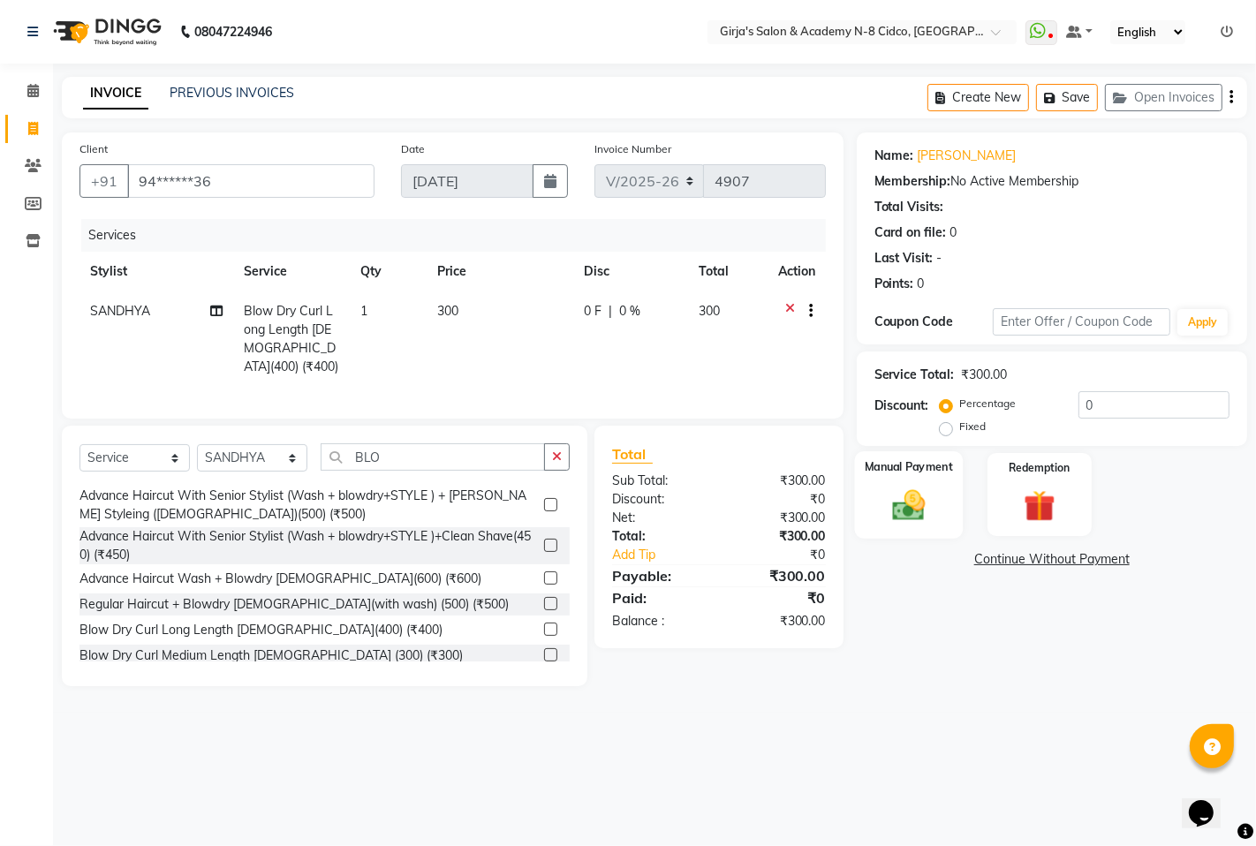
click at [912, 499] on img at bounding box center [909, 505] width 54 height 38
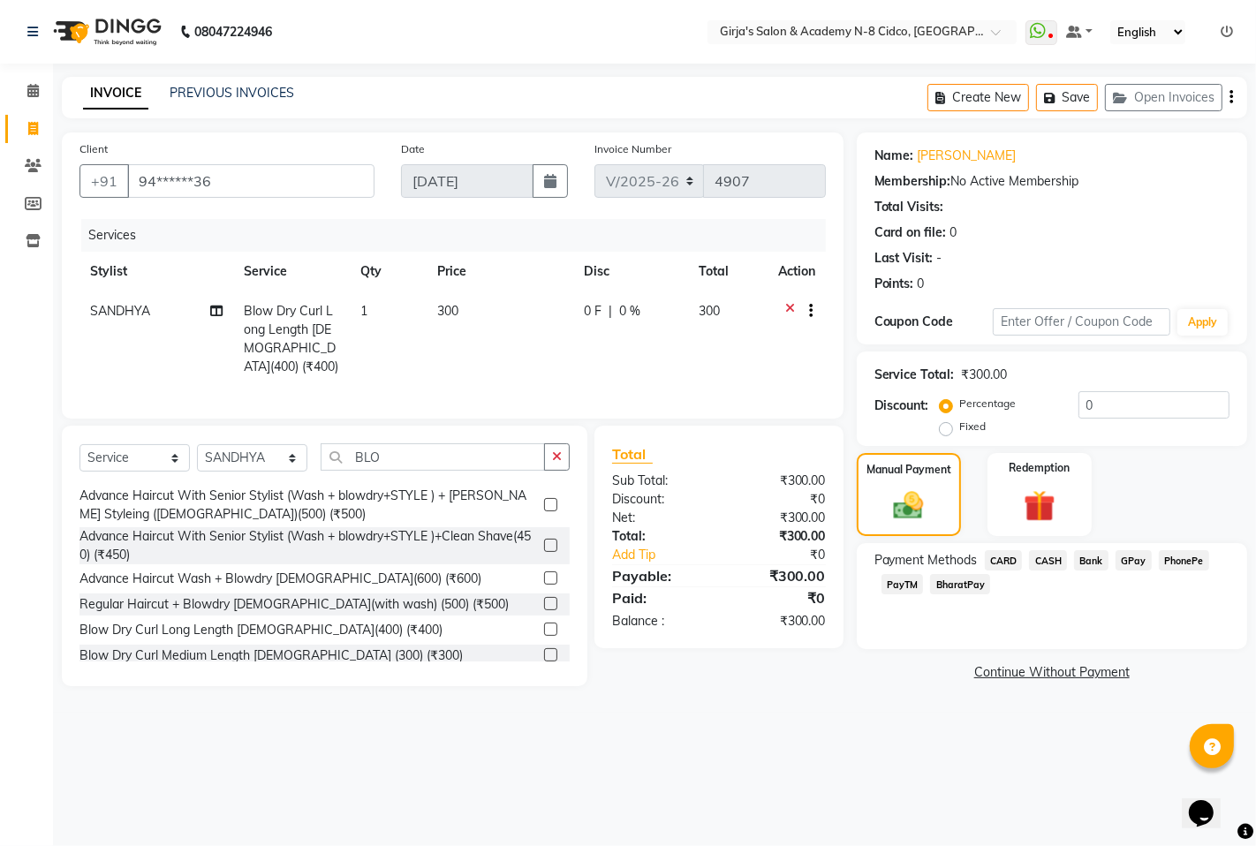
click at [1056, 560] on span "CASH" at bounding box center [1048, 560] width 38 height 20
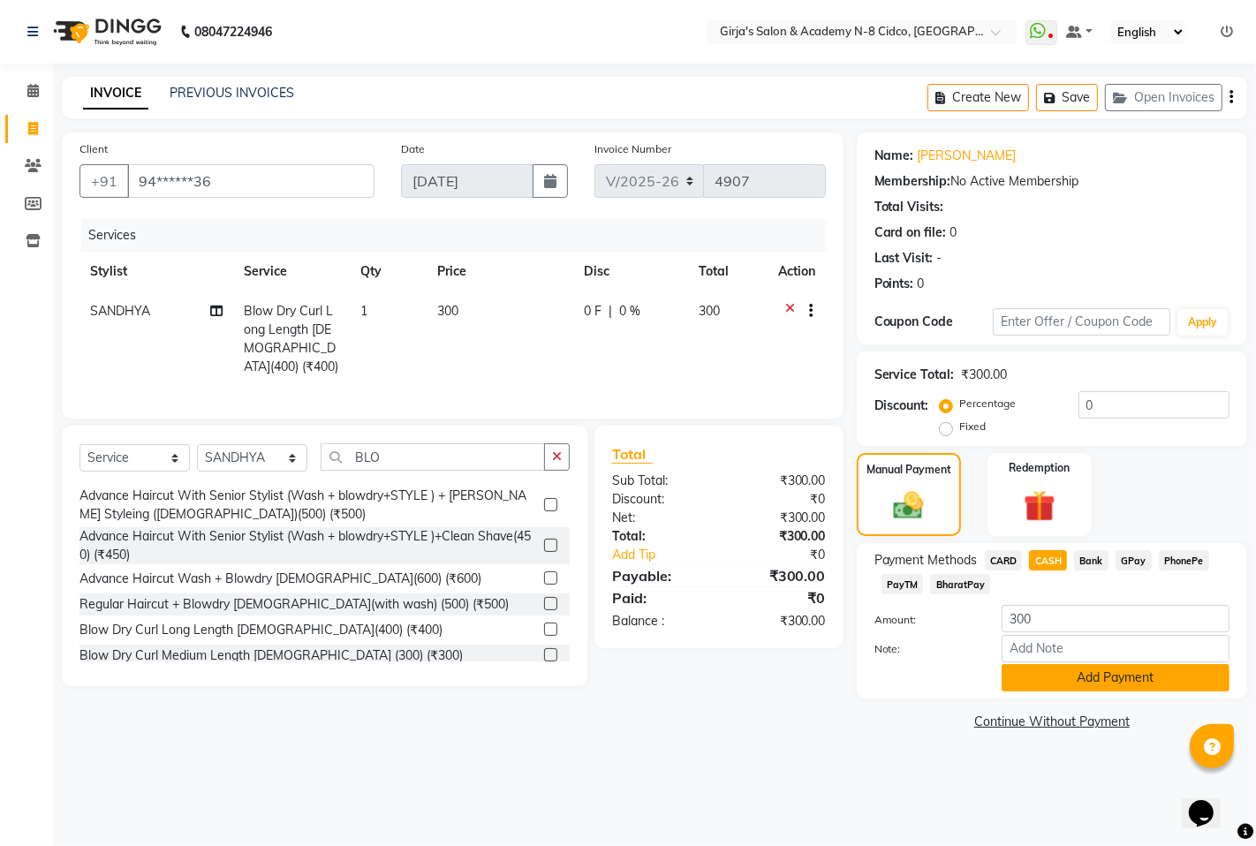
click at [1080, 678] on button "Add Payment" at bounding box center [1116, 677] width 228 height 27
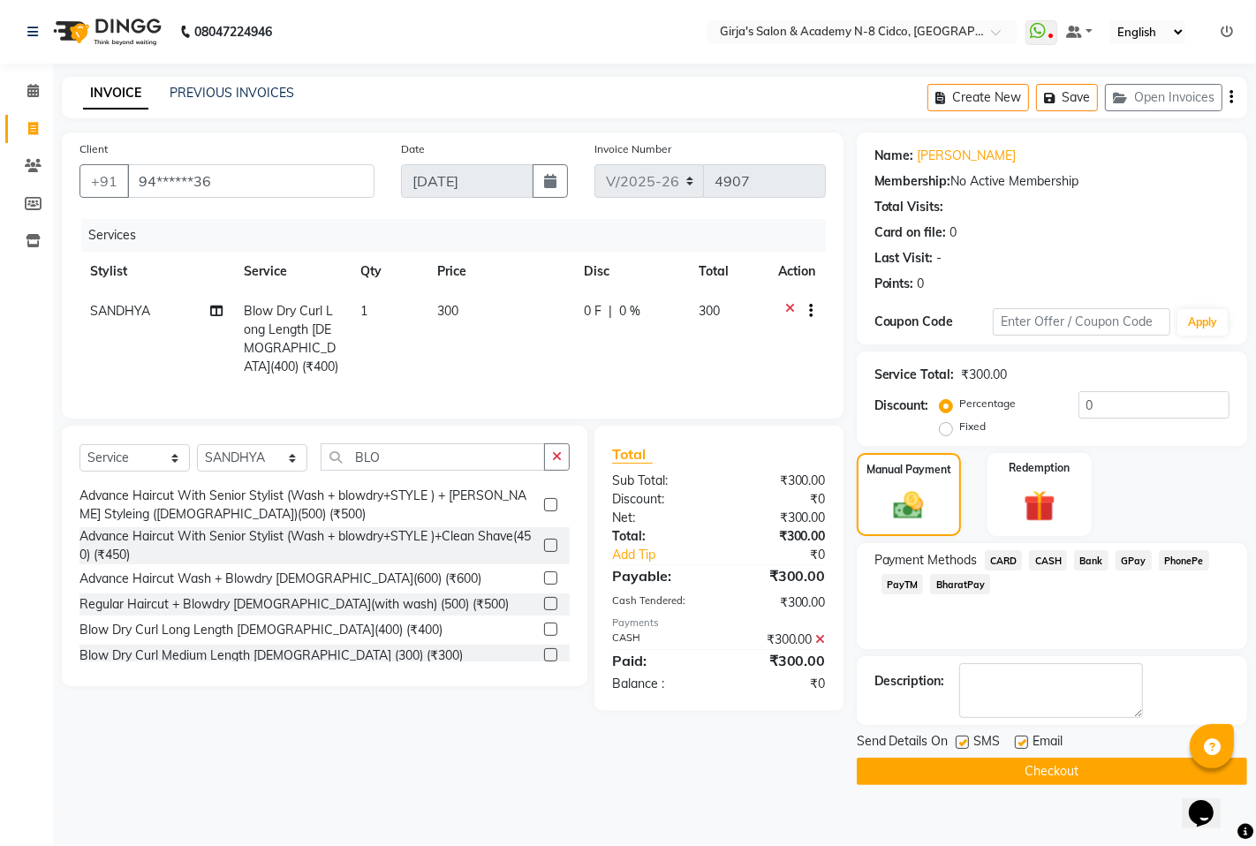
click at [1014, 776] on button "Checkout" at bounding box center [1052, 771] width 390 height 27
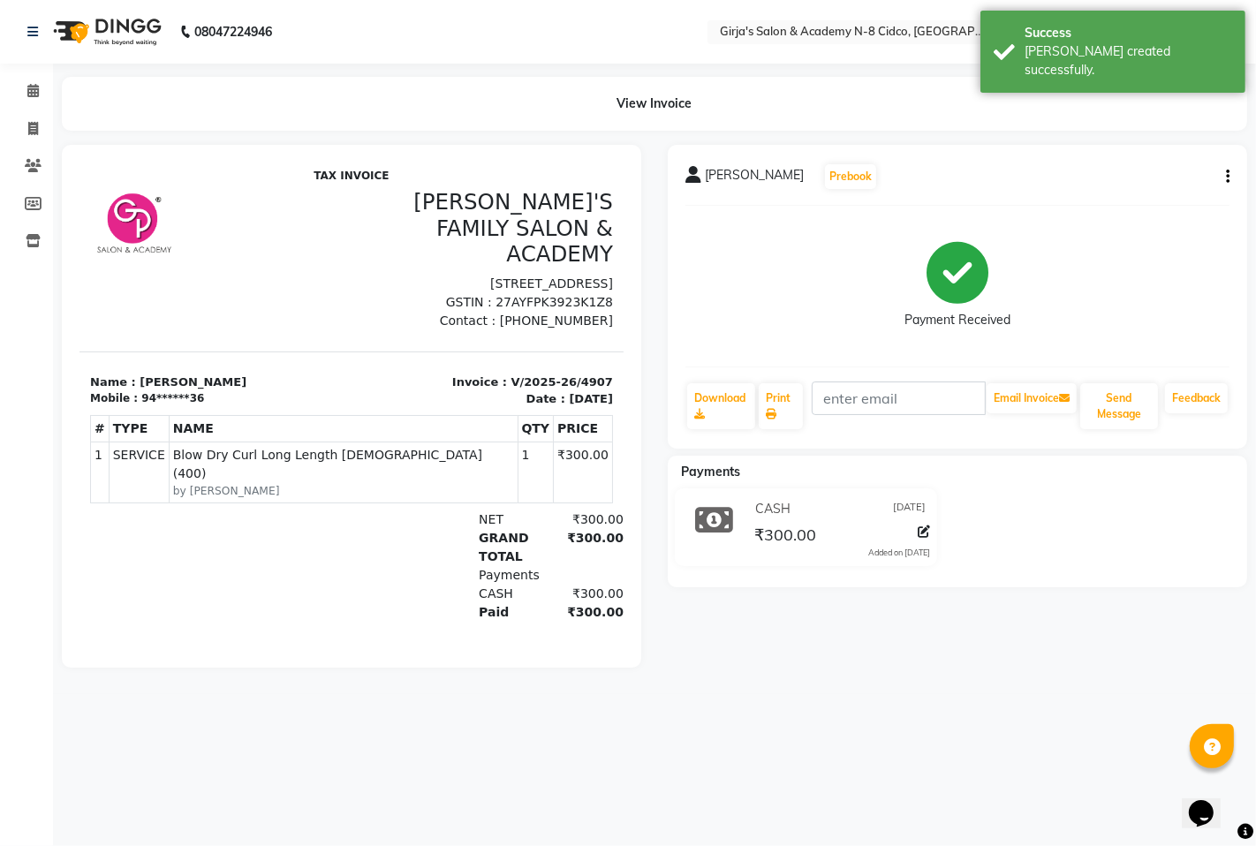
select select "service"
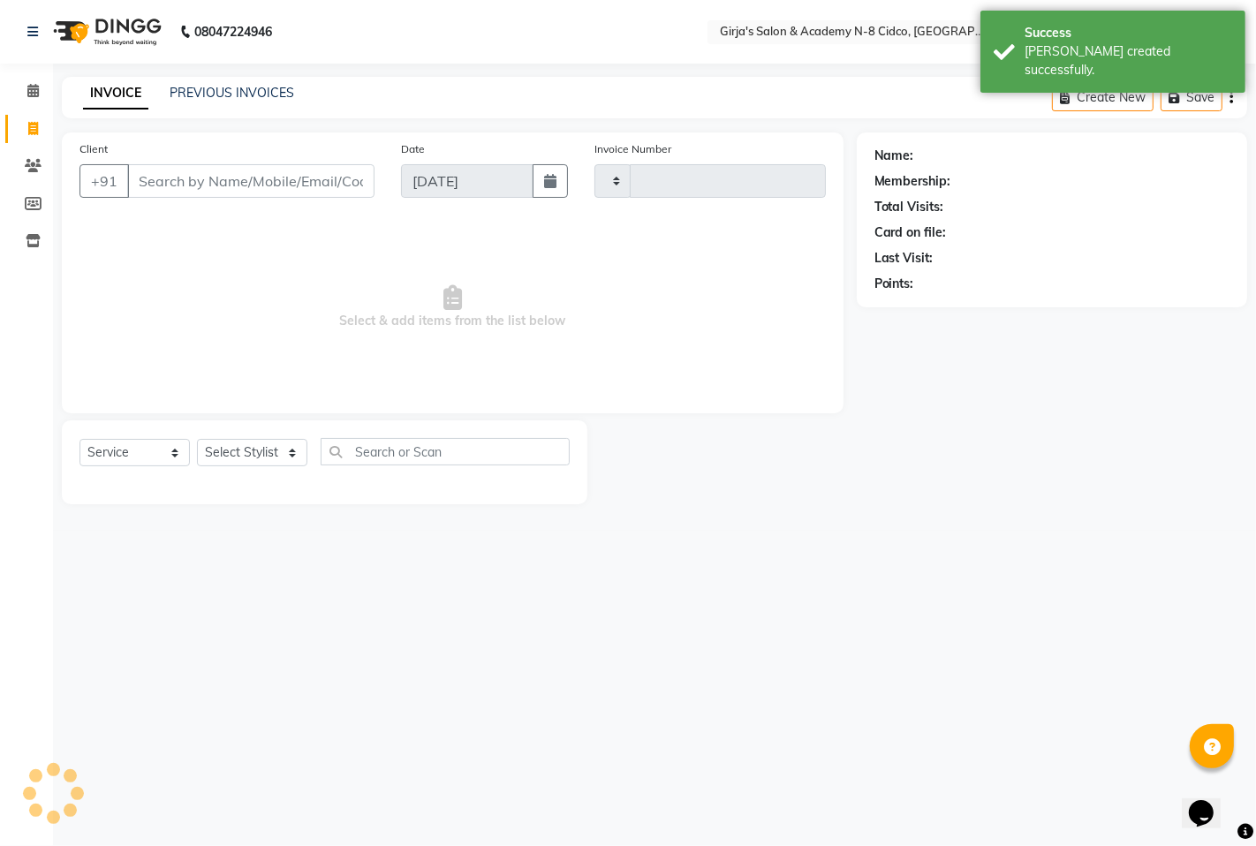
type input "4908"
select select "66"
select select "66554"
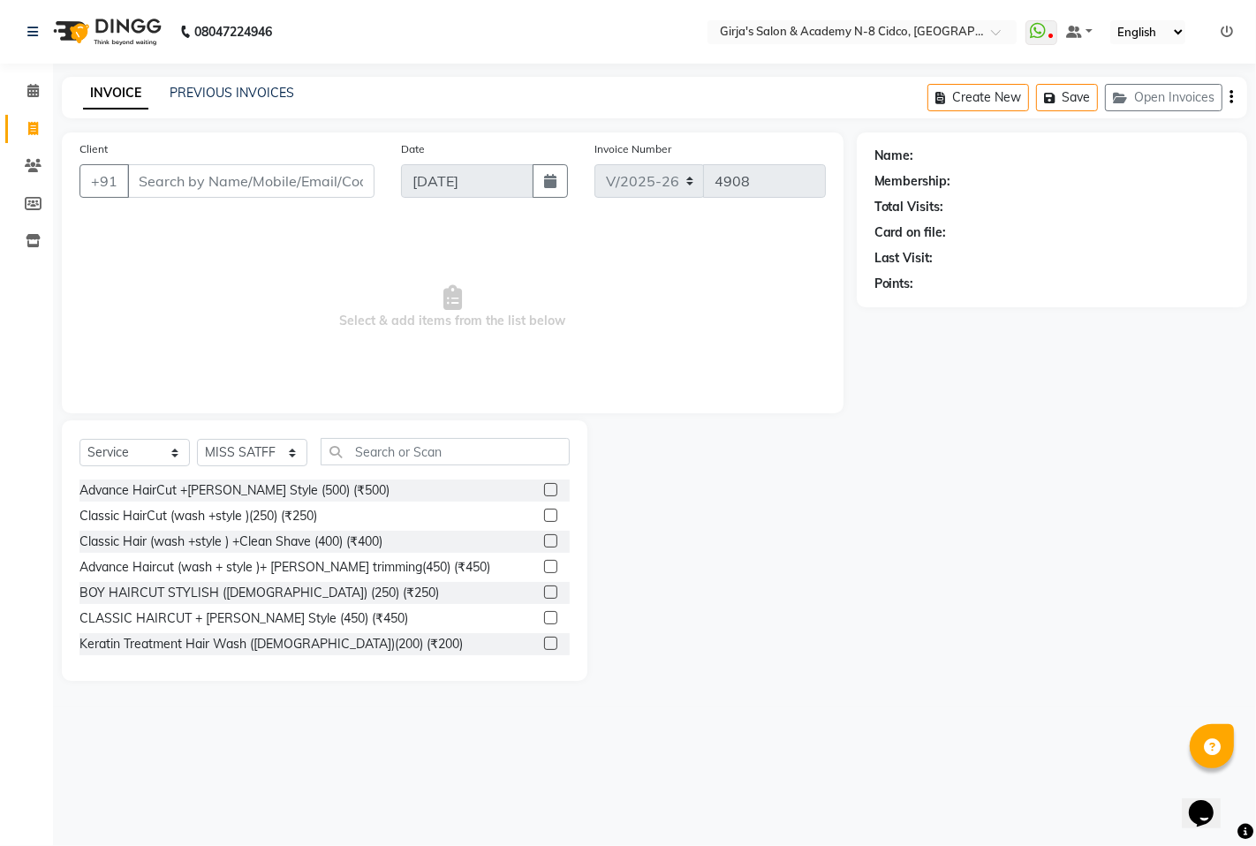
click at [28, 148] on li "Clients" at bounding box center [26, 167] width 53 height 38
click at [27, 76] on li "Calendar" at bounding box center [26, 91] width 53 height 38
click at [23, 88] on span at bounding box center [33, 91] width 31 height 20
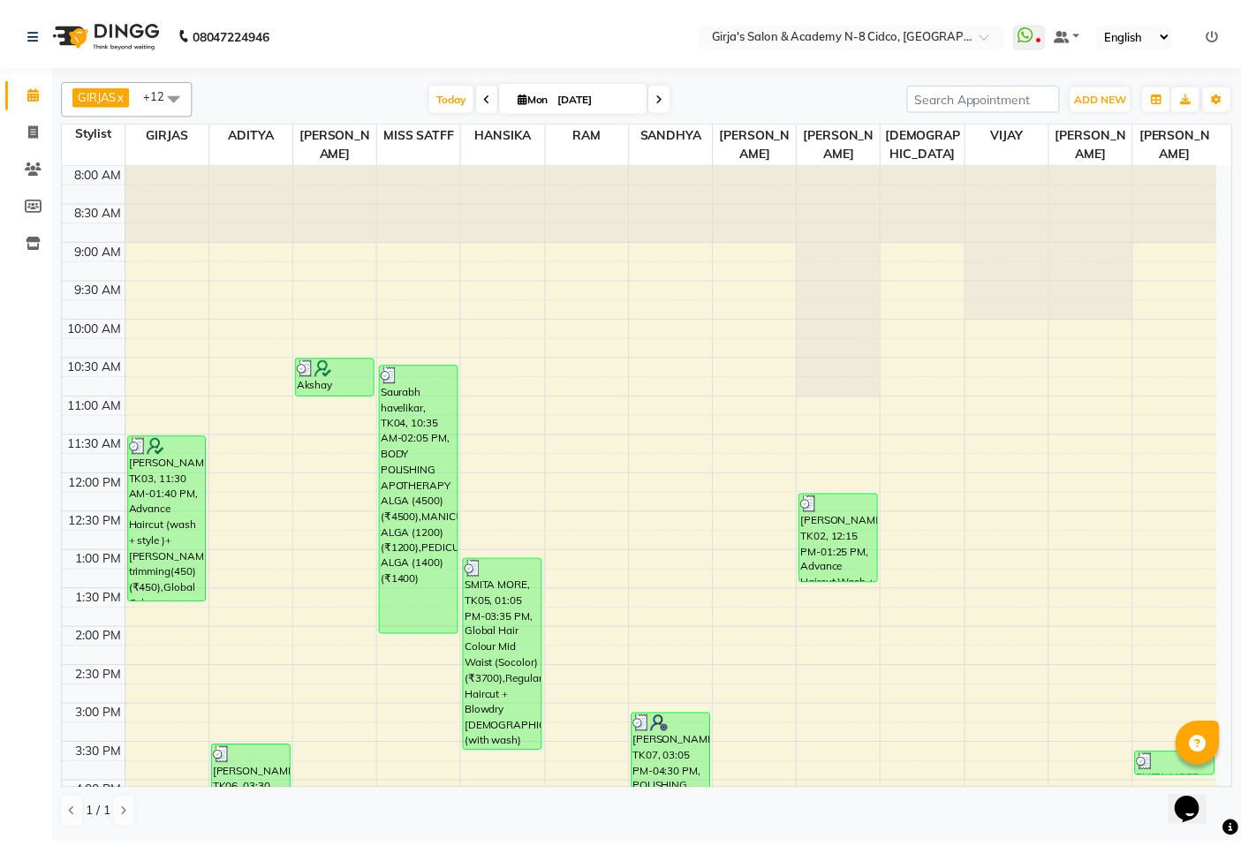
scroll to position [542, 0]
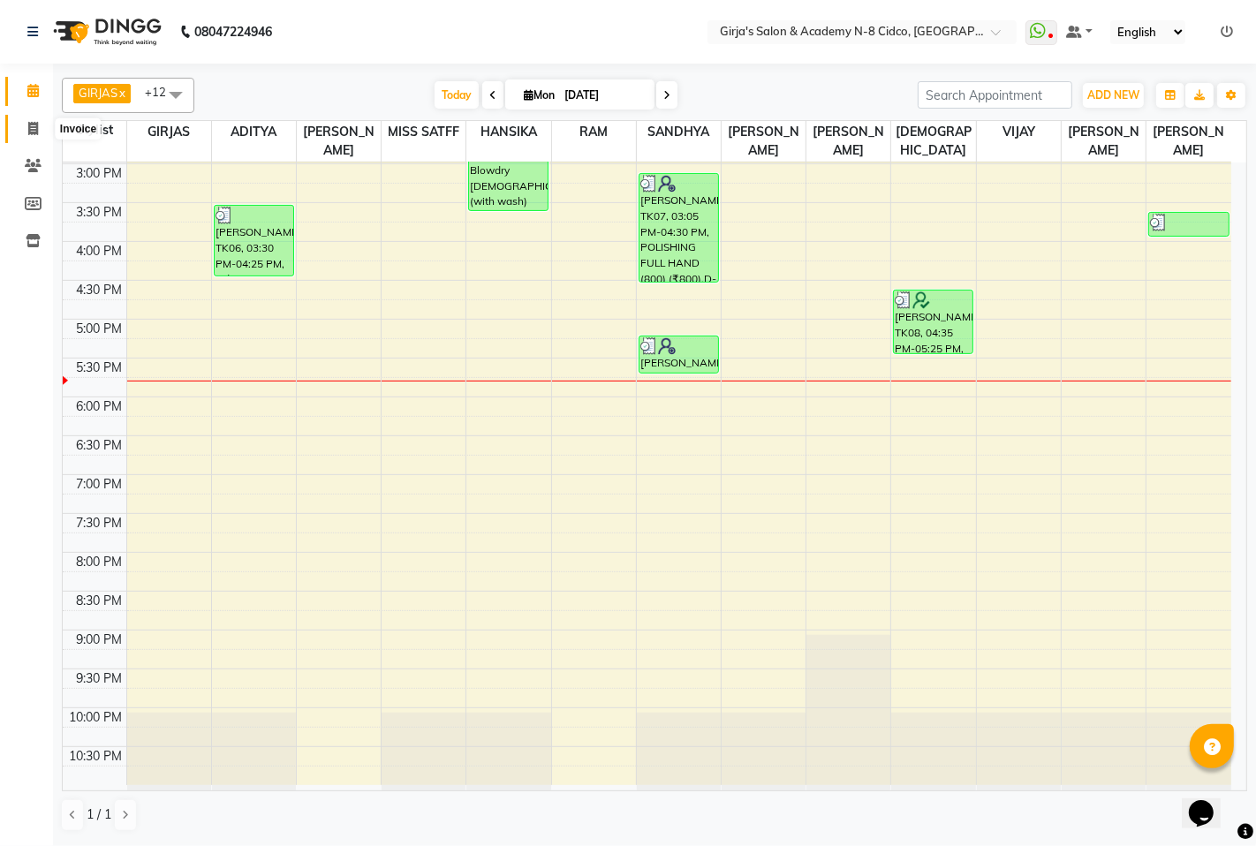
click at [29, 129] on icon at bounding box center [33, 128] width 10 height 13
select select "service"
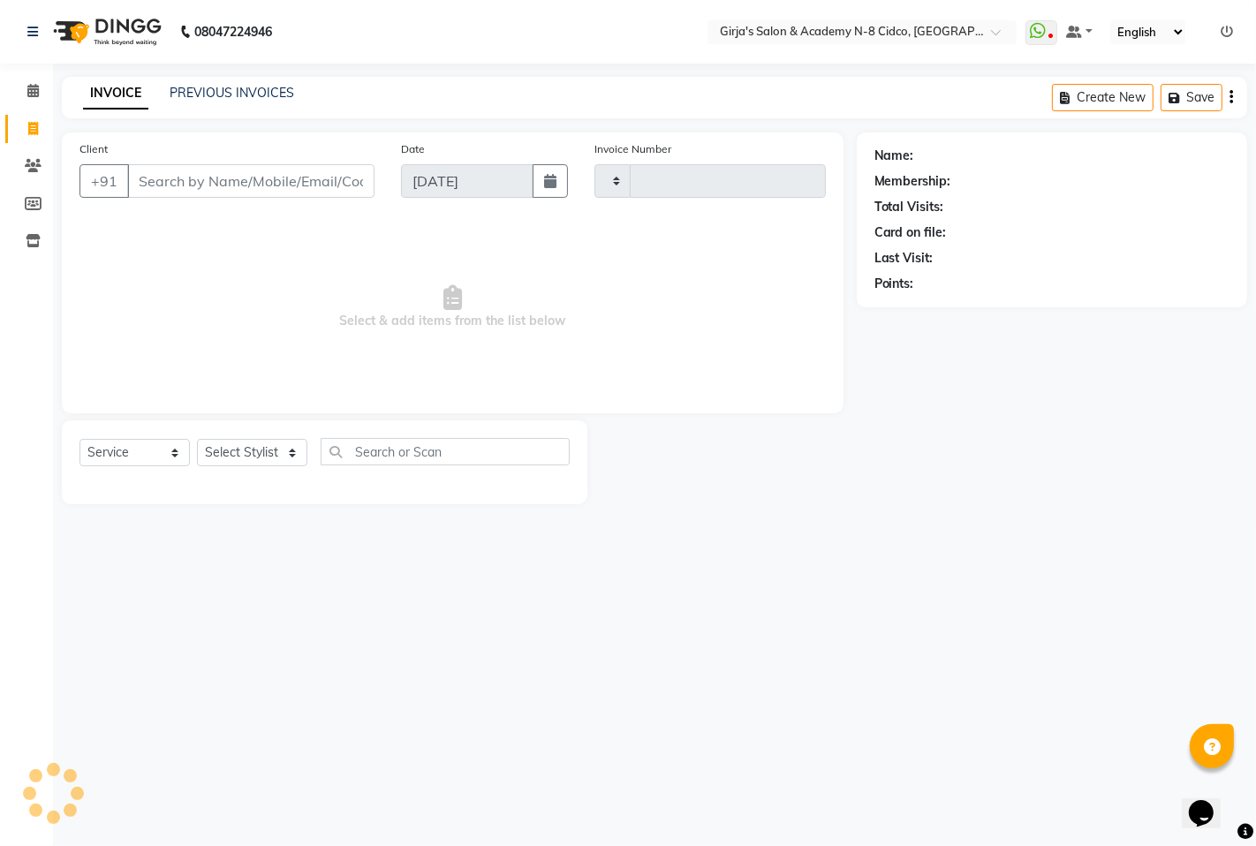
type input "4908"
select select "66"
select select "66554"
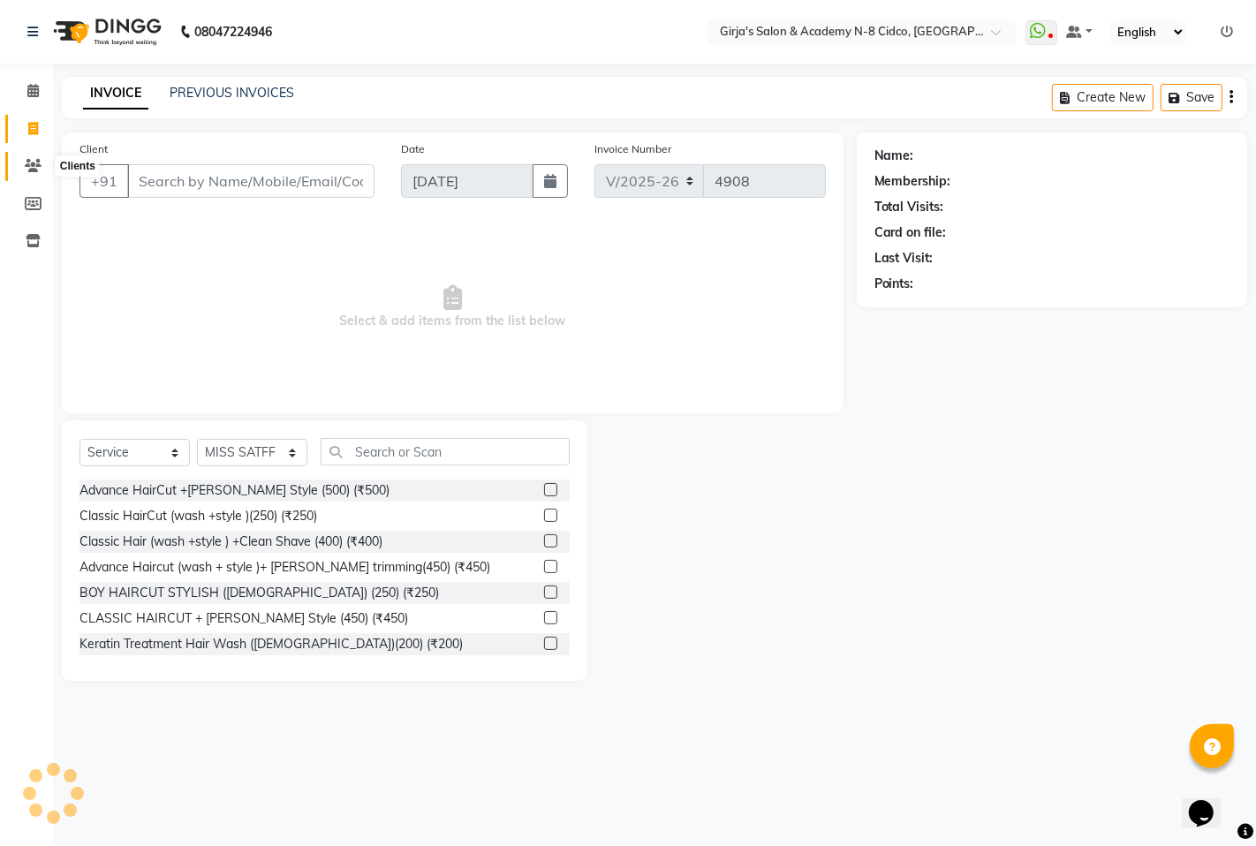
click at [24, 173] on span at bounding box center [33, 166] width 31 height 20
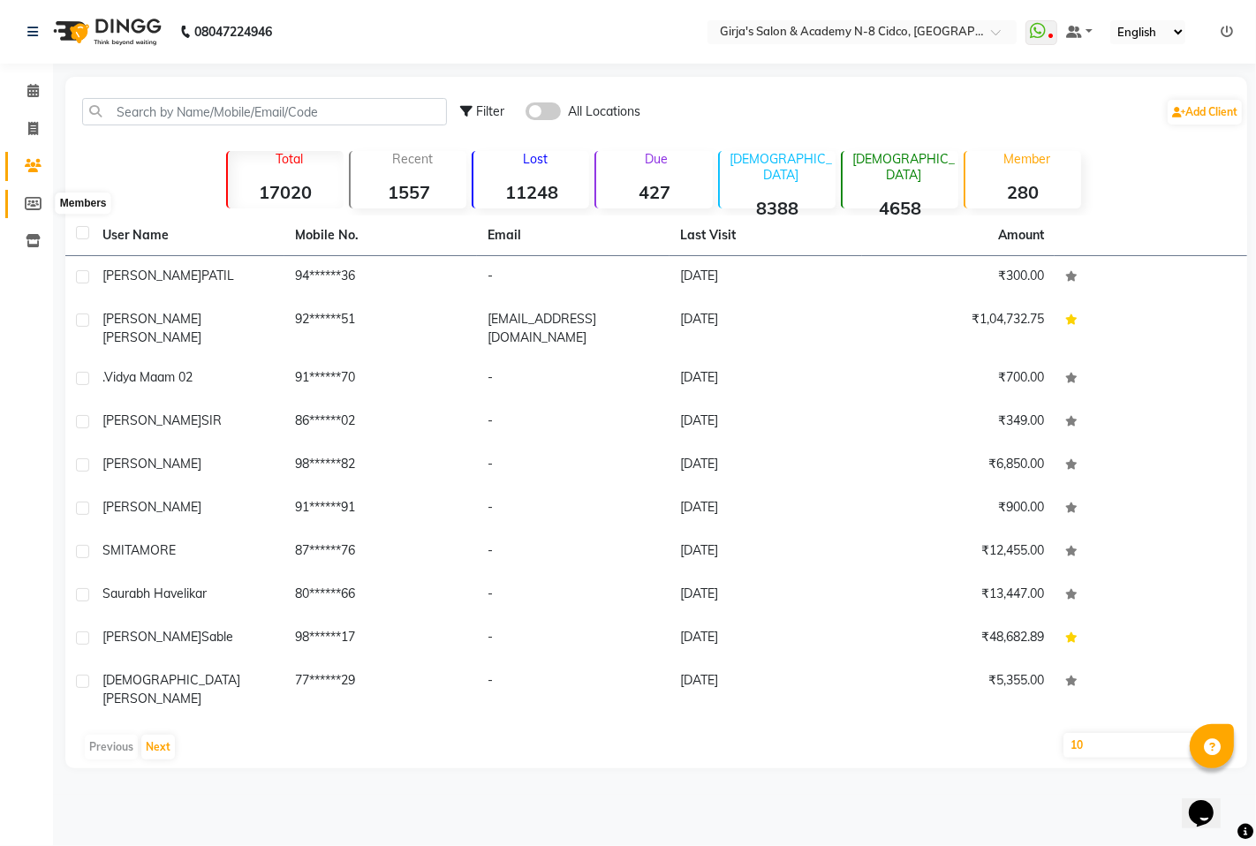
click at [28, 203] on icon at bounding box center [33, 203] width 17 height 13
select select
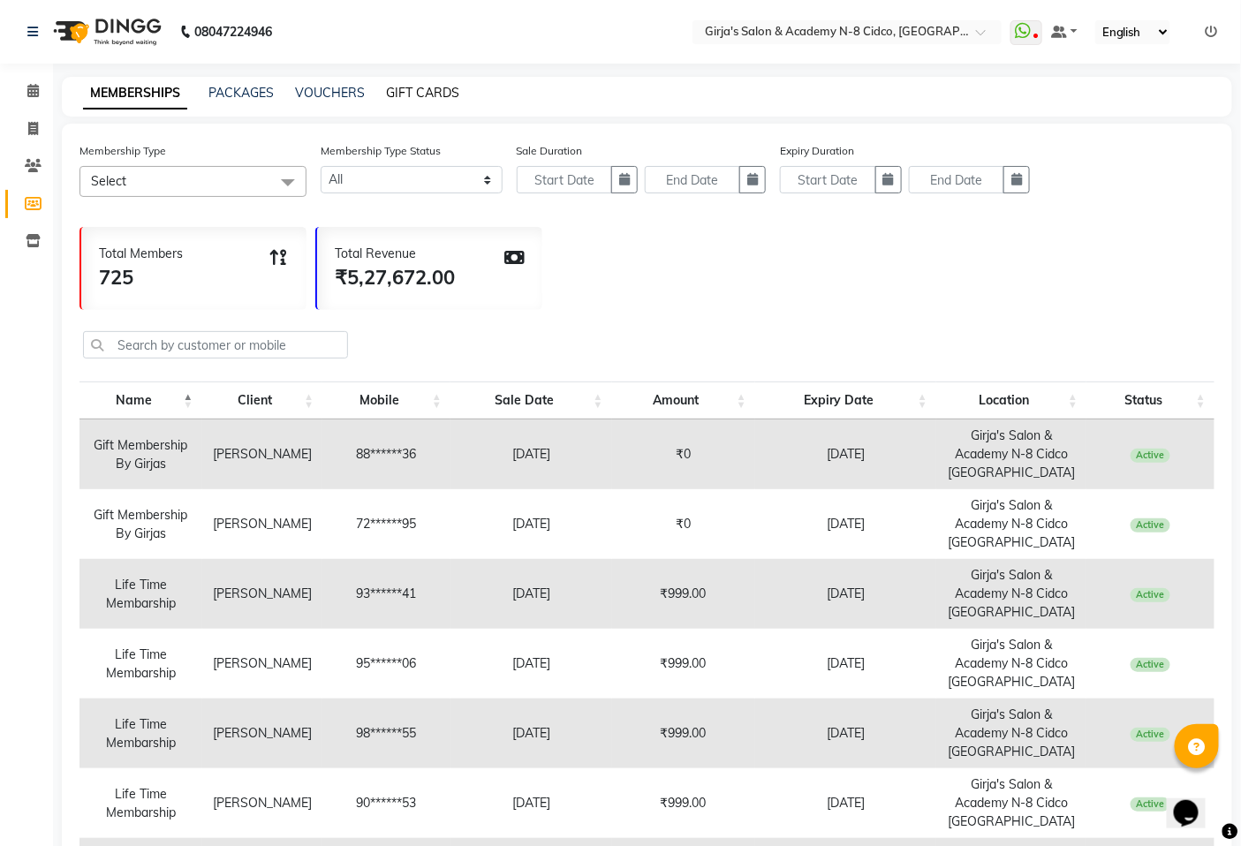
click at [396, 87] on link "GIFT CARDS" at bounding box center [422, 93] width 73 height 16
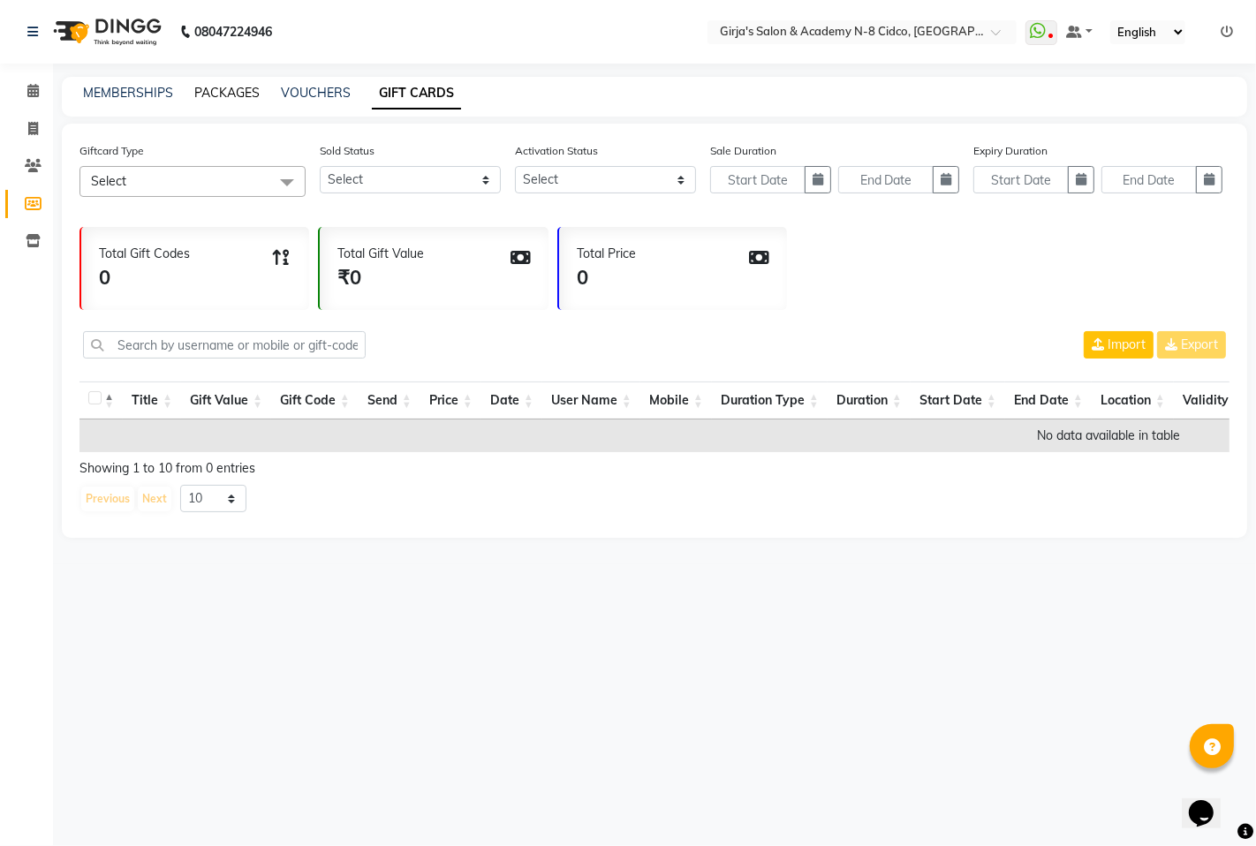
click at [213, 93] on link "PACKAGES" at bounding box center [226, 93] width 65 height 16
select select
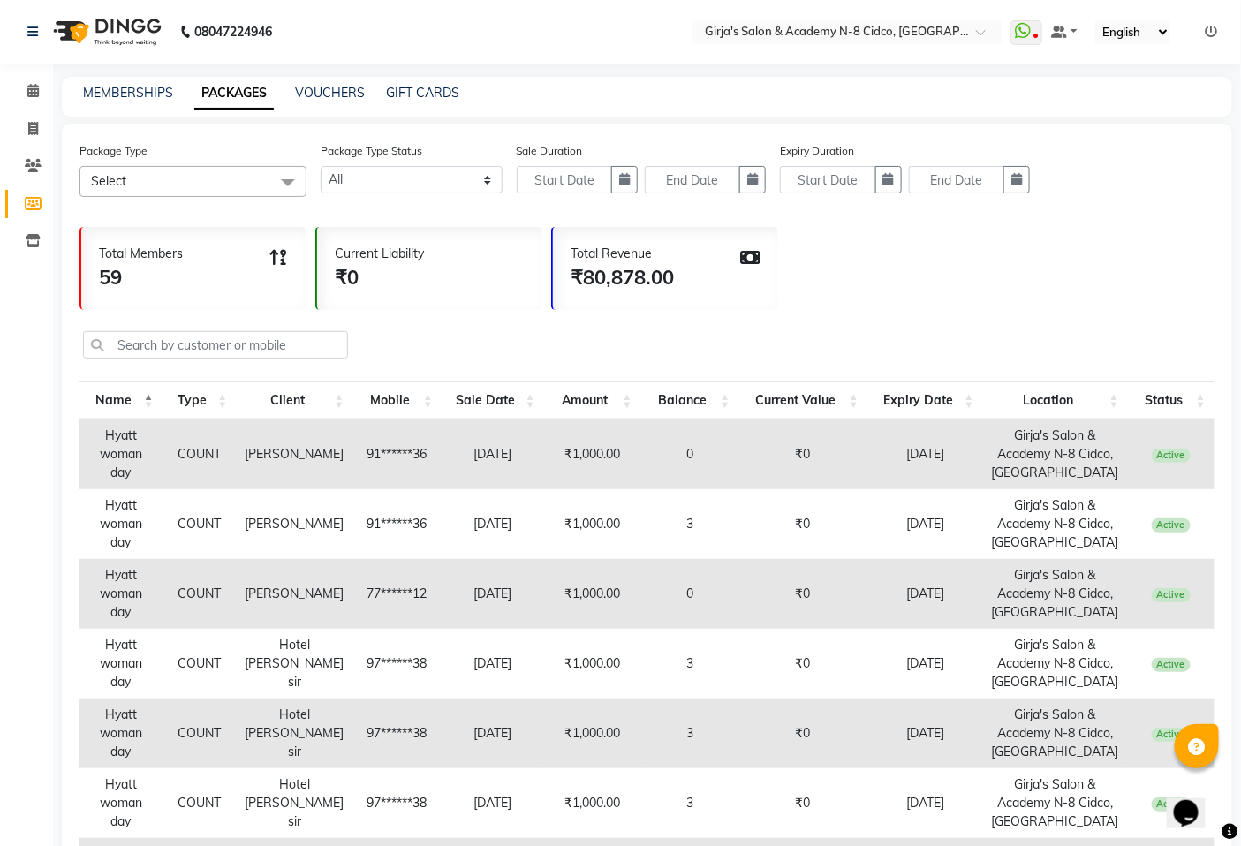
click at [107, 81] on div "MEMBERSHIPS PACKAGES VOUCHERS GIFT CARDS" at bounding box center [647, 97] width 1170 height 40
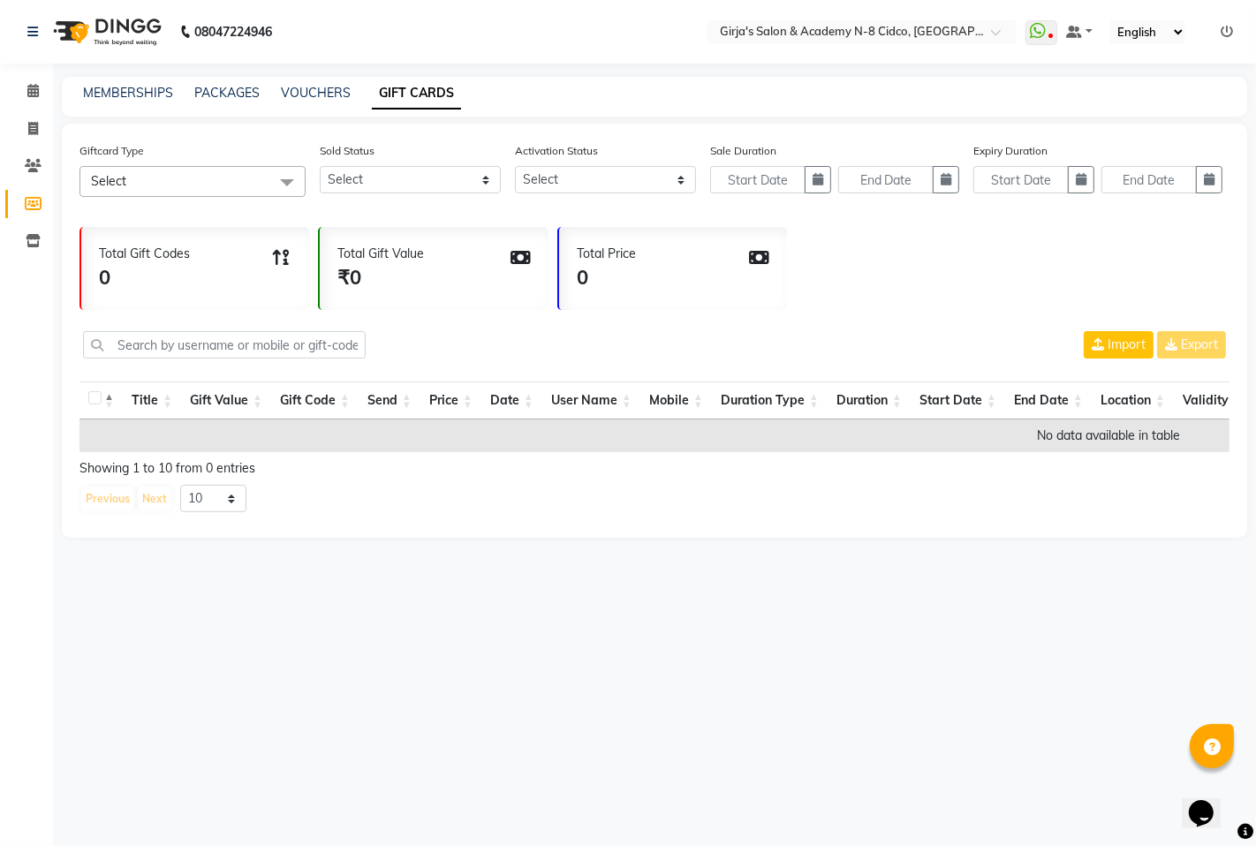
select select
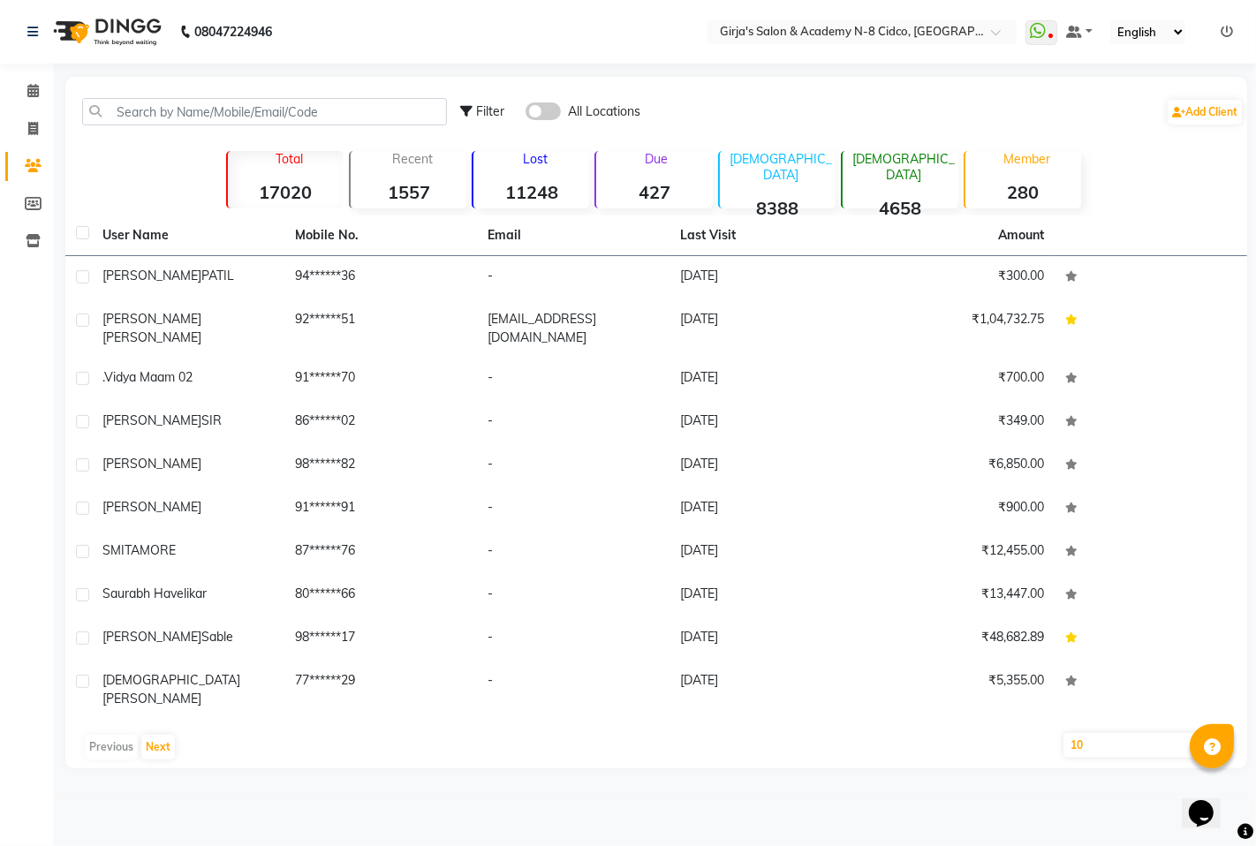
select select "service"
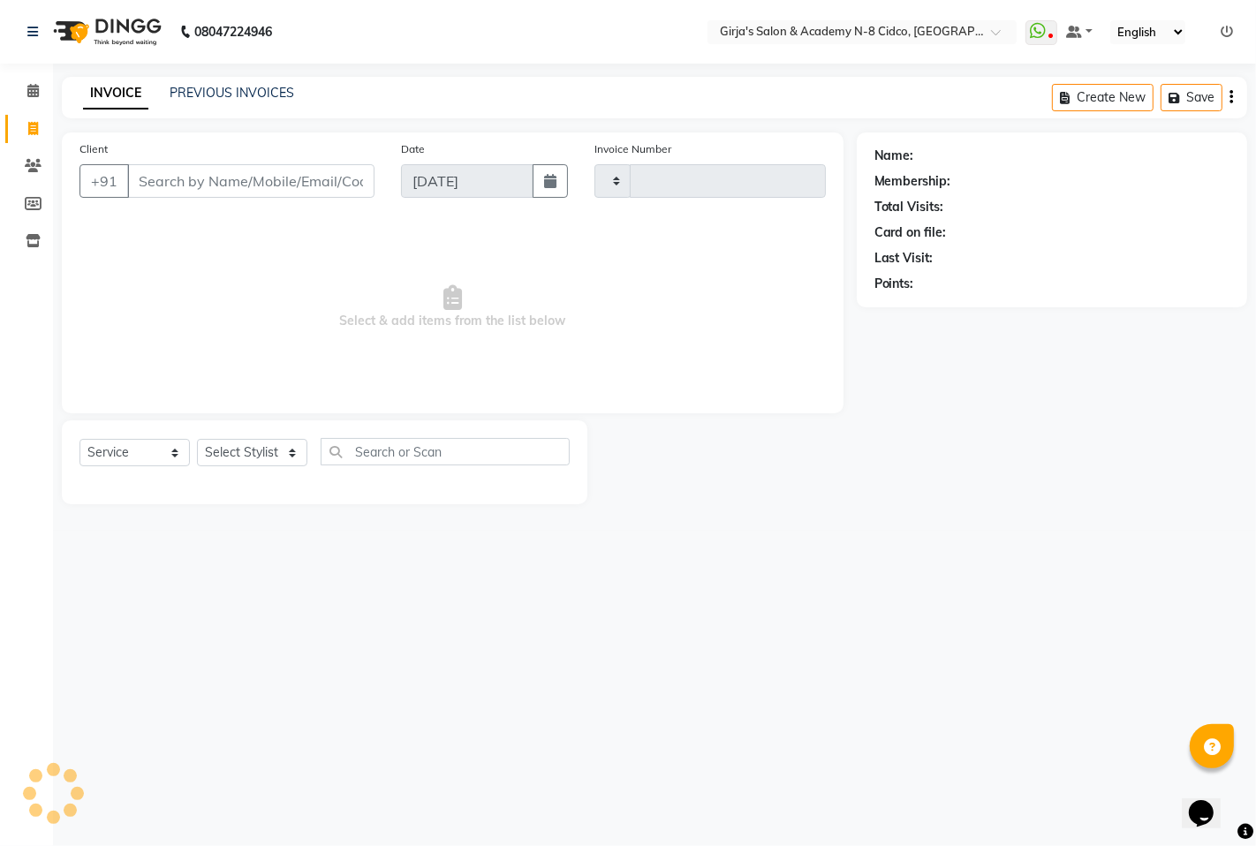
type input "4908"
select select "66"
select select "66554"
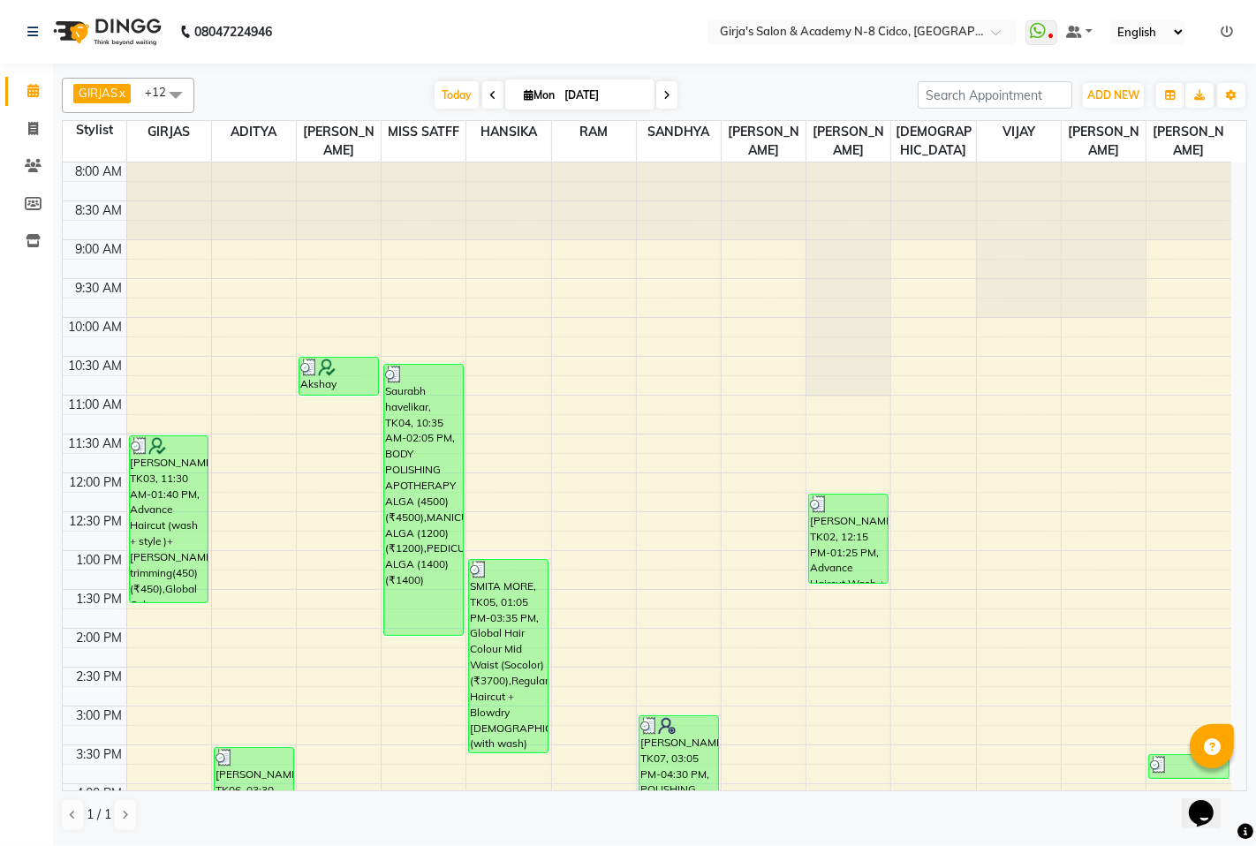
click at [1230, 533] on div "8:00 AM 8:30 AM 9:00 AM 9:30 AM 10:00 AM 10:30 AM 11:00 AM 11:30 AM 12:00 PM 12…" at bounding box center [647, 745] width 1169 height 1165
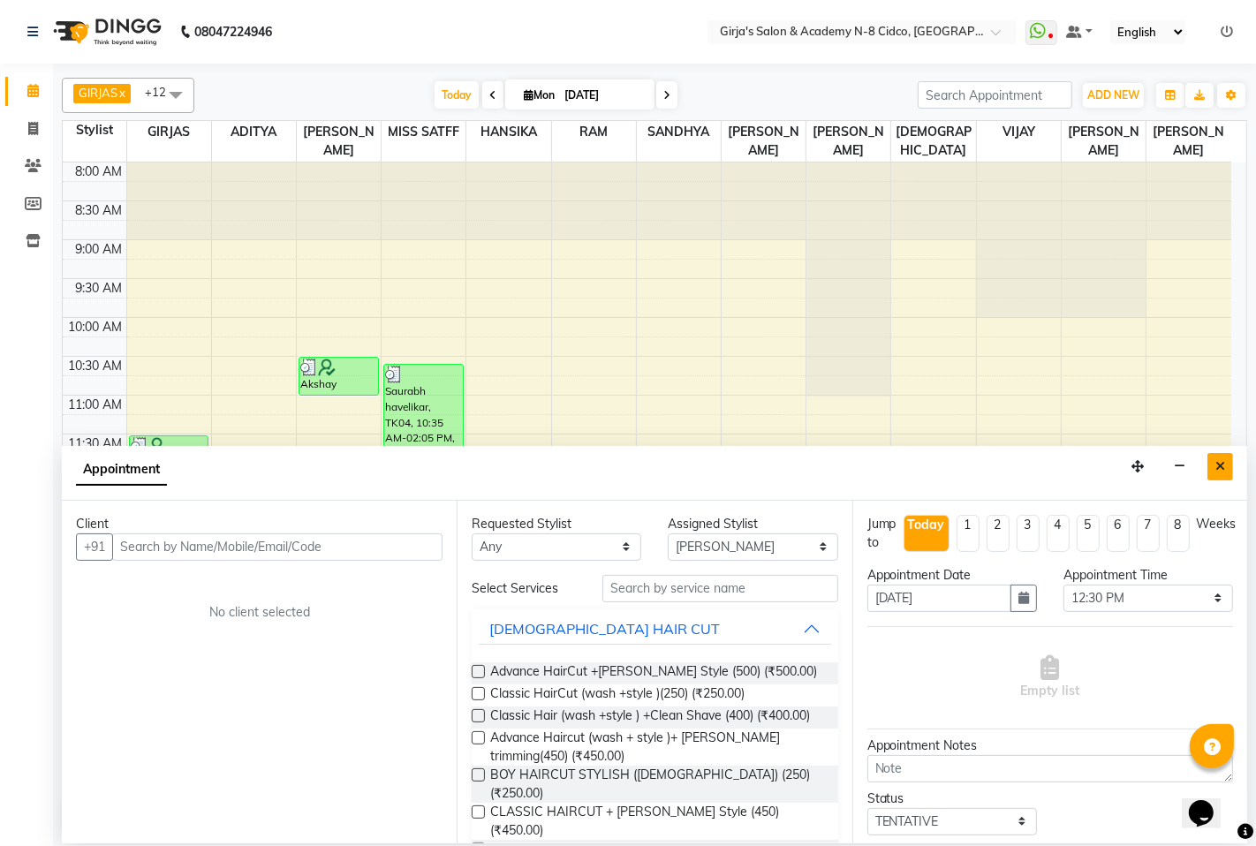
click at [1223, 469] on icon "Close" at bounding box center [1220, 466] width 10 height 12
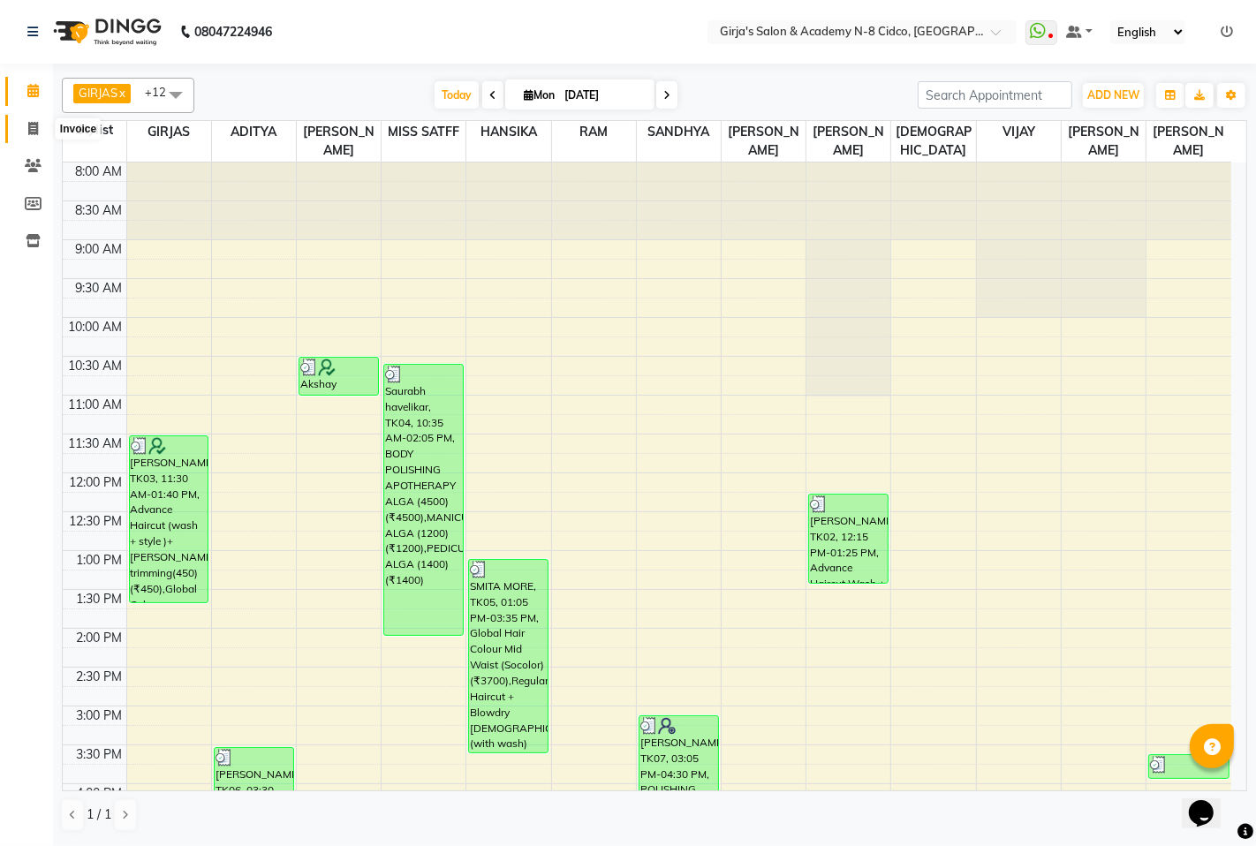
click at [30, 136] on span at bounding box center [33, 129] width 31 height 20
select select "service"
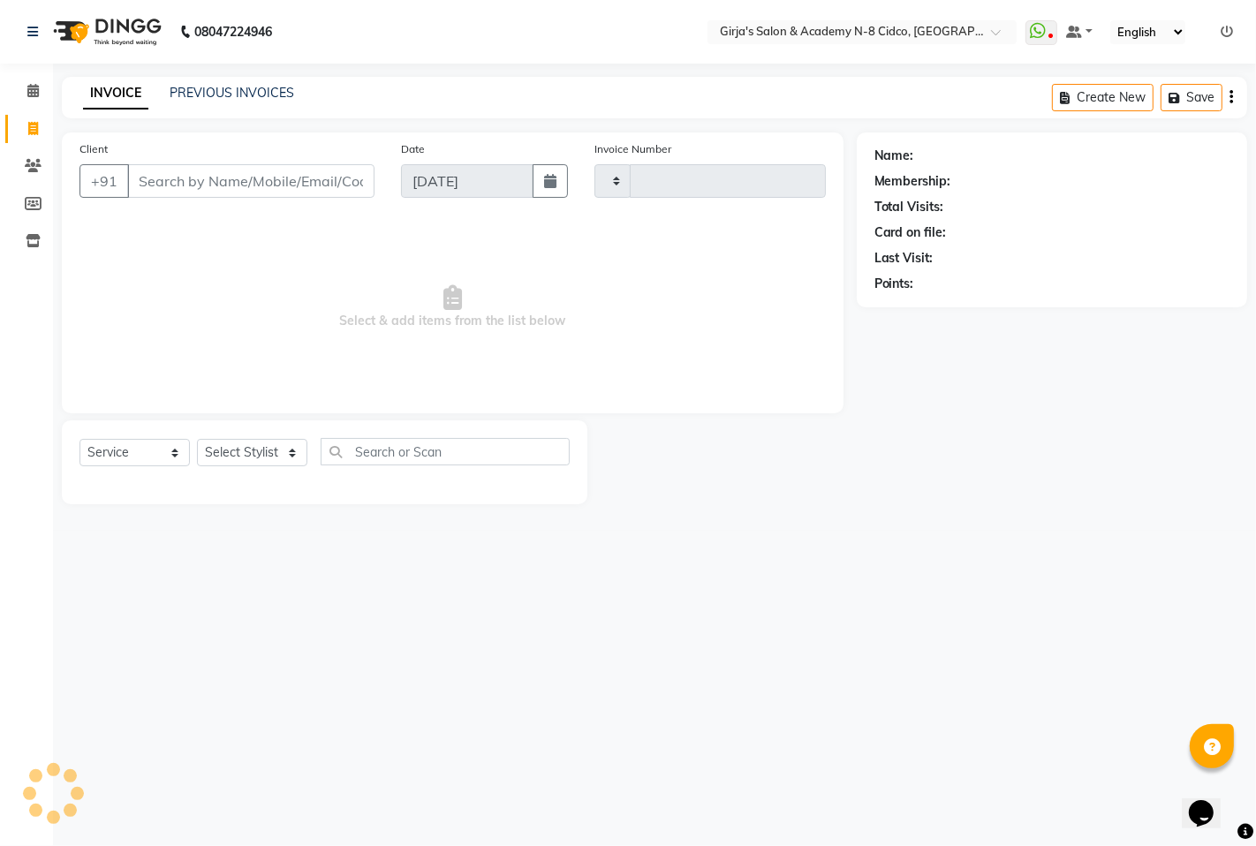
type input "4908"
select select "66"
click at [241, 186] on input "Client" at bounding box center [250, 181] width 247 height 34
select select "66554"
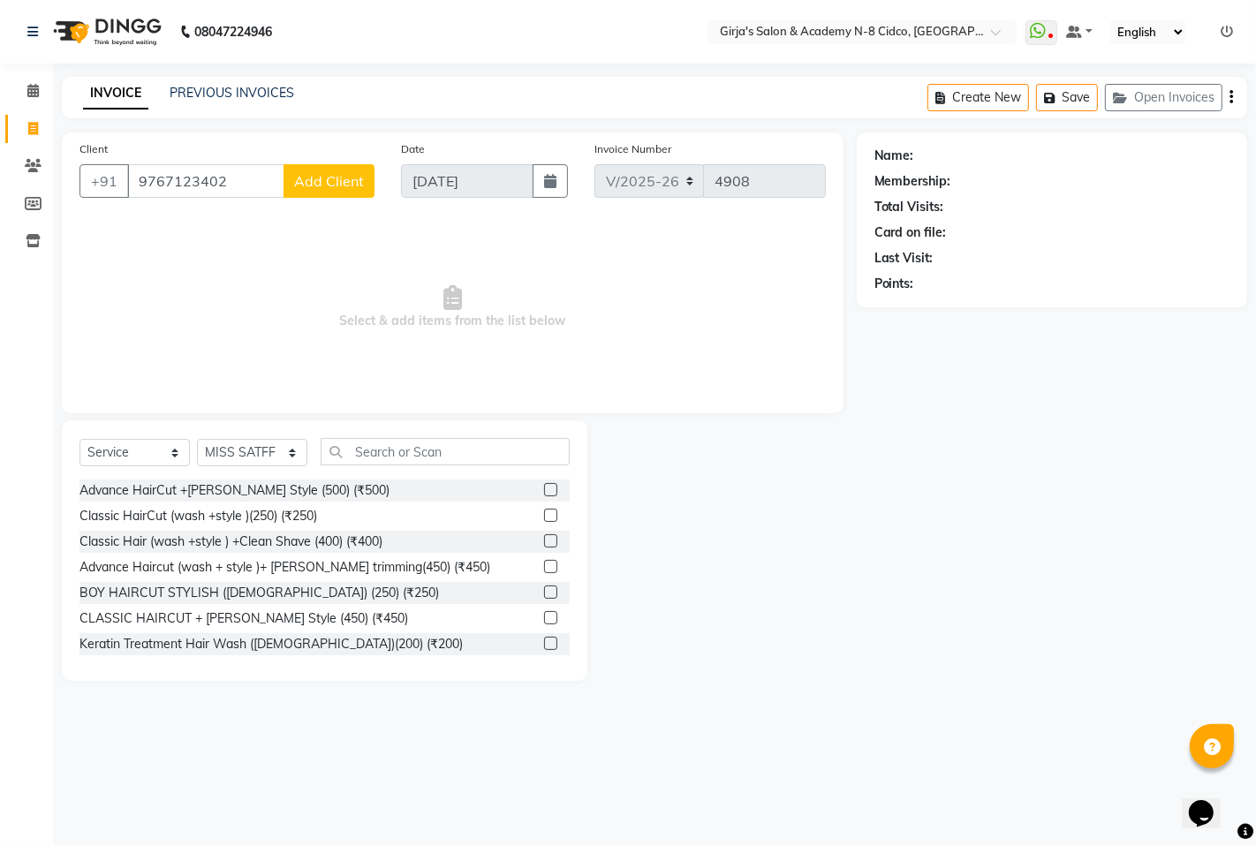
type input "9767123402"
click at [349, 186] on span "Add Client" at bounding box center [329, 181] width 70 height 18
select select "22"
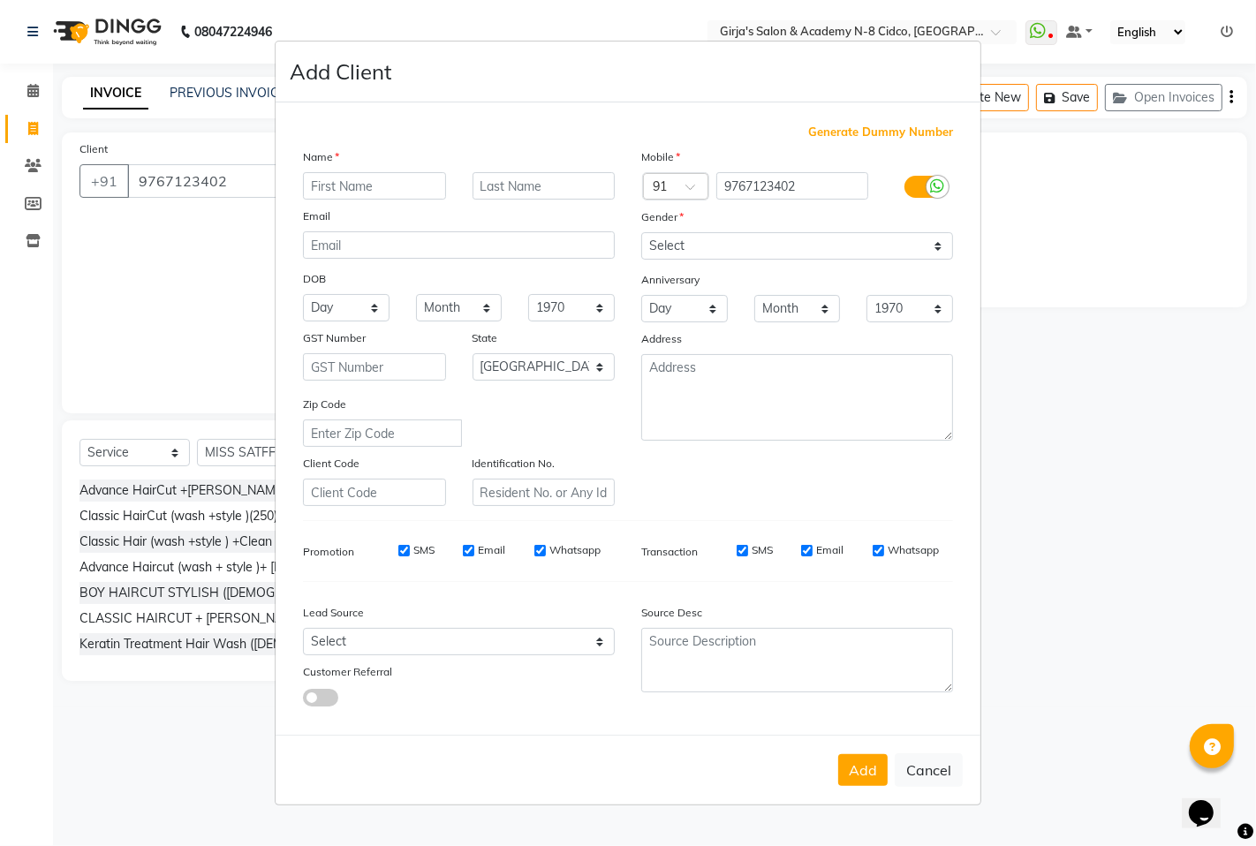
click at [353, 186] on input "text" at bounding box center [374, 185] width 143 height 27
type input "H"
type input "[PERSON_NAME]"
click at [496, 178] on input "text" at bounding box center [544, 185] width 143 height 27
type input "PATNI"
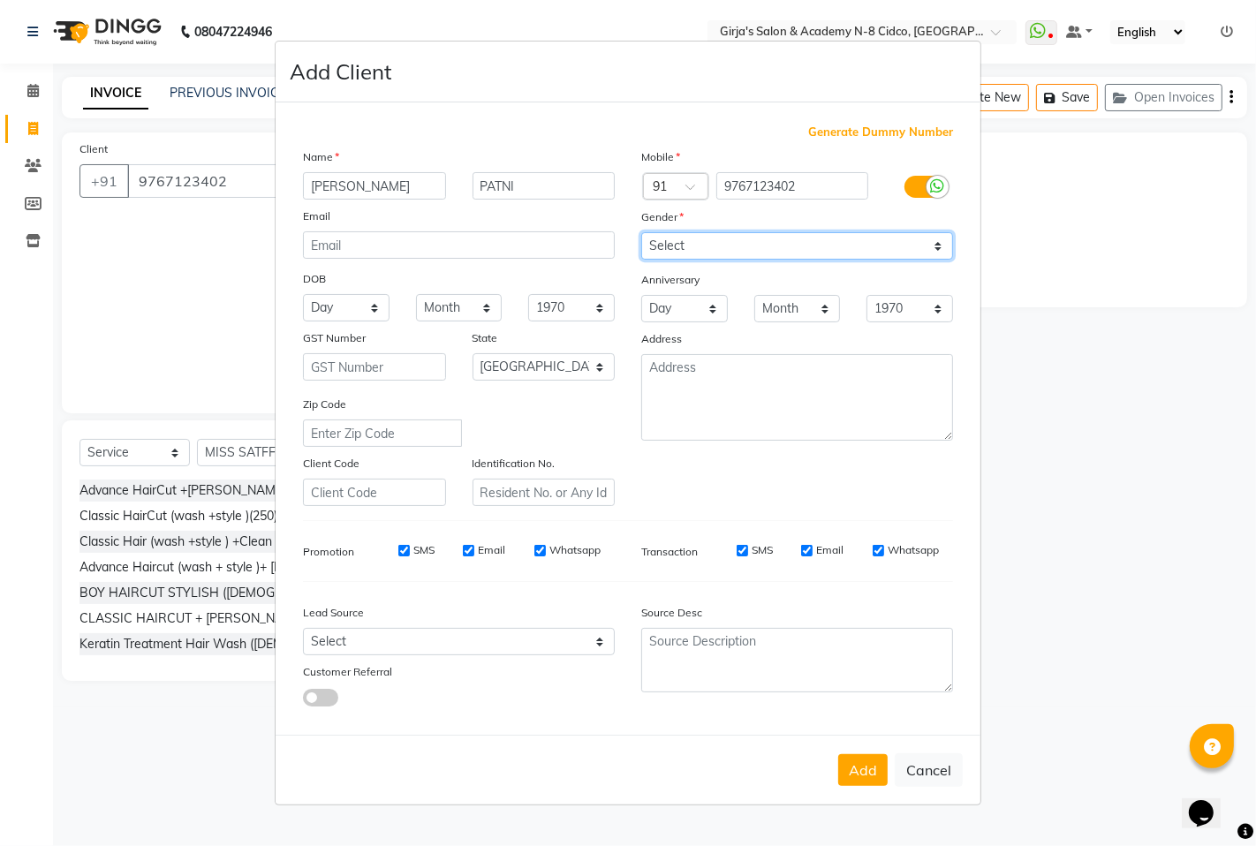
drag, startPoint x: 771, startPoint y: 246, endPoint x: 758, endPoint y: 249, distance: 13.7
click at [769, 246] on select "Select [DEMOGRAPHIC_DATA] [DEMOGRAPHIC_DATA] Other Prefer Not To Say" at bounding box center [797, 245] width 312 height 27
select select "[DEMOGRAPHIC_DATA]"
click at [641, 232] on select "Select [DEMOGRAPHIC_DATA] [DEMOGRAPHIC_DATA] Other Prefer Not To Say" at bounding box center [797, 245] width 312 height 27
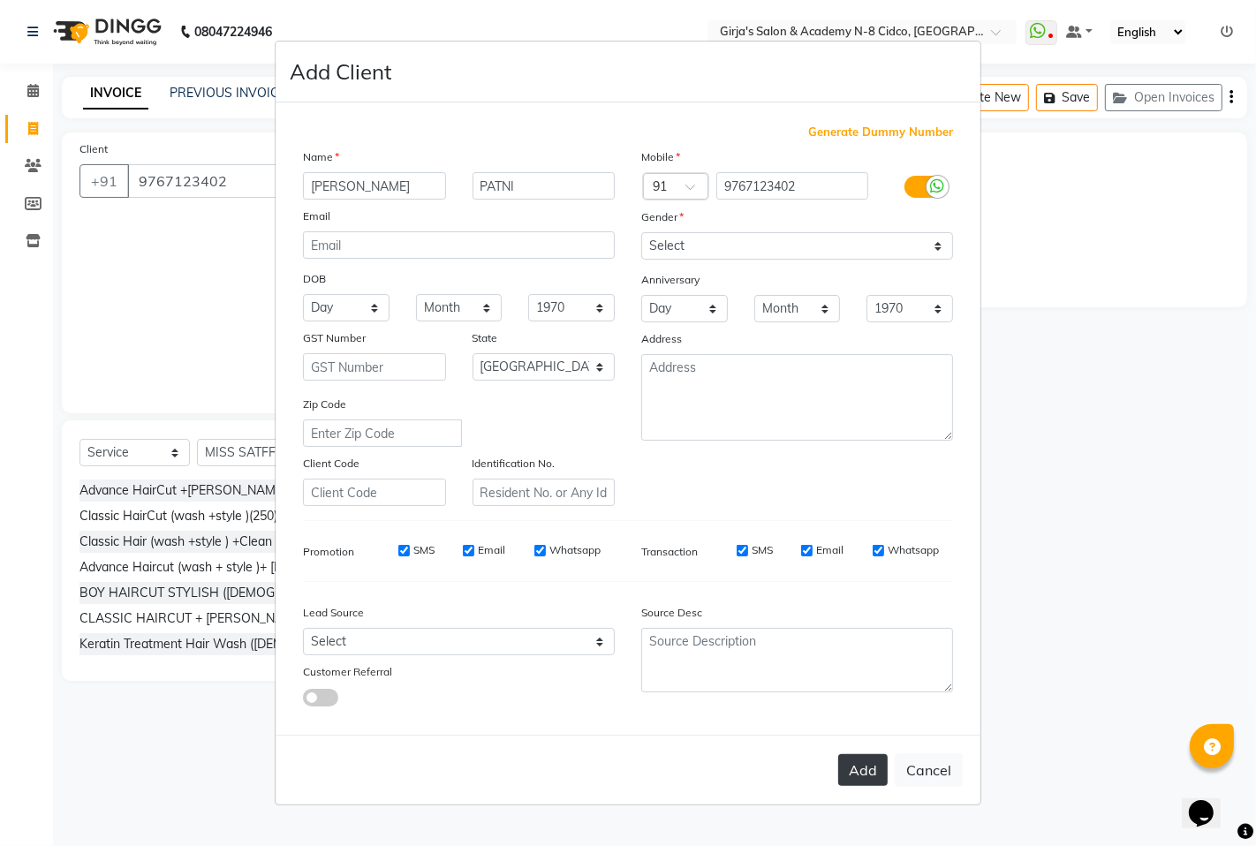
click at [859, 778] on button "Add" at bounding box center [862, 770] width 49 height 32
type input "97******02"
select select
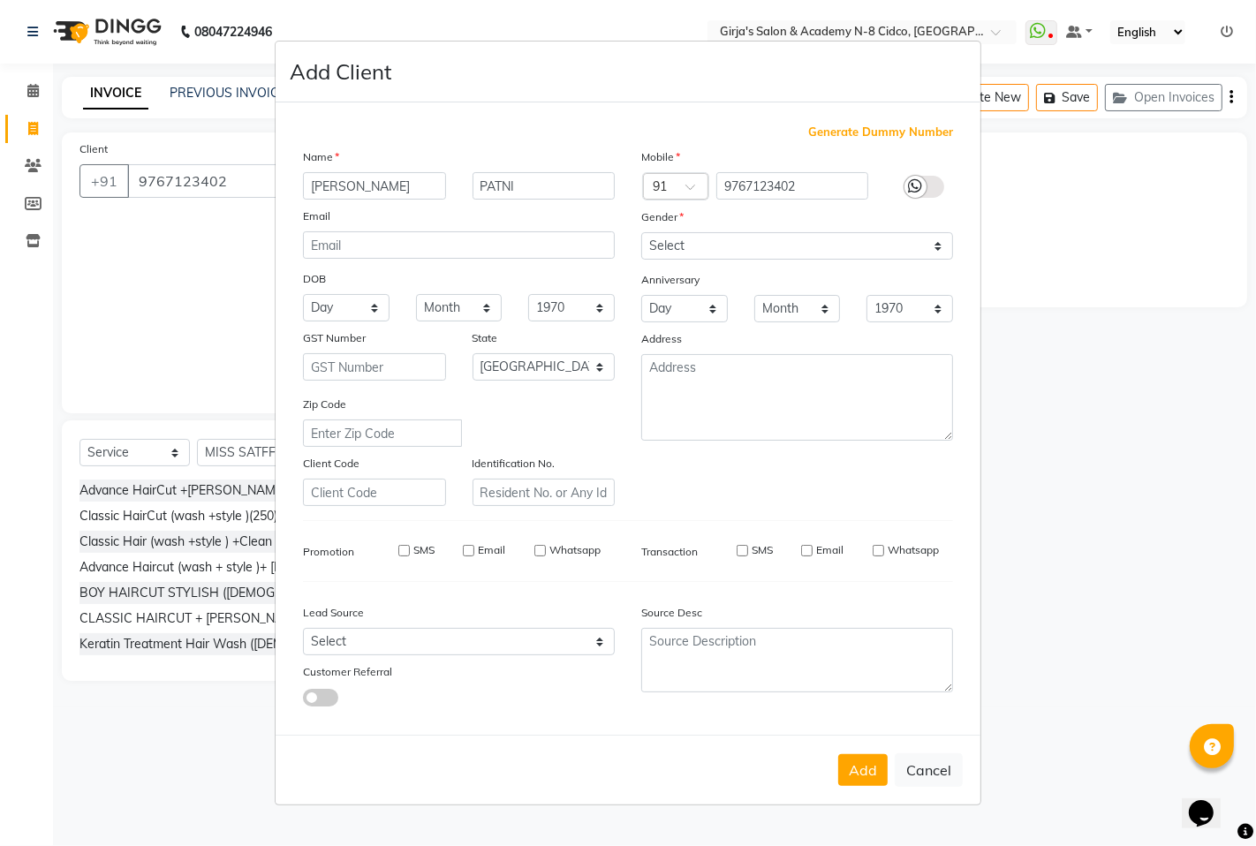
select select "null"
select select
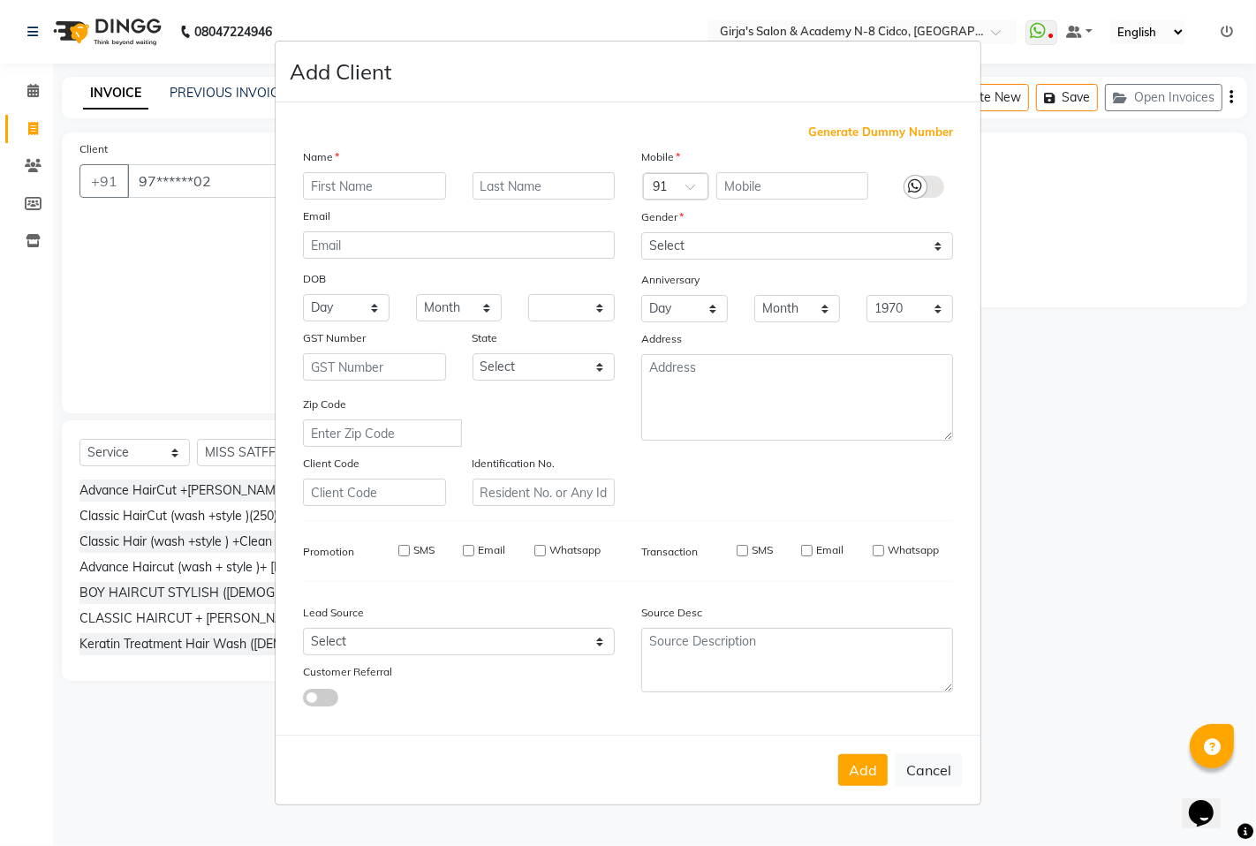
checkbox input "false"
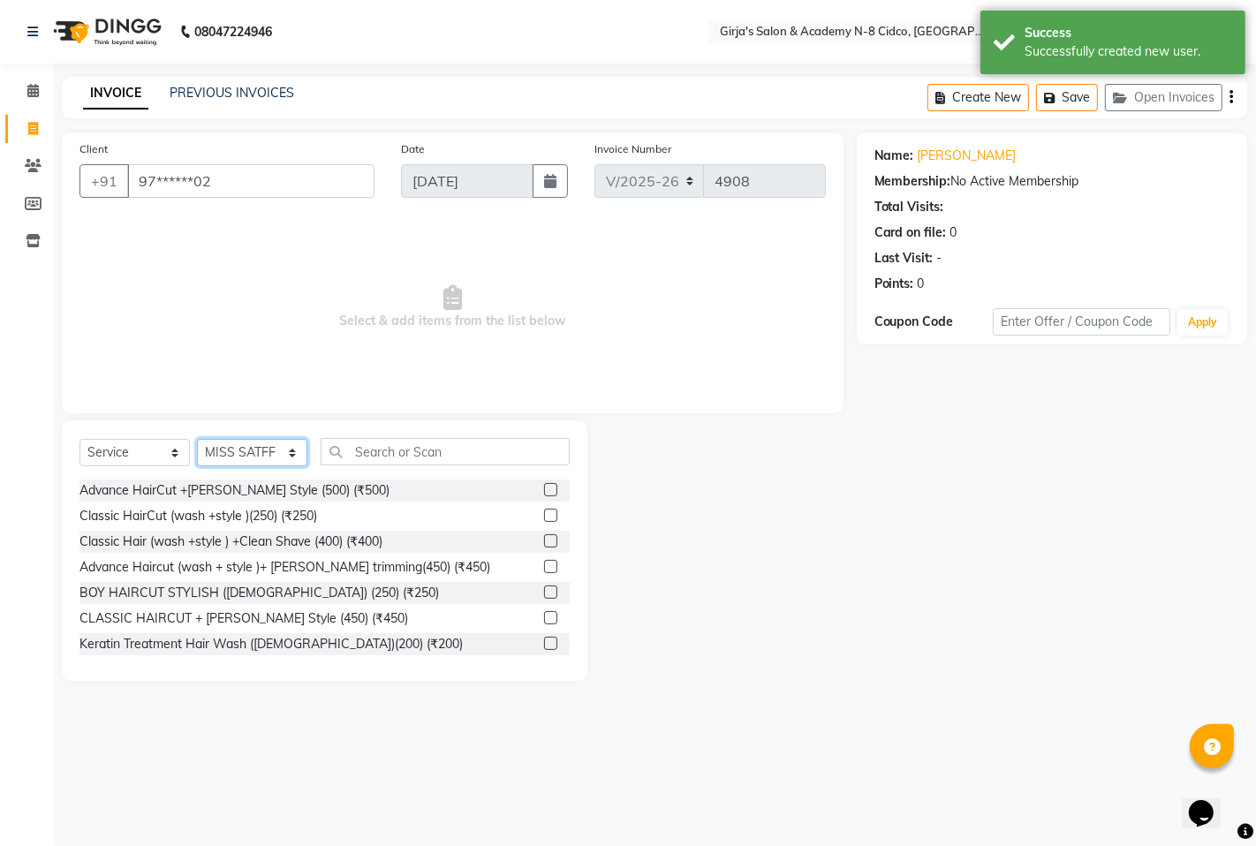
click at [295, 446] on select "Select Stylist ADITYA [PERSON_NAME] BEAUTY M GIRJAS [PERSON_NAME] MISS [PERSON_…" at bounding box center [252, 452] width 110 height 27
select select "27236"
click at [197, 440] on select "Select Stylist ADITYA [PERSON_NAME] BEAUTY M GIRJAS [PERSON_NAME] MISS [PERSON_…" at bounding box center [252, 452] width 110 height 27
click at [413, 460] on input "text" at bounding box center [445, 451] width 249 height 27
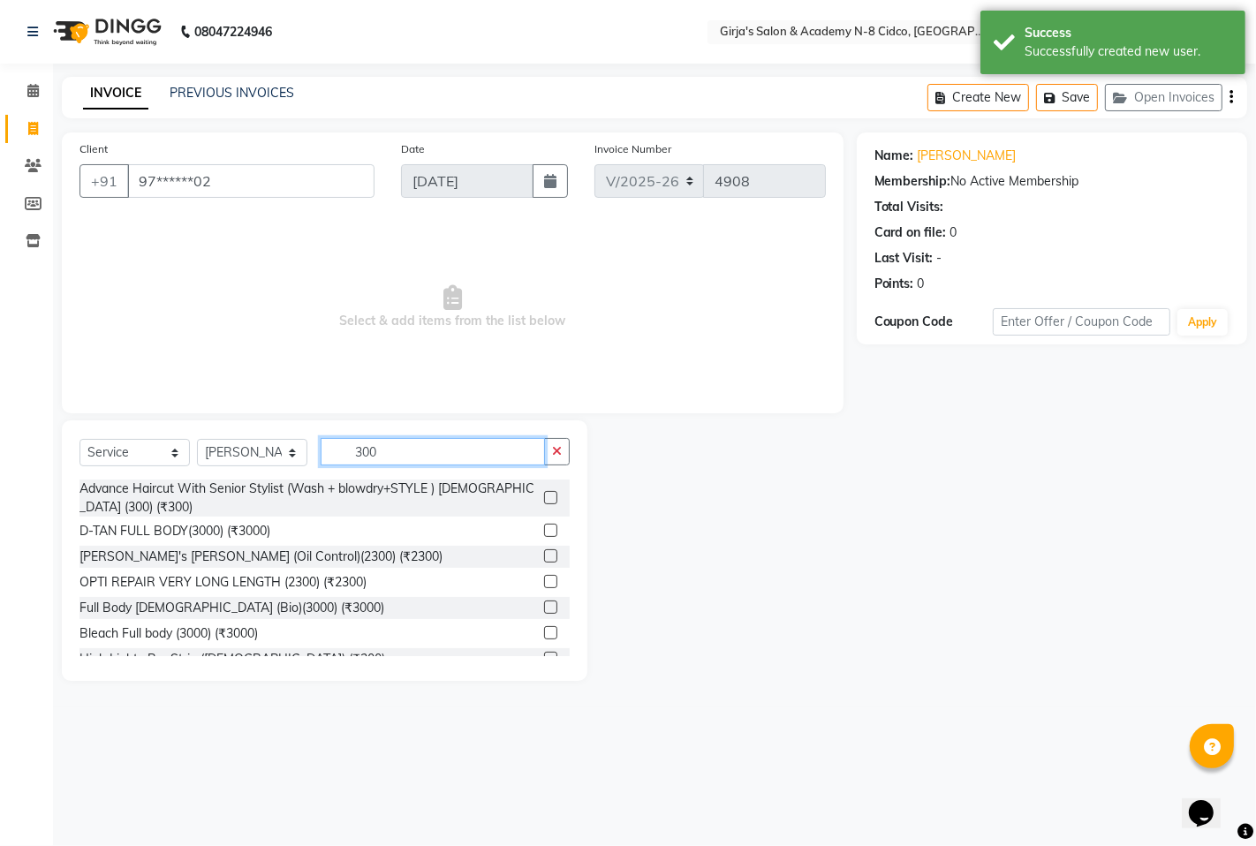
type input "300"
click at [544, 497] on label at bounding box center [550, 497] width 13 height 13
click at [544, 497] on input "checkbox" at bounding box center [549, 498] width 11 height 11
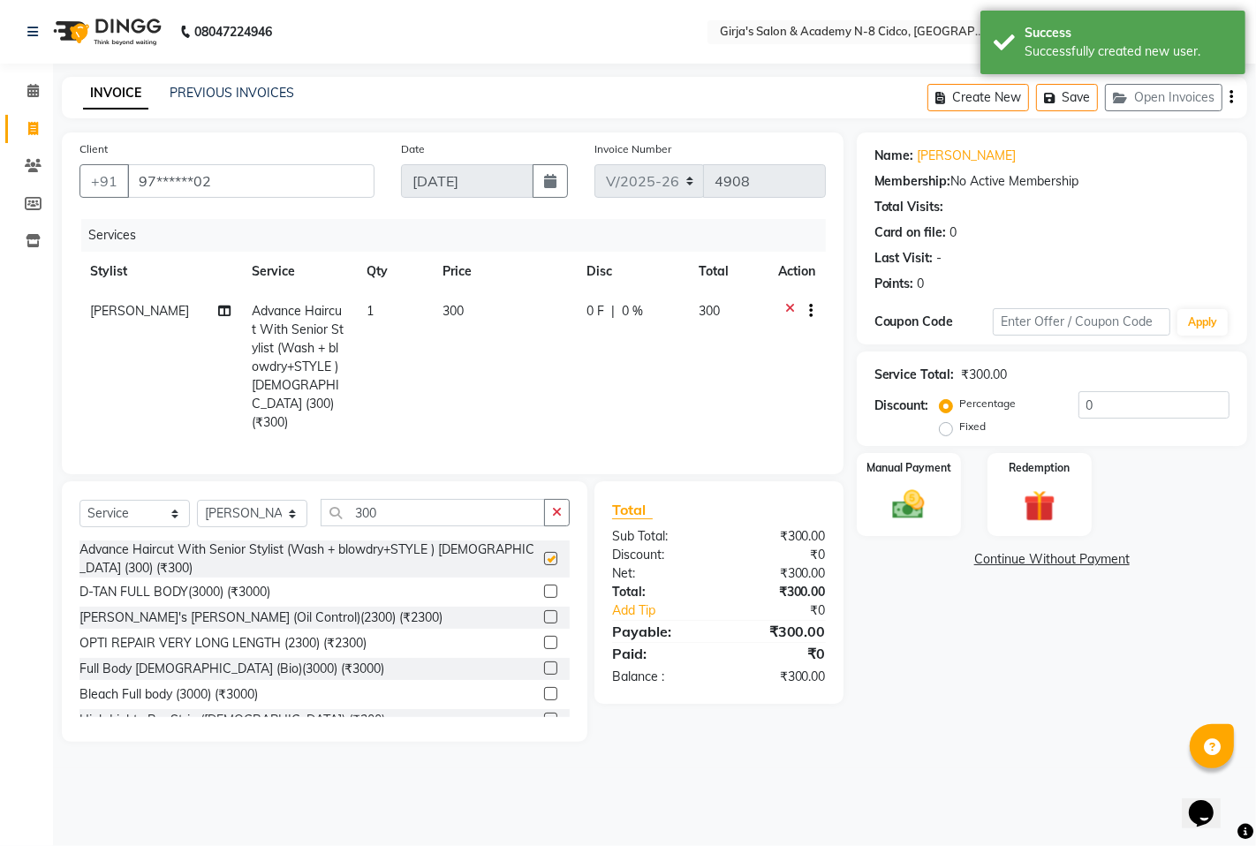
checkbox input "false"
click at [517, 511] on input "300" at bounding box center [433, 512] width 224 height 27
type input "3"
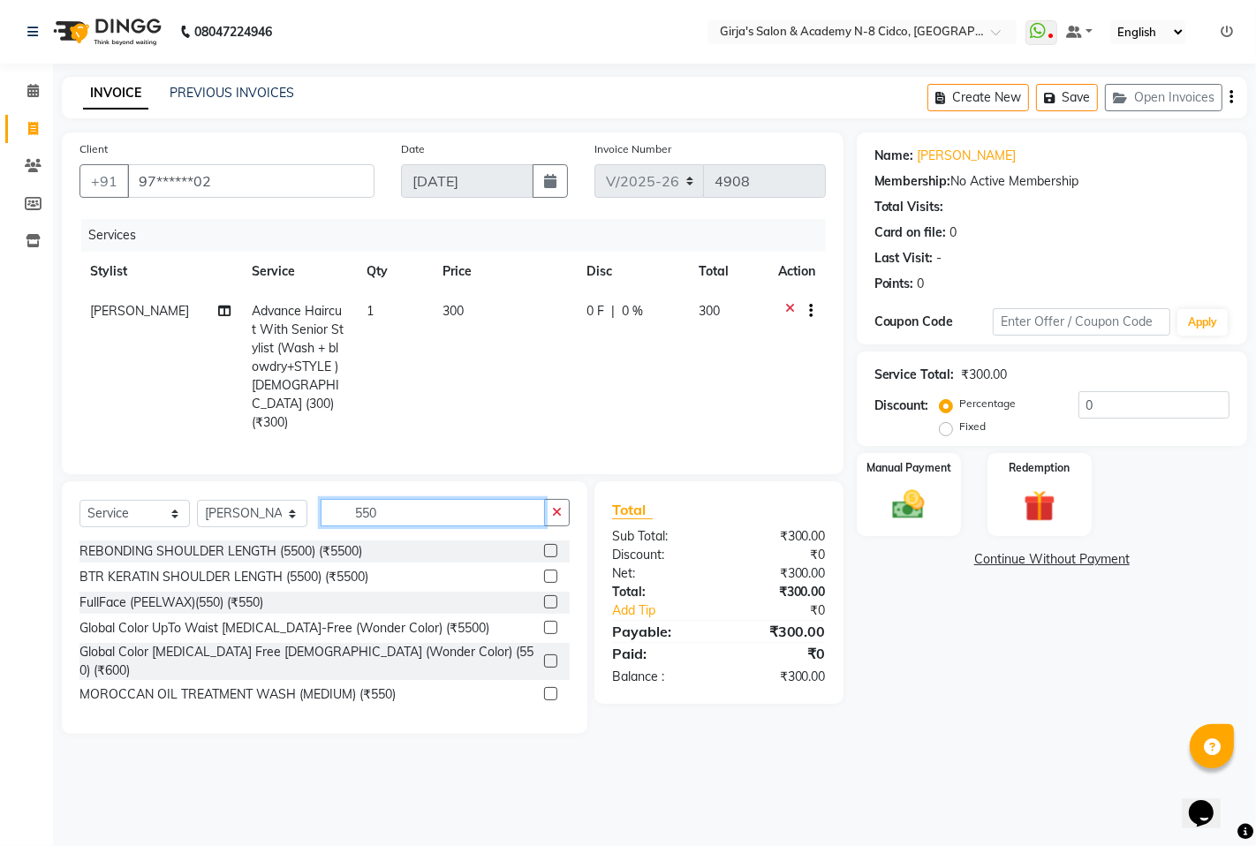
type input "550"
drag, startPoint x: 555, startPoint y: 651, endPoint x: 536, endPoint y: 649, distance: 18.6
click at [553, 655] on label at bounding box center [550, 661] width 13 height 13
click at [553, 656] on input "checkbox" at bounding box center [549, 661] width 11 height 11
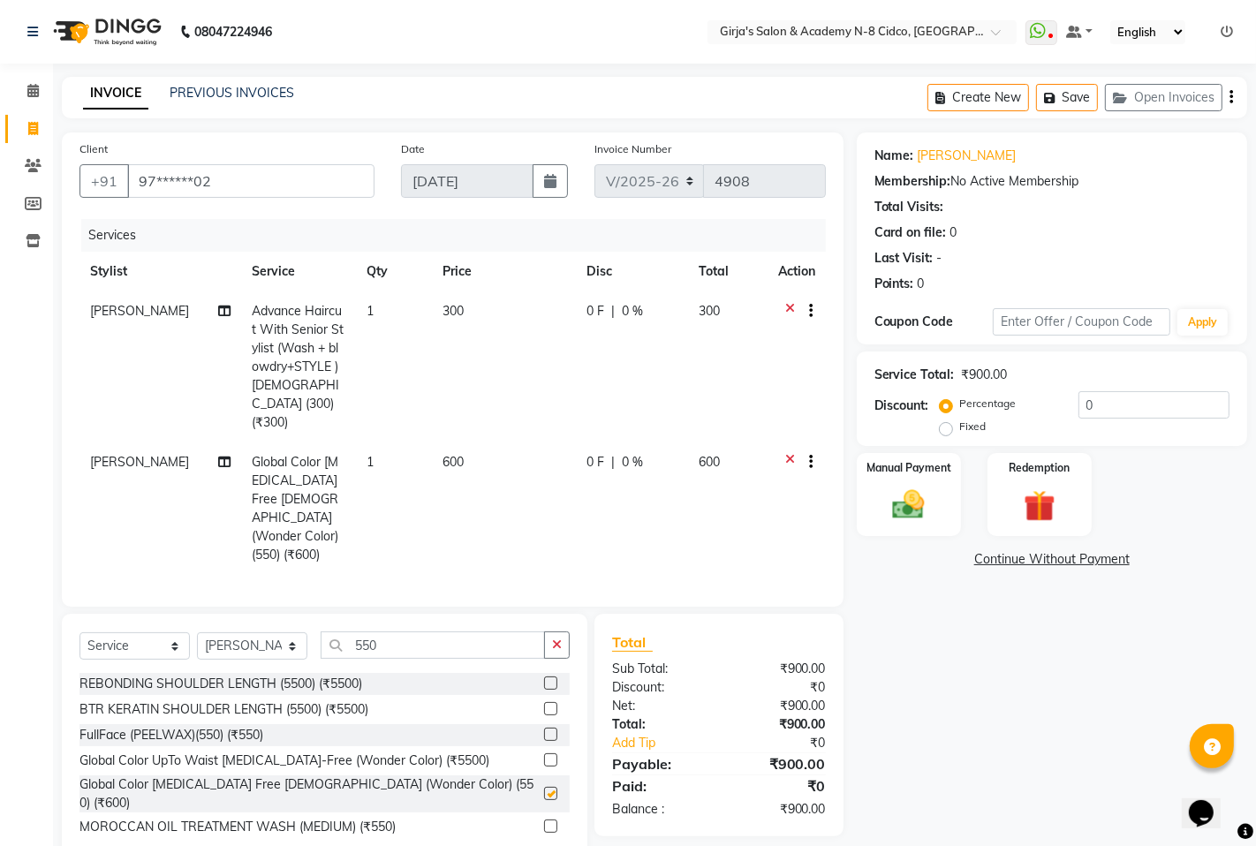
checkbox input "false"
click at [443, 454] on span "600" at bounding box center [453, 462] width 21 height 16
select select "27236"
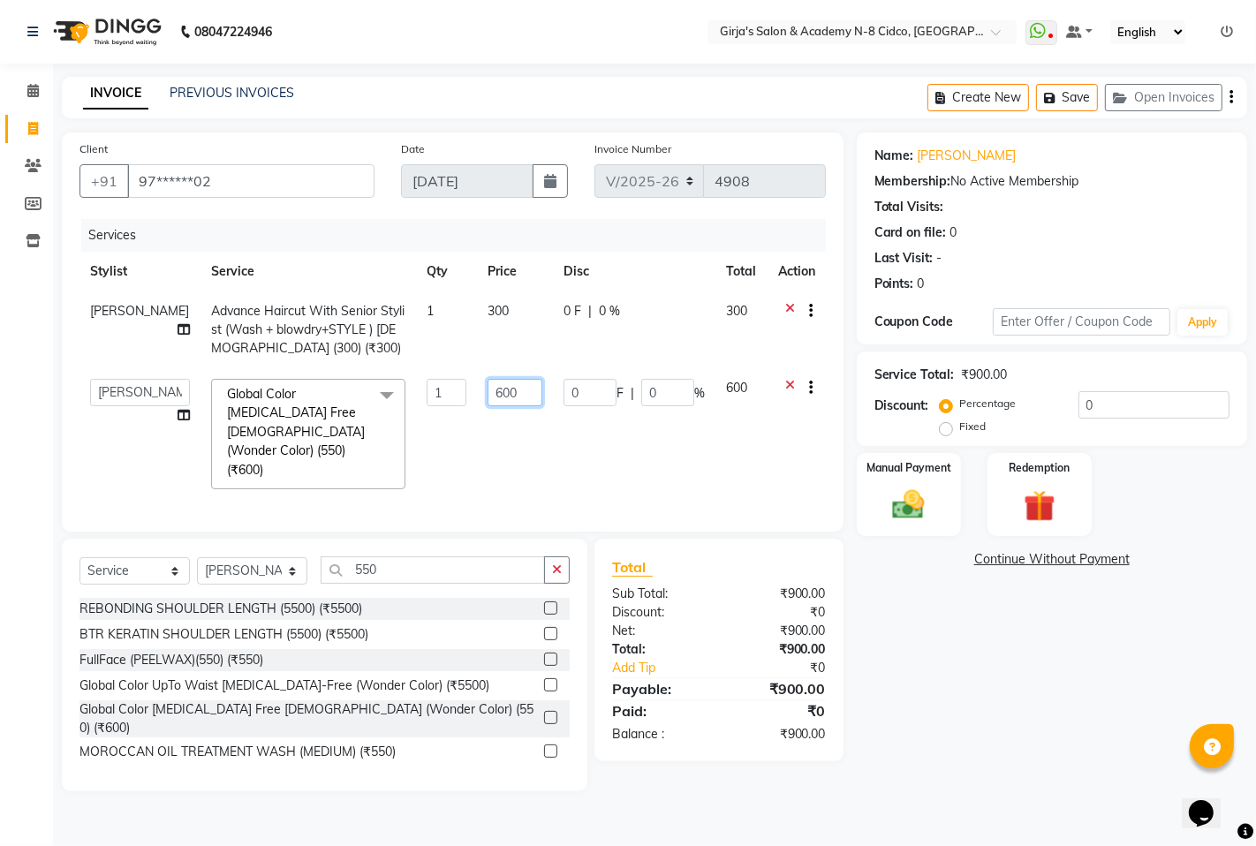
click at [488, 396] on input "600" at bounding box center [515, 392] width 55 height 27
click at [488, 382] on input "600" at bounding box center [515, 392] width 55 height 27
type input "700"
click at [1005, 663] on div "Name: [PERSON_NAME] Membership: No Active Membership Total Visits: Card on file…" at bounding box center [1059, 462] width 404 height 659
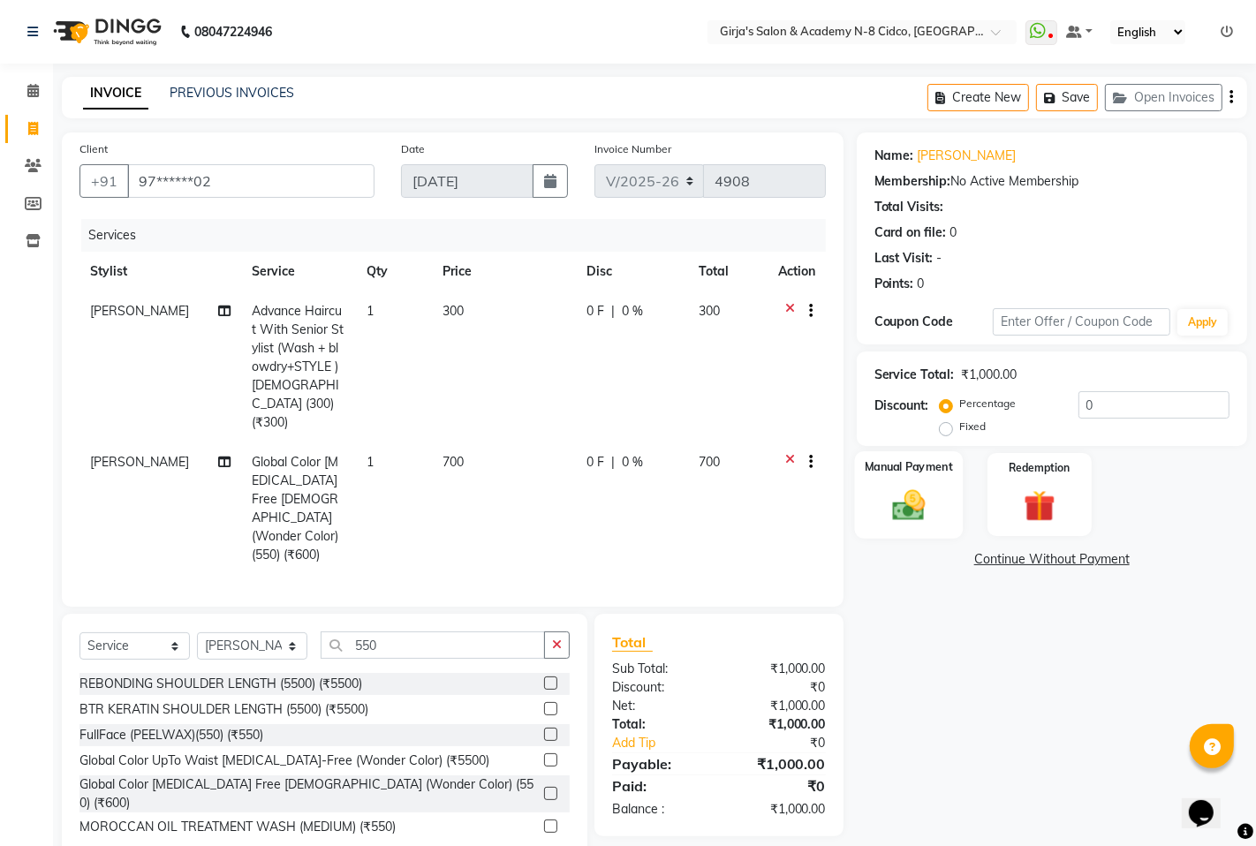
click at [877, 488] on div "Manual Payment" at bounding box center [908, 494] width 109 height 87
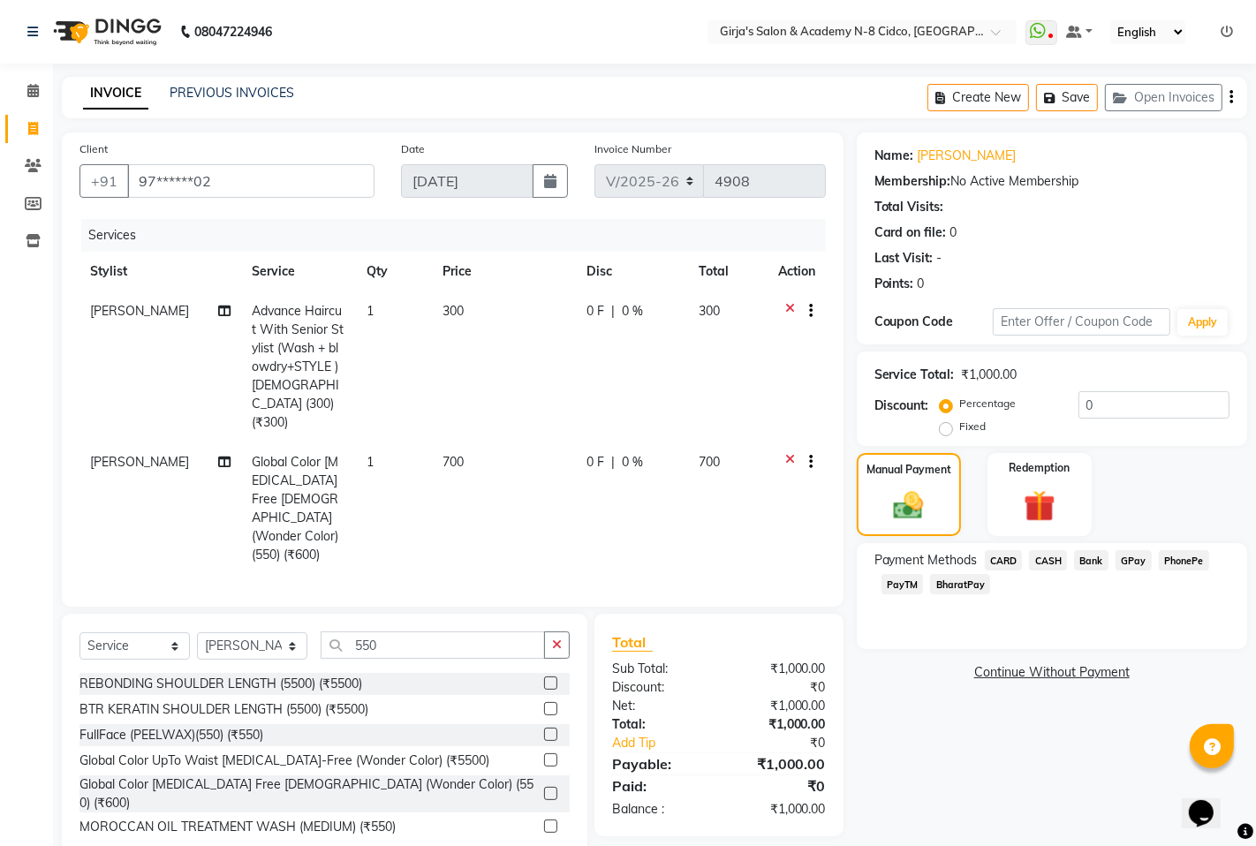
click at [1045, 560] on span "CASH" at bounding box center [1048, 560] width 38 height 20
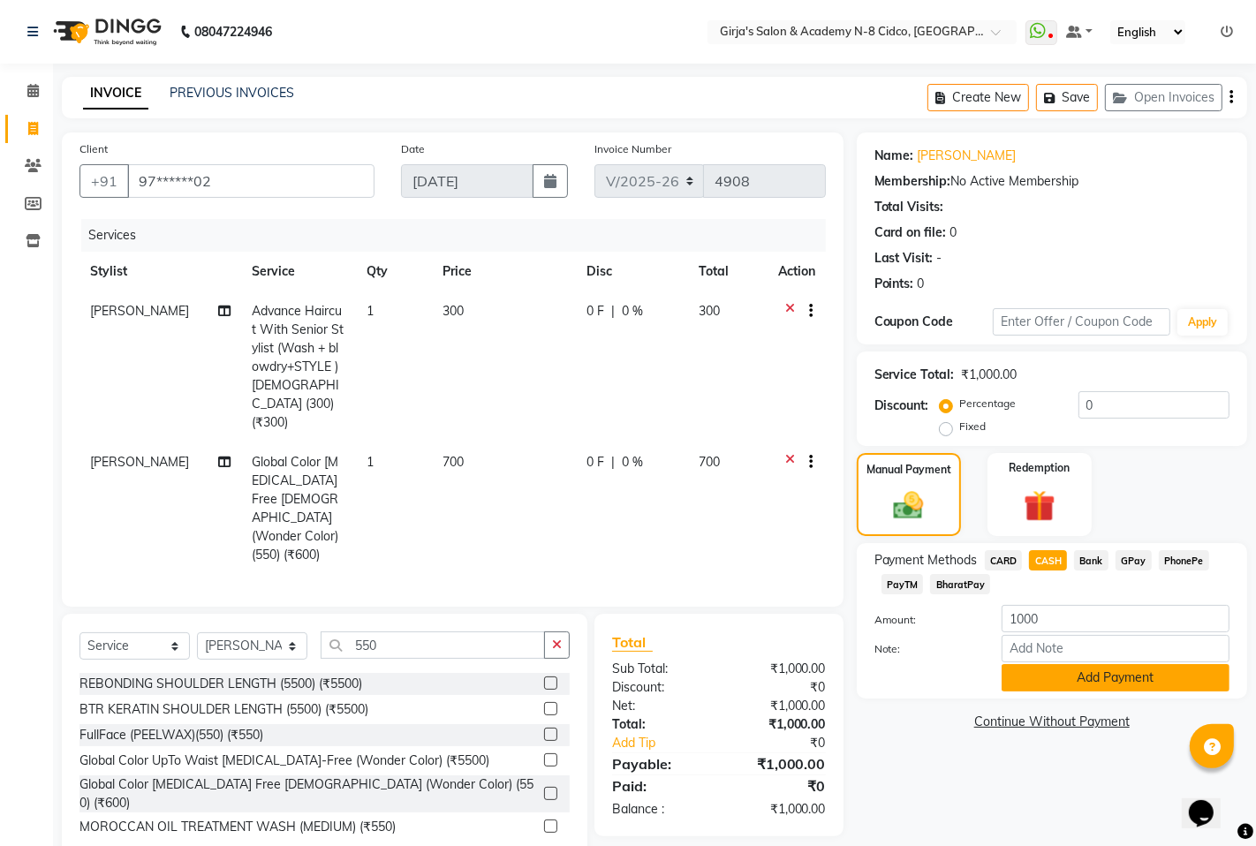
click at [1093, 683] on button "Add Payment" at bounding box center [1116, 677] width 228 height 27
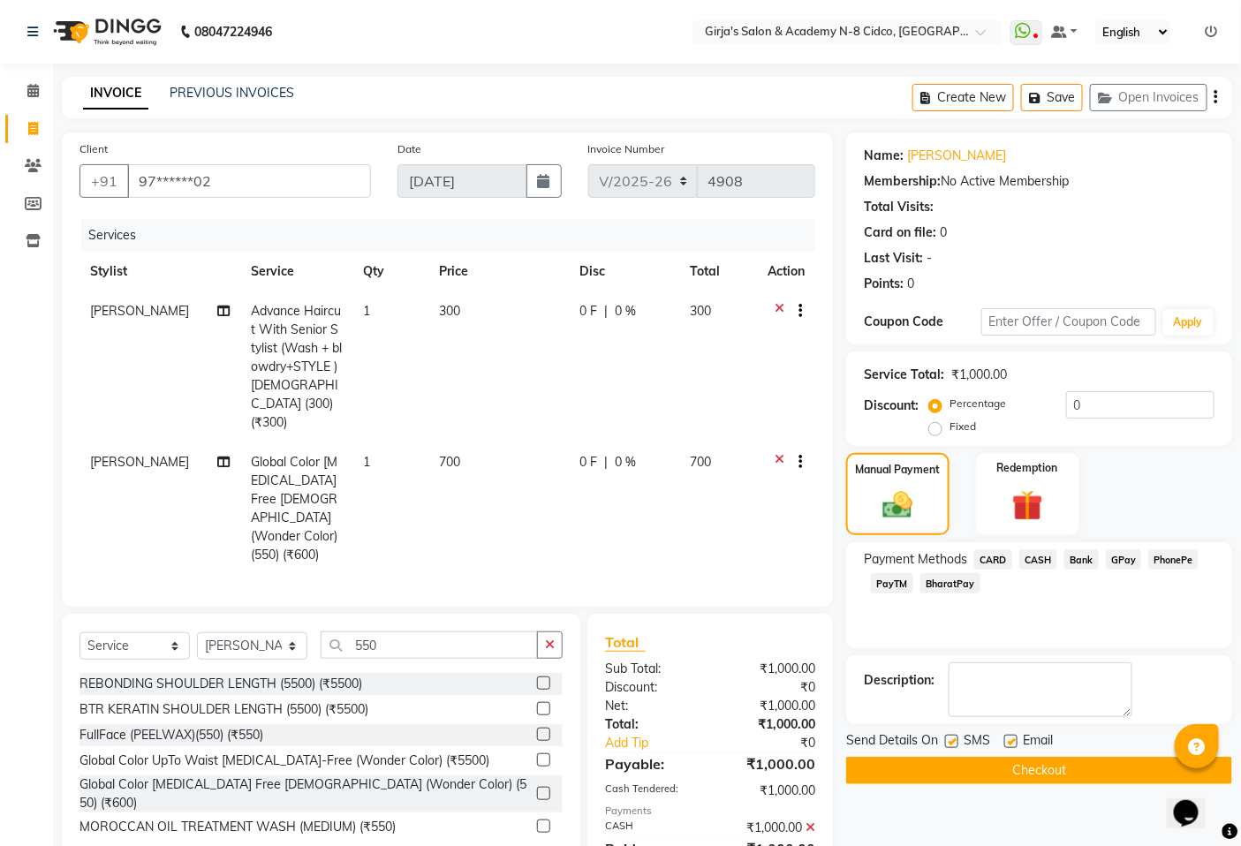
click at [1026, 754] on div "Send Details On SMS Email Checkout" at bounding box center [1039, 757] width 386 height 53
click at [1023, 761] on button "Checkout" at bounding box center [1039, 770] width 386 height 27
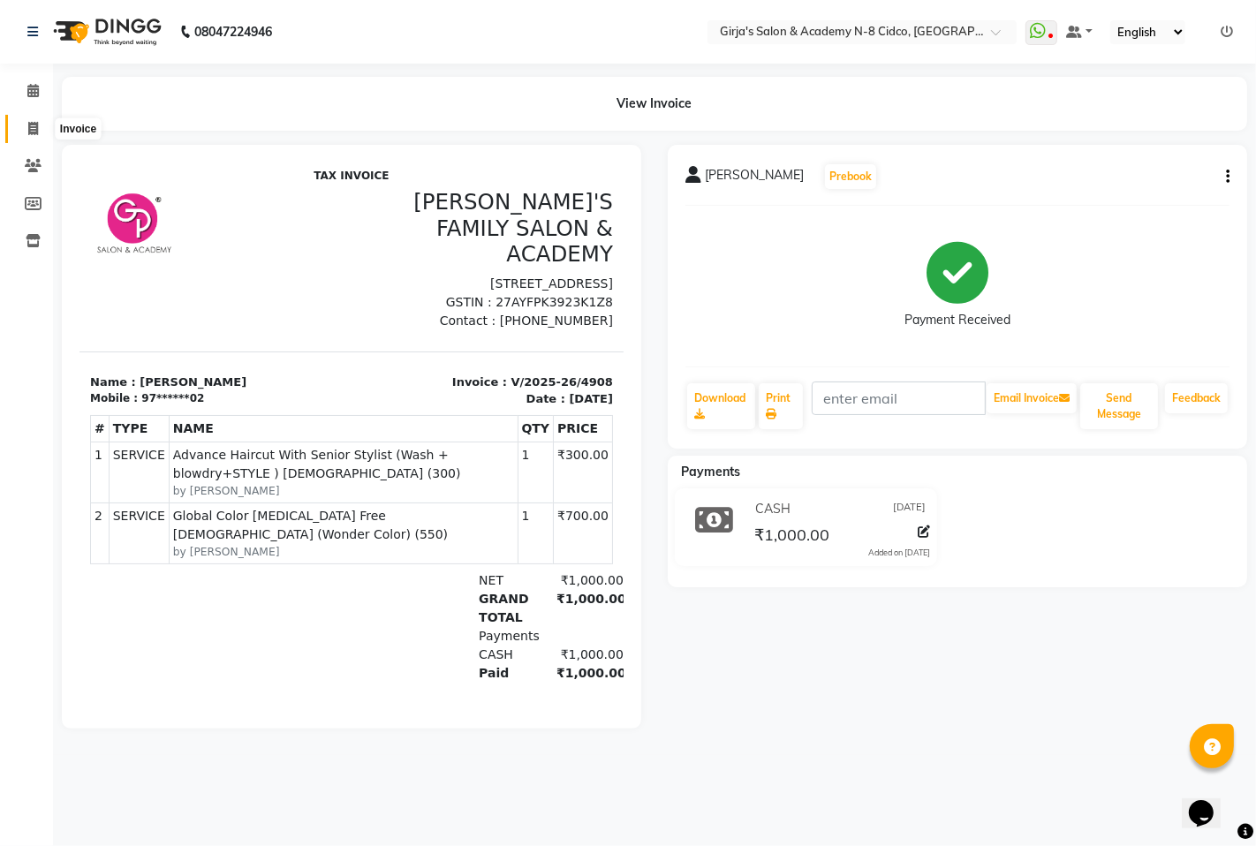
click at [36, 131] on icon at bounding box center [33, 128] width 10 height 13
select select "service"
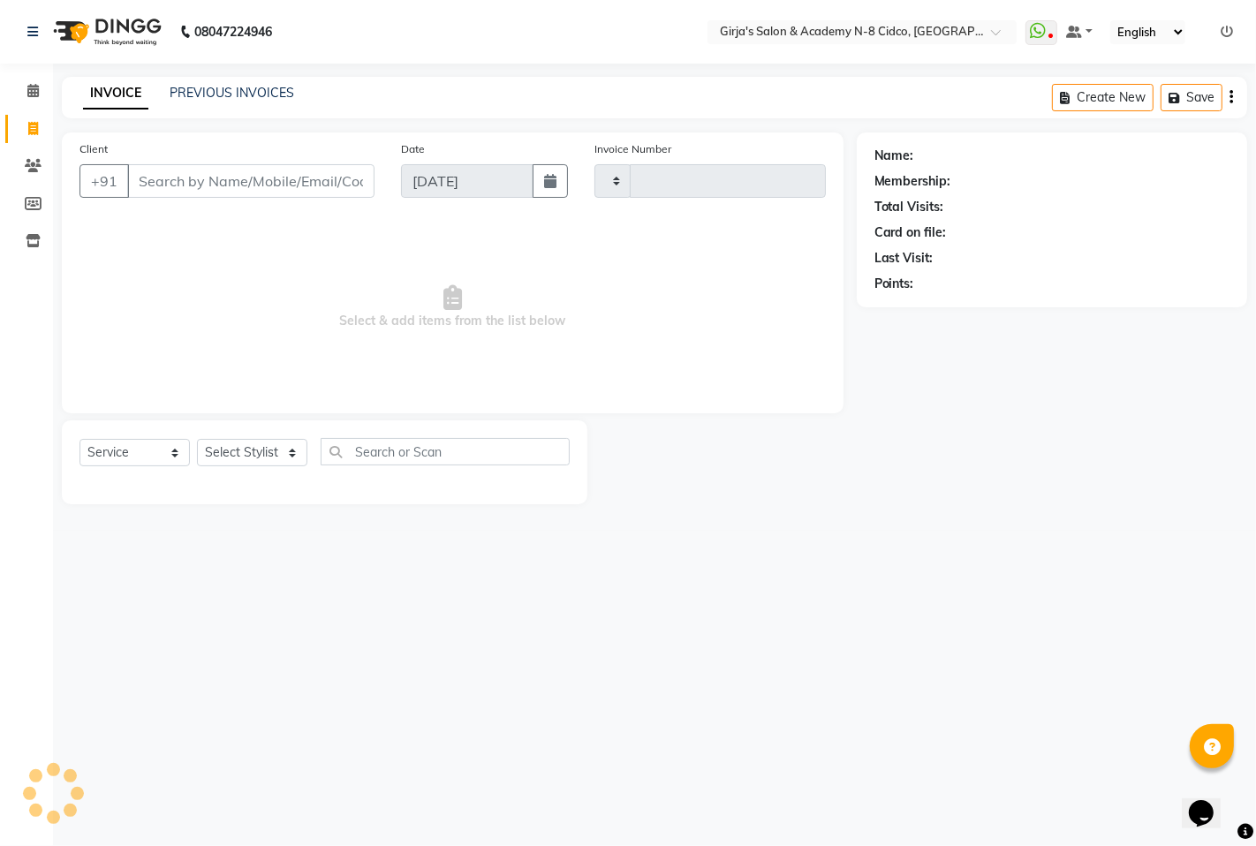
type input "4909"
select select "66"
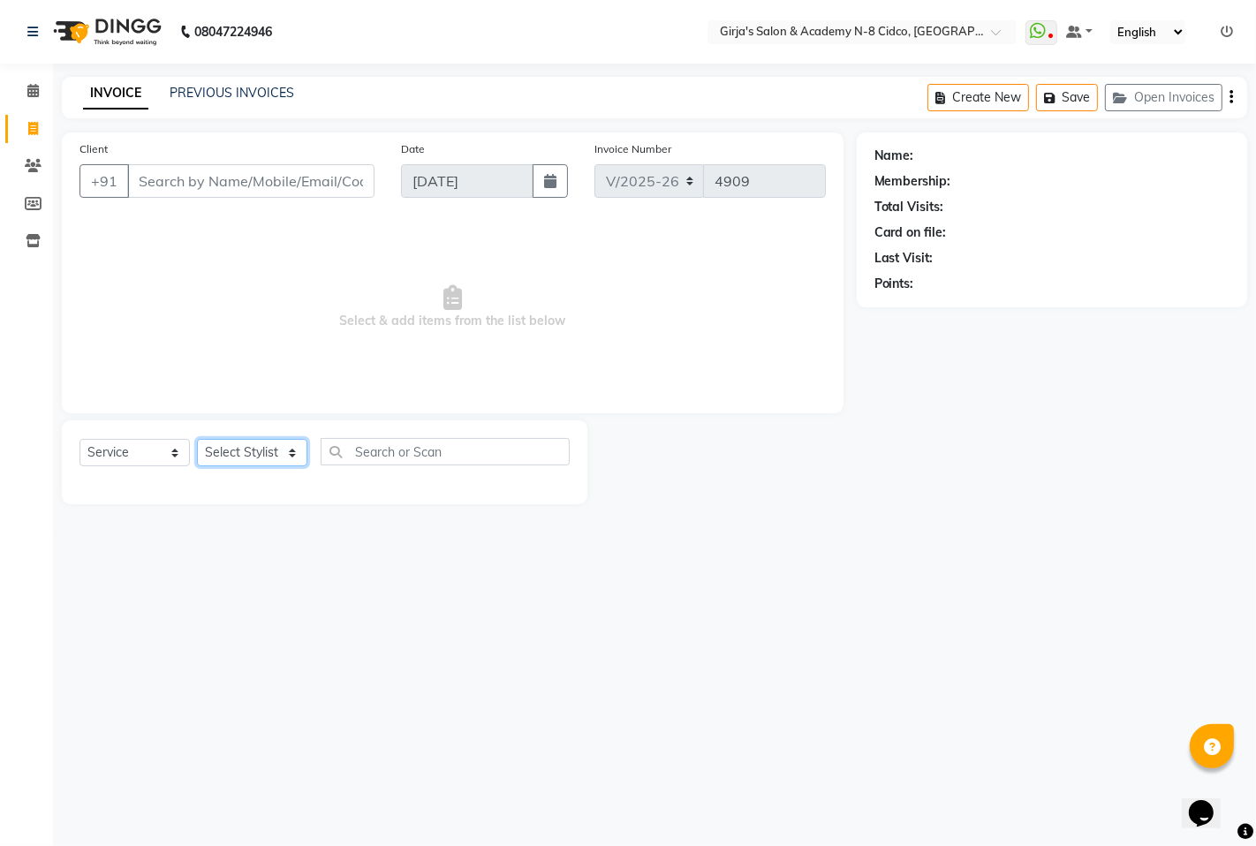
click at [231, 456] on select "Select Stylist" at bounding box center [252, 452] width 110 height 27
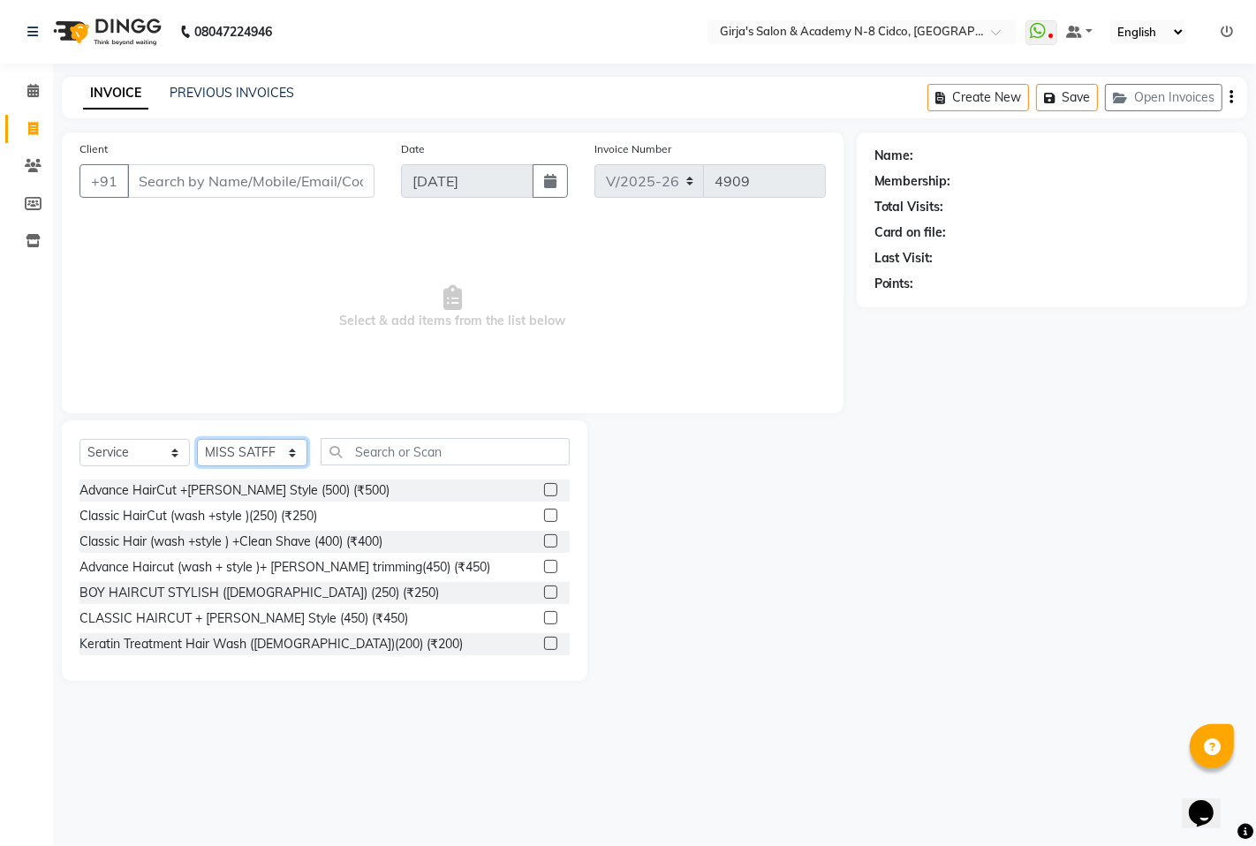
select select "8502"
click at [197, 440] on select "Select Stylist ADITYA [PERSON_NAME] BEAUTY M GIRJAS [PERSON_NAME] MISS [PERSON_…" at bounding box center [252, 452] width 110 height 27
click at [448, 455] on input "text" at bounding box center [445, 451] width 249 height 27
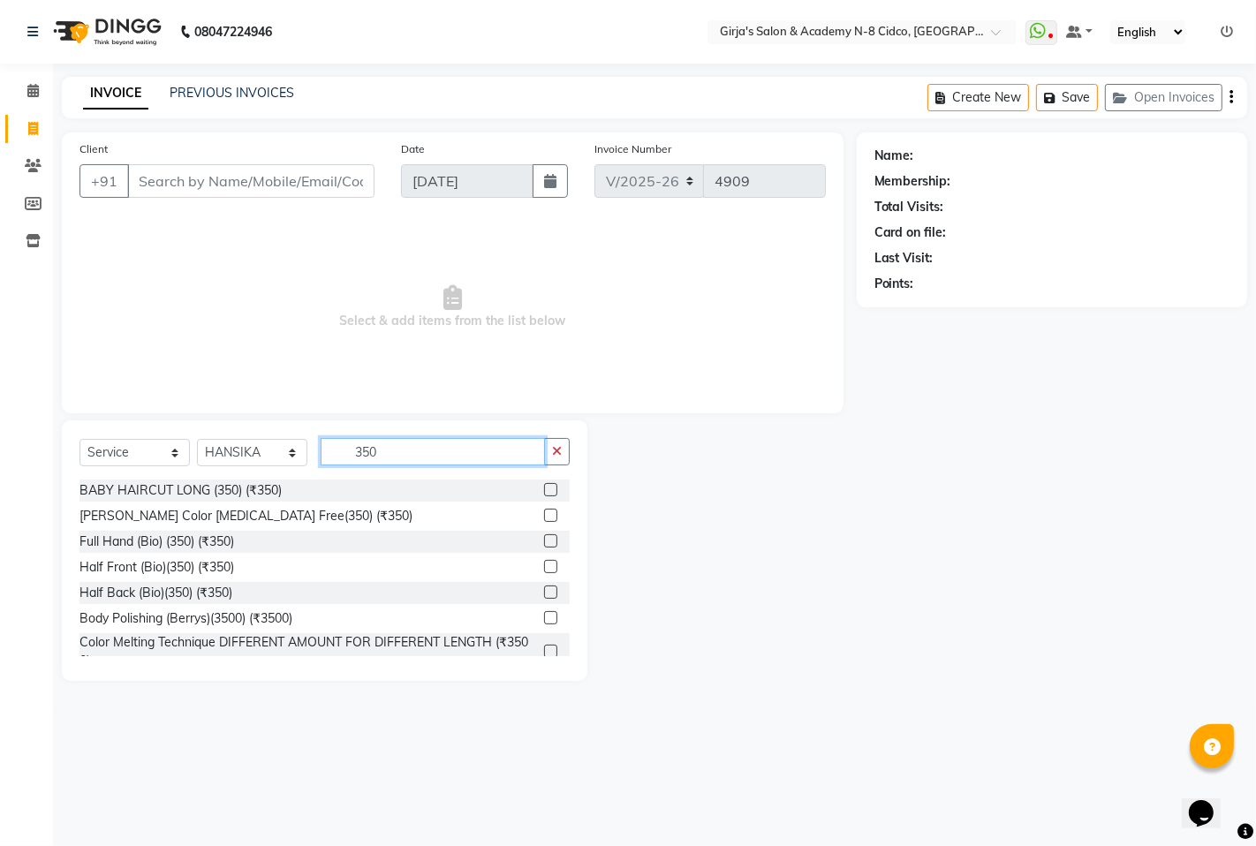
type input "350"
drag, startPoint x: 535, startPoint y: 541, endPoint x: 511, endPoint y: 558, distance: 29.9
click at [544, 541] on label at bounding box center [550, 540] width 13 height 13
click at [544, 541] on input "checkbox" at bounding box center [549, 541] width 11 height 11
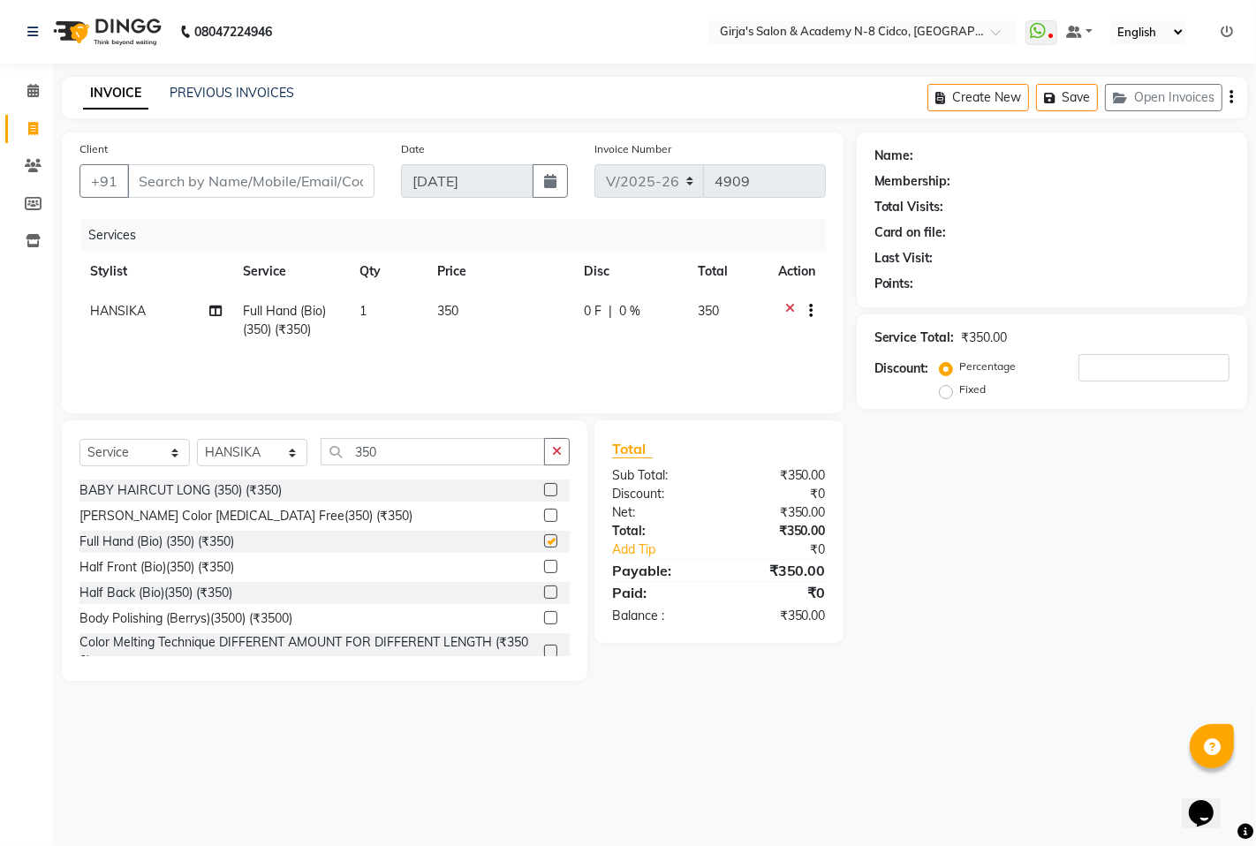
checkbox input "false"
click at [504, 461] on input "350" at bounding box center [433, 451] width 224 height 27
type input "3"
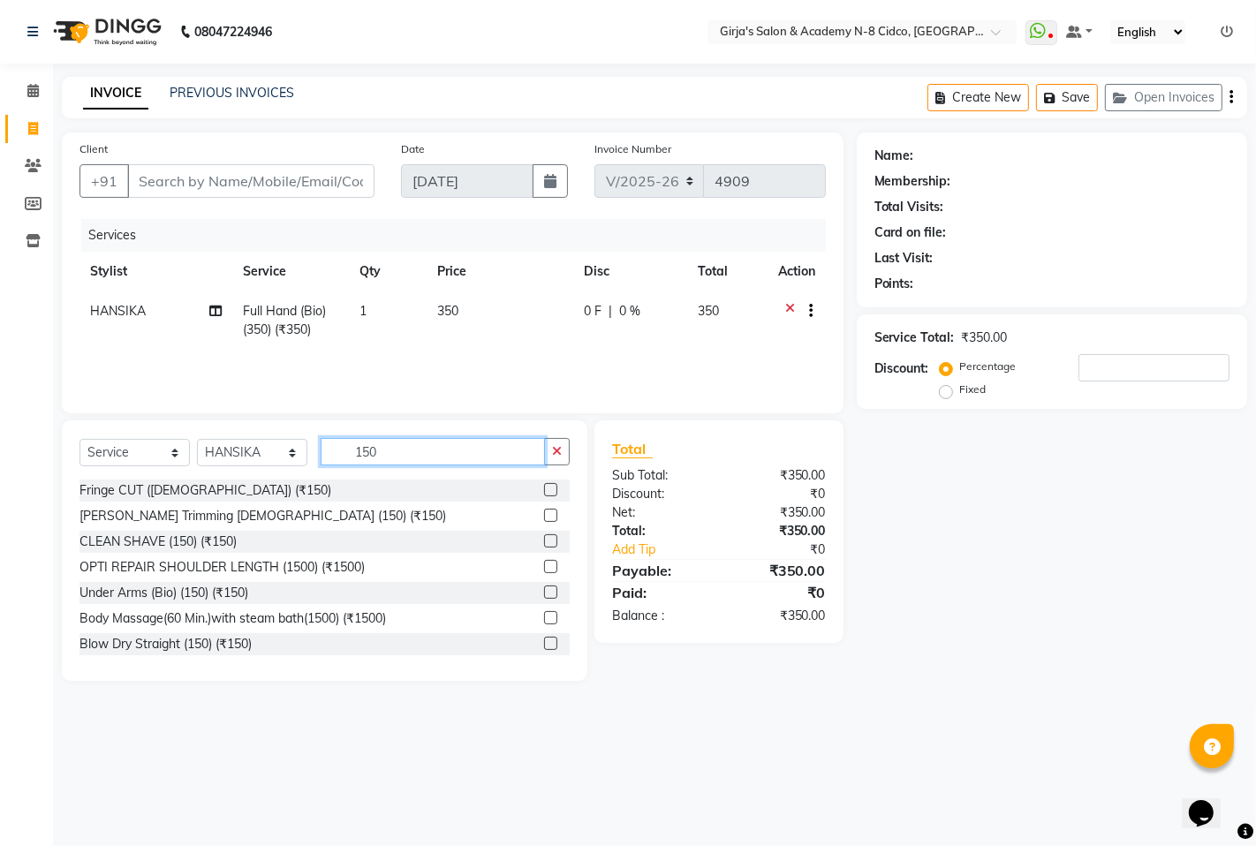
type input "150"
click at [544, 597] on label at bounding box center [550, 592] width 13 height 13
click at [544, 597] on input "checkbox" at bounding box center [549, 592] width 11 height 11
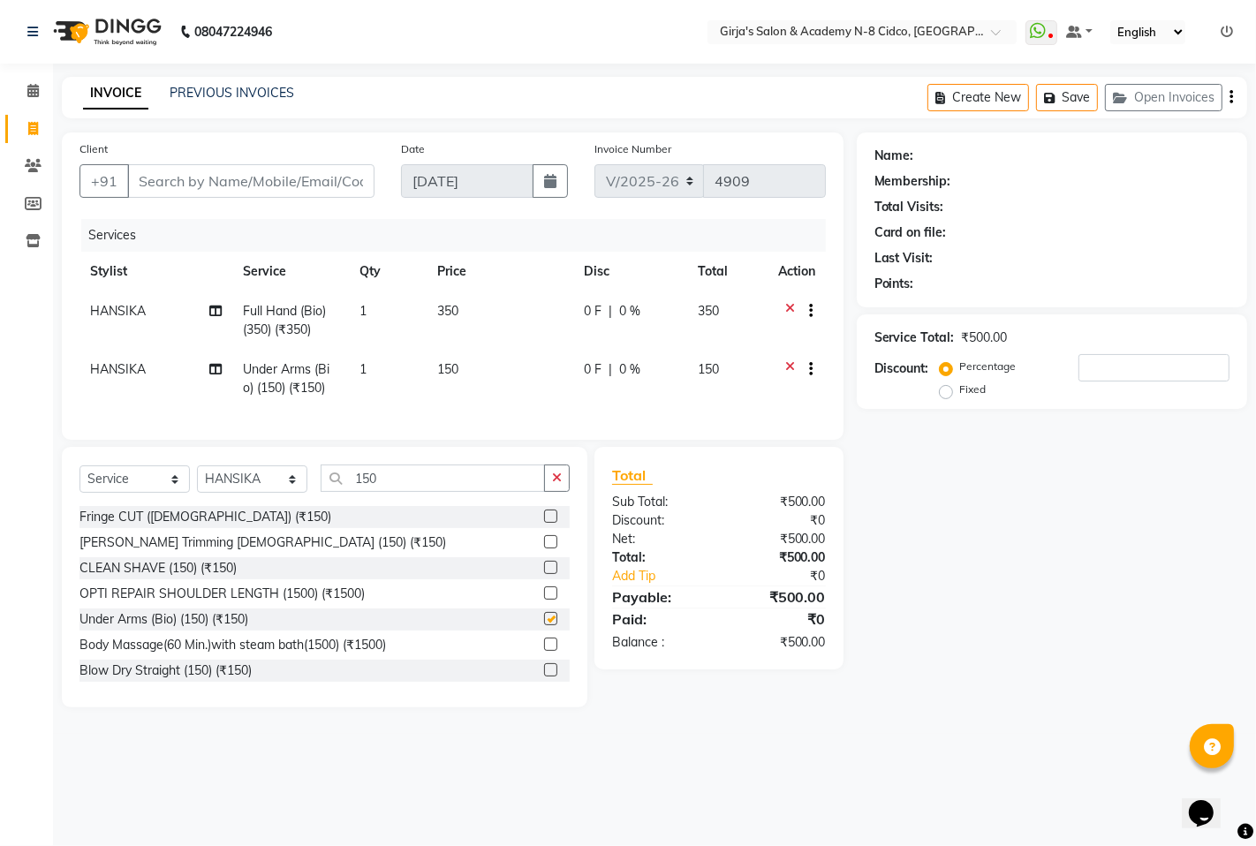
checkbox input "false"
click at [438, 314] on span "350" at bounding box center [447, 311] width 21 height 16
select select "8502"
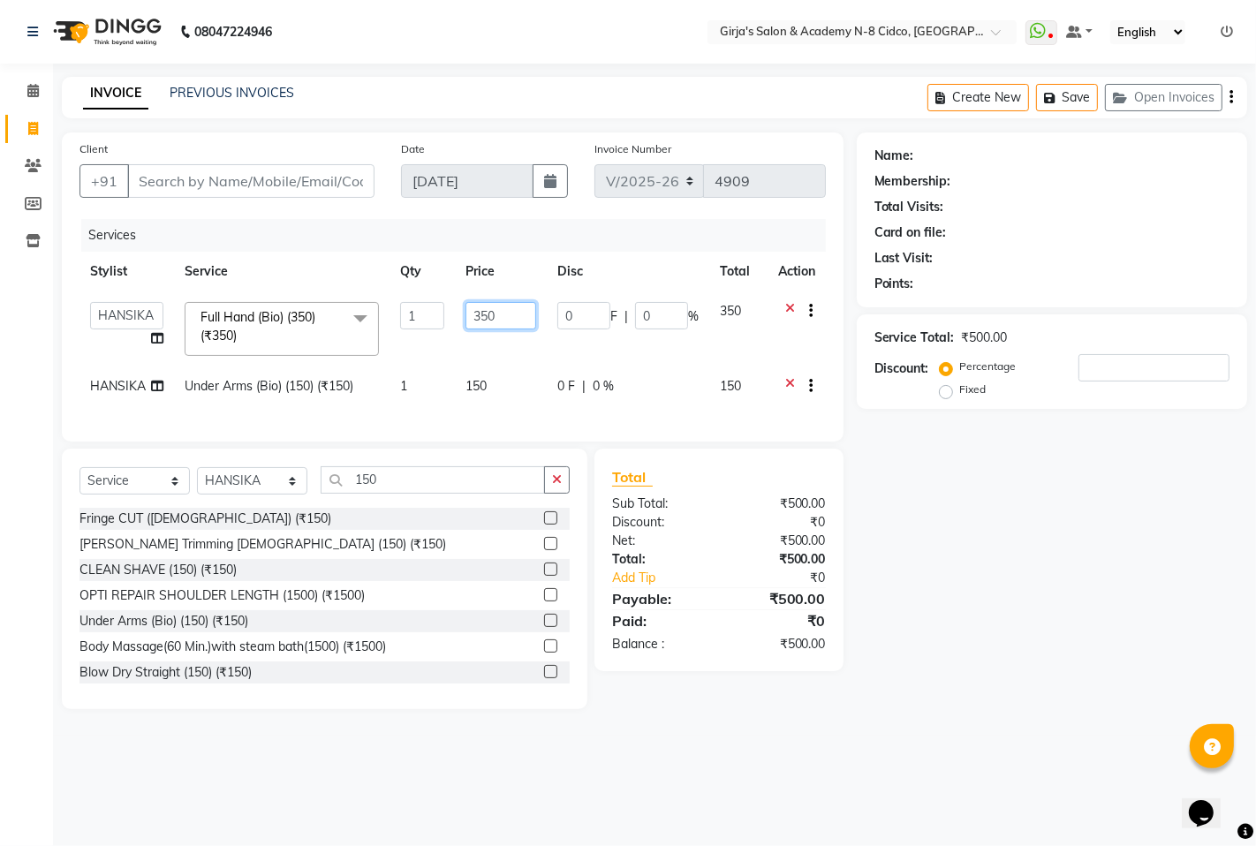
click at [480, 322] on input "350" at bounding box center [501, 315] width 71 height 27
type input "450"
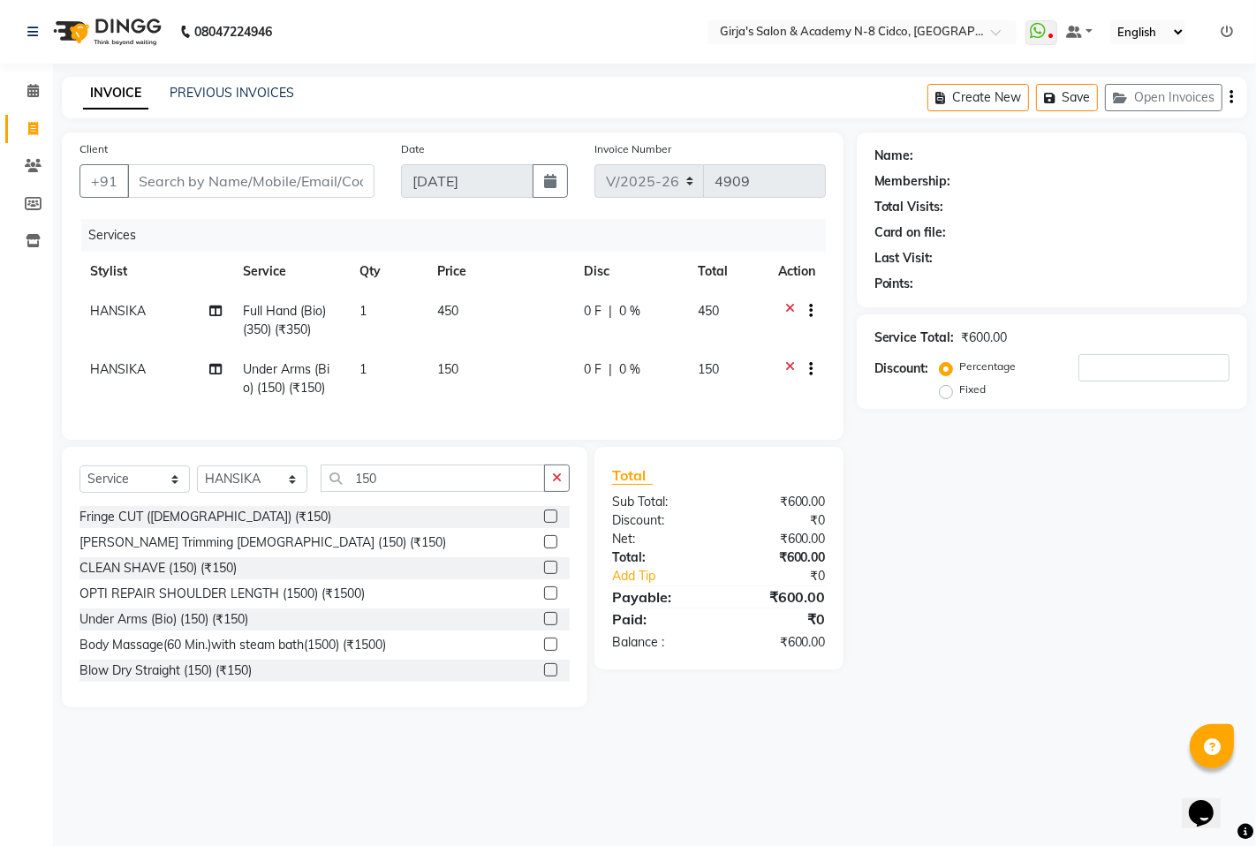
click at [489, 347] on td "450" at bounding box center [500, 321] width 147 height 58
select select "8502"
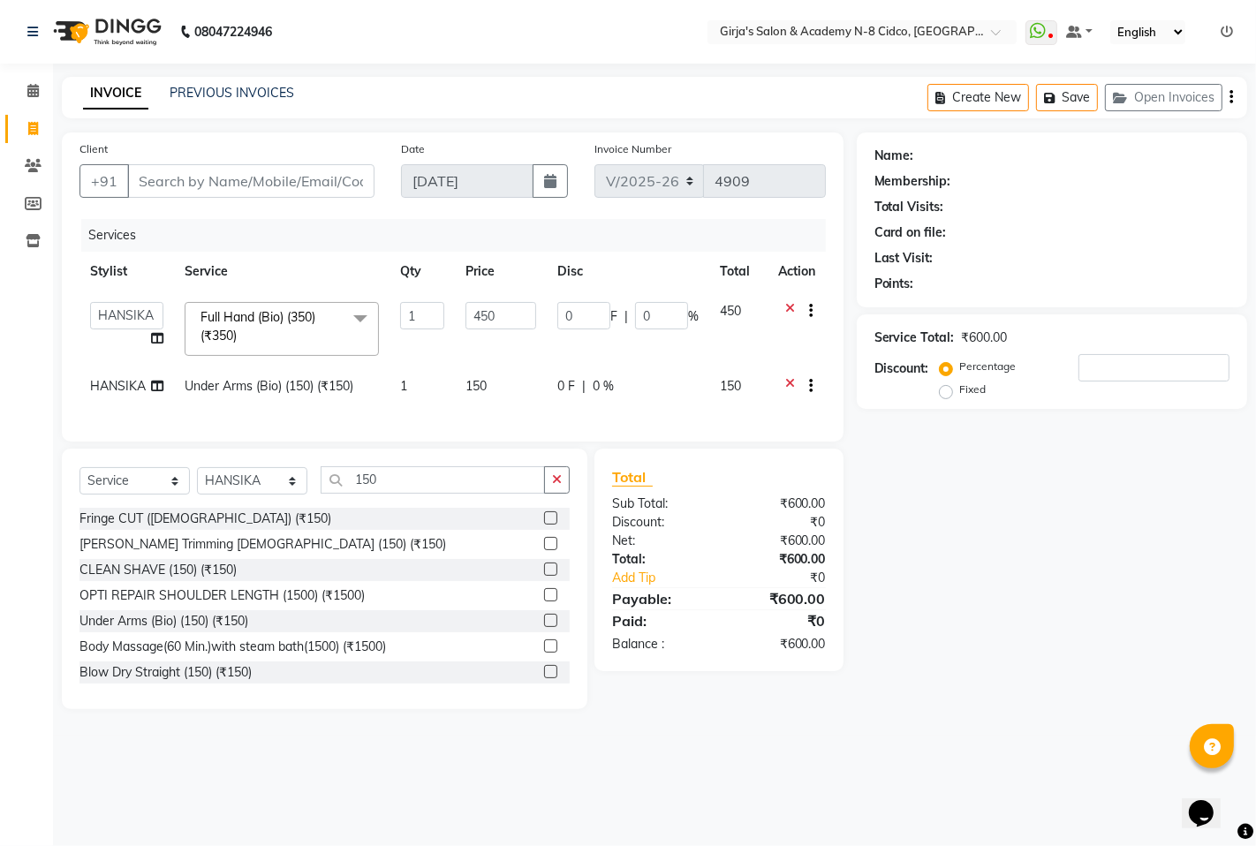
click at [481, 398] on td "150" at bounding box center [501, 388] width 92 height 43
select select "8502"
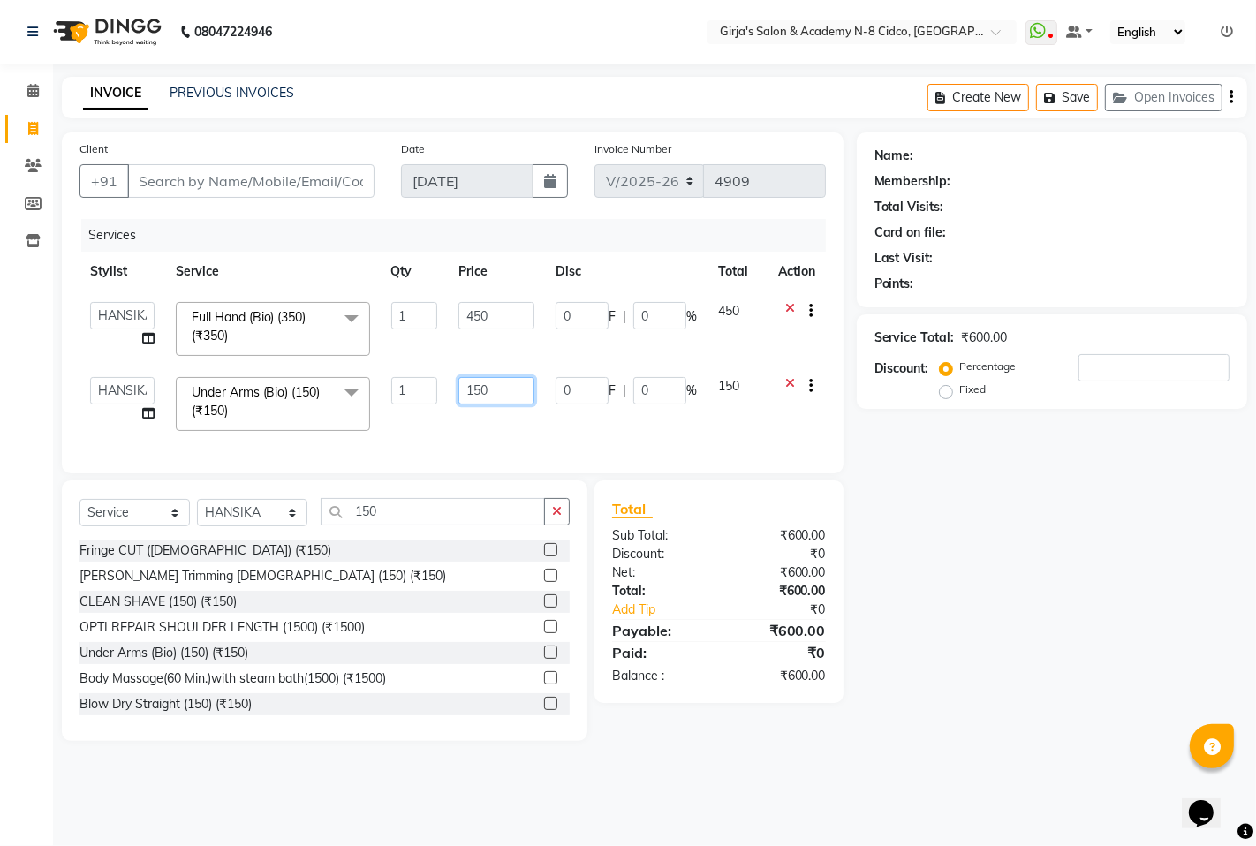
click at [473, 390] on input "150" at bounding box center [496, 390] width 76 height 27
type input "250"
drag, startPoint x: 418, startPoint y: 442, endPoint x: 403, endPoint y: 464, distance: 26.7
click at [419, 442] on div "Client +91 Date [DATE] Invoice Number V/2025 V/[PHONE_NUMBER] Services Stylist …" at bounding box center [453, 303] width 782 height 341
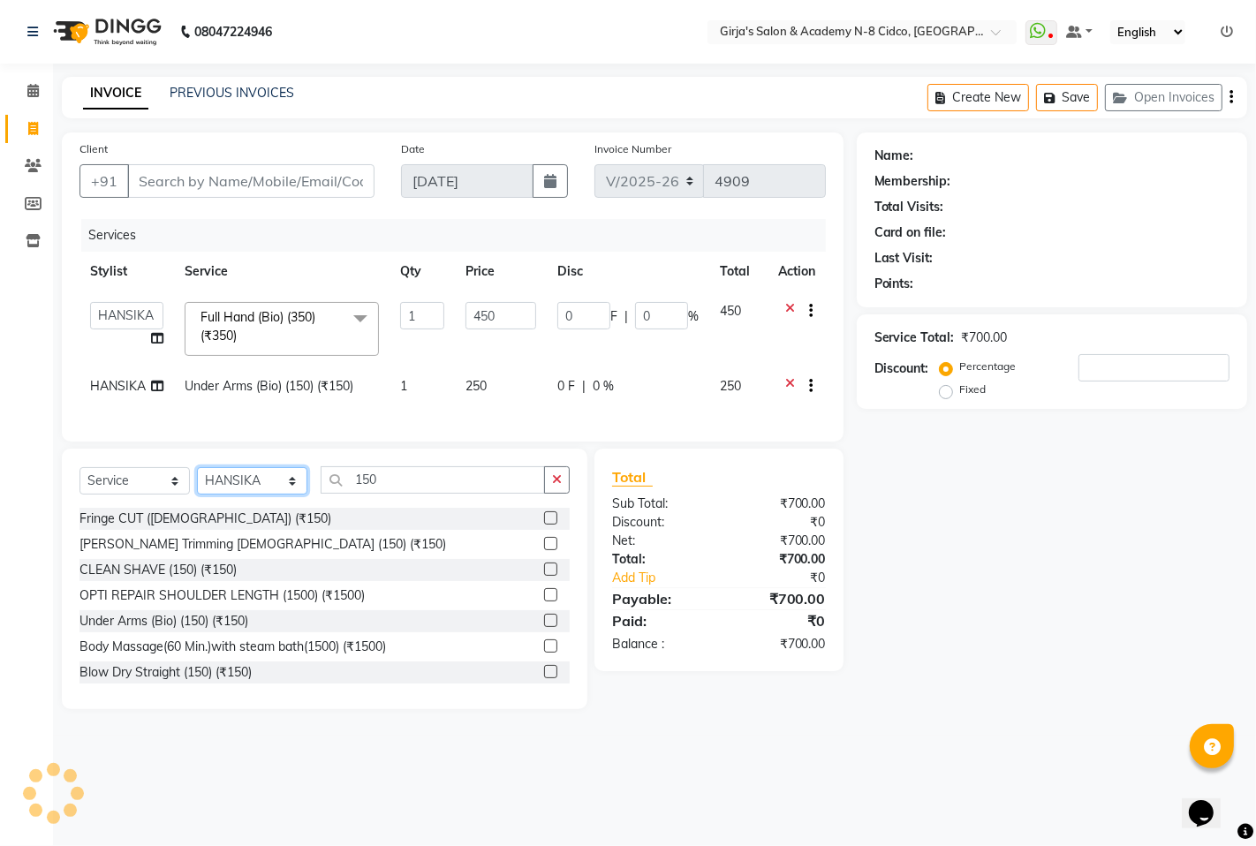
click at [228, 495] on select "Select Stylist ADITYA [PERSON_NAME] BEAUTY M GIRJAS [PERSON_NAME] MISS [PERSON_…" at bounding box center [252, 480] width 110 height 27
select select "25488"
click at [197, 482] on select "Select Stylist ADITYA [PERSON_NAME] BEAUTY M GIRJAS [PERSON_NAME] MISS [PERSON_…" at bounding box center [252, 480] width 110 height 27
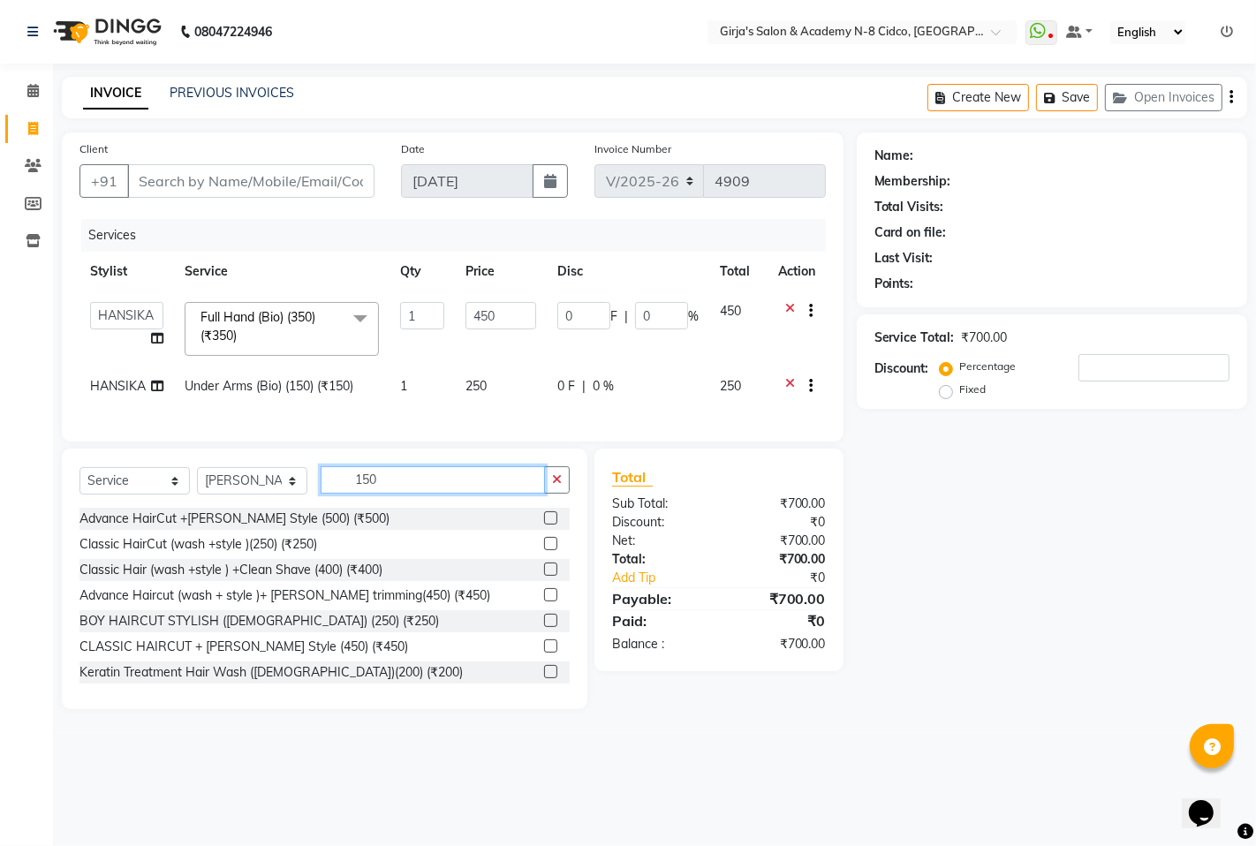
click at [427, 494] on input "150" at bounding box center [433, 479] width 224 height 27
type input "1"
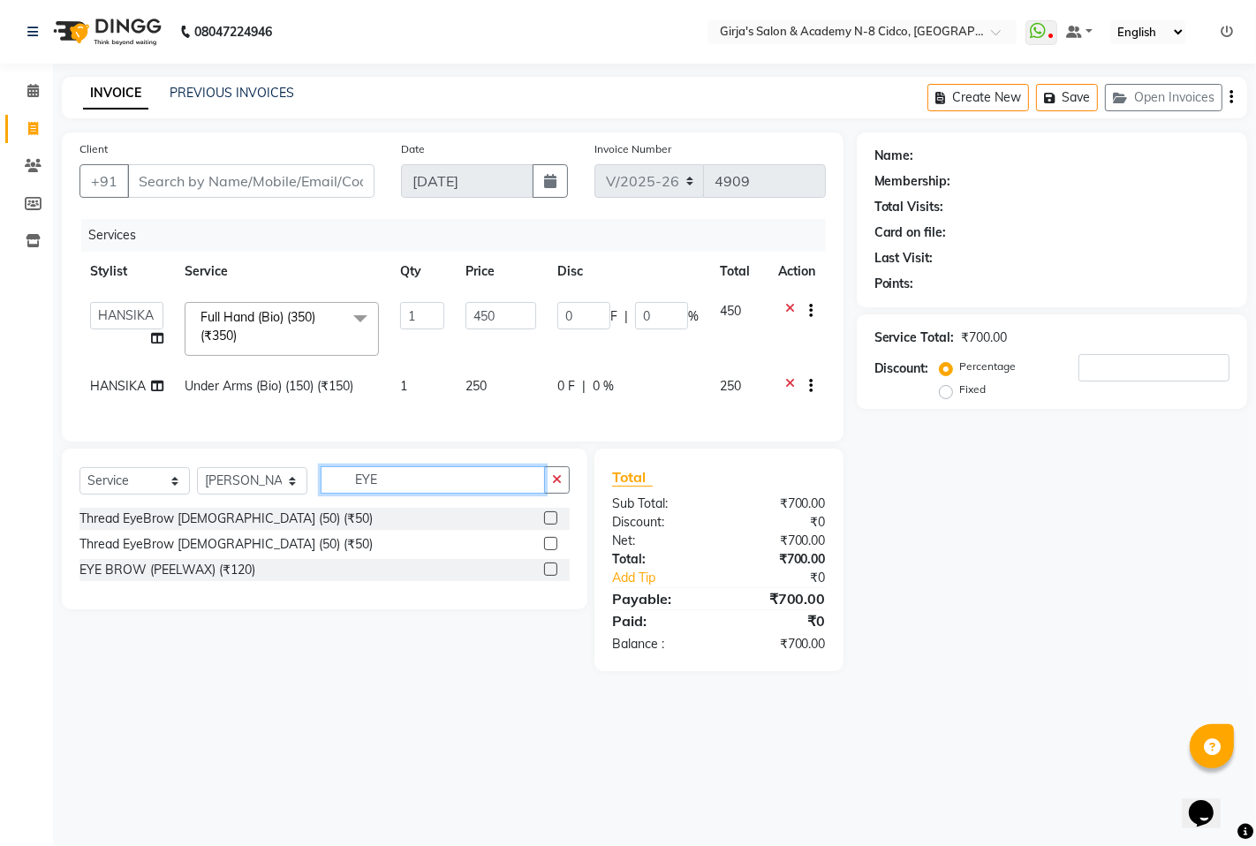
type input "EYE"
click at [551, 525] on label at bounding box center [550, 517] width 13 height 13
click at [551, 525] on input "checkbox" at bounding box center [549, 518] width 11 height 11
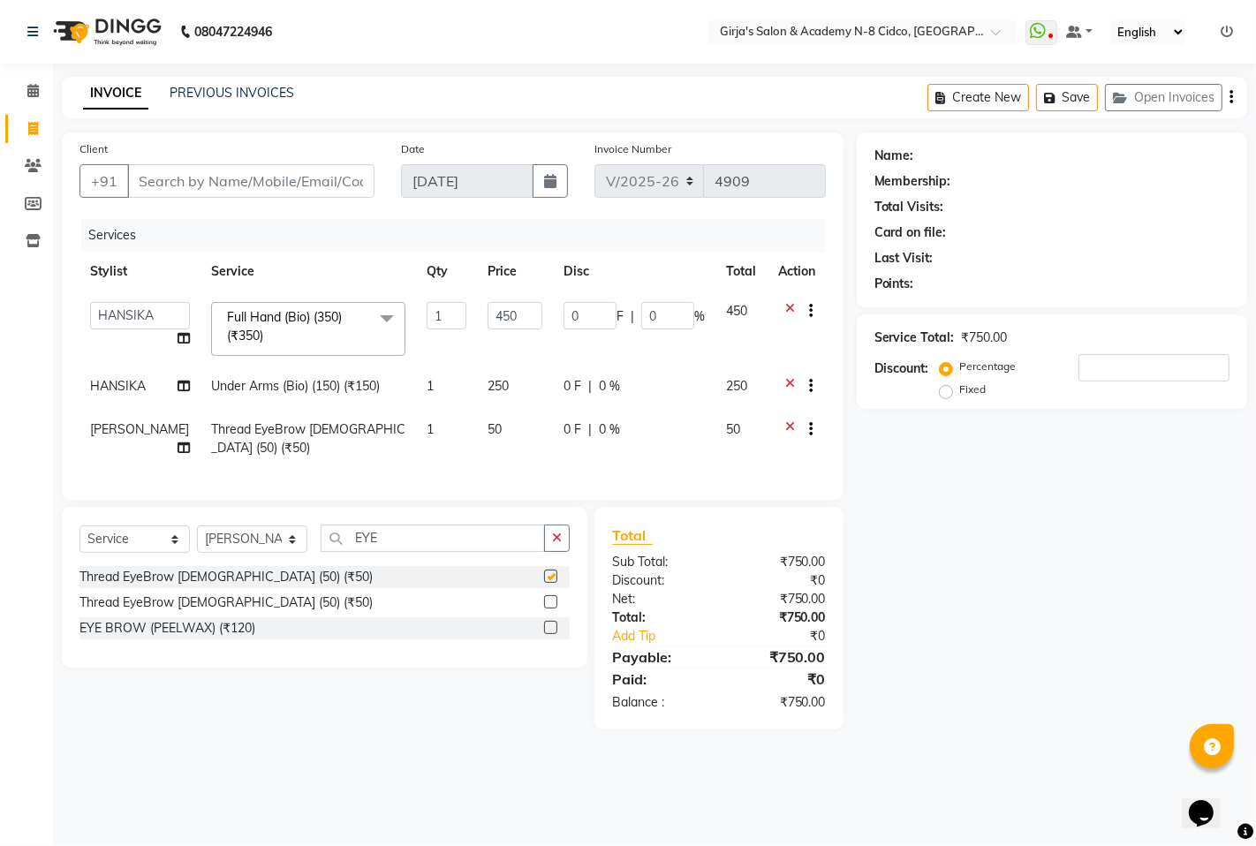
checkbox input "false"
click at [445, 552] on input "EYE" at bounding box center [433, 538] width 224 height 27
type input "E"
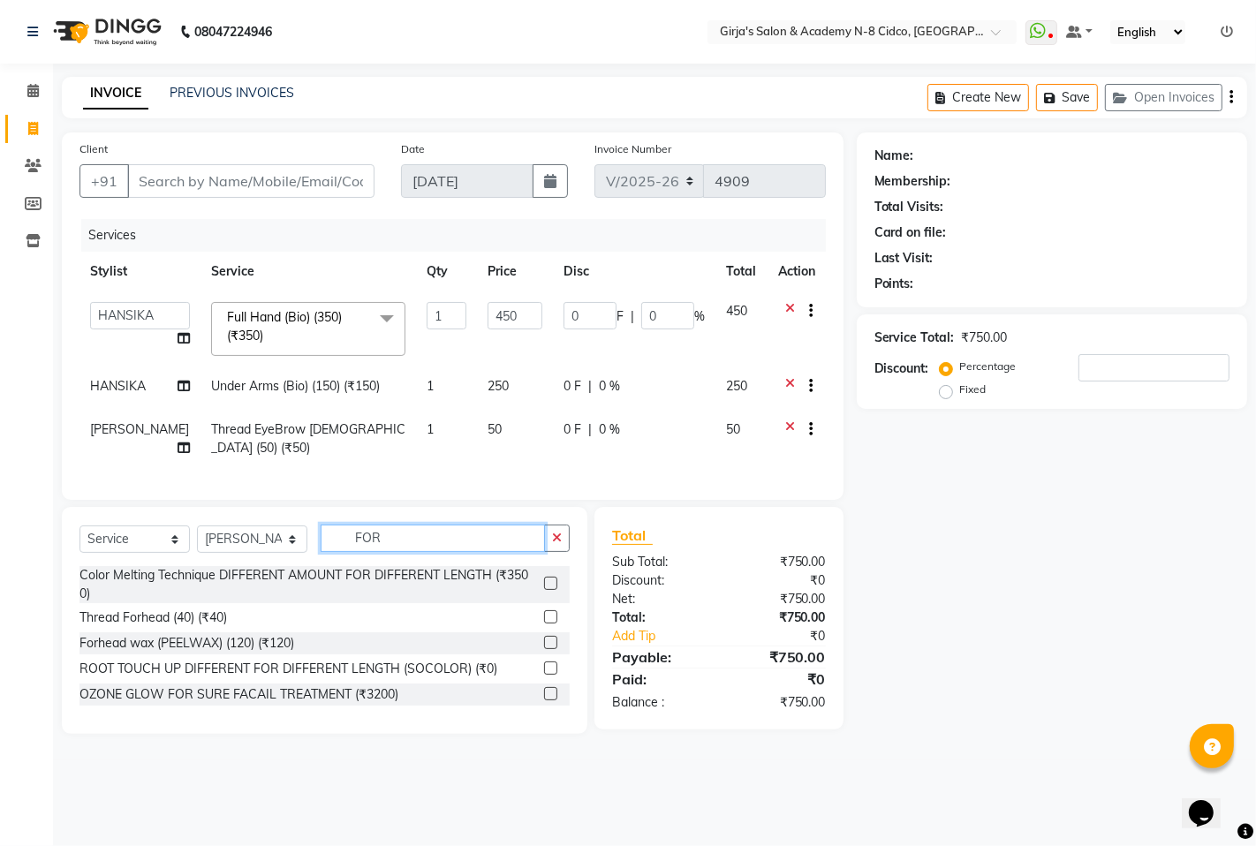
type input "FOR"
click at [551, 629] on div at bounding box center [549, 619] width 11 height 19
click at [550, 624] on label at bounding box center [550, 616] width 13 height 13
click at [550, 624] on input "checkbox" at bounding box center [549, 617] width 11 height 11
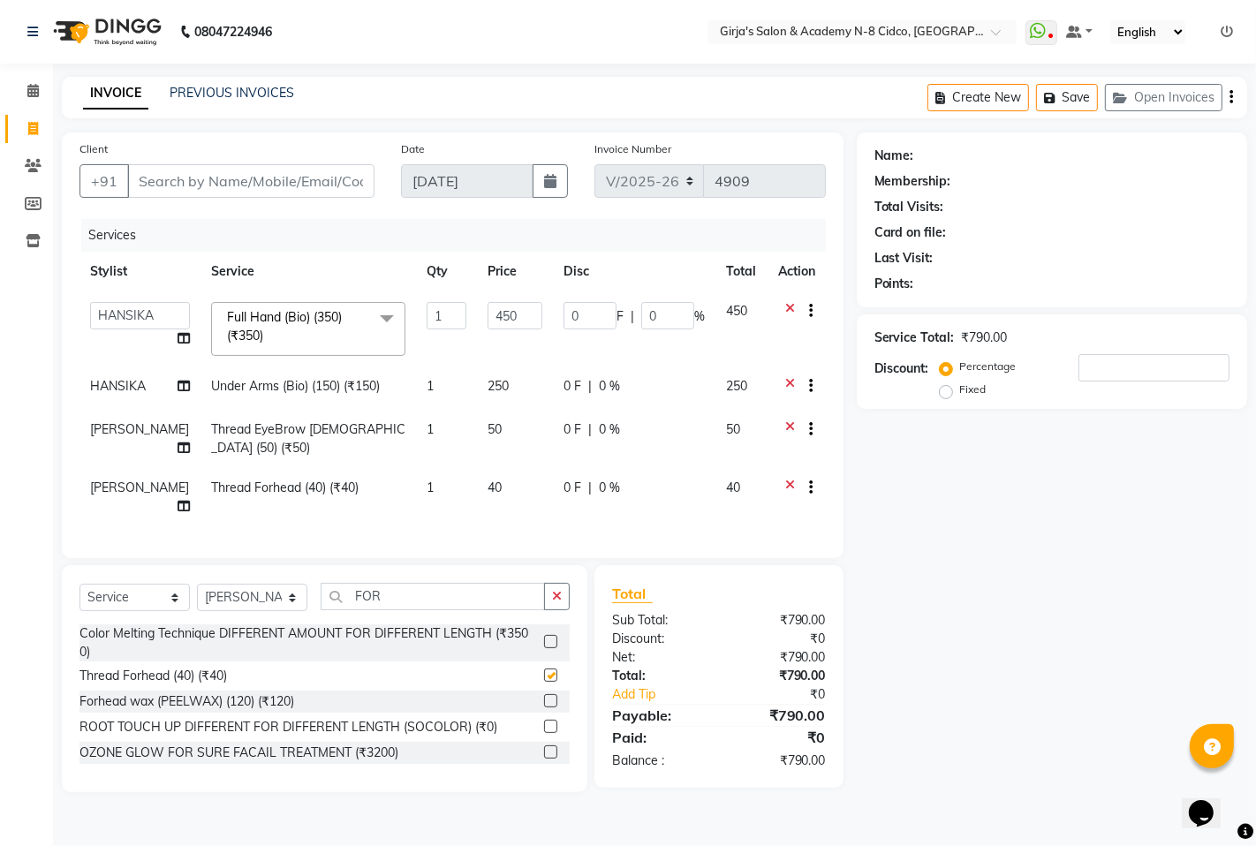
checkbox input "false"
click at [293, 183] on input "Client" at bounding box center [250, 181] width 247 height 34
type input "7"
type input "0"
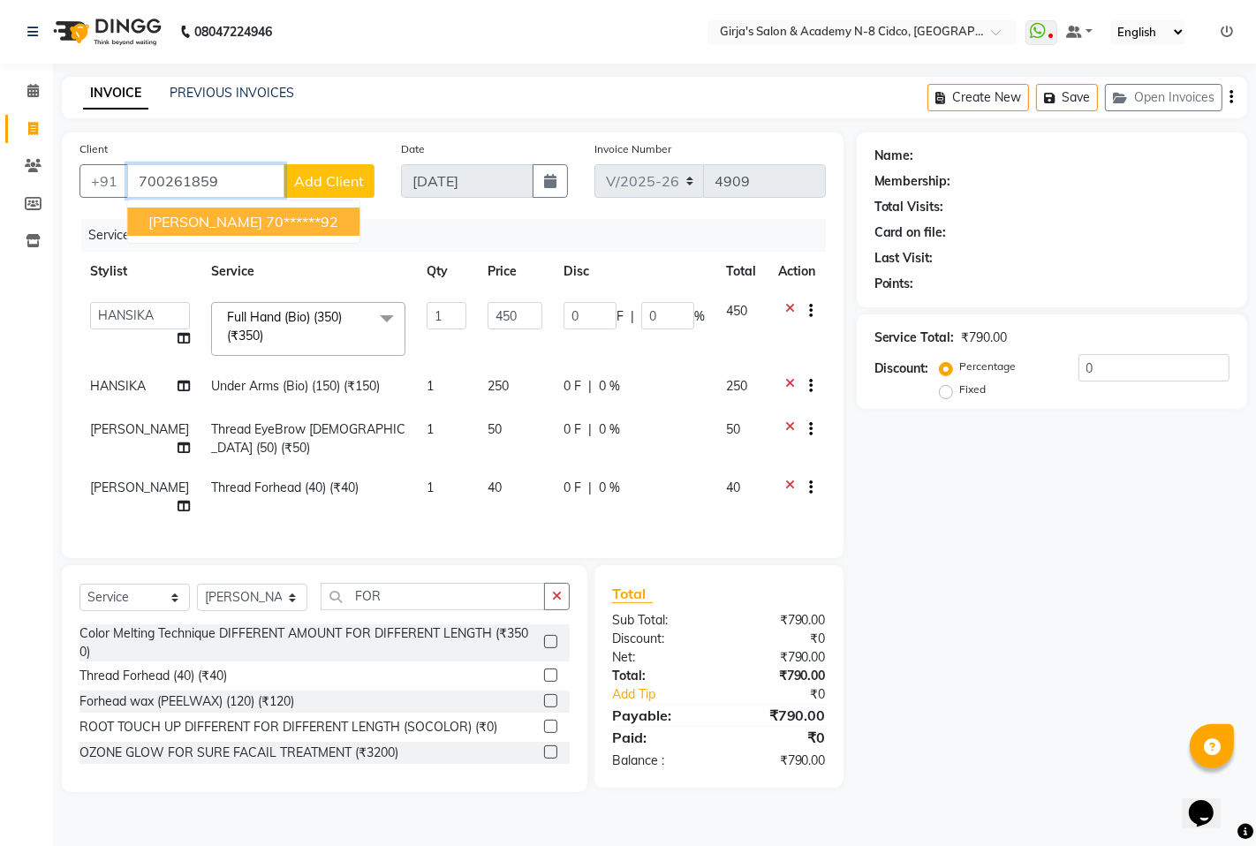
click at [288, 216] on ngb-highlight "70******92" at bounding box center [302, 222] width 72 height 18
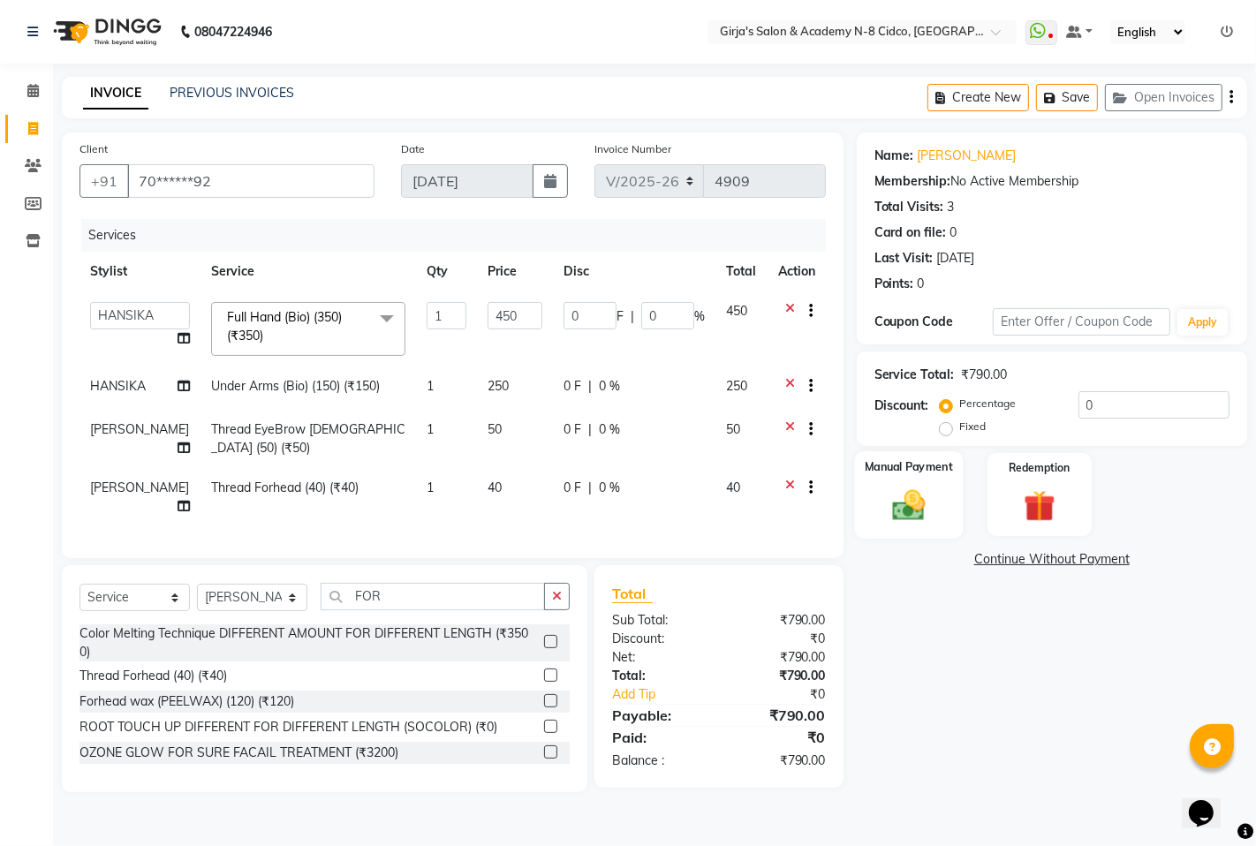
click at [898, 492] on img at bounding box center [909, 505] width 54 height 38
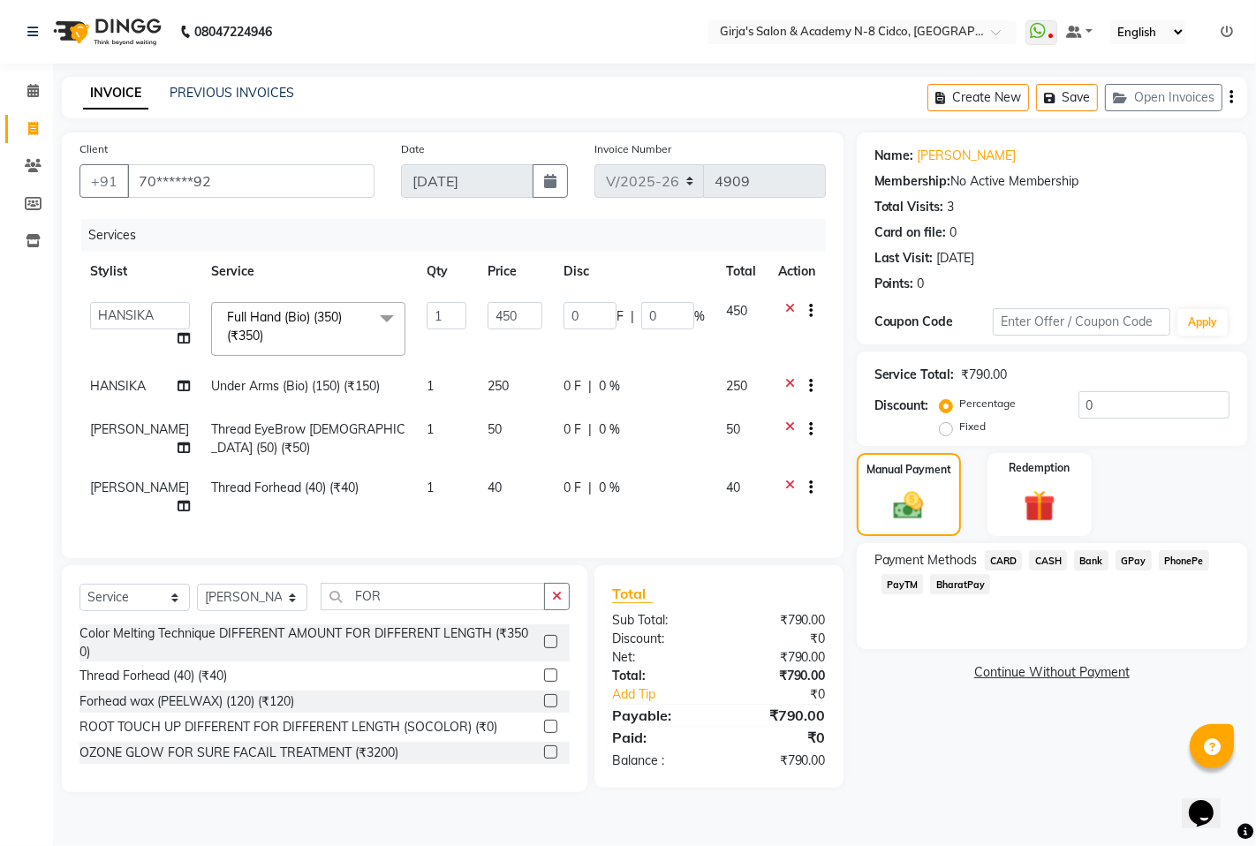
click at [1127, 566] on span "GPay" at bounding box center [1134, 560] width 36 height 20
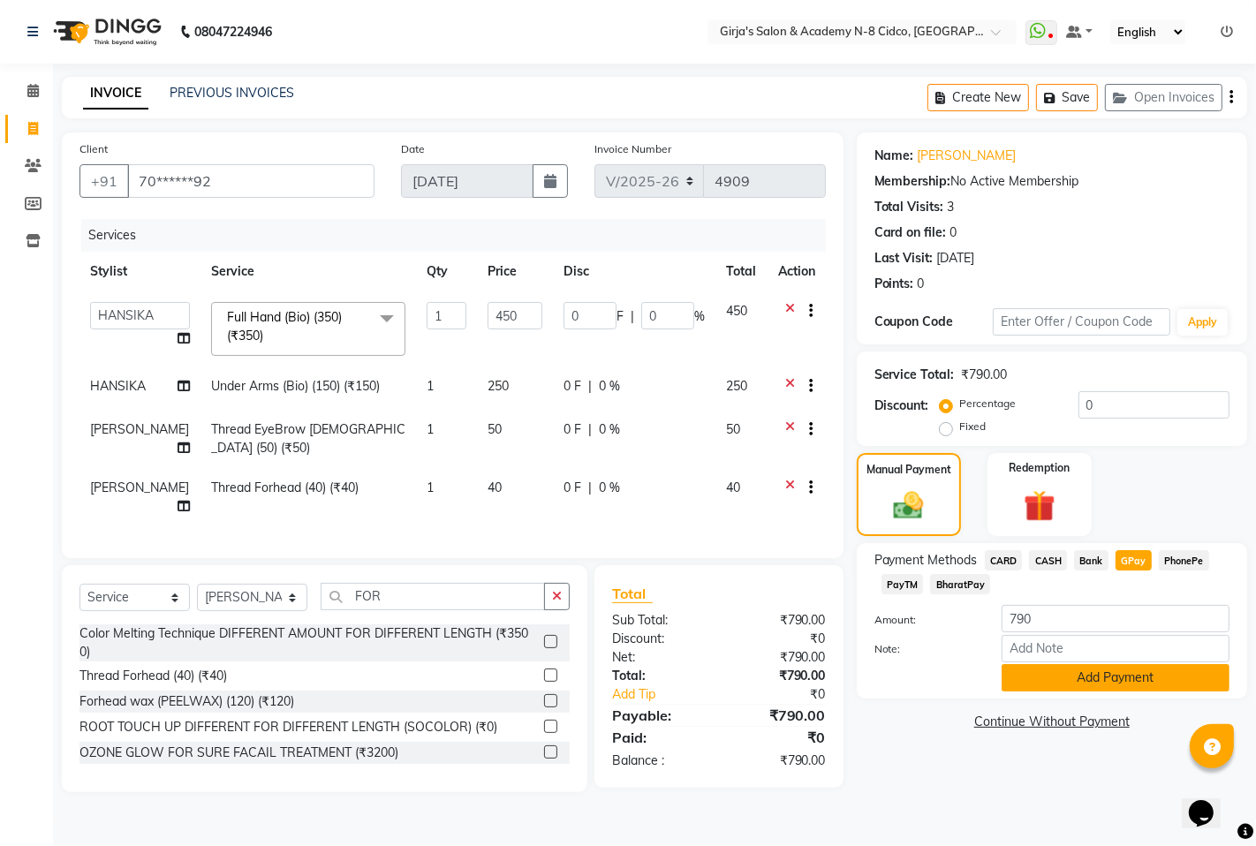
click at [1124, 668] on button "Add Payment" at bounding box center [1116, 677] width 228 height 27
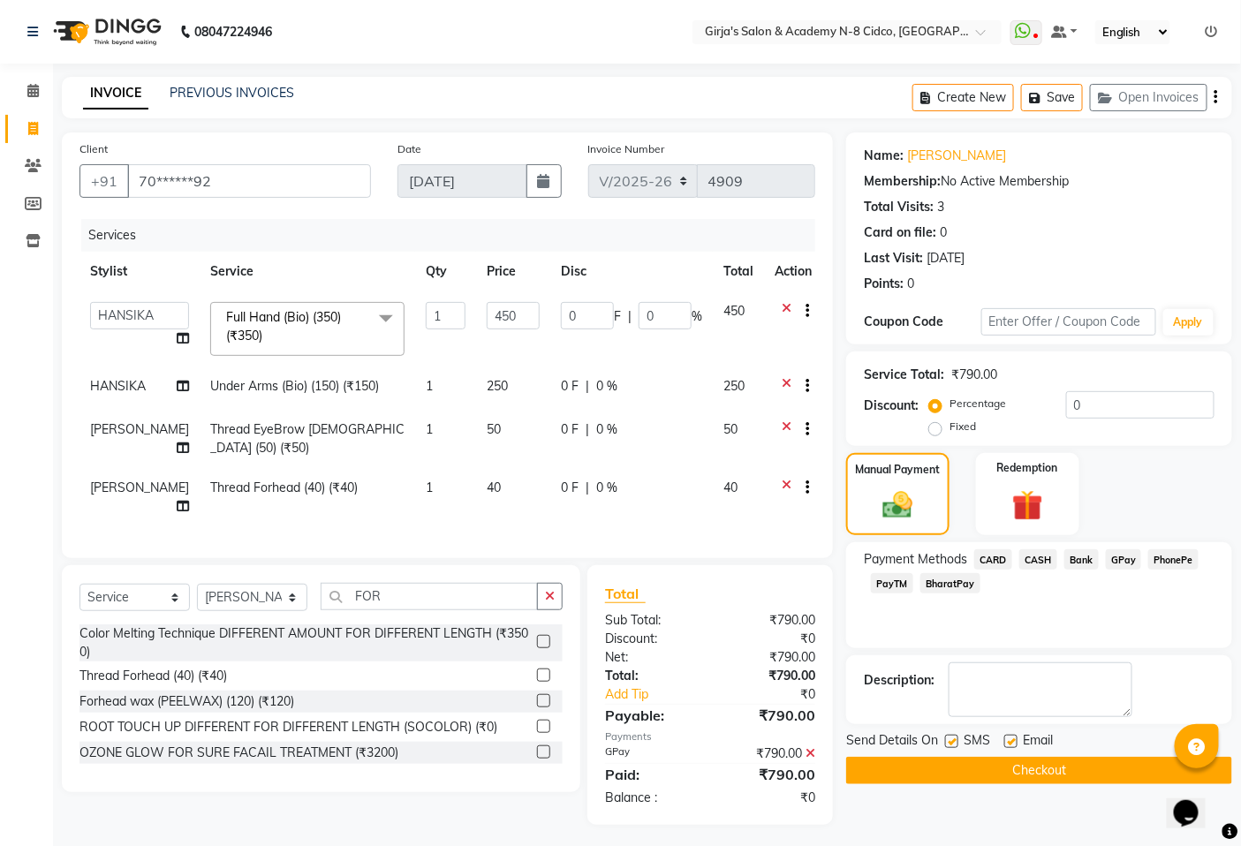
scroll to position [4, 0]
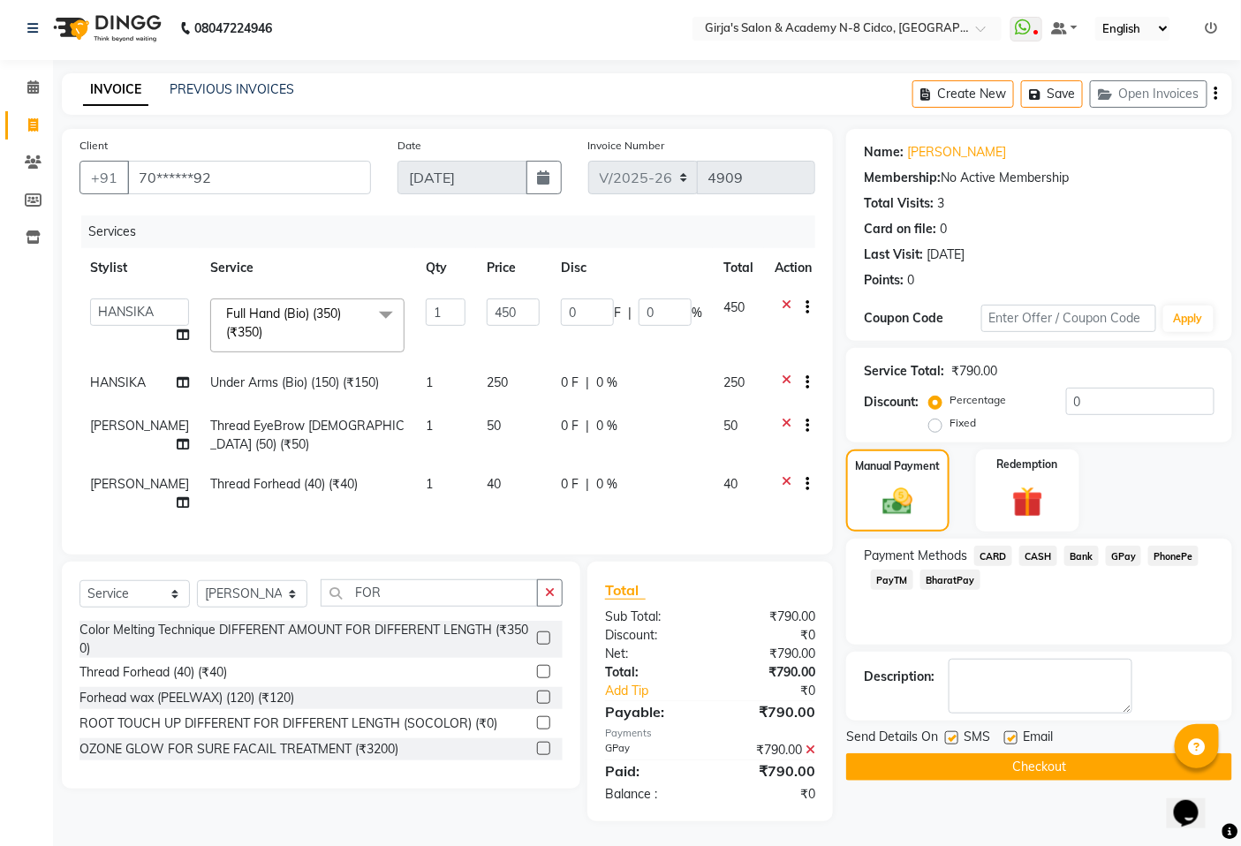
click at [991, 772] on button "Checkout" at bounding box center [1039, 766] width 386 height 27
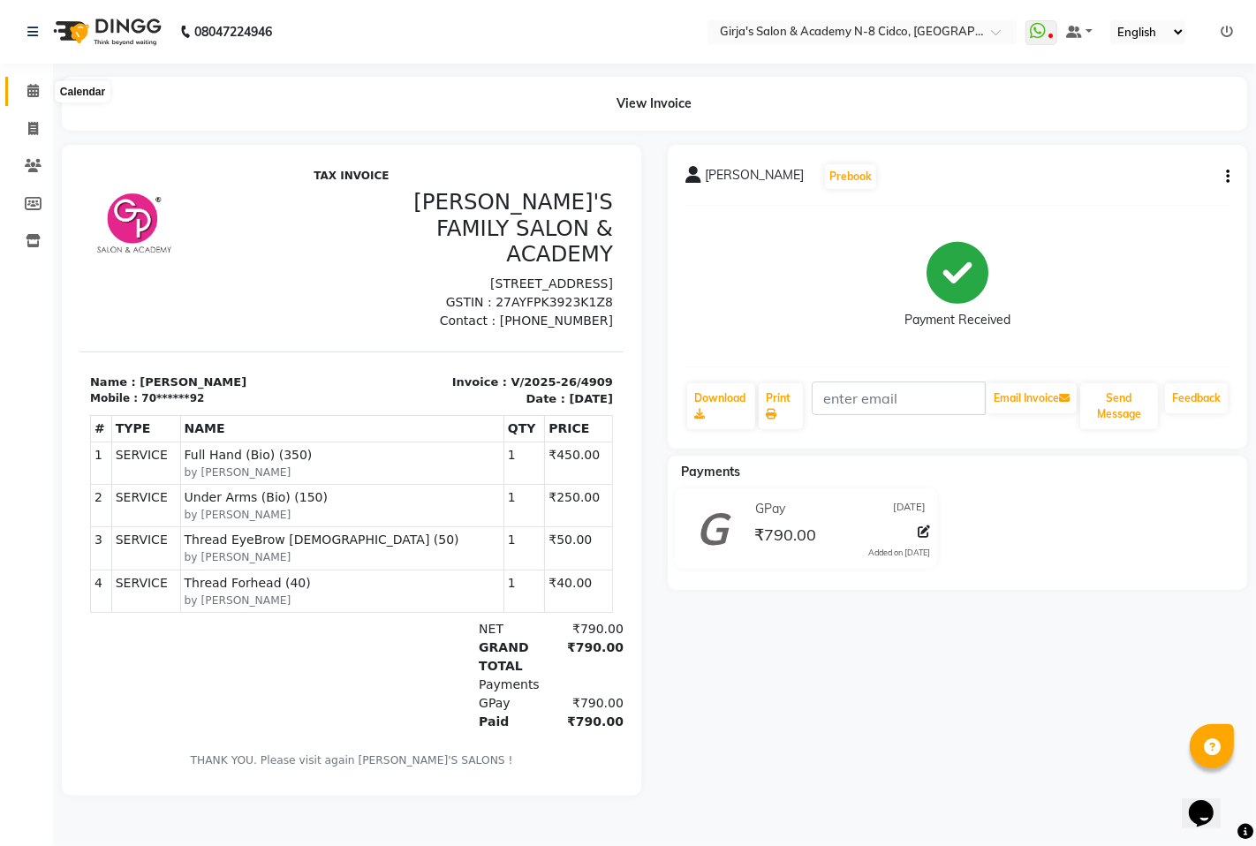
click at [29, 95] on icon at bounding box center [32, 90] width 11 height 13
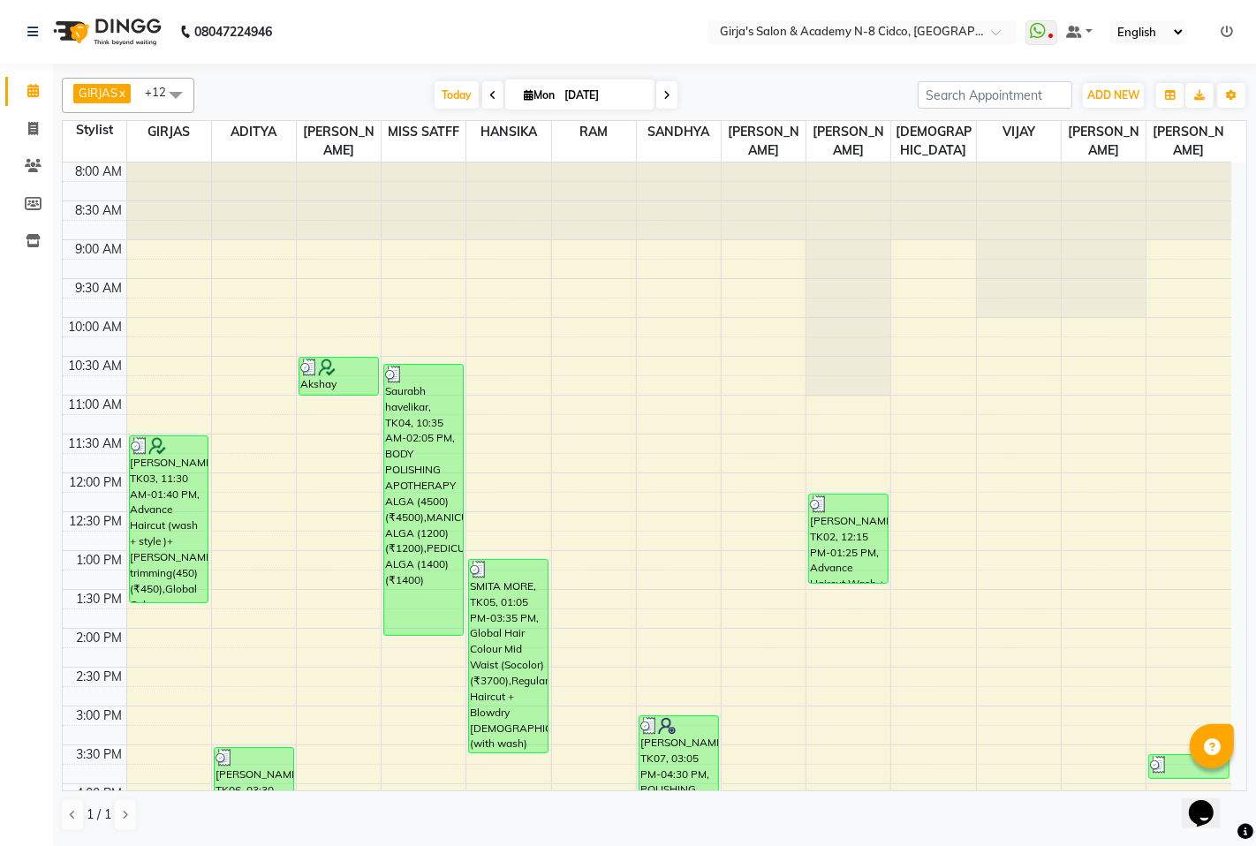
scroll to position [490, 0]
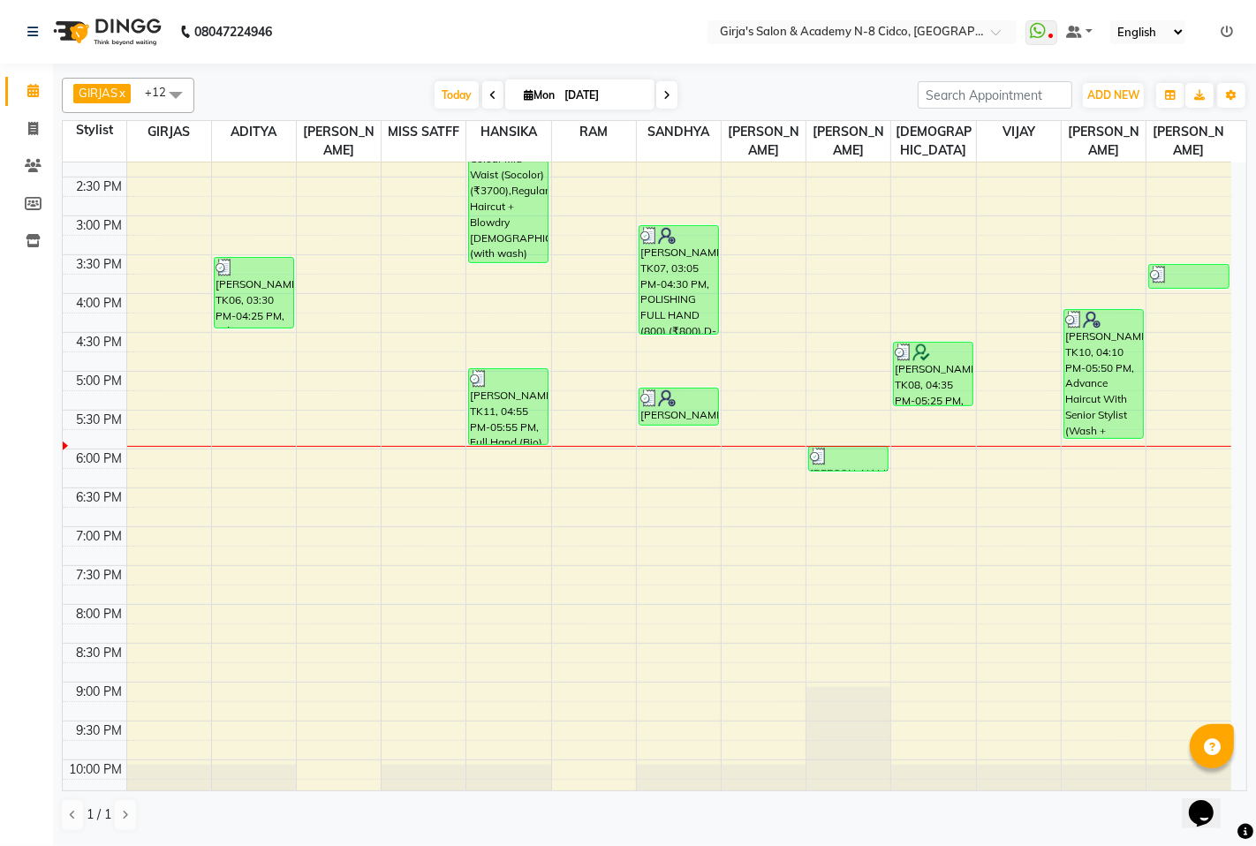
click at [490, 99] on span at bounding box center [492, 94] width 21 height 27
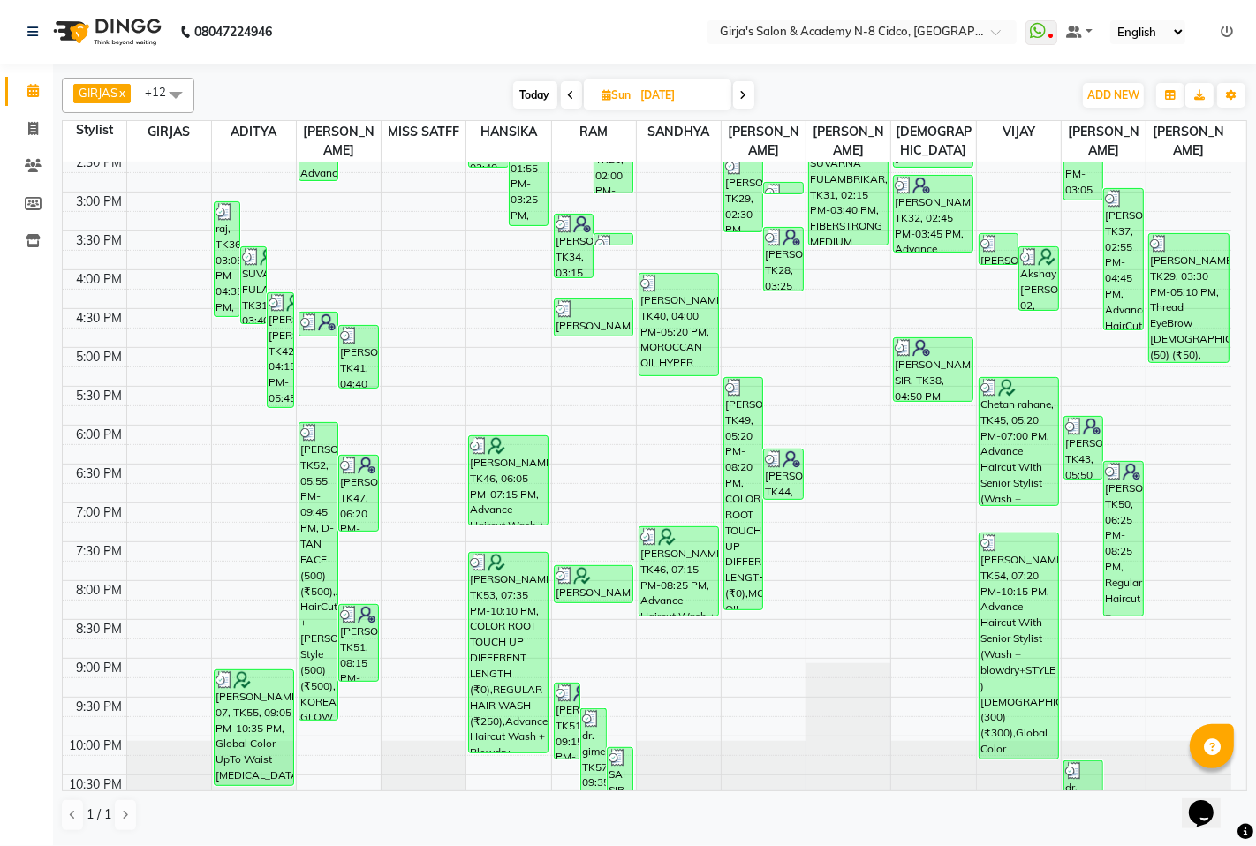
scroll to position [542, 0]
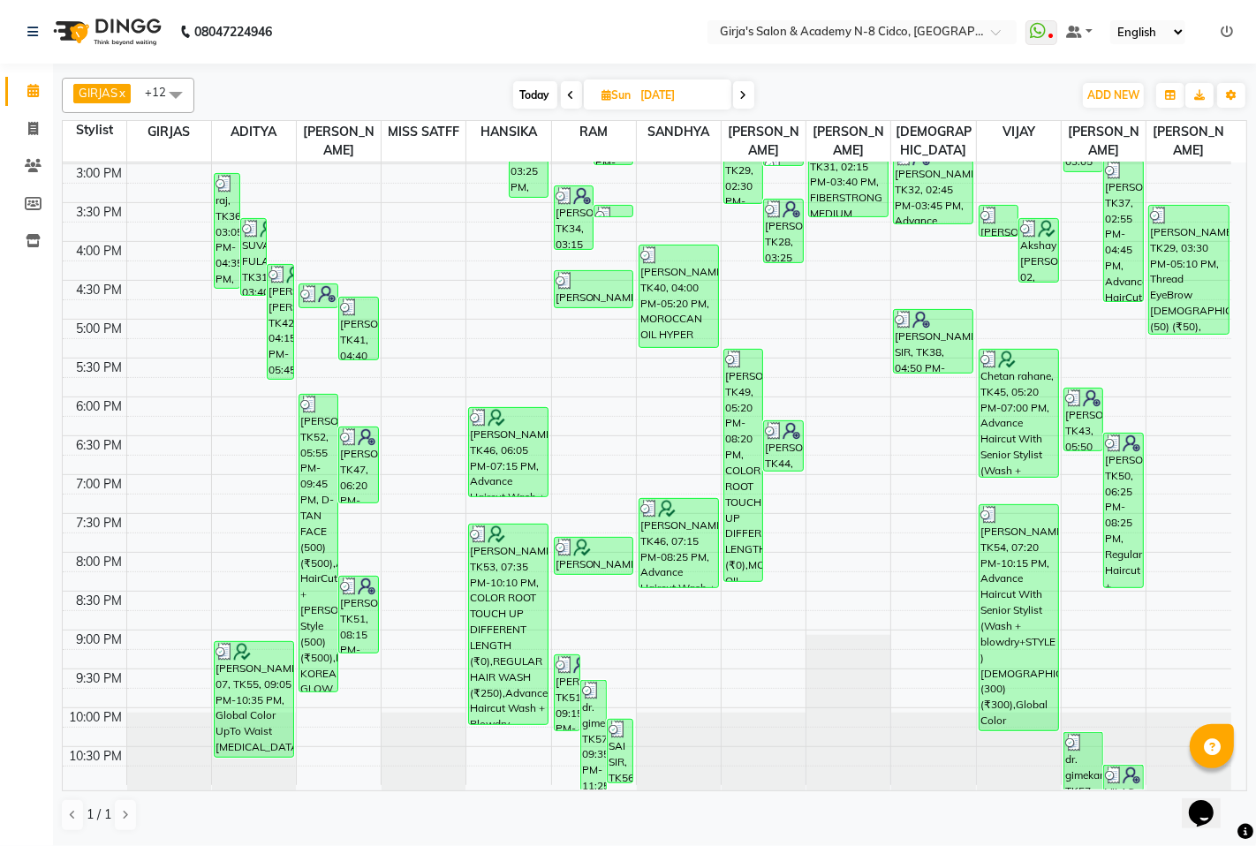
click at [568, 101] on span at bounding box center [571, 94] width 21 height 27
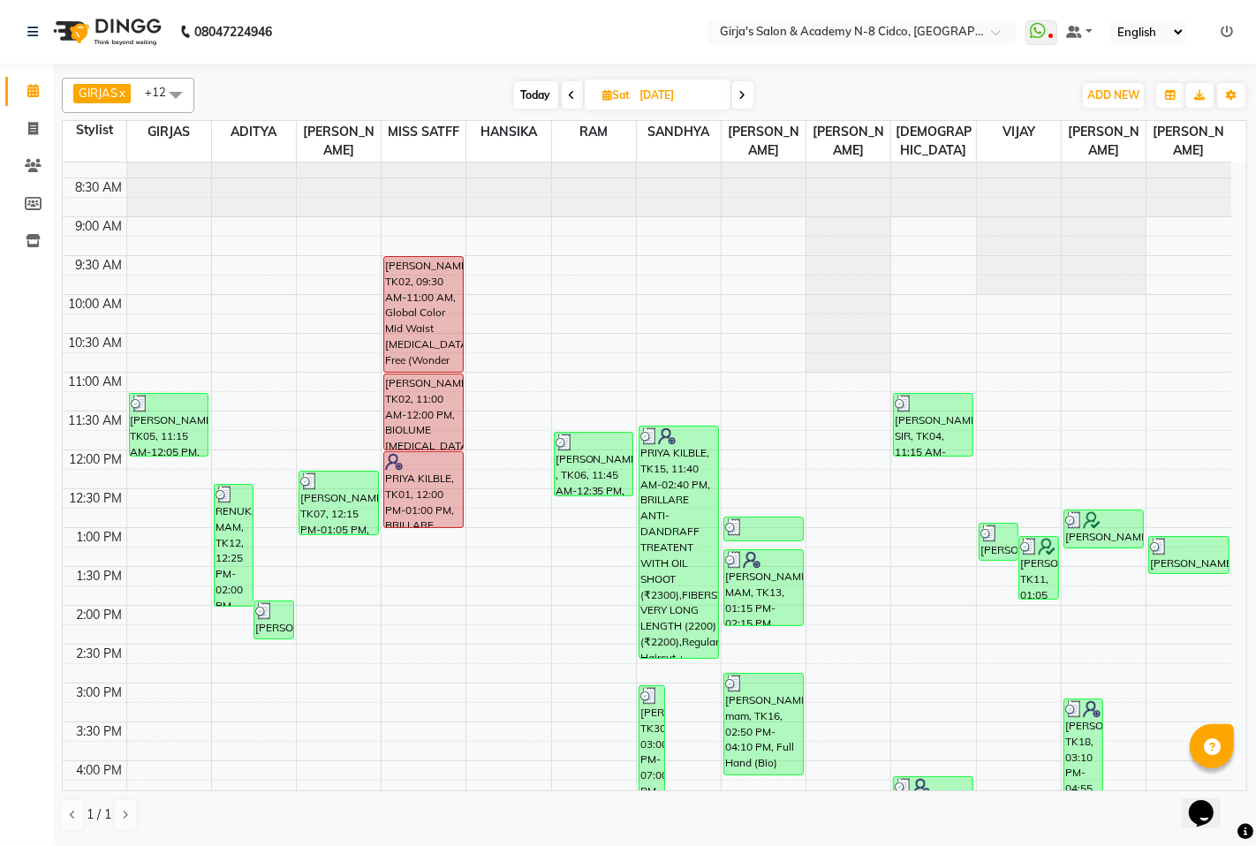
scroll to position [0, 0]
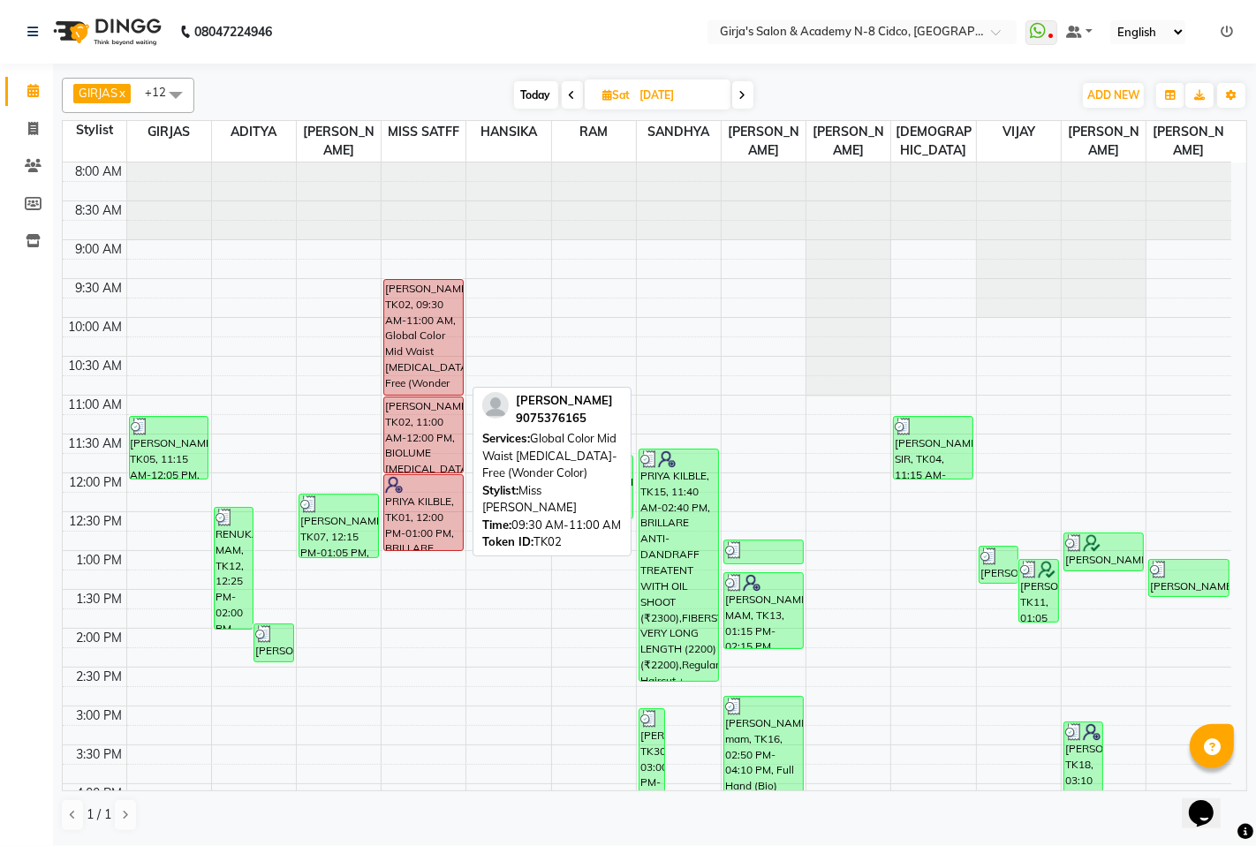
click at [440, 329] on div "[PERSON_NAME], TK02, 09:30 AM-11:00 AM, Global Color Mid Waist [MEDICAL_DATA]-F…" at bounding box center [423, 337] width 79 height 115
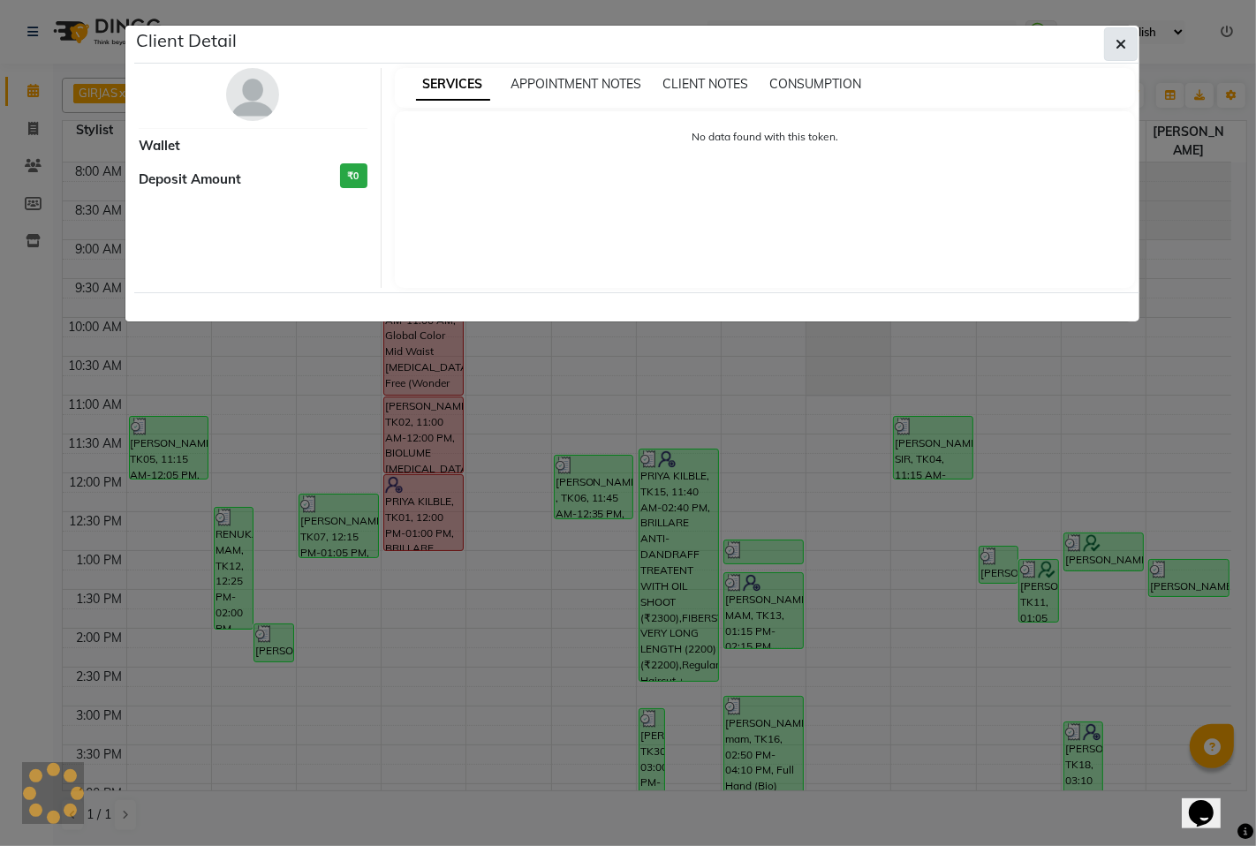
click at [1127, 42] on button "button" at bounding box center [1121, 44] width 34 height 34
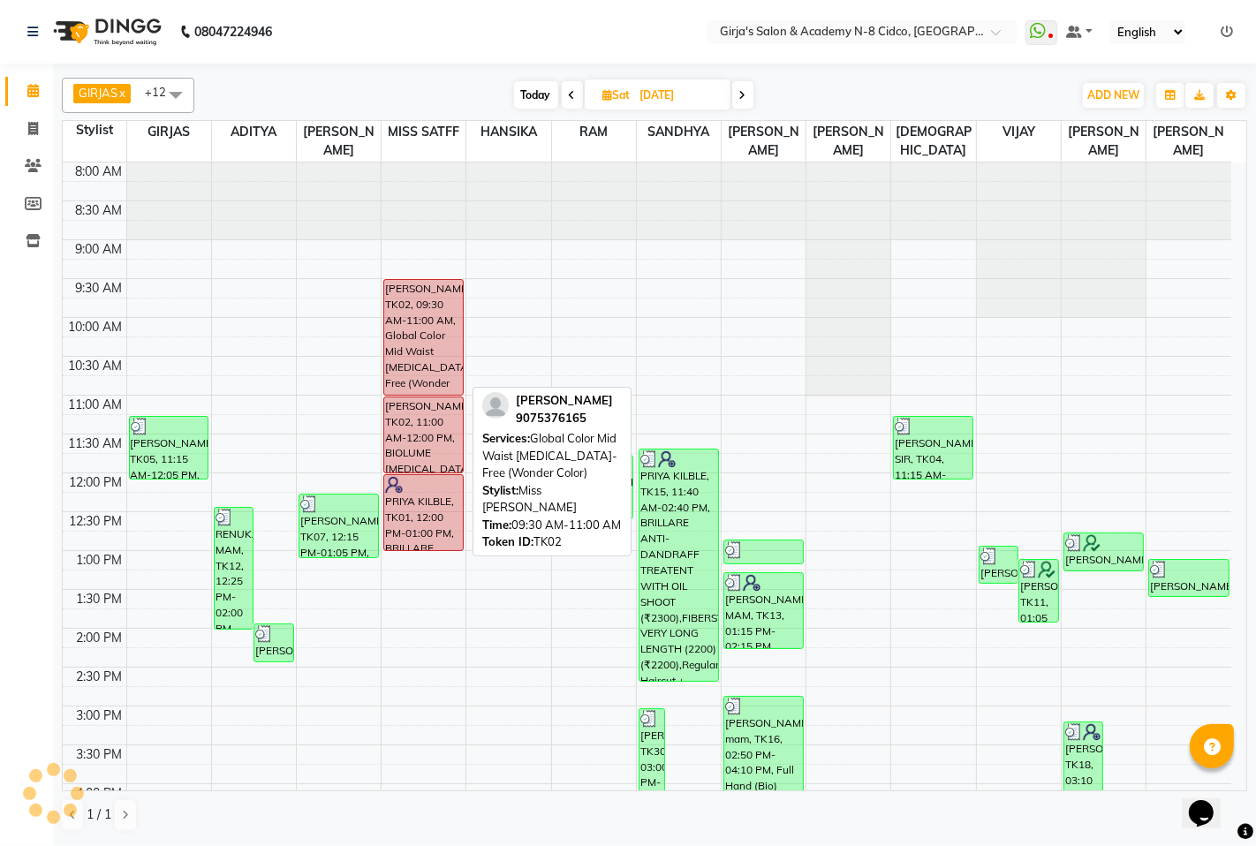
click at [407, 327] on div "[PERSON_NAME], TK02, 09:30 AM-11:00 AM, Global Color Mid Waist [MEDICAL_DATA]-F…" at bounding box center [423, 337] width 79 height 115
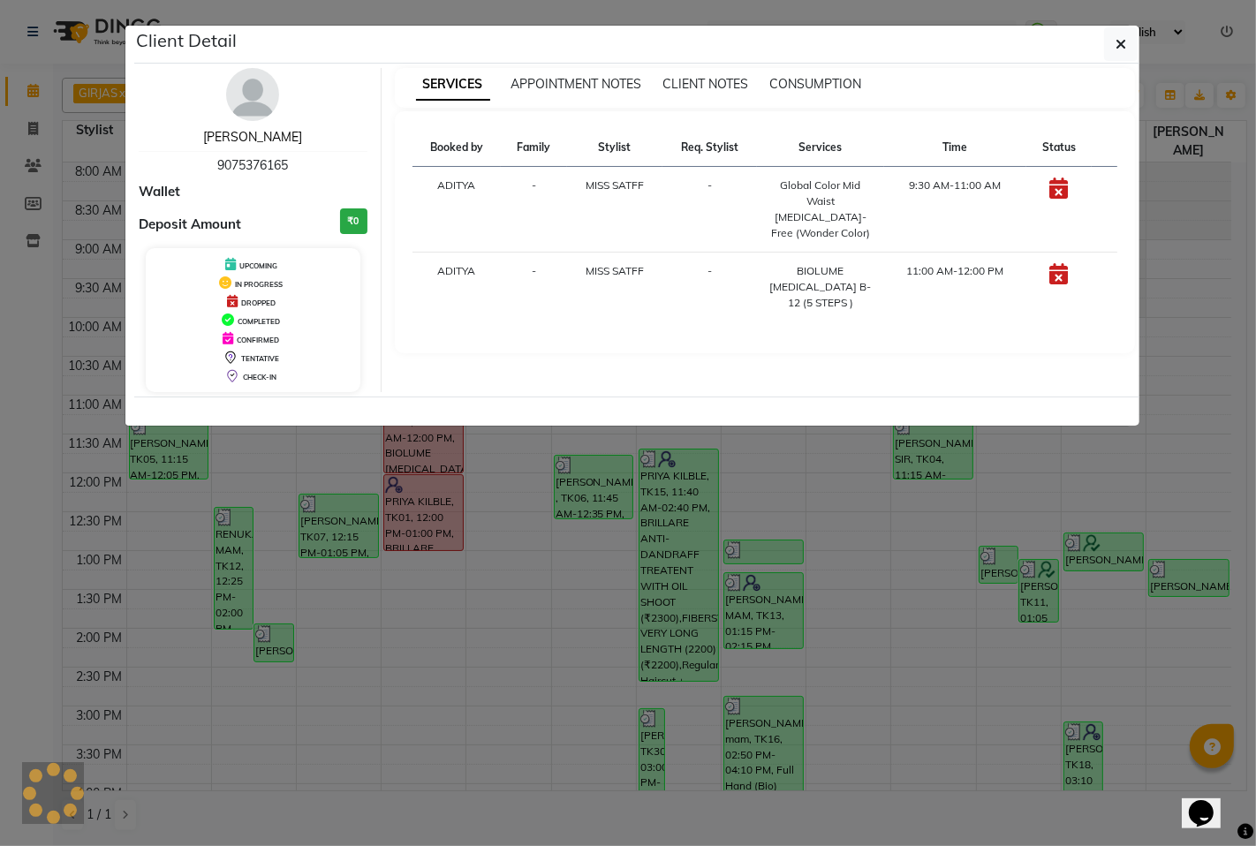
click at [268, 141] on link "[PERSON_NAME]" at bounding box center [252, 137] width 99 height 16
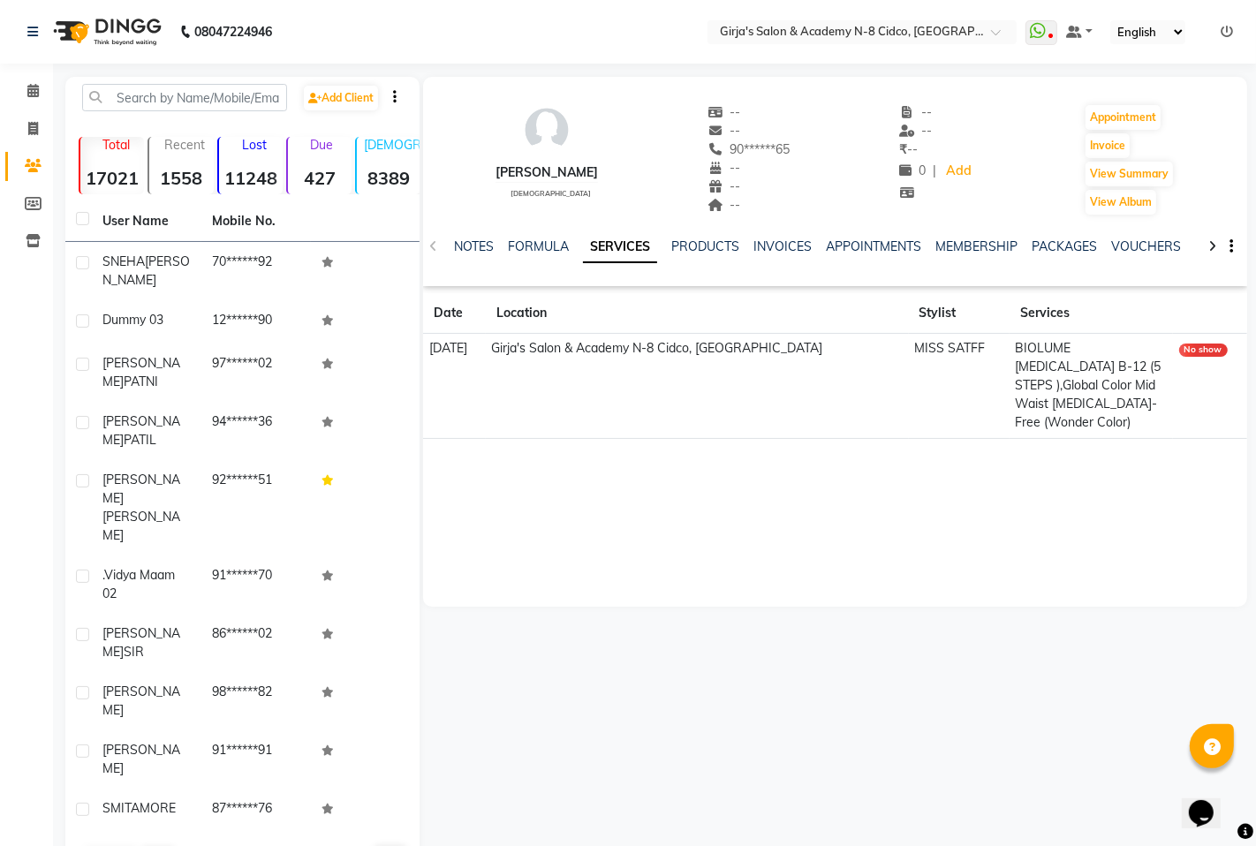
click at [18, 145] on li "Invoice" at bounding box center [26, 129] width 53 height 38
click at [23, 133] on span at bounding box center [33, 129] width 31 height 20
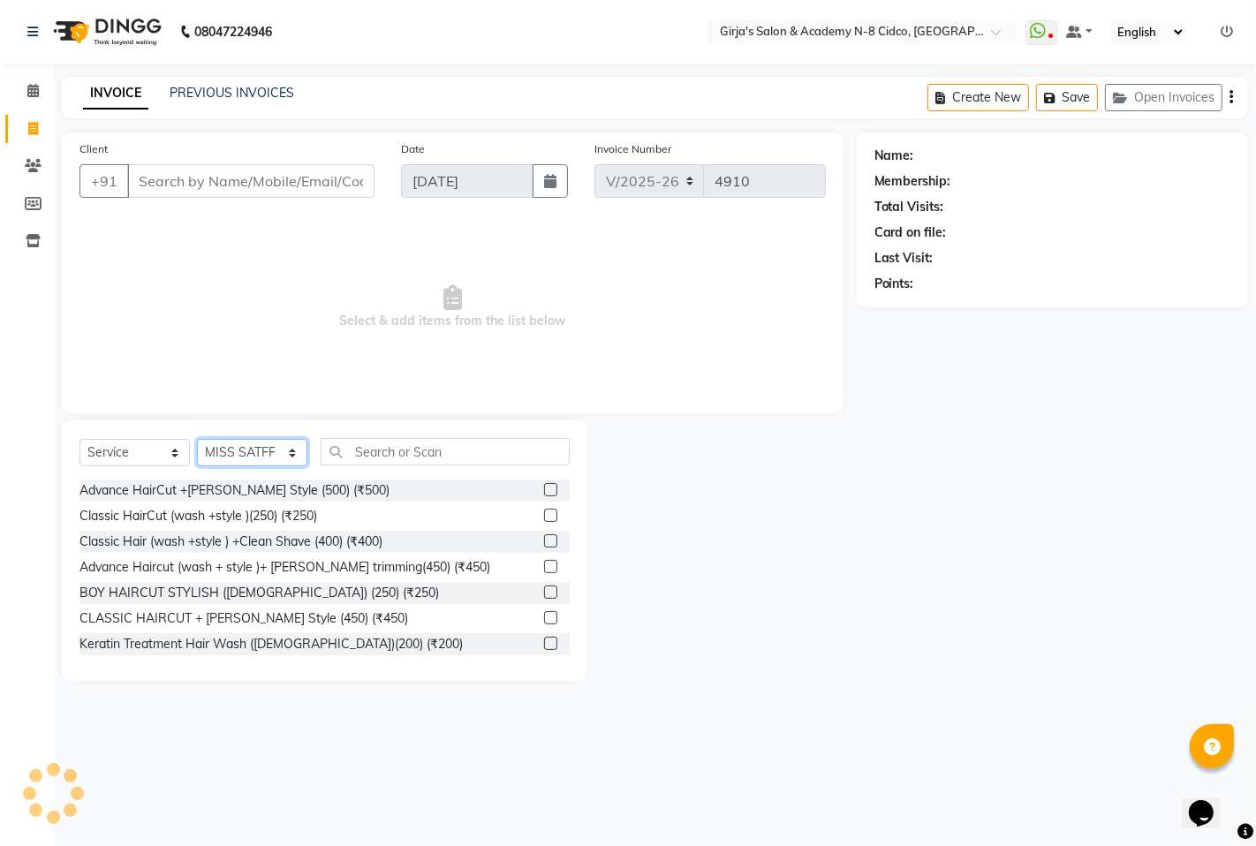
drag, startPoint x: 290, startPoint y: 454, endPoint x: 286, endPoint y: 440, distance: 14.6
click at [290, 454] on select "Select Stylist ADITYA [PERSON_NAME] BEAUTY M GIRJAS [PERSON_NAME] MISS [PERSON_…" at bounding box center [252, 452] width 110 height 27
click at [197, 440] on select "Select Stylist ADITYA [PERSON_NAME] BEAUTY M GIRJAS [PERSON_NAME] MISS [PERSON_…" at bounding box center [252, 452] width 110 height 27
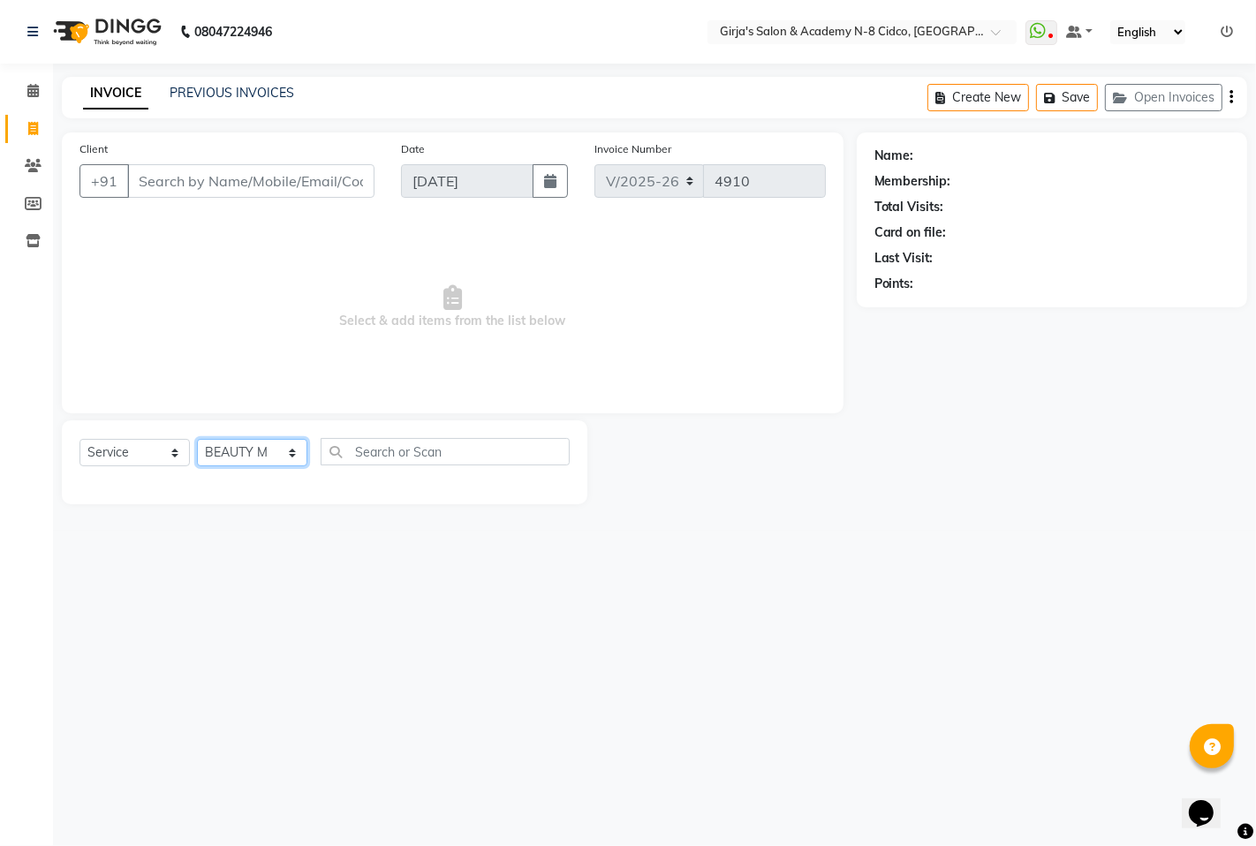
click at [280, 444] on select "Select Stylist ADITYA [PERSON_NAME] BEAUTY M GIRJAS [PERSON_NAME] MISS [PERSON_…" at bounding box center [252, 452] width 110 height 27
click at [197, 440] on select "Select Stylist ADITYA [PERSON_NAME] BEAUTY M GIRJAS [PERSON_NAME] MISS [PERSON_…" at bounding box center [252, 452] width 110 height 27
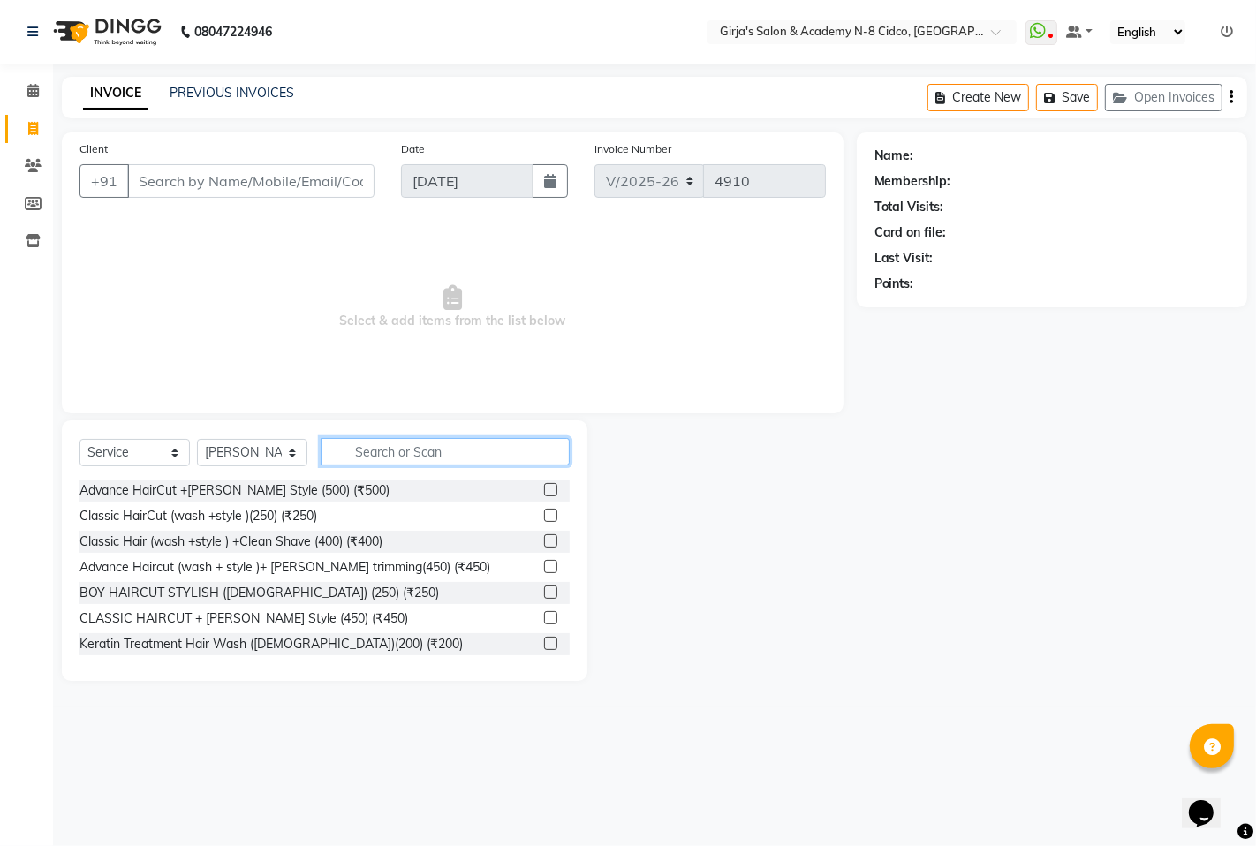
click at [394, 446] on input "text" at bounding box center [445, 451] width 249 height 27
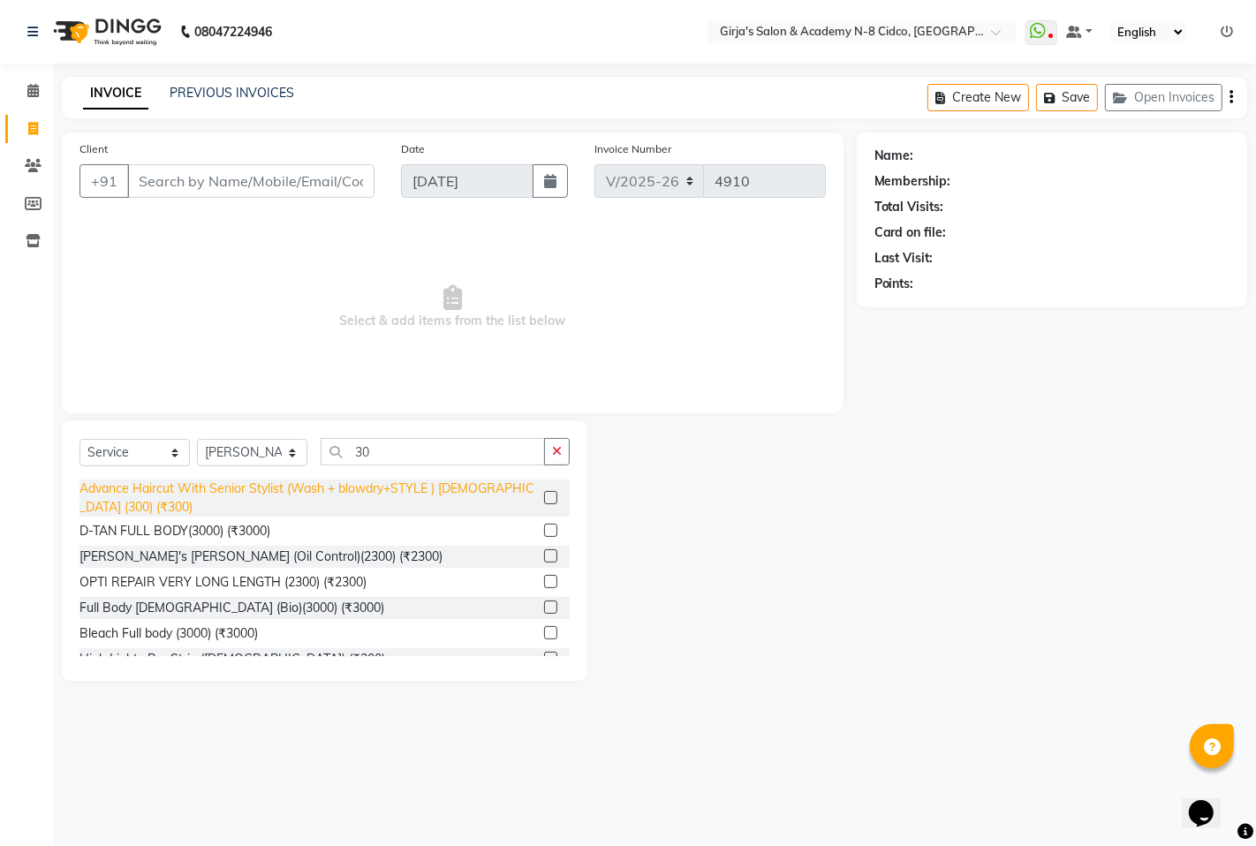
click at [497, 496] on div "Advance Haircut With Senior Stylist (Wash + blowdry+STYLE ) [DEMOGRAPHIC_DATA] …" at bounding box center [309, 498] width 458 height 37
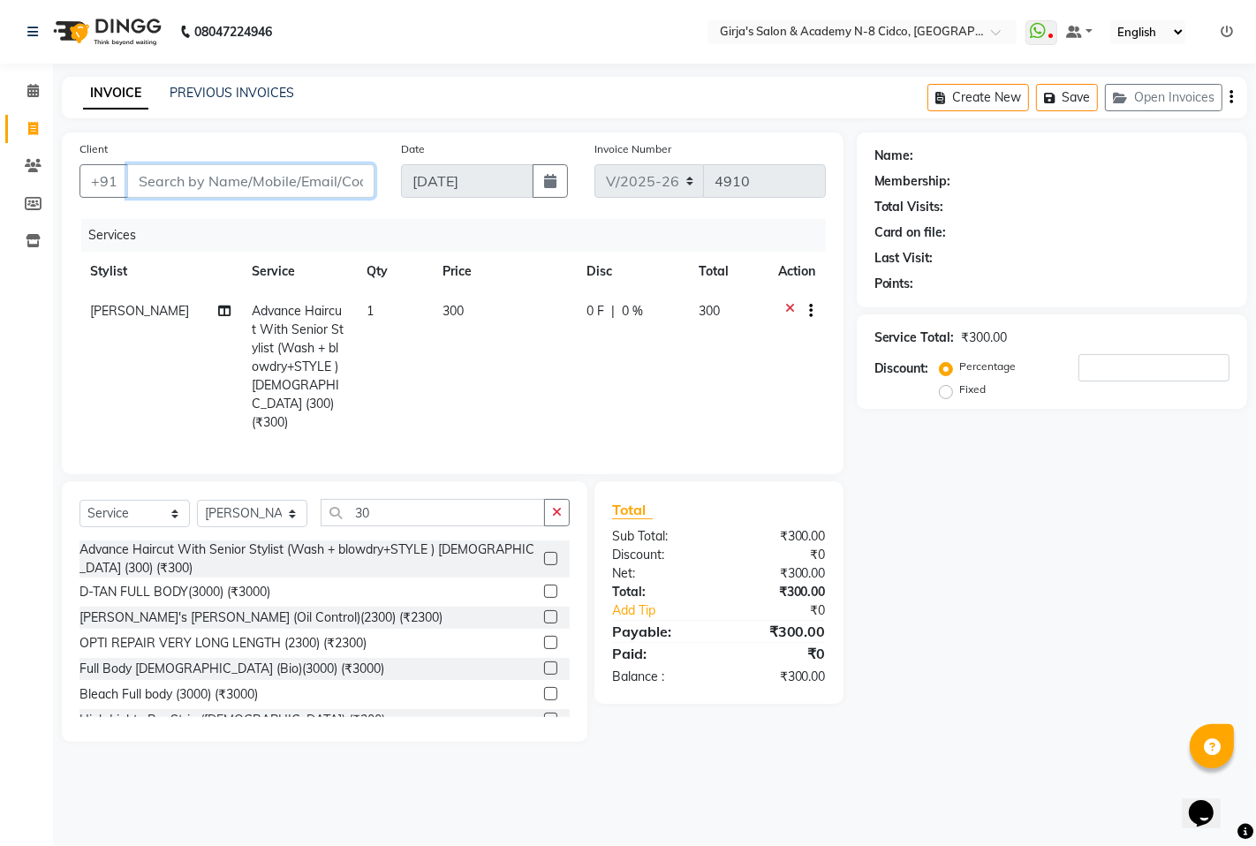
click at [333, 186] on input "Client" at bounding box center [250, 181] width 247 height 34
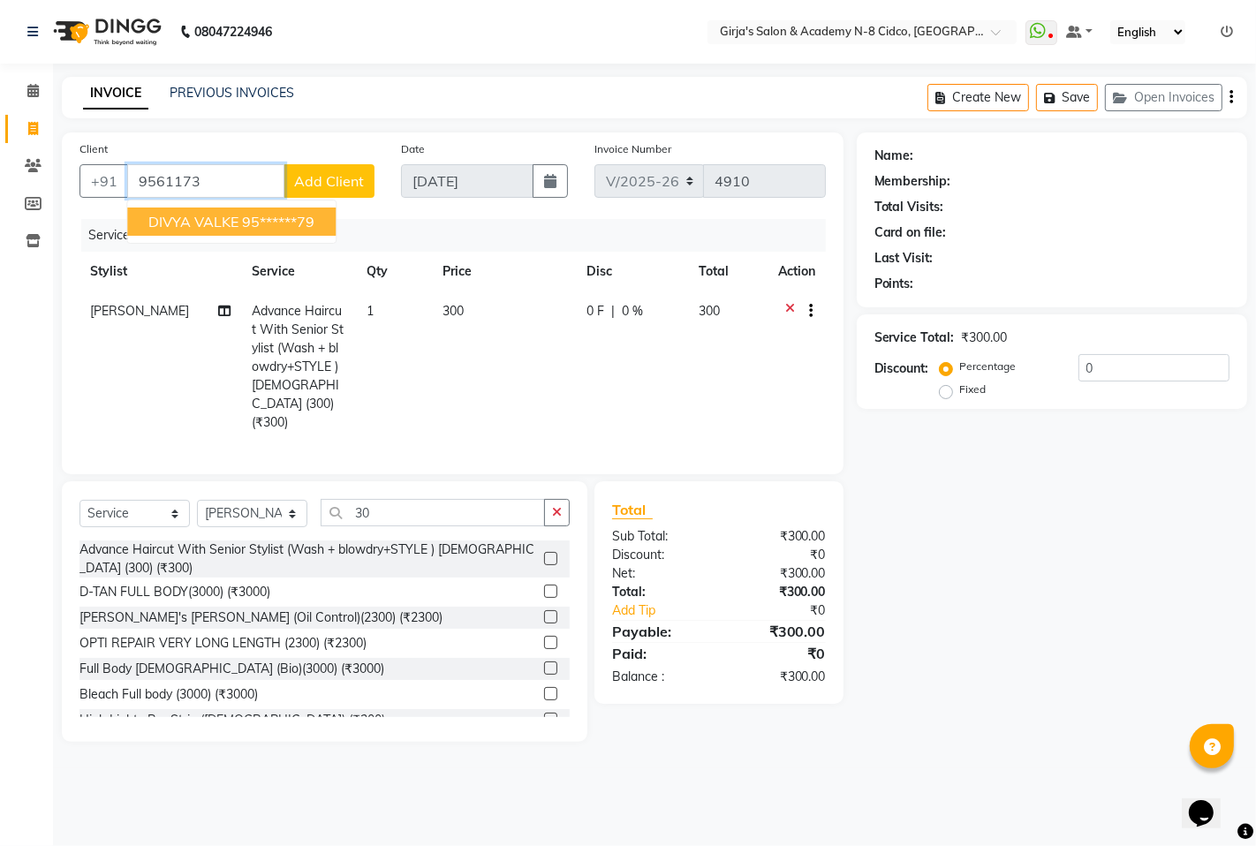
click at [320, 217] on button "DIVYA VALKE 95******79" at bounding box center [231, 222] width 208 height 28
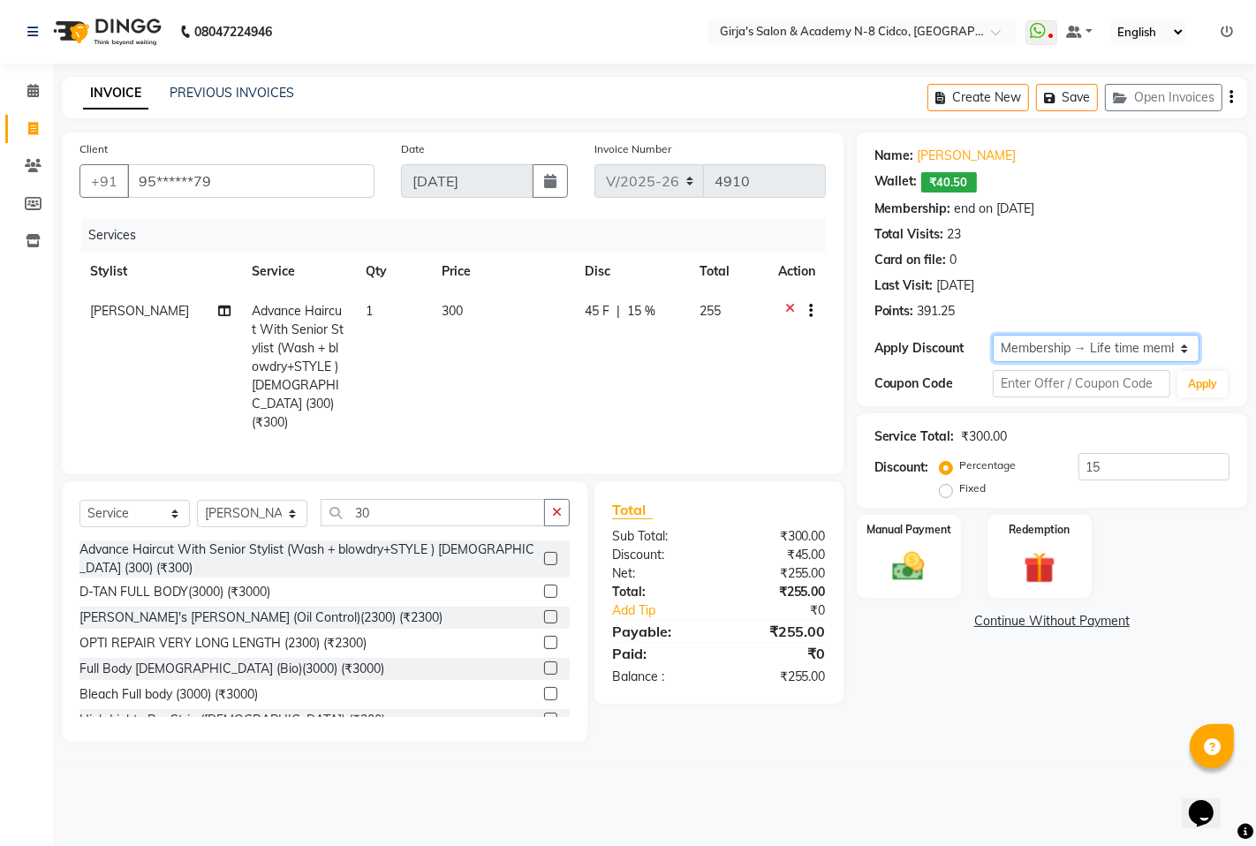
click at [1117, 341] on select "Select Membership → Life time membarship" at bounding box center [1097, 348] width 208 height 27
click at [993, 335] on select "Select Membership → Life time membarship" at bounding box center [1097, 348] width 208 height 27
drag, startPoint x: 1113, startPoint y: 342, endPoint x: 1113, endPoint y: 356, distance: 14.1
click at [1113, 342] on select "Select Membership → Life time membarship" at bounding box center [1097, 348] width 208 height 27
click at [993, 335] on select "Select Membership → Life time membarship" at bounding box center [1097, 348] width 208 height 27
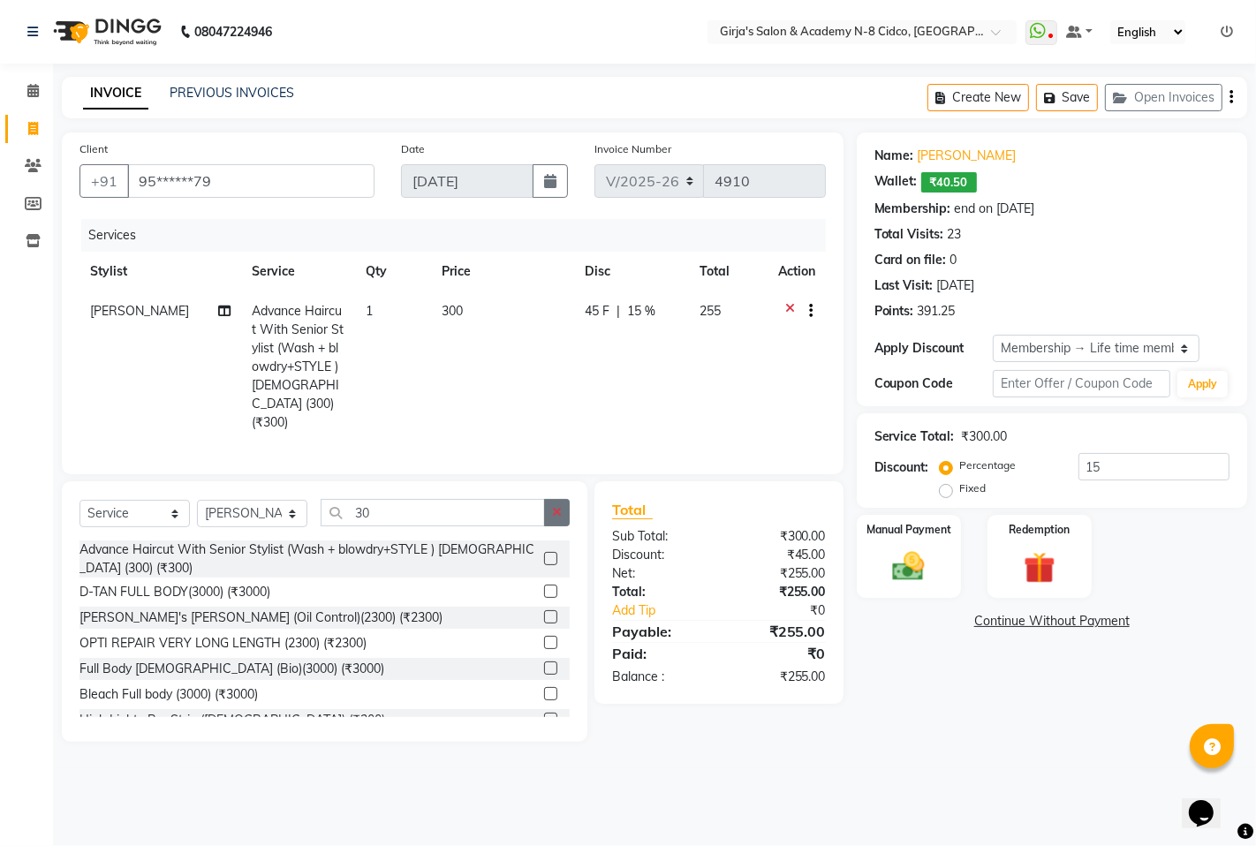
click at [567, 511] on button "button" at bounding box center [557, 512] width 26 height 27
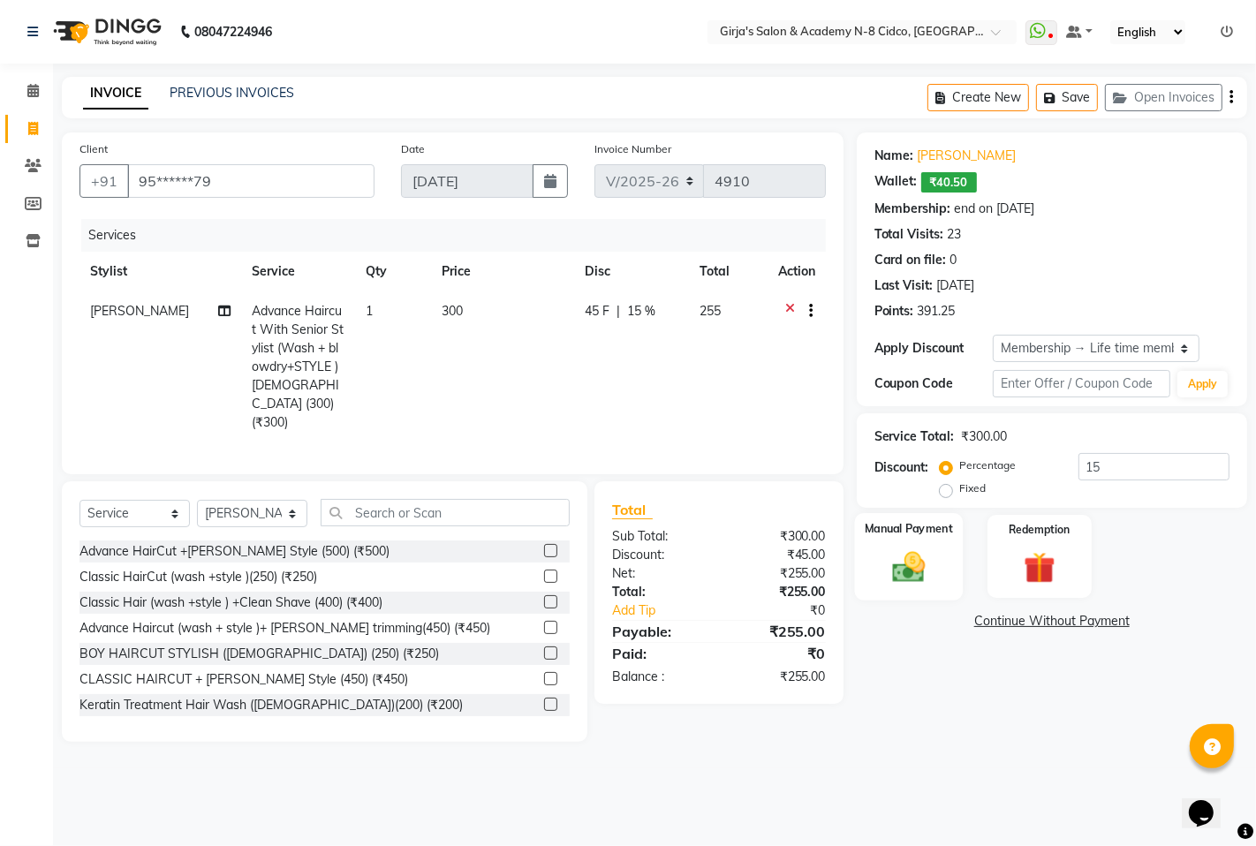
click at [955, 541] on div "Manual Payment" at bounding box center [908, 556] width 109 height 87
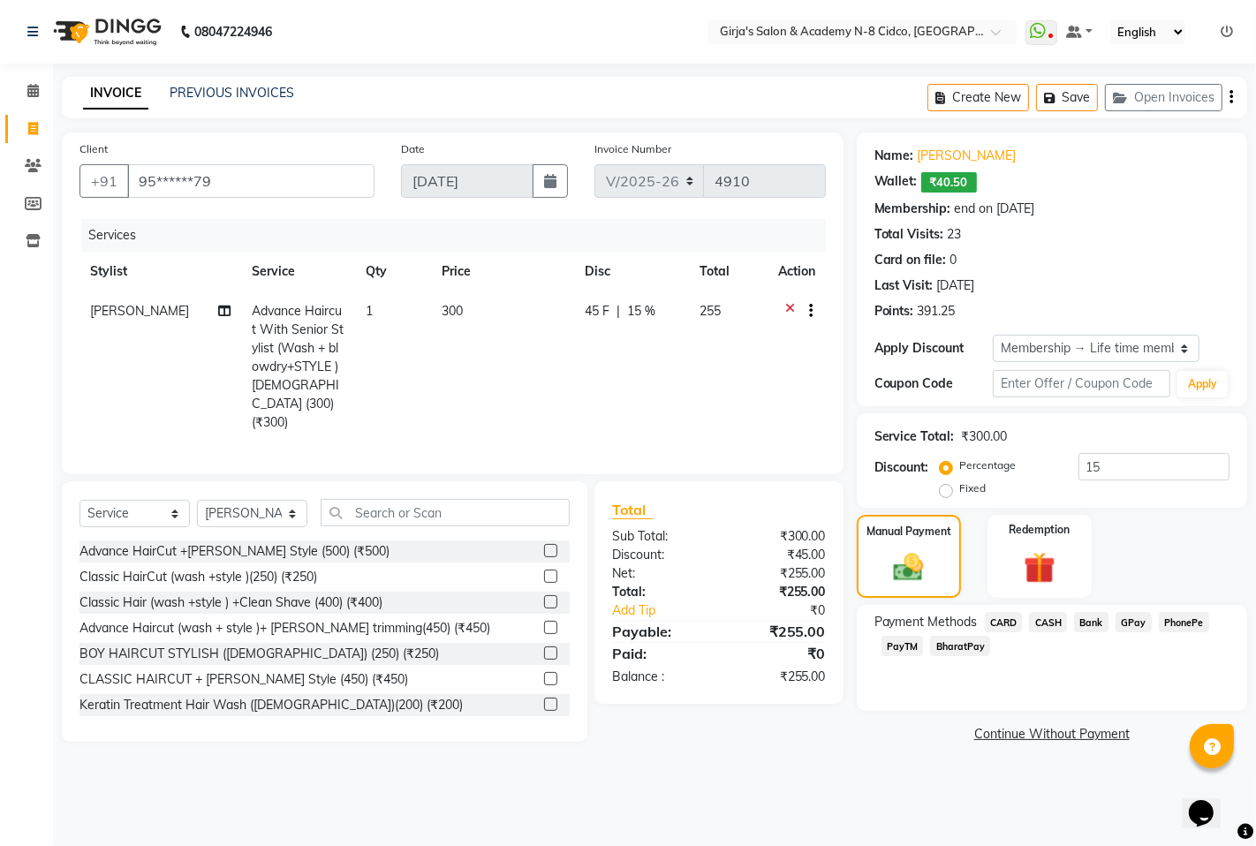
click at [1137, 618] on span "GPay" at bounding box center [1134, 622] width 36 height 20
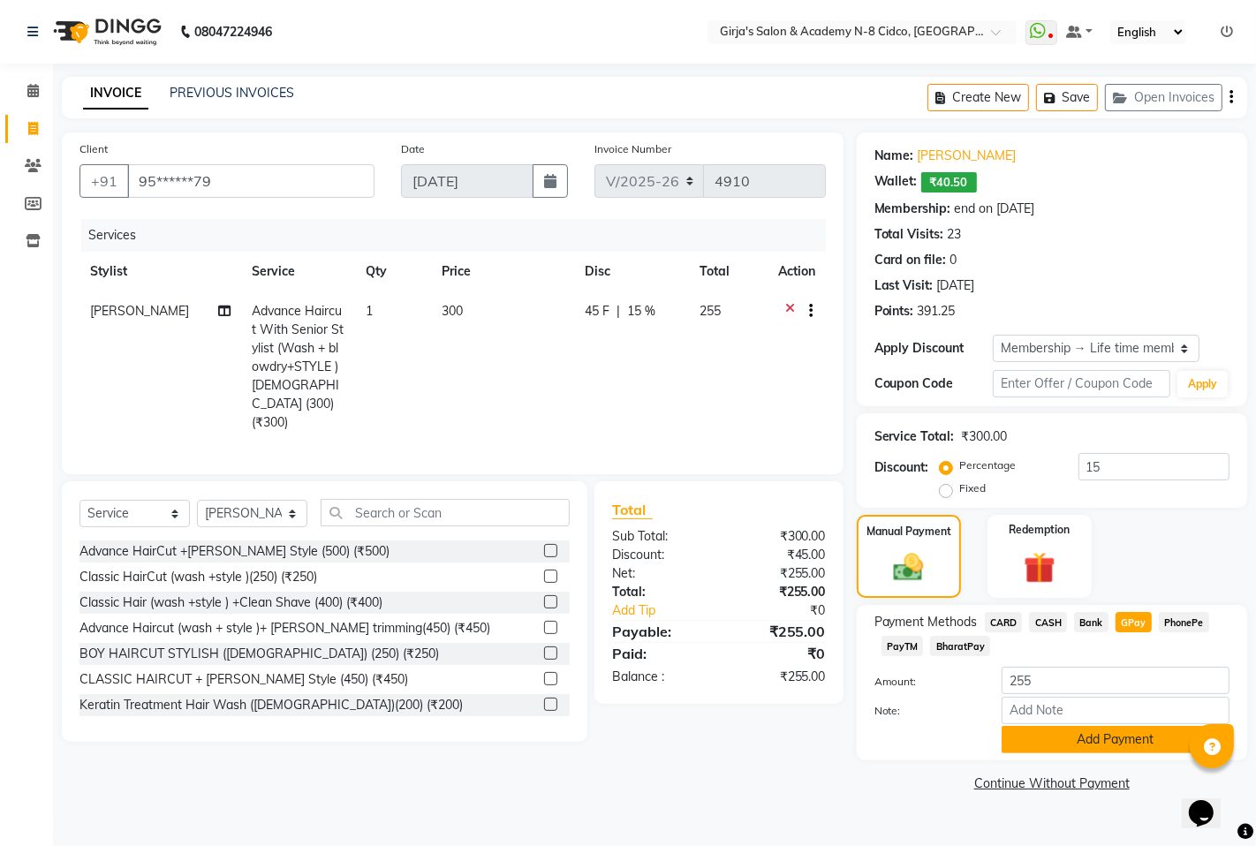
click at [1149, 736] on button "Add Payment" at bounding box center [1116, 739] width 228 height 27
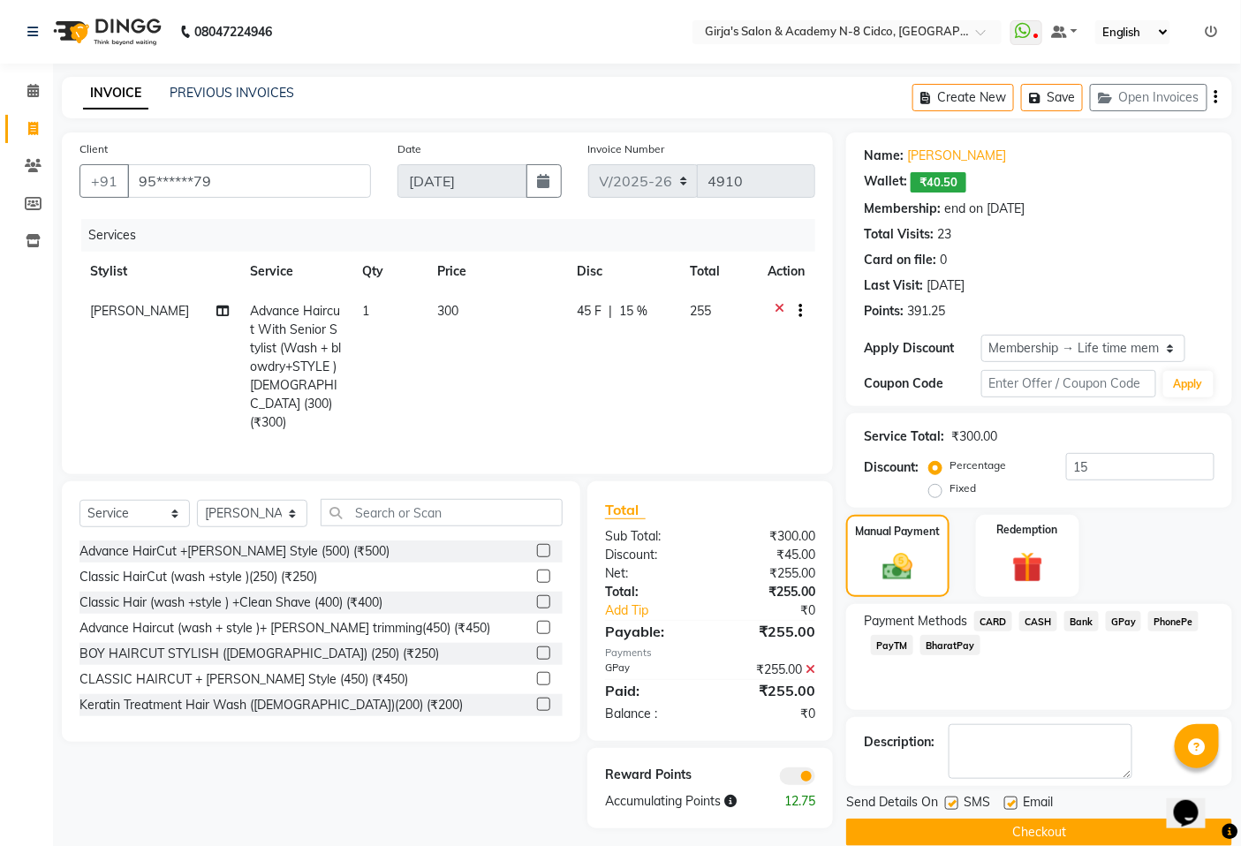
click at [1104, 832] on button "Checkout" at bounding box center [1039, 832] width 386 height 27
